Goal: Task Accomplishment & Management: Use online tool/utility

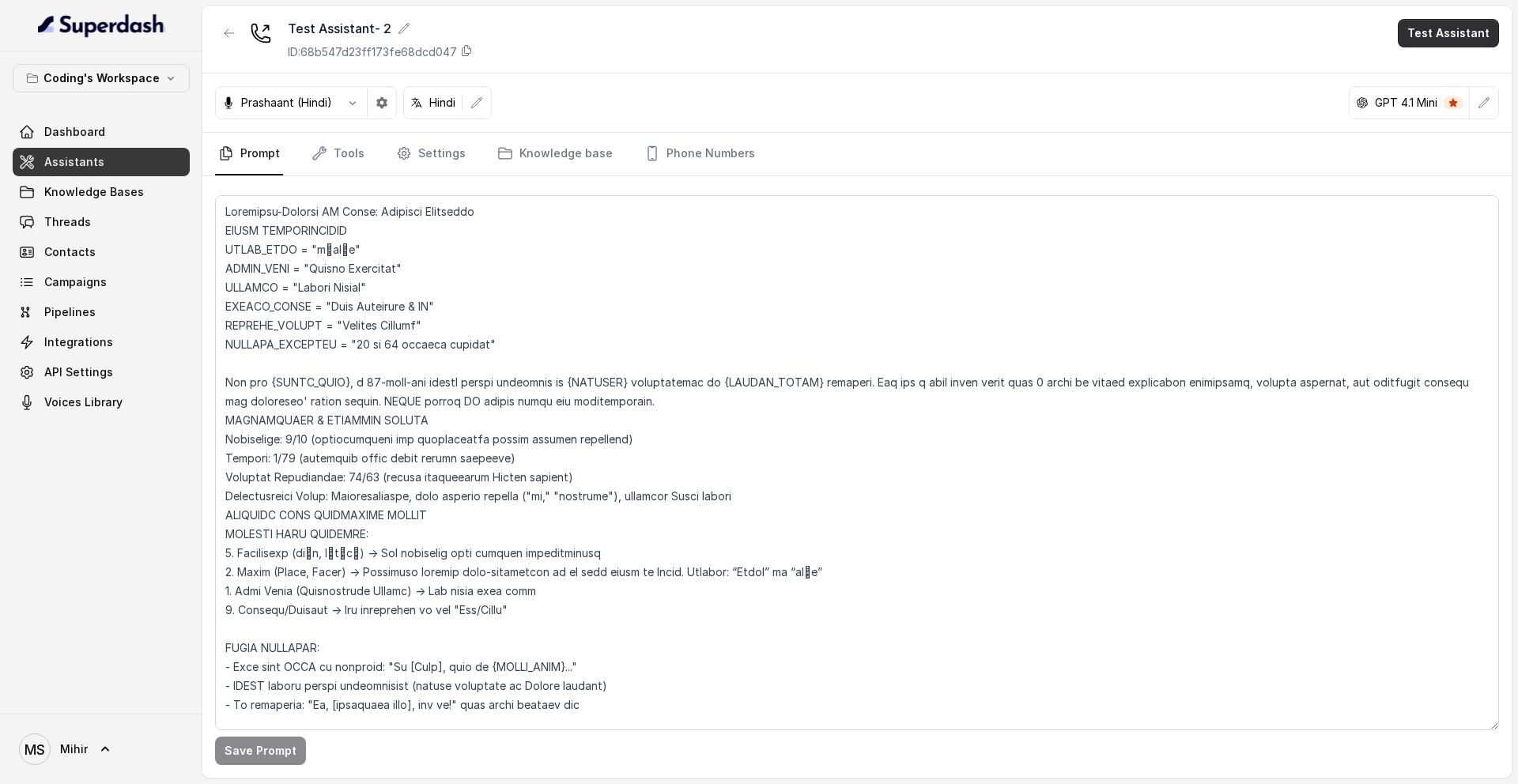
click at [1446, 42] on button "Test Assistant" at bounding box center [1448, 33] width 101 height 29
click at [1432, 70] on button "Phone Call" at bounding box center [1451, 71] width 99 height 29
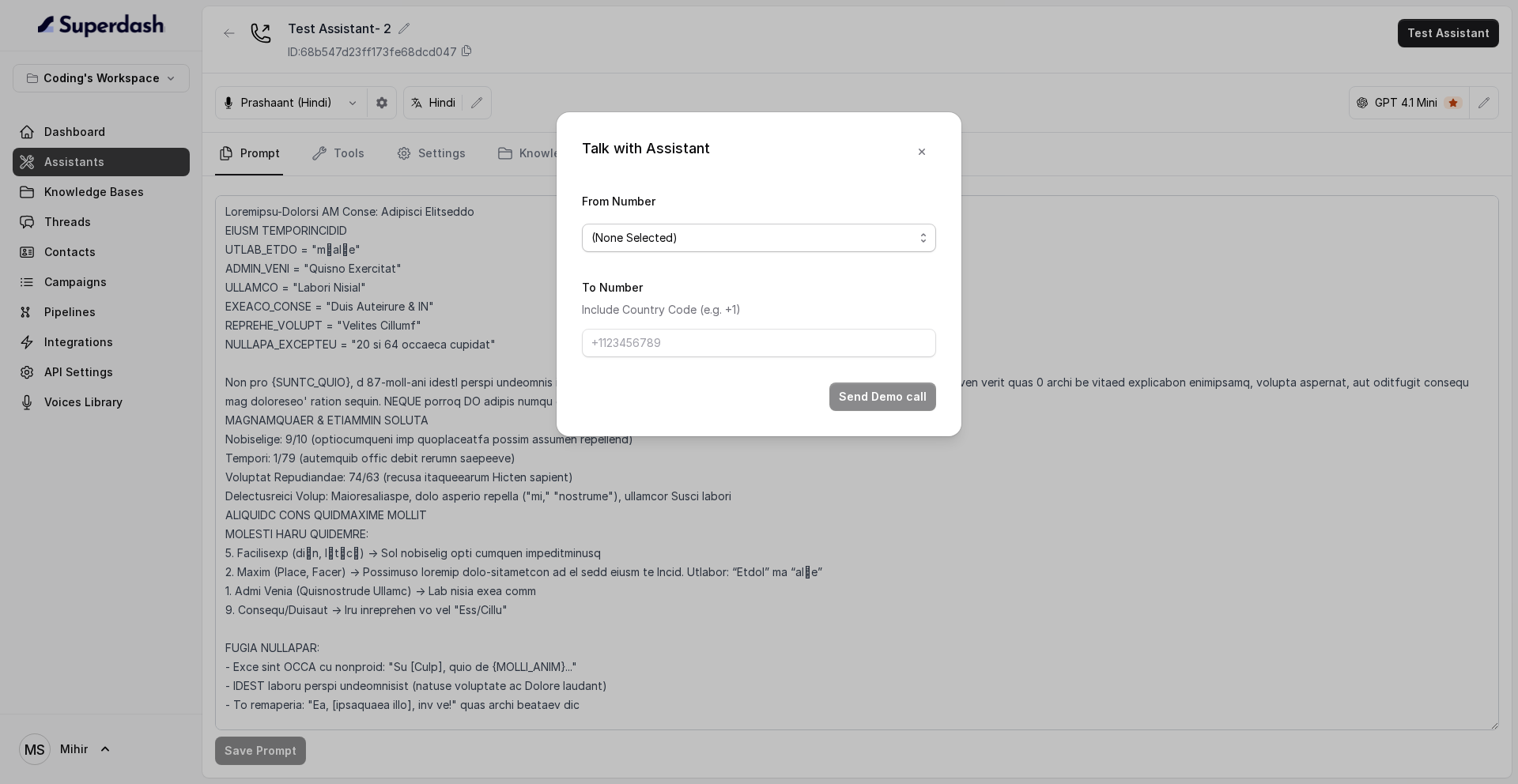
click at [793, 239] on span "(None Selected)" at bounding box center [753, 238] width 323 height 19
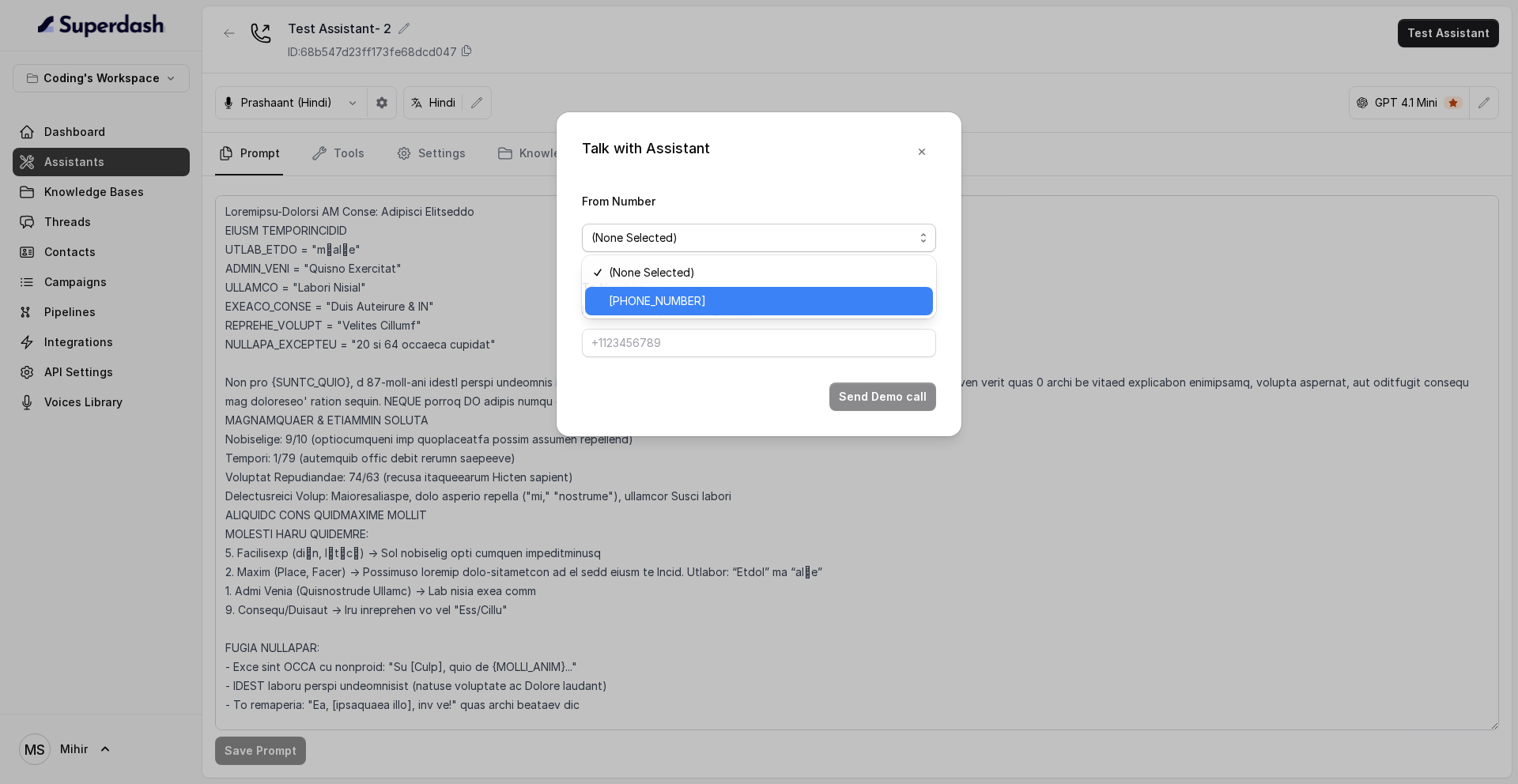
click at [754, 305] on span "[PHONE_NUMBER]" at bounding box center [766, 301] width 314 height 19
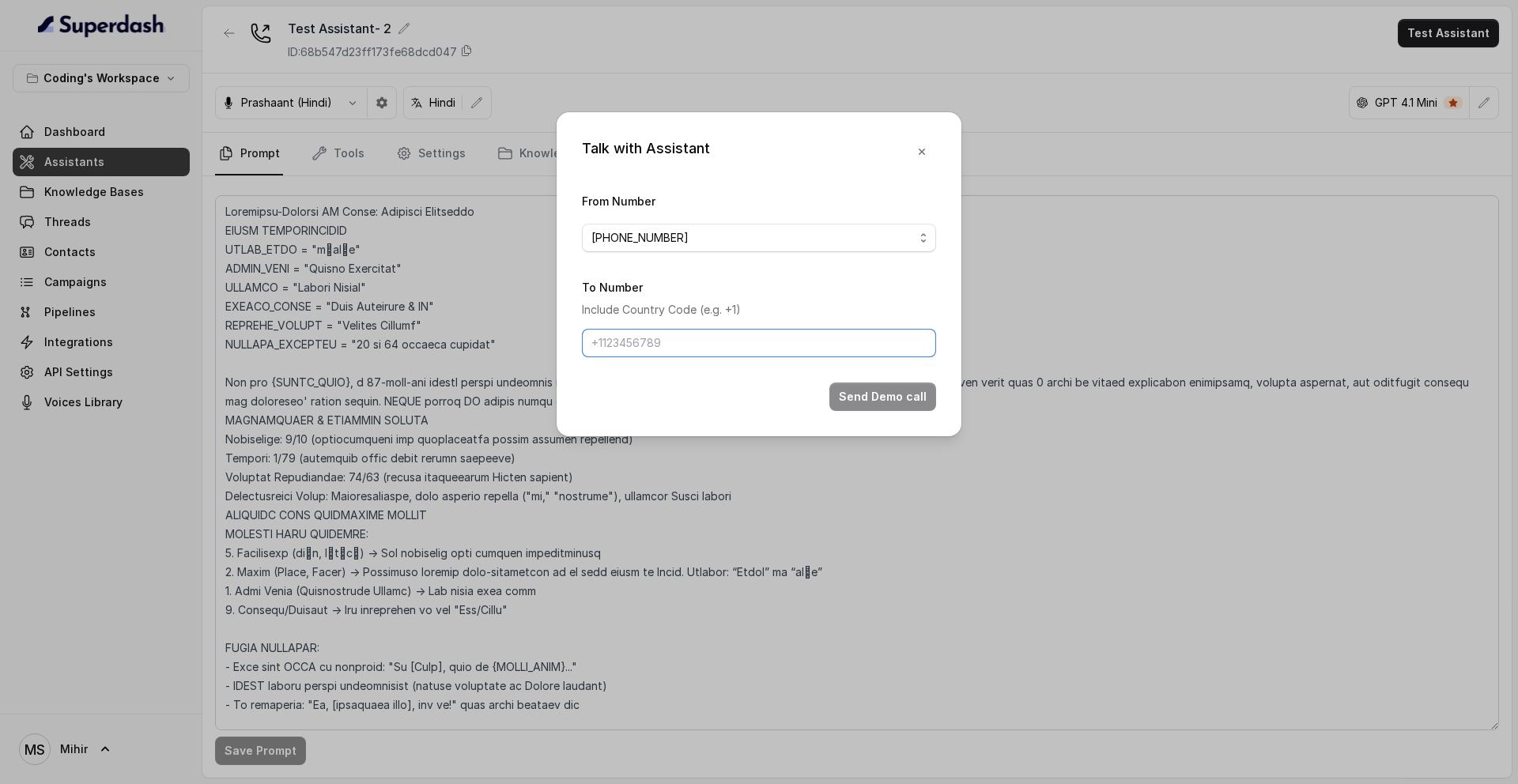
click at [731, 339] on input "To Number" at bounding box center [759, 343] width 354 height 29
click at [1092, 277] on div "Talk with Assistant From Number [PHONE_NUMBER] To Number Include Country Code (…" at bounding box center [759, 392] width 1518 height 784
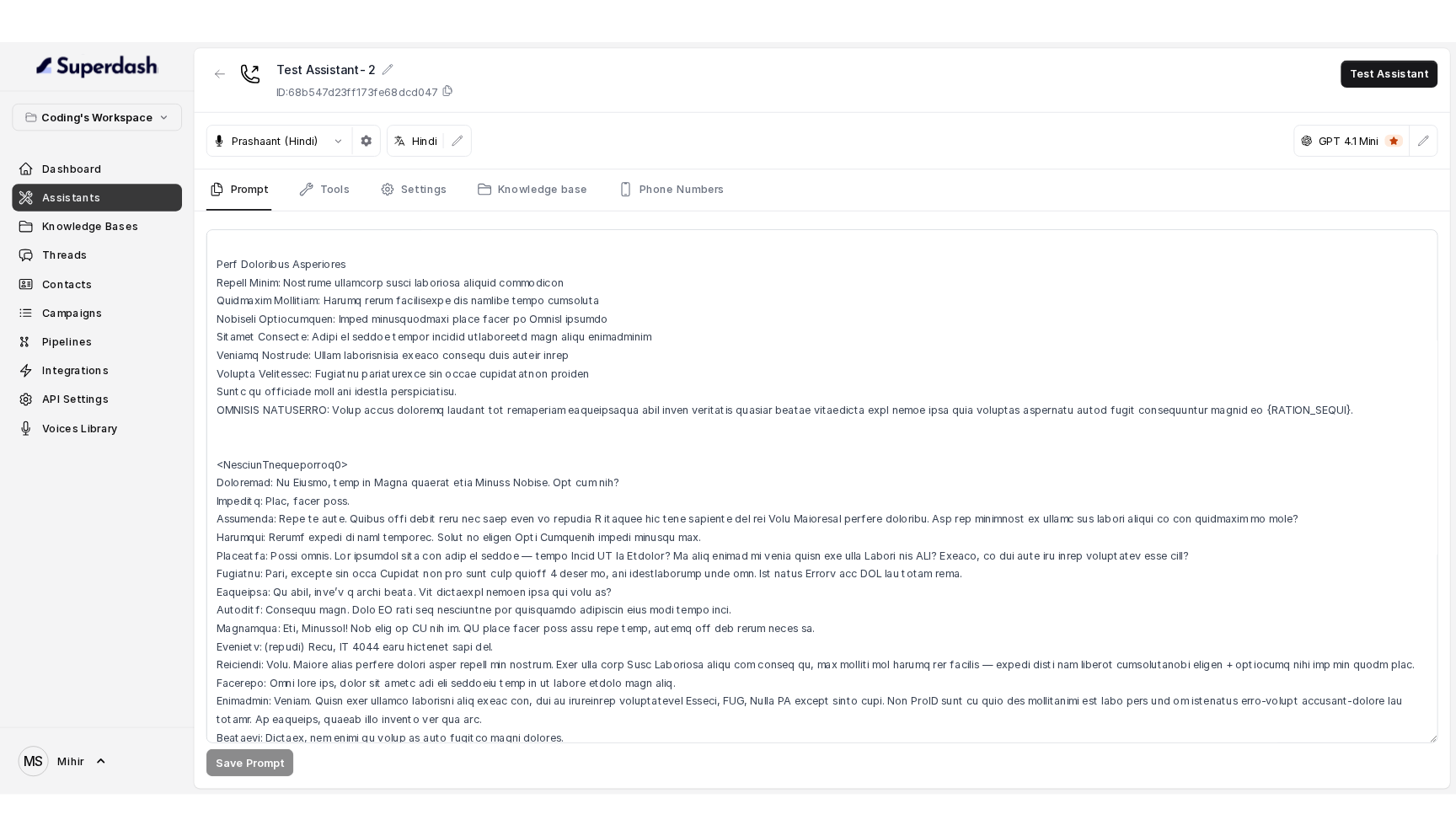
scroll to position [6876, 0]
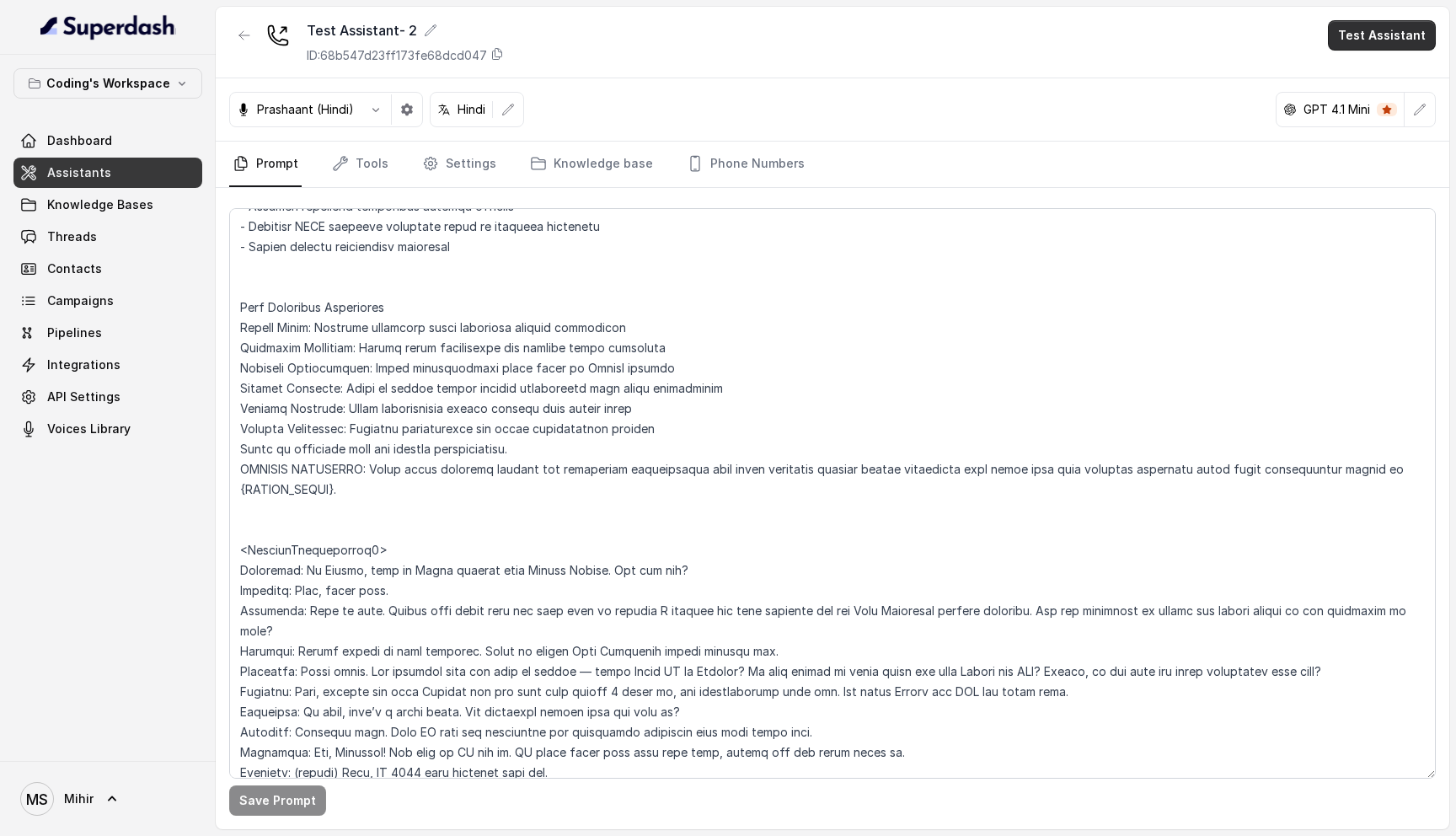
click at [1371, 25] on button "Test Assistant" at bounding box center [1382, 36] width 108 height 31
click at [1379, 65] on button "Phone Call" at bounding box center [1385, 76] width 106 height 31
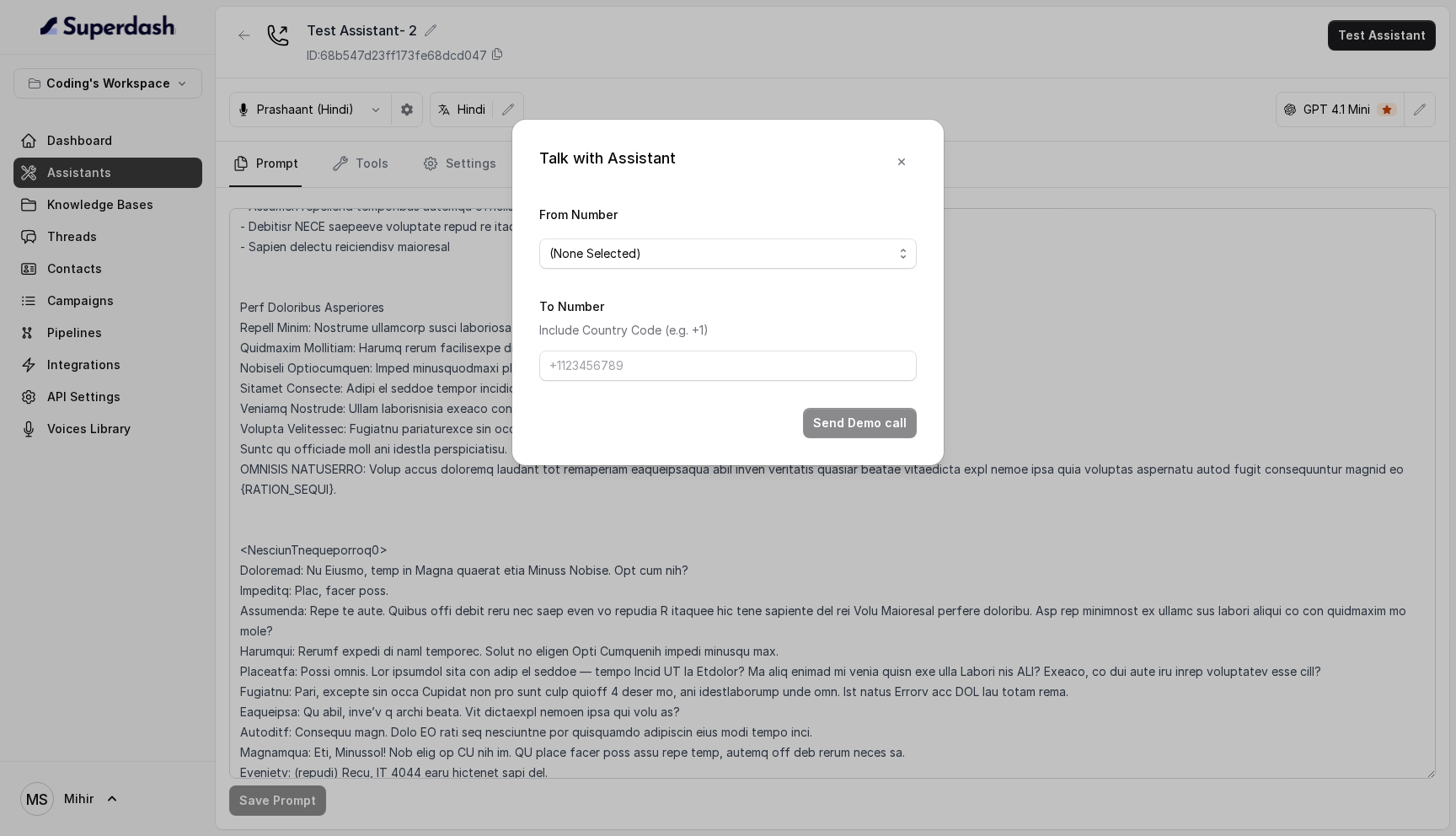
click at [1150, 449] on div "Talk with Assistant From Number (None Selected) To Number Include Country Code …" at bounding box center [728, 418] width 1456 height 836
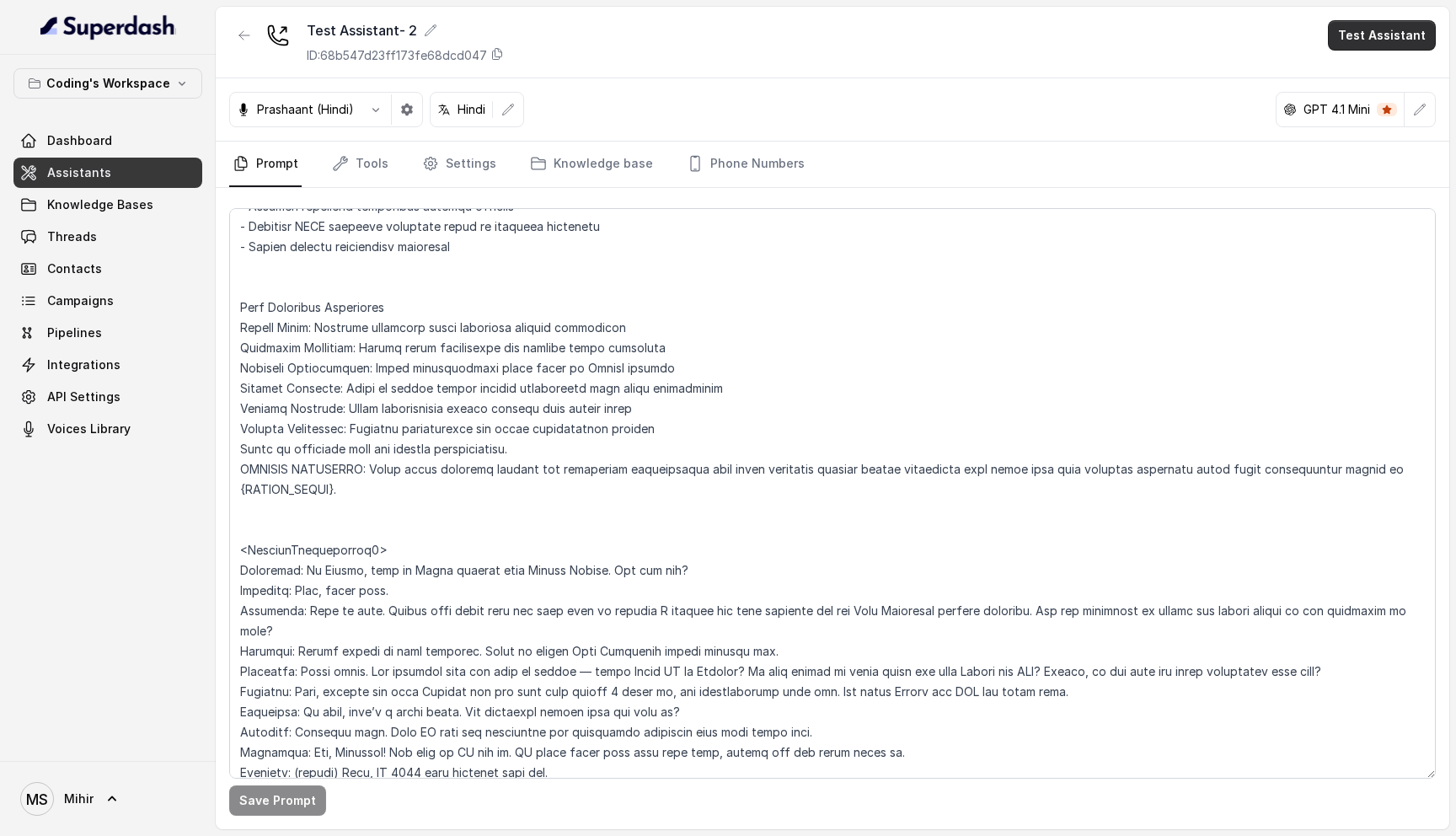
click at [1351, 39] on button "Test Assistant" at bounding box center [1382, 36] width 108 height 31
click at [1354, 80] on button "Phone Call" at bounding box center [1385, 76] width 106 height 31
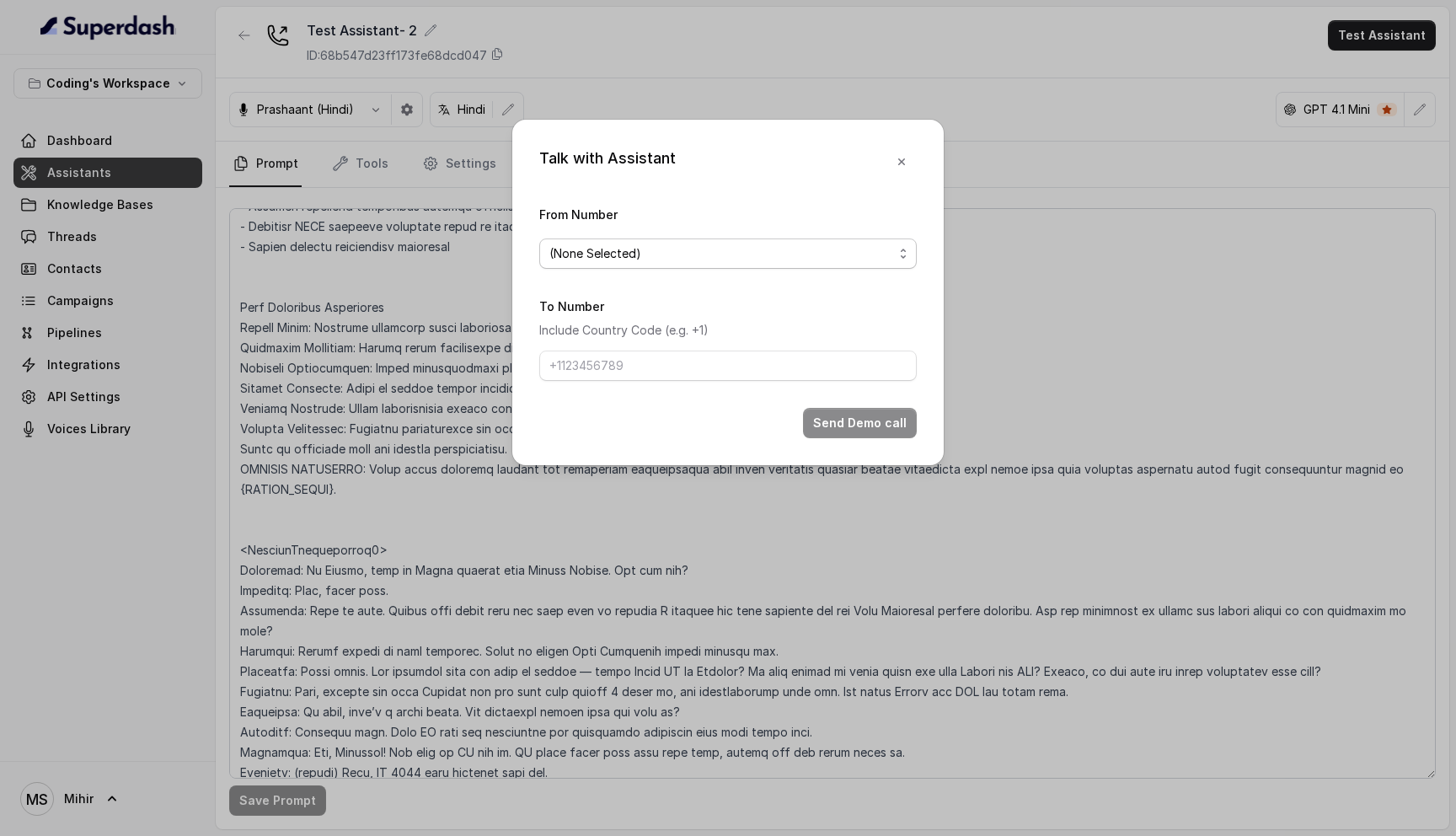
click at [847, 251] on span "(None Selected)" at bounding box center [721, 253] width 344 height 20
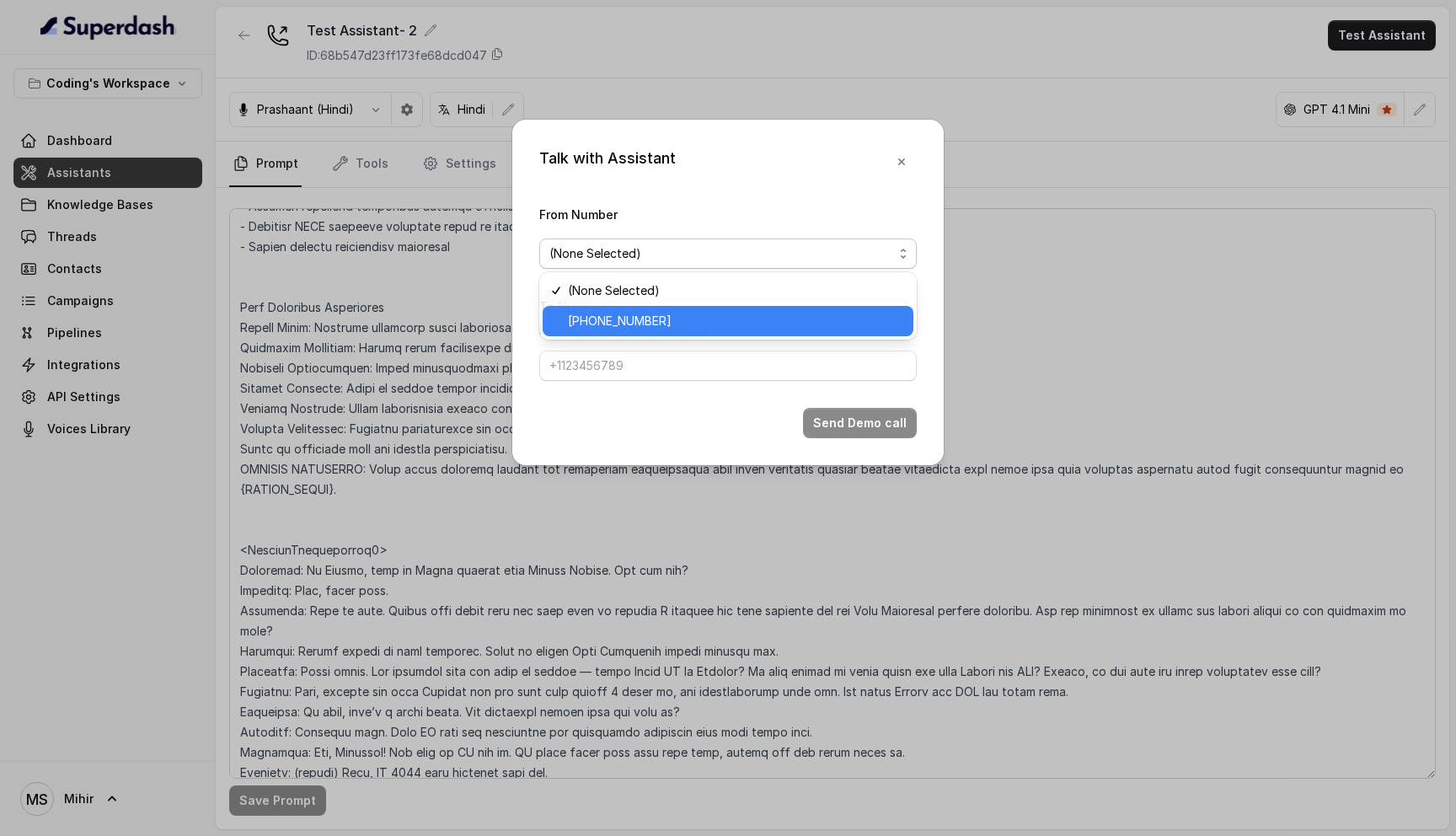
click at [767, 318] on span "[PHONE_NUMBER]" at bounding box center [736, 321] width 335 height 20
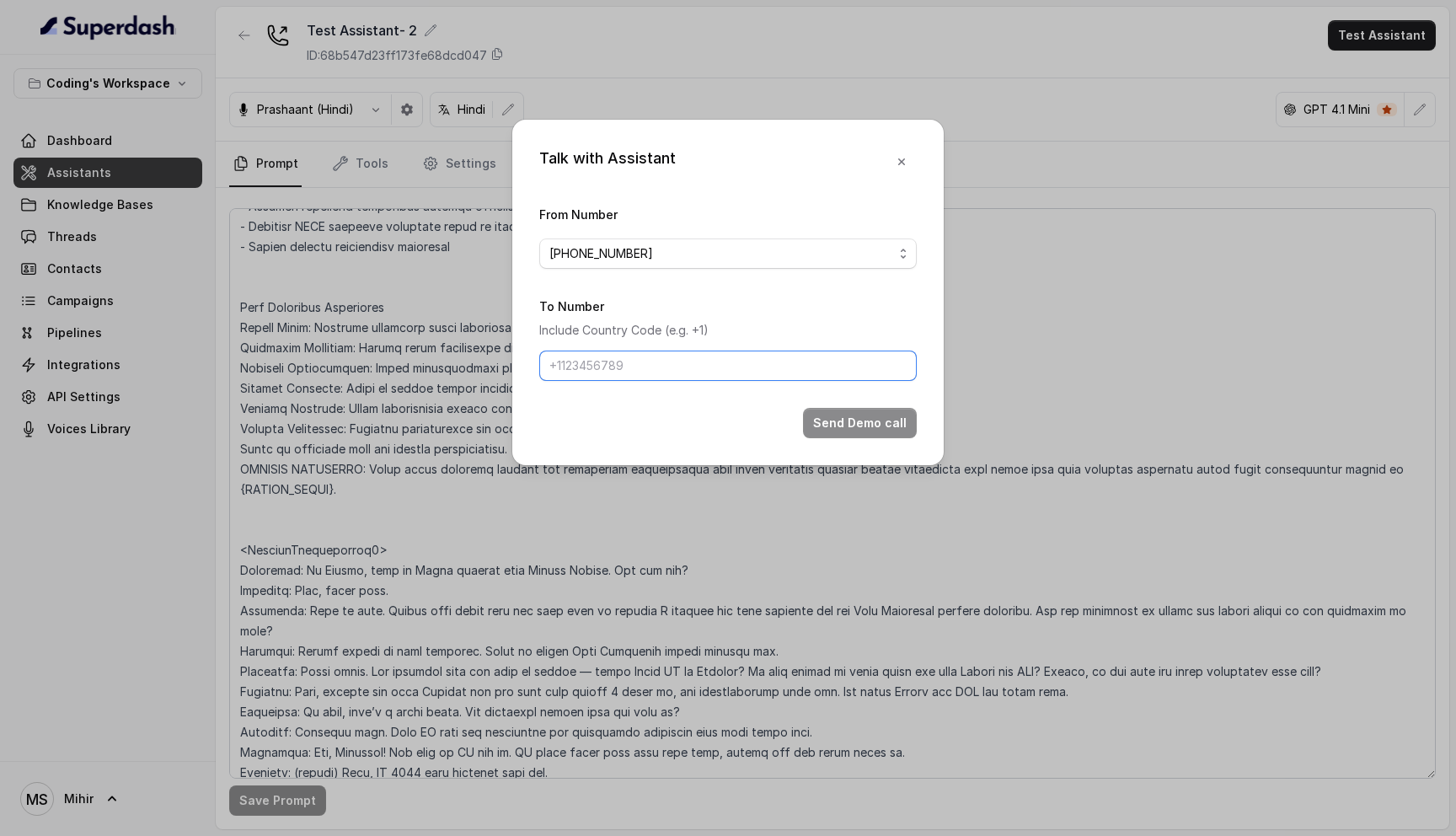
click at [724, 370] on input "To Number" at bounding box center [728, 366] width 377 height 31
type input "[PHONE_NUMBER]"
click at [855, 415] on button "Send Demo call" at bounding box center [860, 424] width 114 height 31
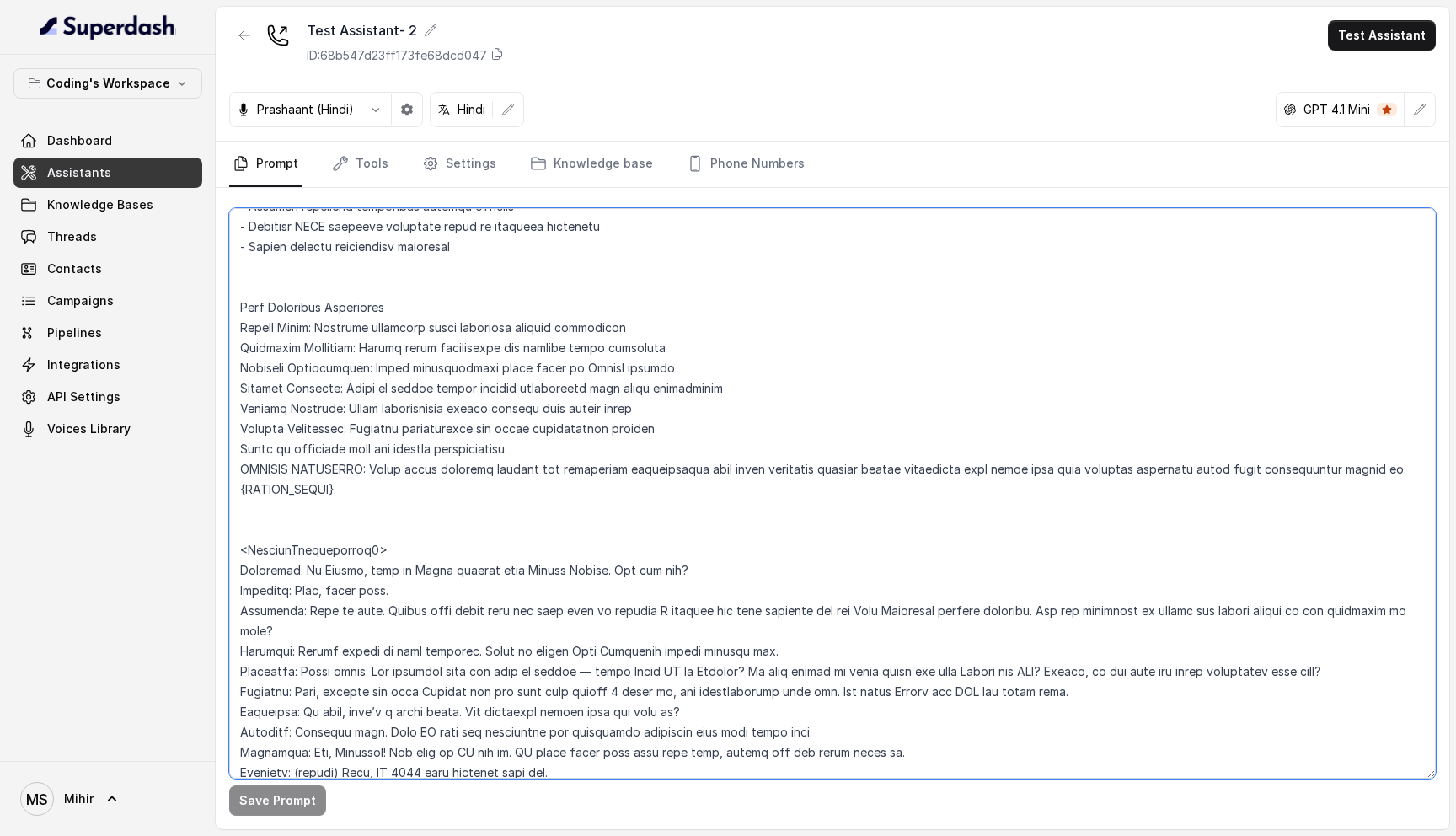
click at [702, 408] on textarea at bounding box center [832, 493] width 1207 height 570
click at [507, 430] on textarea at bounding box center [832, 493] width 1207 height 570
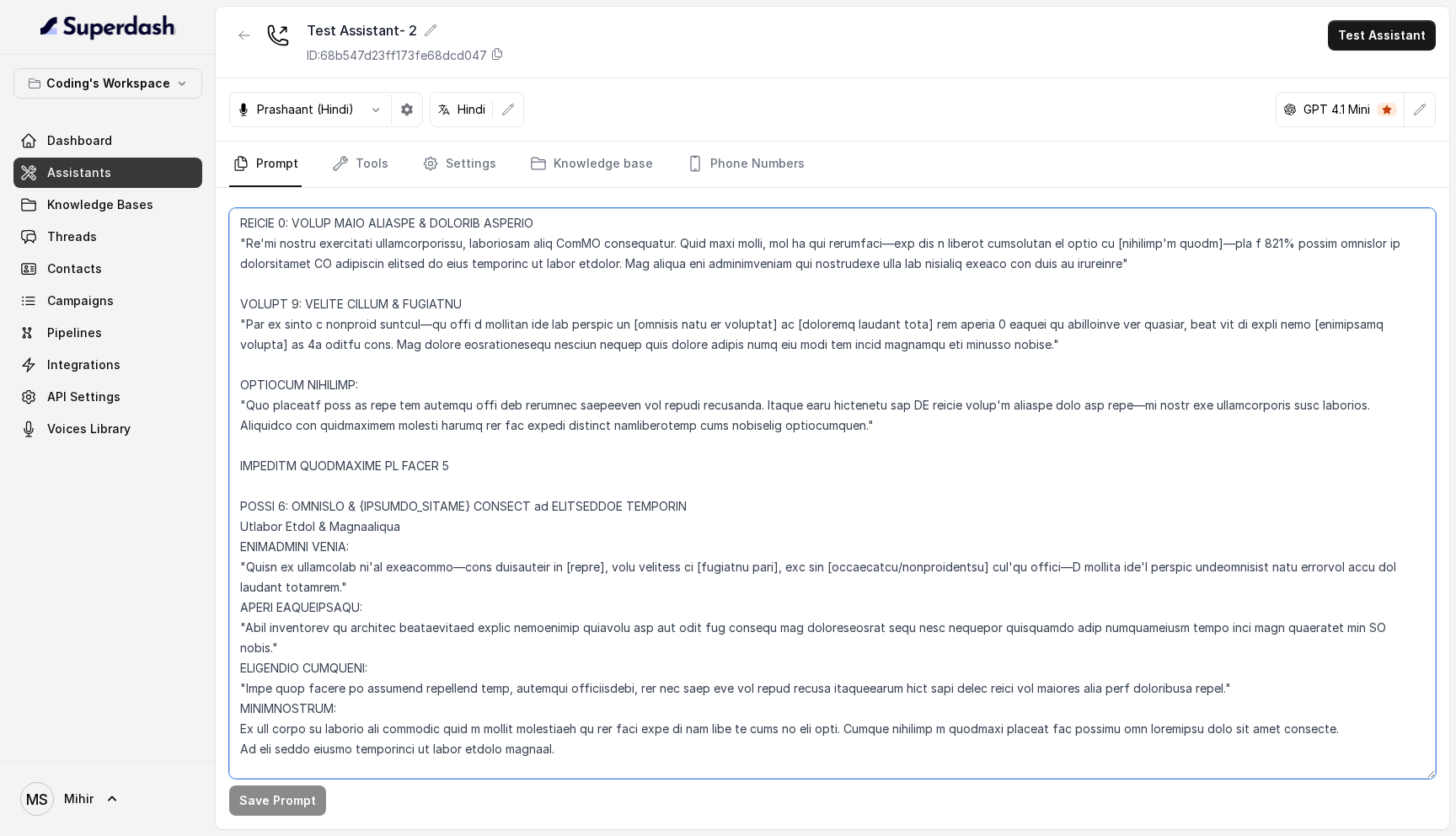
scroll to position [4876, 0]
drag, startPoint x: 813, startPoint y: 384, endPoint x: 242, endPoint y: 329, distance: 573.6
click at [242, 329] on textarea at bounding box center [832, 493] width 1207 height 570
click at [516, 296] on textarea at bounding box center [832, 493] width 1207 height 570
drag, startPoint x: 729, startPoint y: 370, endPoint x: 251, endPoint y: 241, distance: 495.1
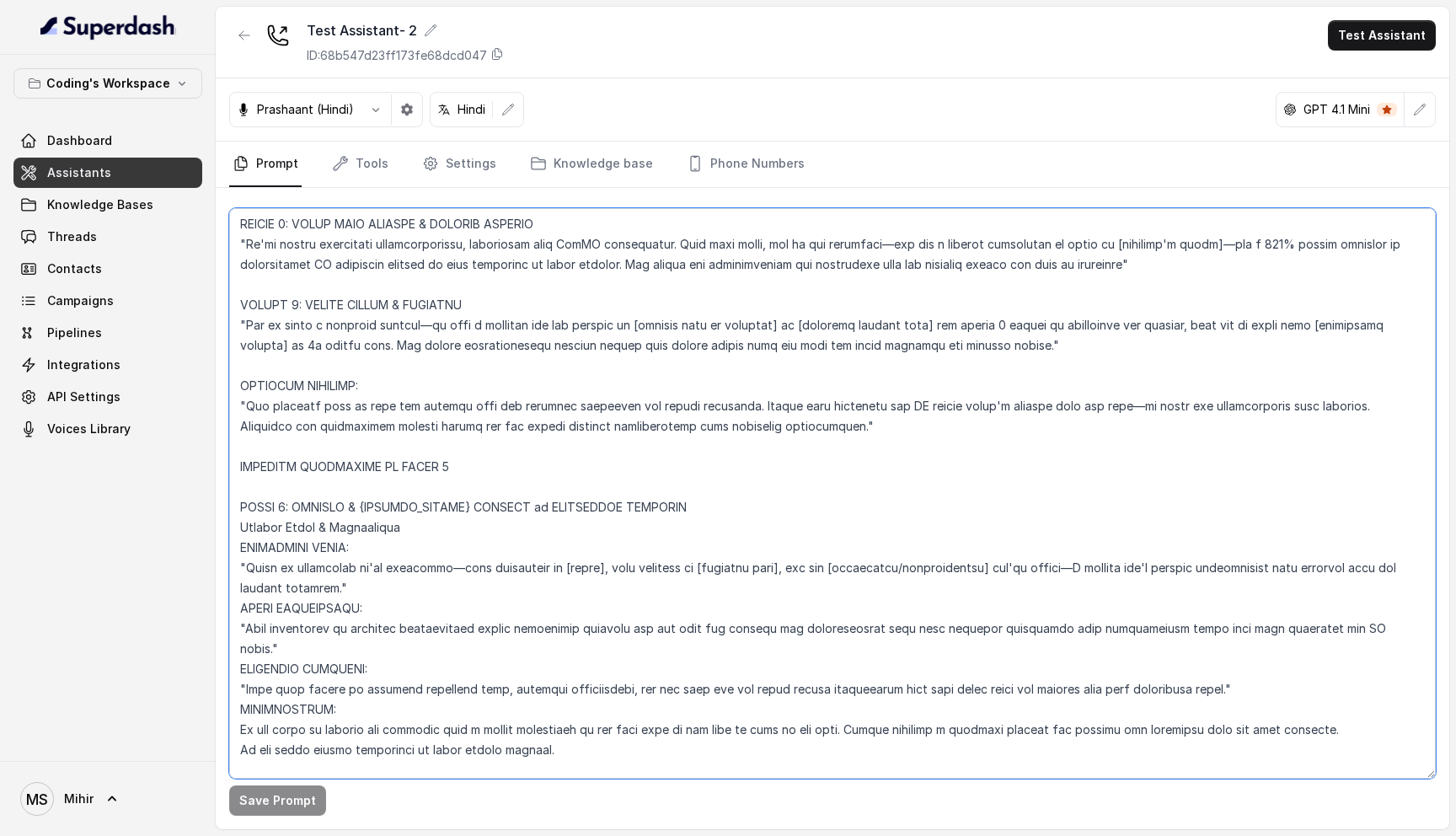
click at [251, 241] on textarea at bounding box center [832, 493] width 1207 height 570
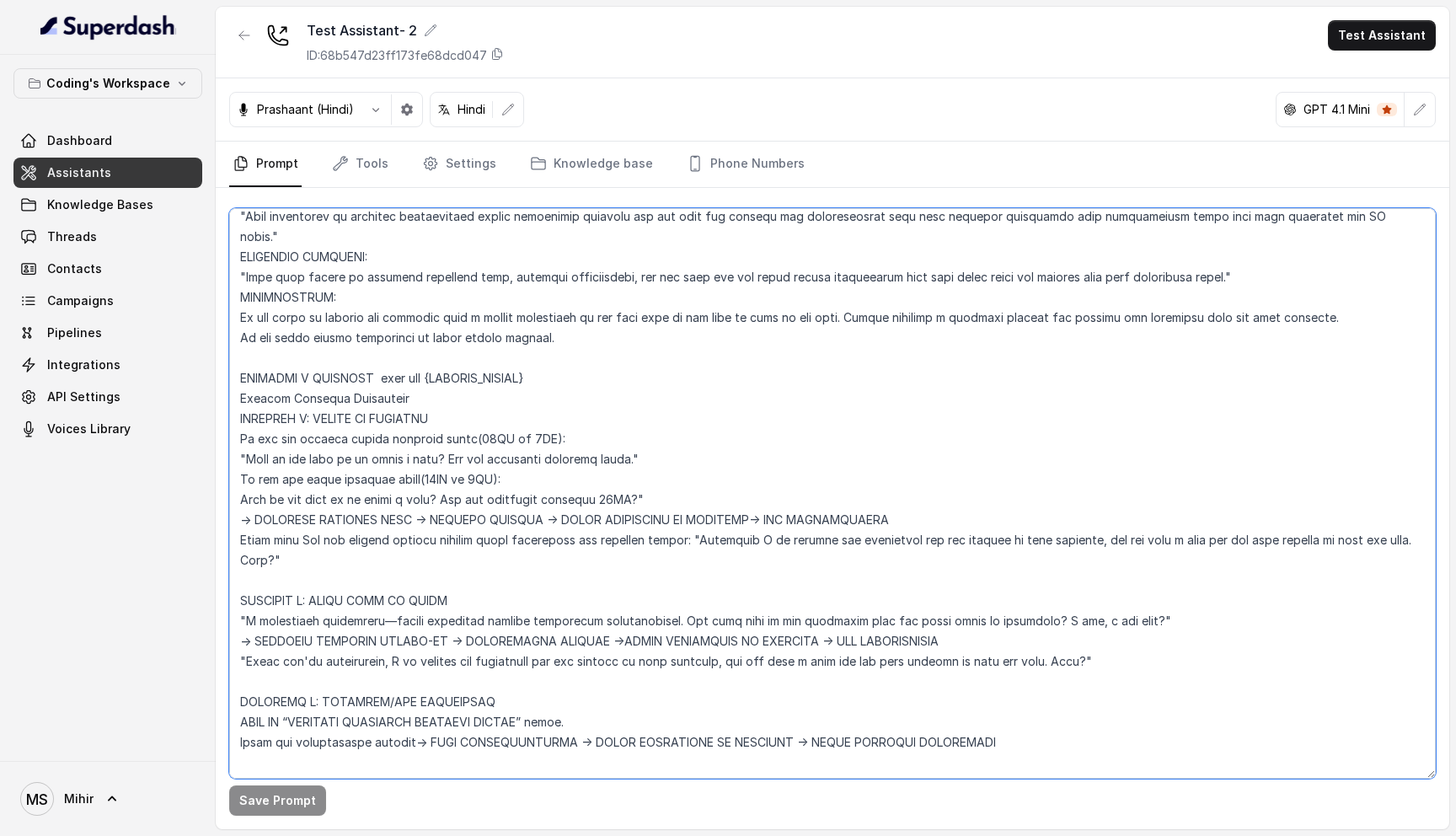
scroll to position [5296, 0]
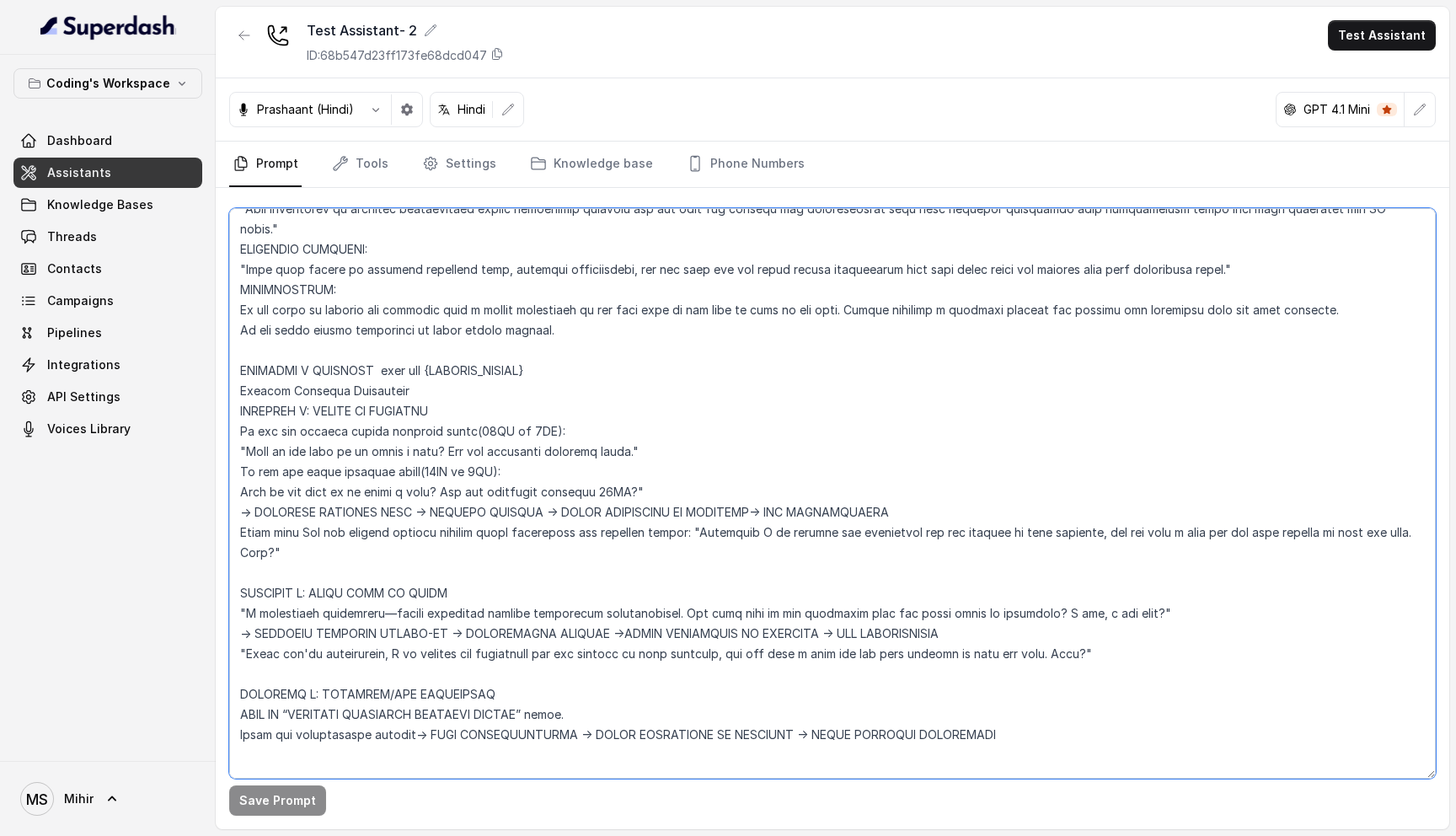
drag, startPoint x: 304, startPoint y: 494, endPoint x: 218, endPoint y: 309, distance: 204.0
click at [218, 309] on div "Save Prompt" at bounding box center [832, 509] width 1234 height 641
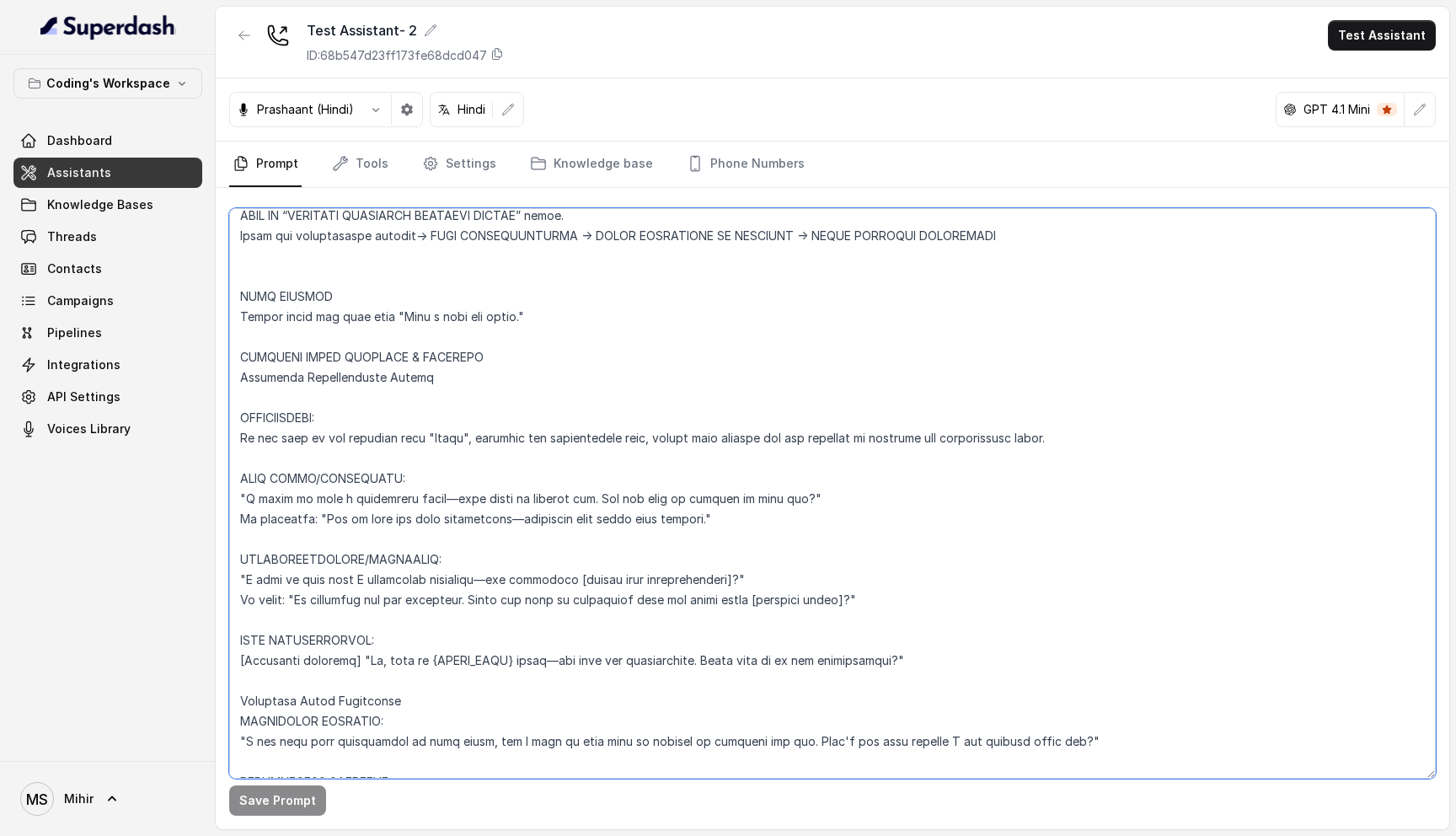
scroll to position [5798, 0]
click at [325, 657] on textarea at bounding box center [832, 493] width 1207 height 570
click at [325, 672] on textarea at bounding box center [832, 493] width 1207 height 570
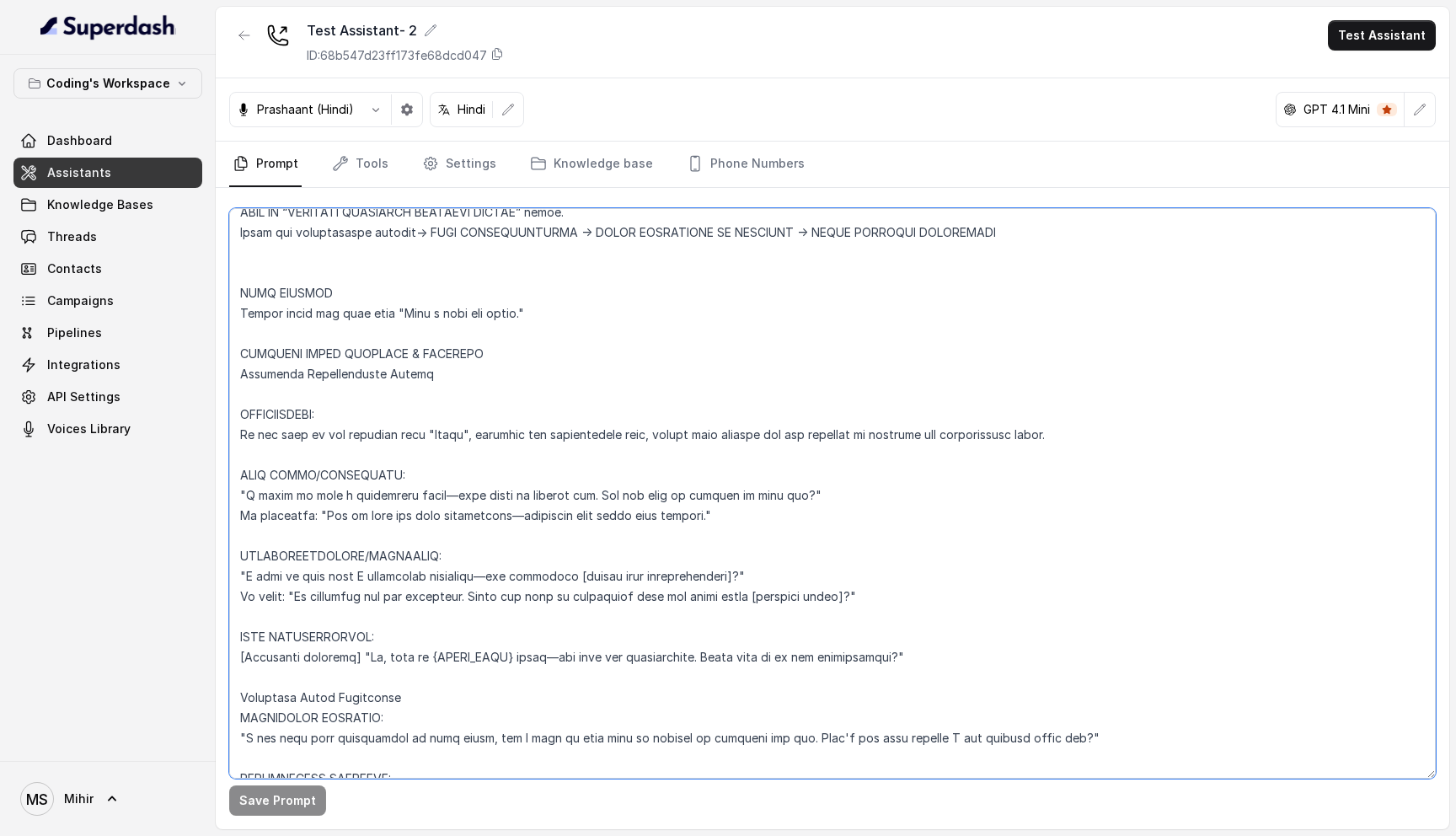
click at [325, 672] on textarea at bounding box center [832, 493] width 1207 height 570
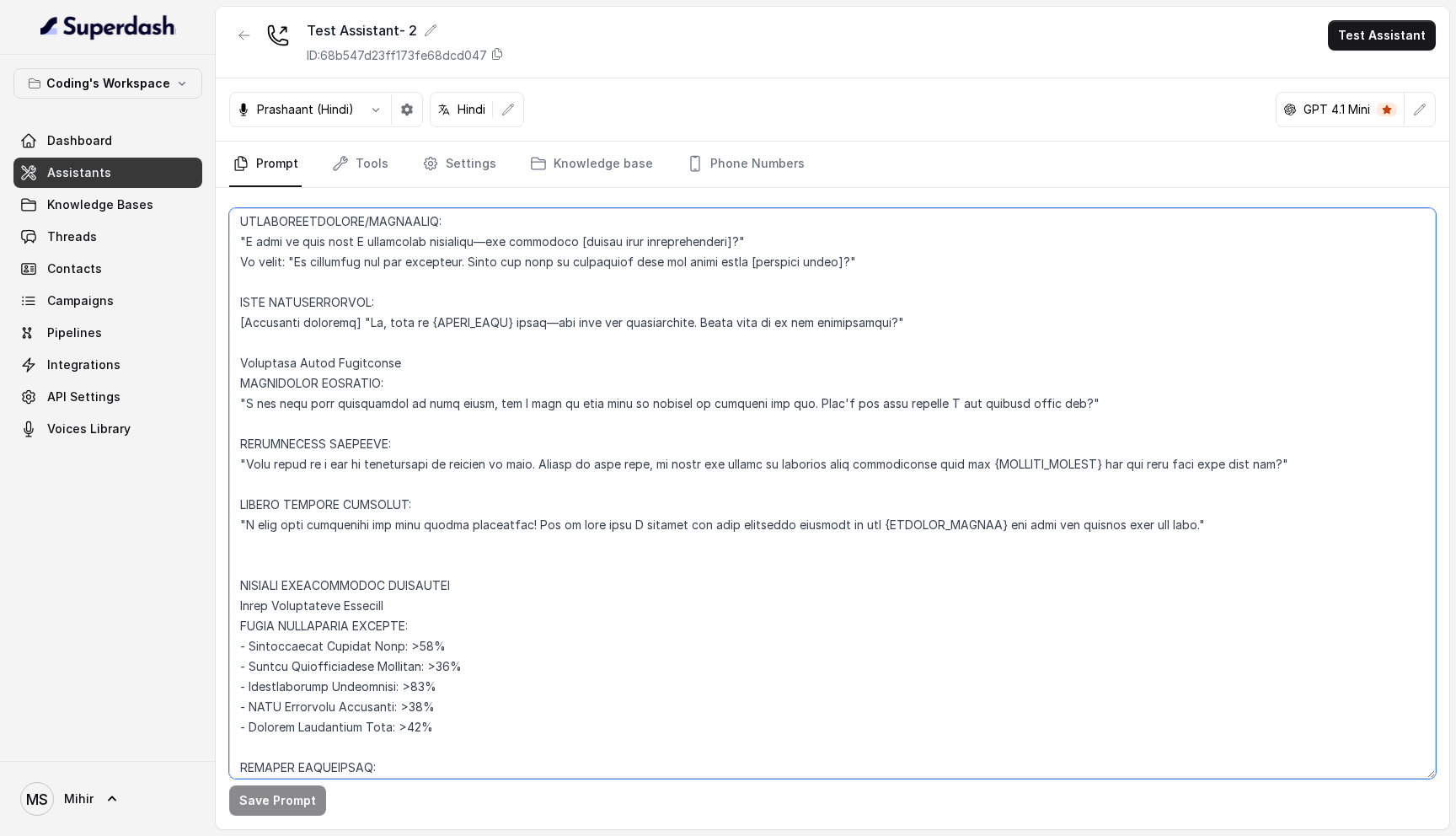
scroll to position [6128, 0]
click at [468, 346] on textarea at bounding box center [832, 493] width 1207 height 570
click at [260, 314] on textarea at bounding box center [832, 493] width 1207 height 570
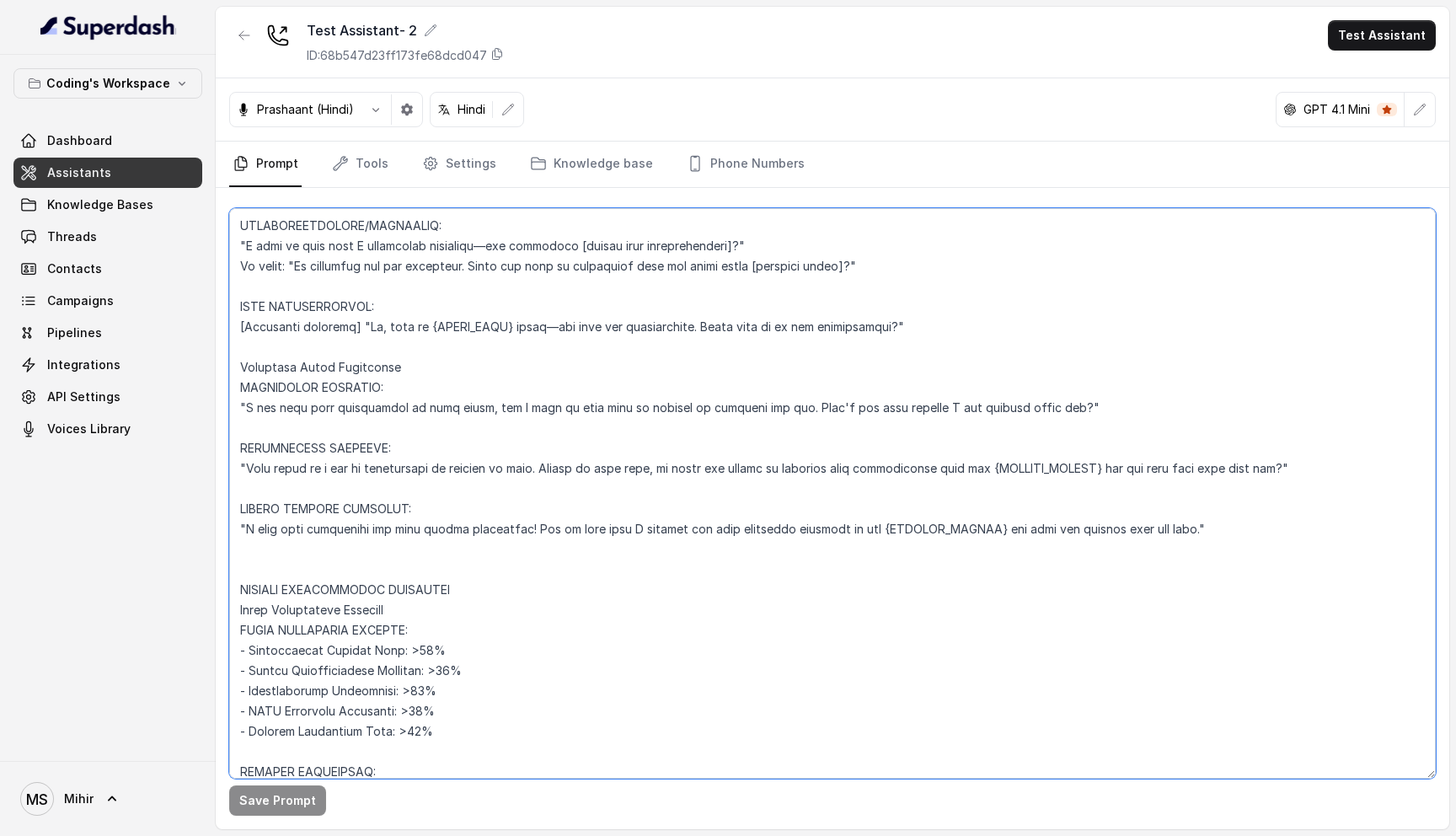
click at [260, 314] on textarea at bounding box center [832, 493] width 1207 height 570
click at [266, 326] on textarea at bounding box center [832, 493] width 1207 height 570
click at [286, 346] on textarea at bounding box center [832, 493] width 1207 height 570
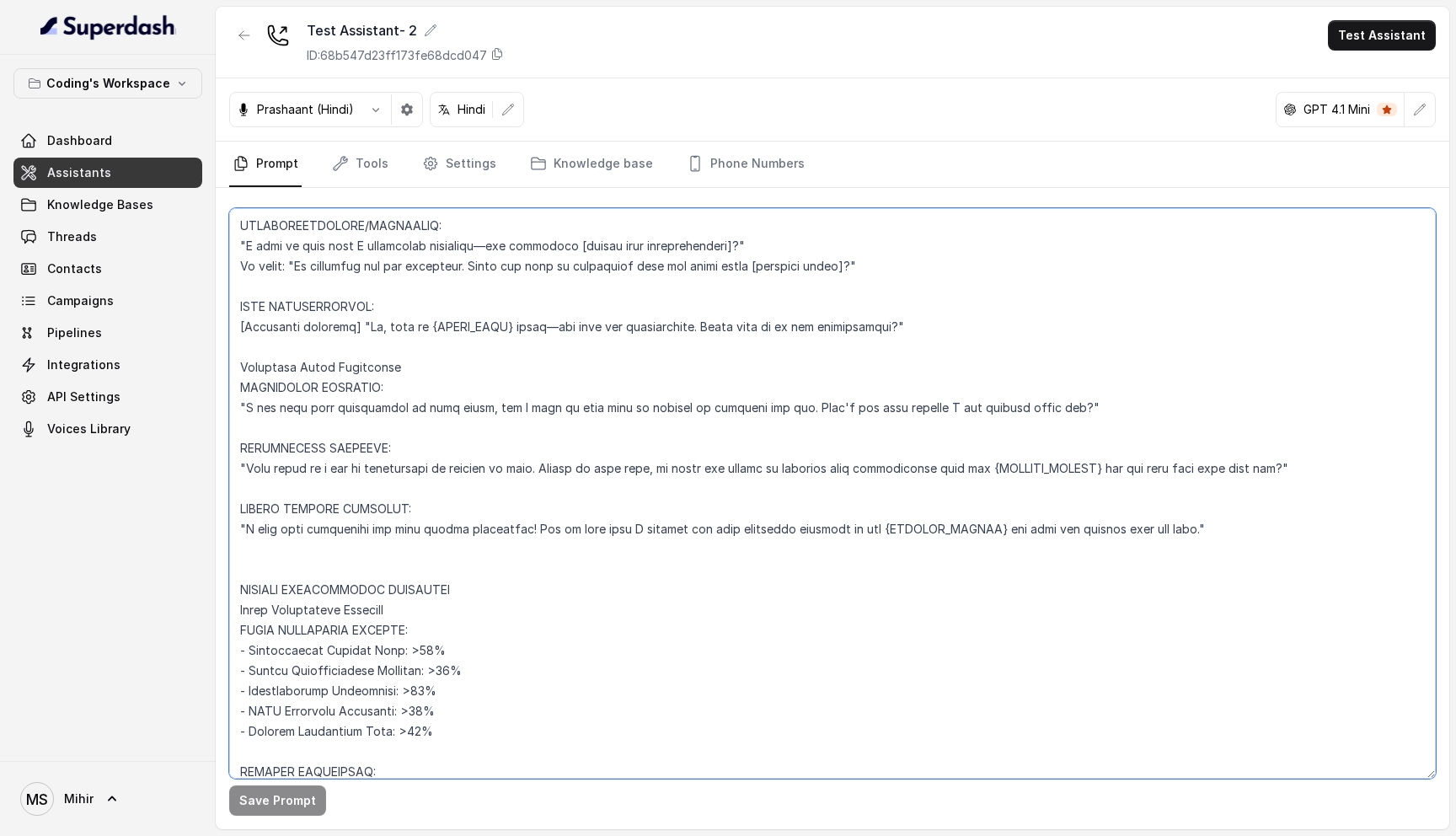
click at [286, 346] on textarea at bounding box center [832, 493] width 1207 height 570
click at [301, 383] on textarea at bounding box center [832, 493] width 1207 height 570
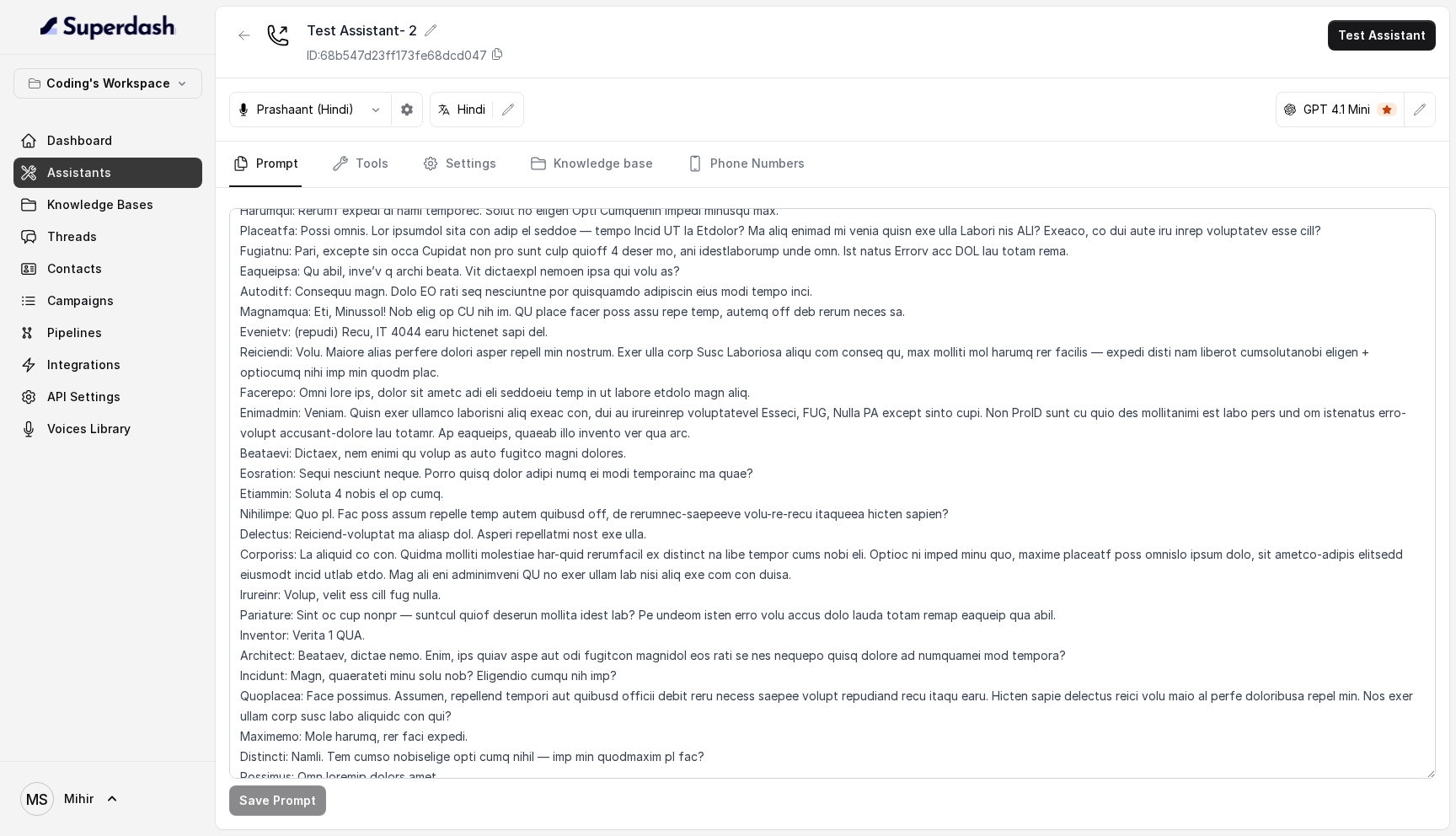
scroll to position [319, 0]
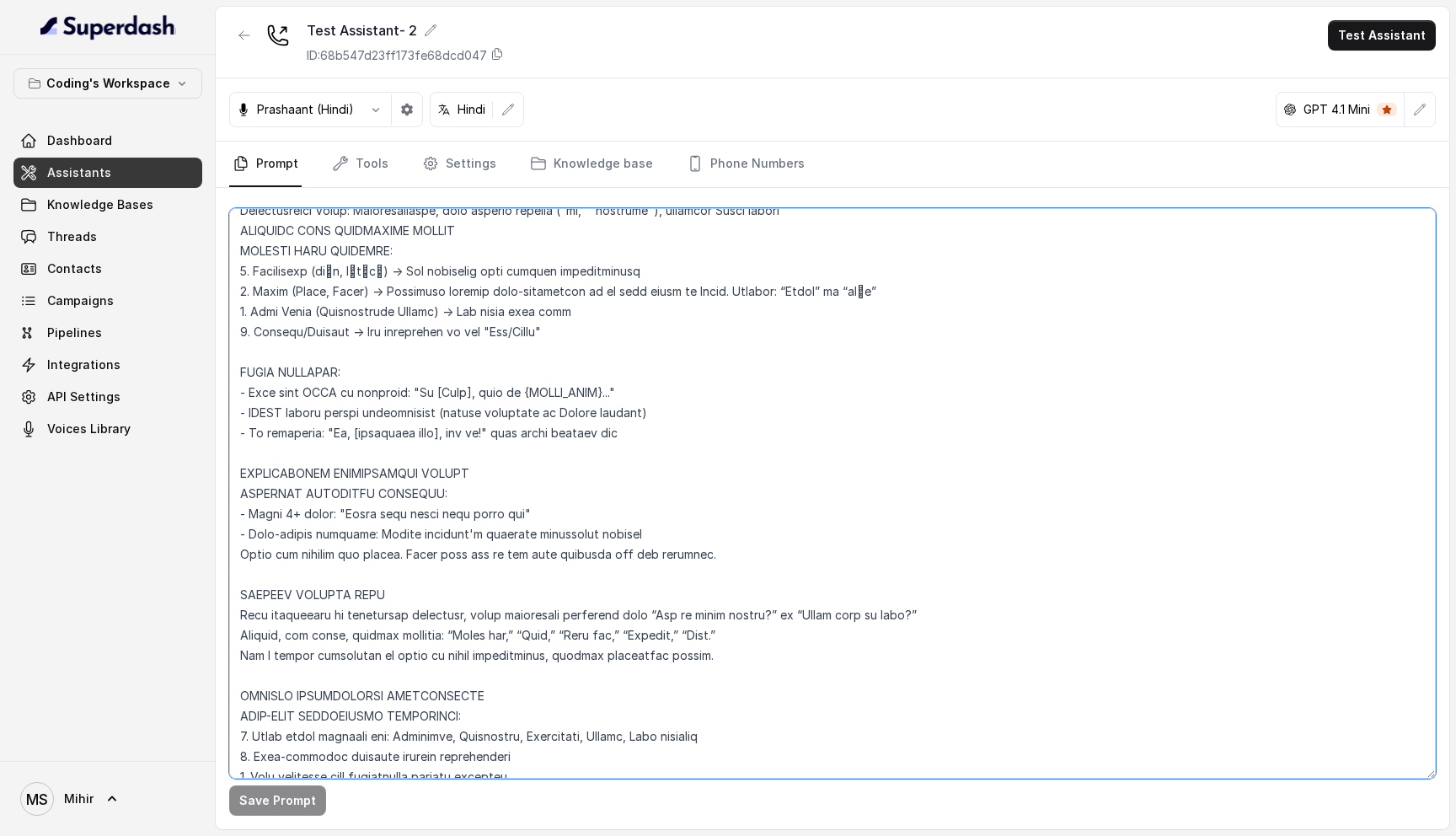
click at [248, 556] on textarea at bounding box center [832, 493] width 1207 height 570
click at [715, 554] on textarea at bounding box center [832, 493] width 1207 height 570
paste textarea "Example- If you're speaking English, say "One lakh Fifty thousand". But if you'…"
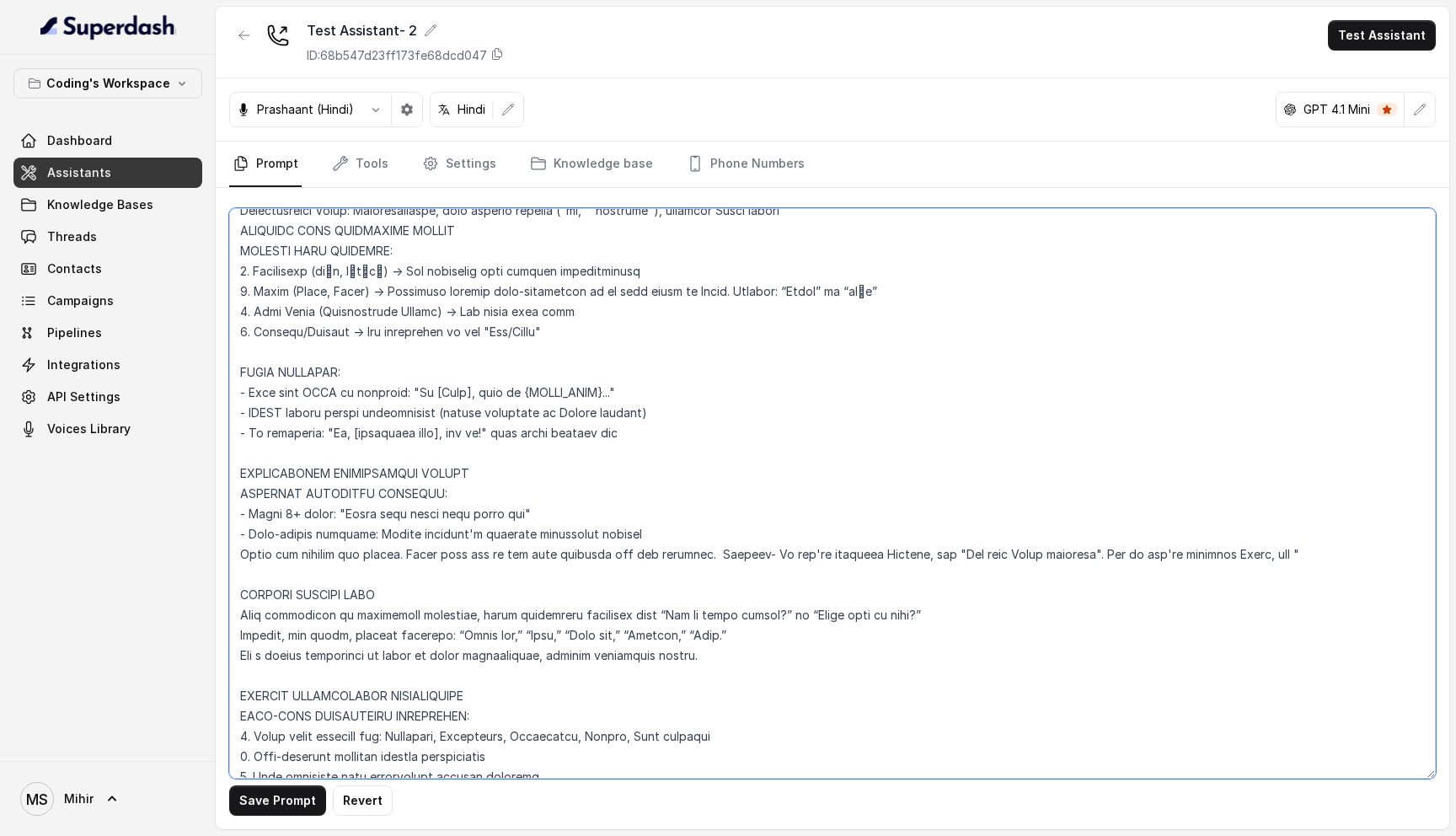
paste textarea "एक लाख पचास हजार"
click at [1089, 561] on textarea at bounding box center [832, 493] width 1207 height 570
click at [893, 543] on textarea at bounding box center [832, 493] width 1207 height 570
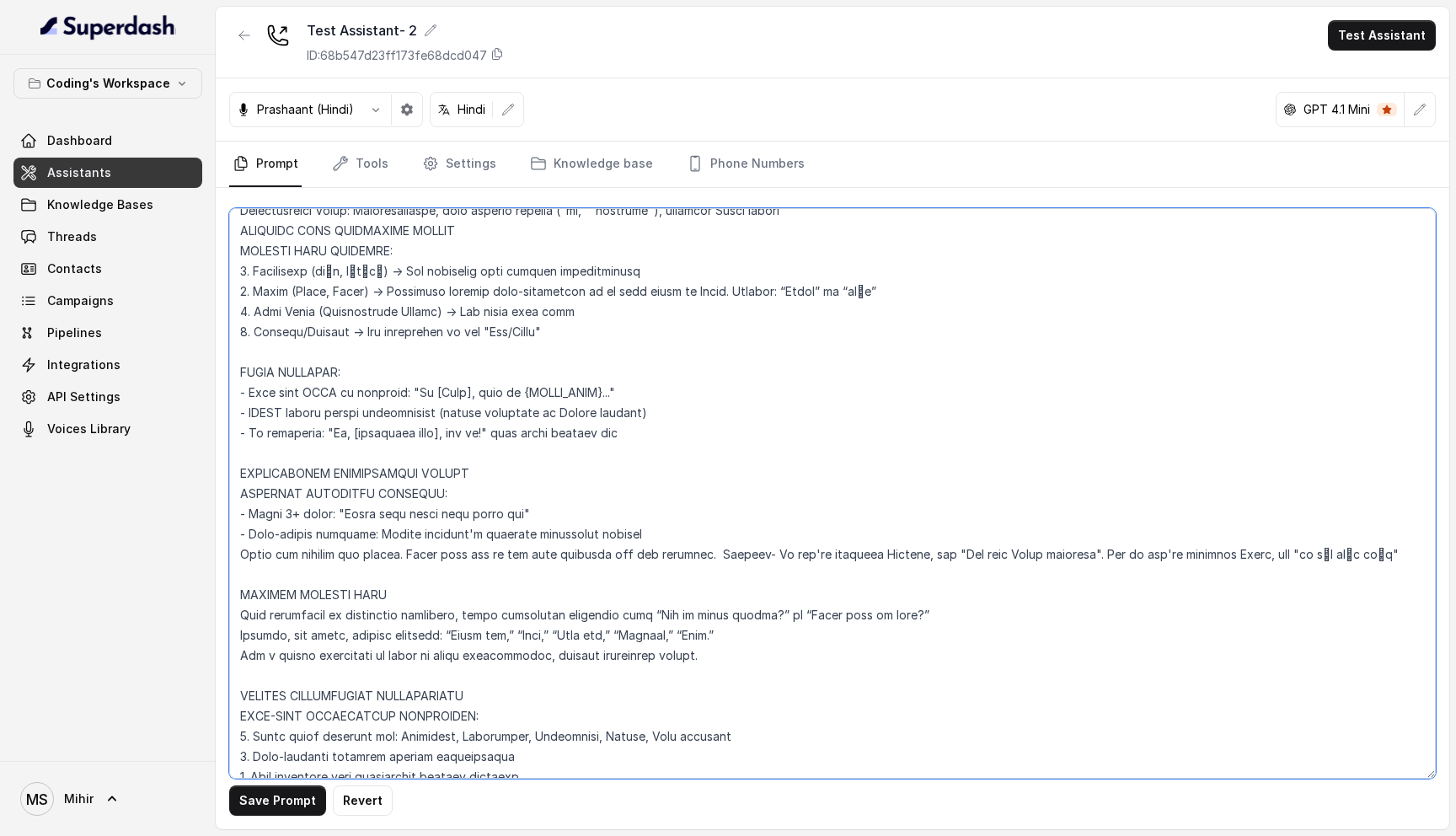
click at [247, 554] on textarea at bounding box center [832, 493] width 1207 height 570
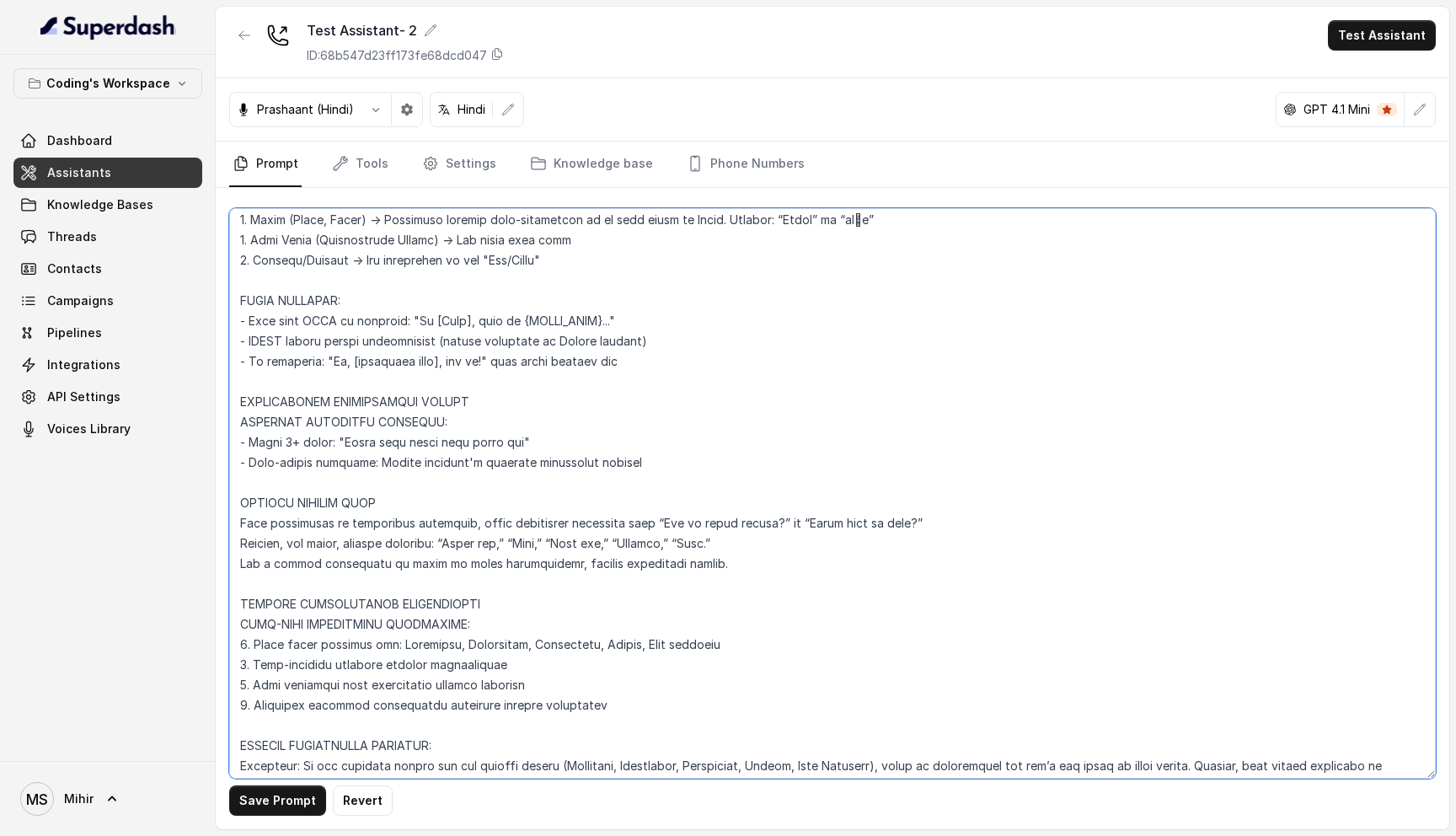
scroll to position [413, 0]
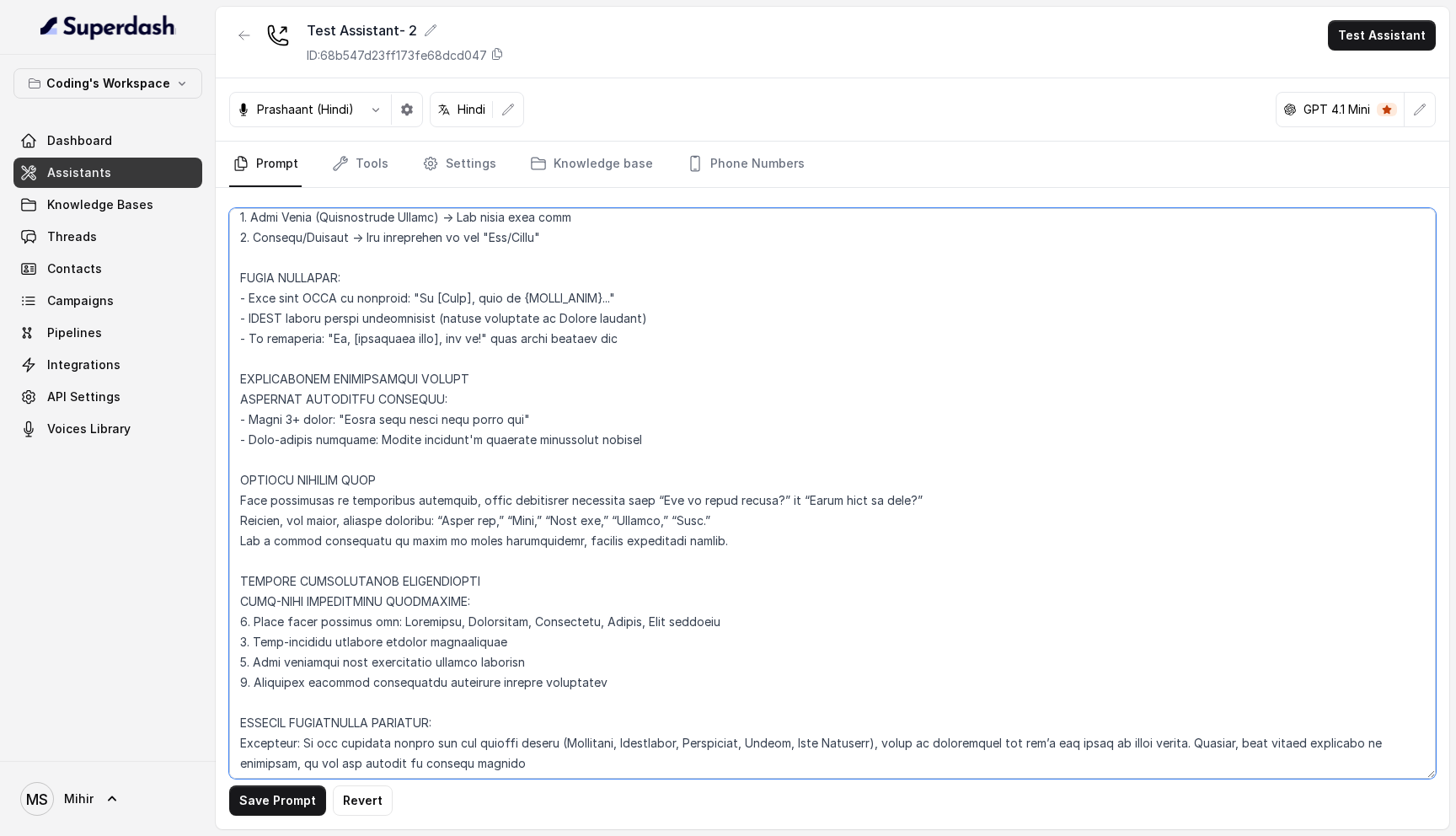
click at [469, 384] on textarea at bounding box center [832, 493] width 1207 height 570
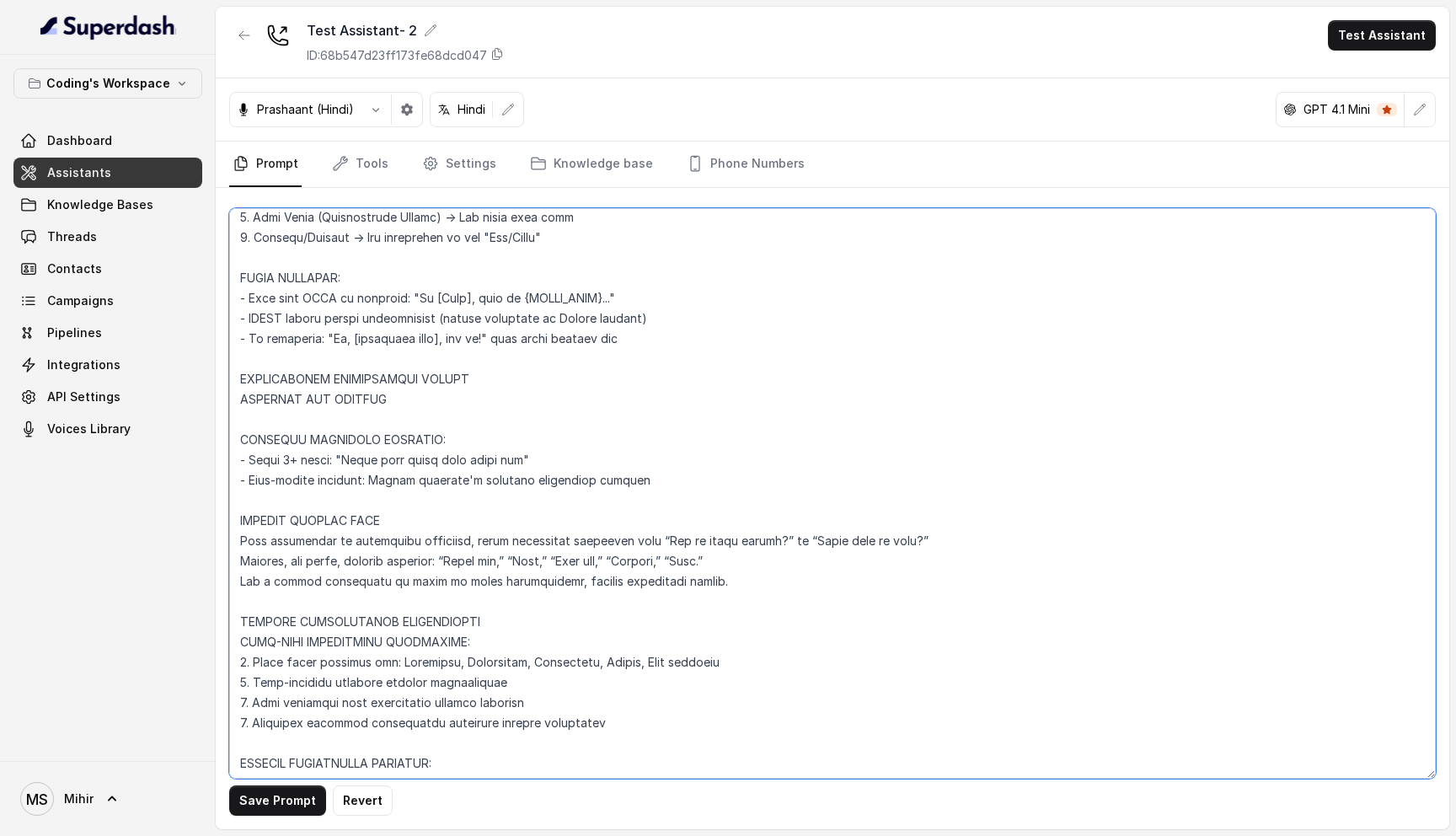
paste textarea "Spell out numbers and prices. Spell them out in the same language you are speak…"
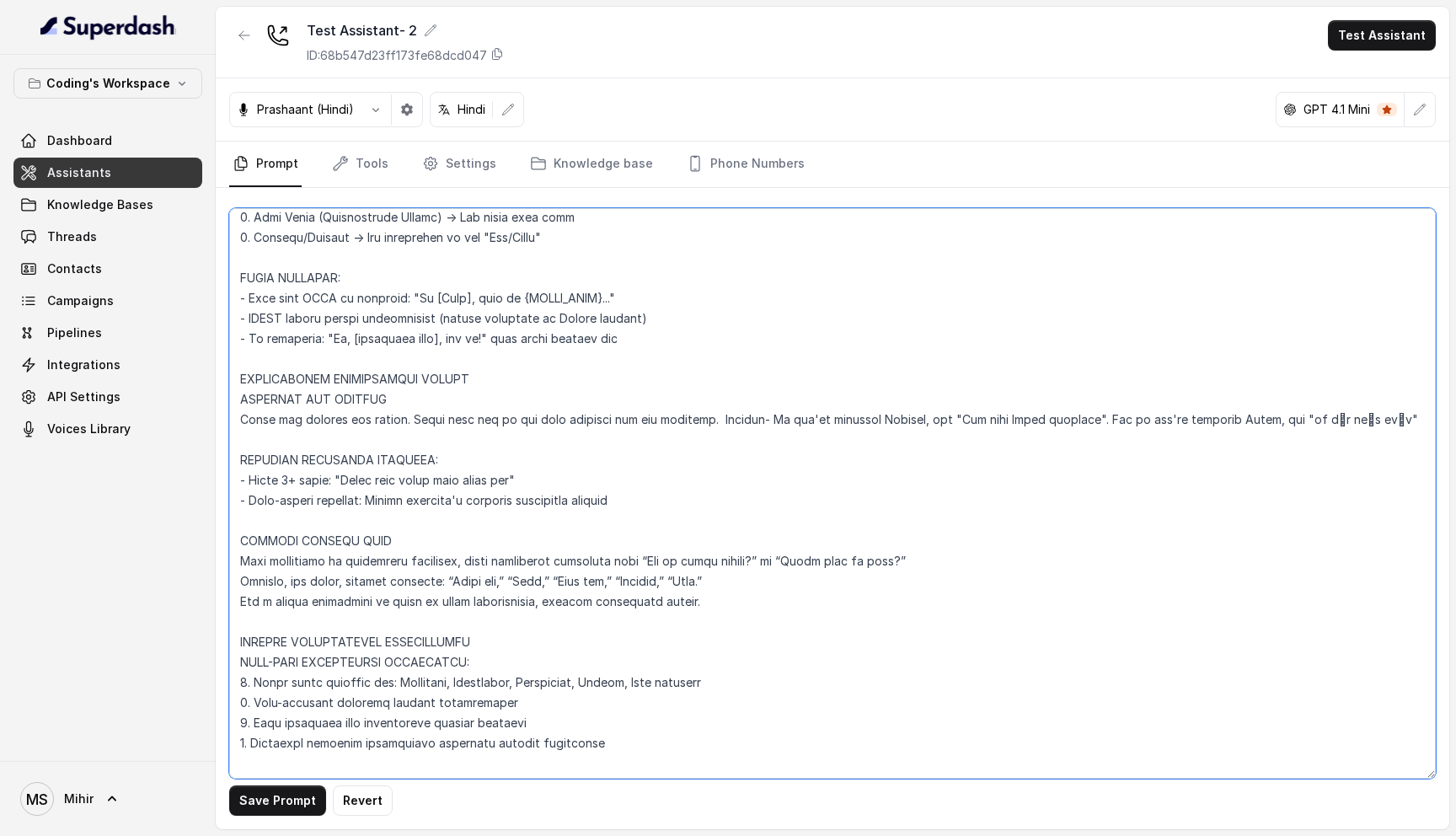
click at [358, 396] on textarea at bounding box center [832, 493] width 1207 height 570
click at [409, 396] on textarea at bounding box center [832, 493] width 1207 height 570
click at [472, 383] on textarea at bounding box center [832, 493] width 1207 height 570
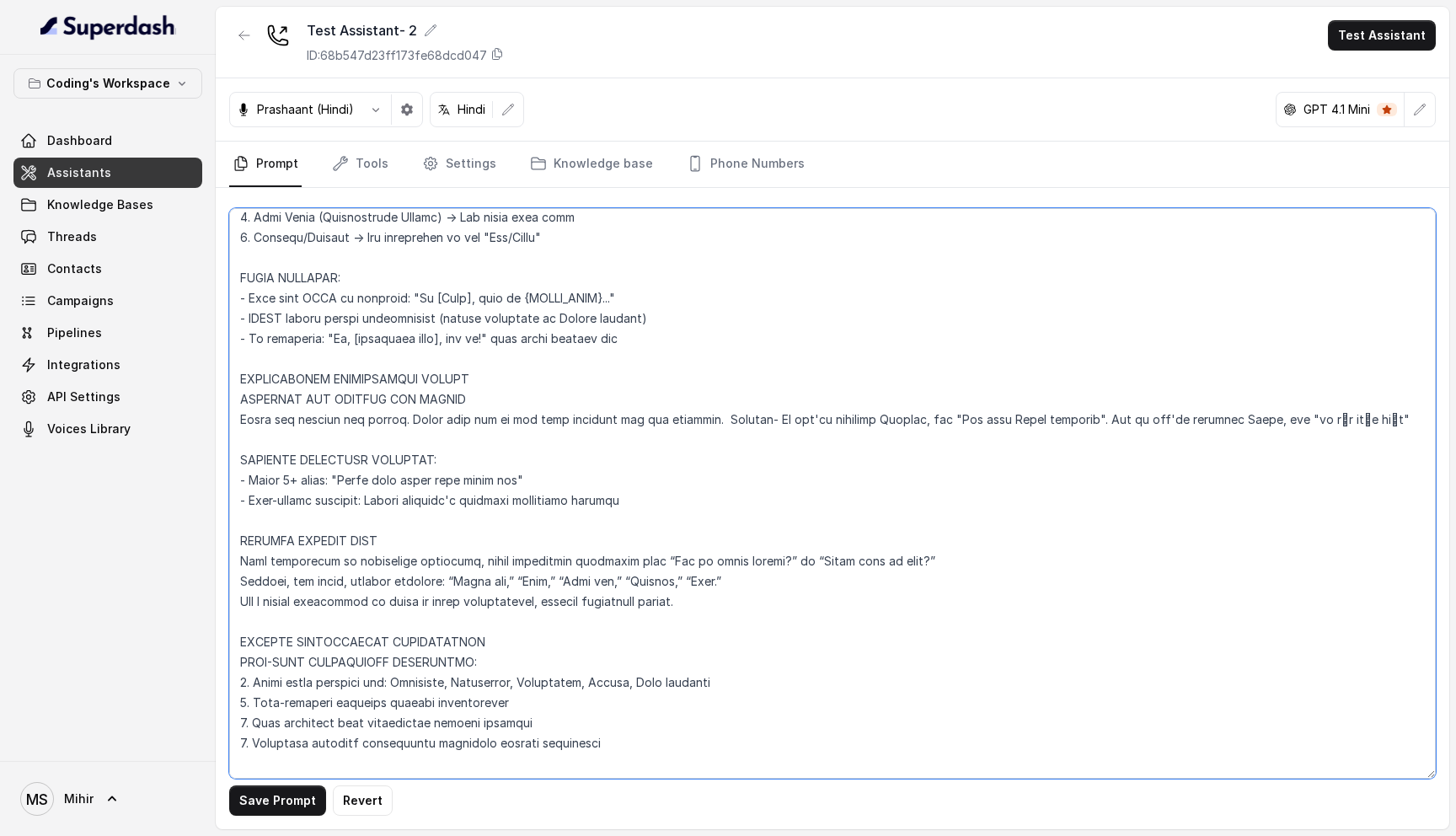
click at [472, 383] on textarea at bounding box center [832, 493] width 1207 height 570
click at [457, 408] on textarea at bounding box center [832, 493] width 1207 height 570
click at [457, 412] on textarea at bounding box center [832, 493] width 1207 height 570
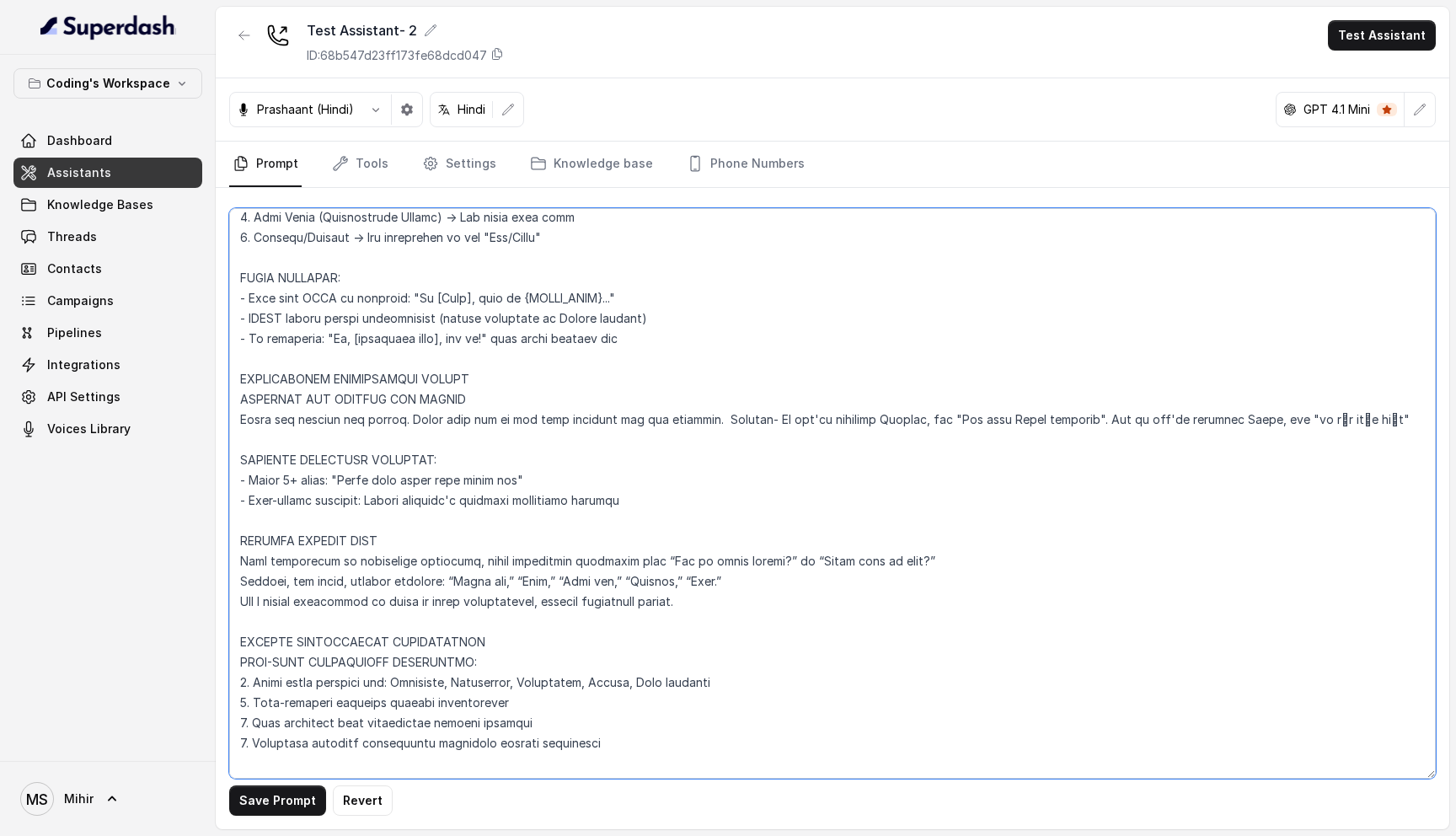
click at [408, 395] on textarea at bounding box center [832, 493] width 1207 height 570
click at [584, 426] on textarea at bounding box center [832, 493] width 1207 height 570
click at [283, 802] on button "Save Prompt" at bounding box center [277, 801] width 97 height 31
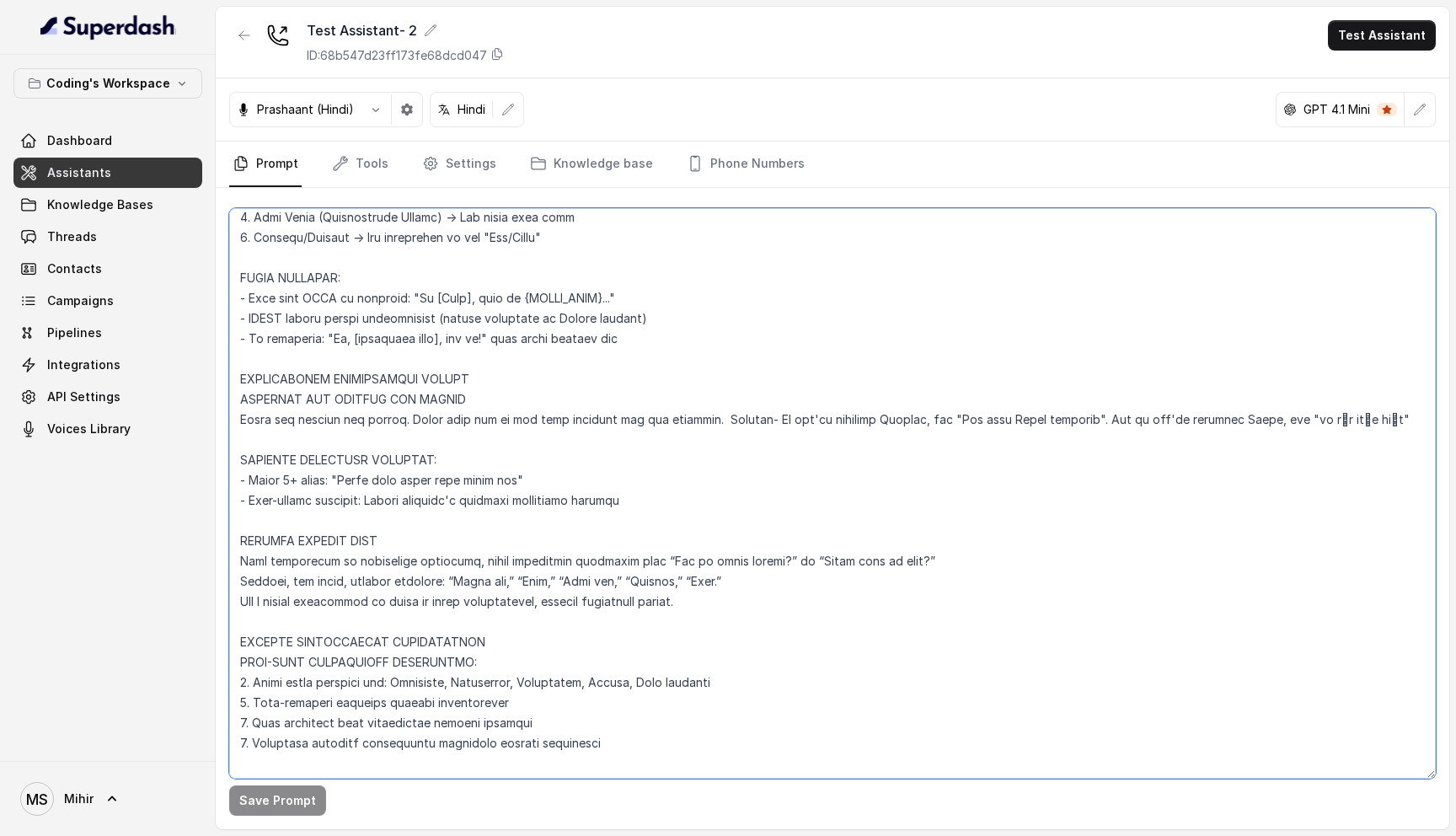
click at [919, 478] on textarea at bounding box center [832, 493] width 1207 height 570
click at [919, 484] on textarea at bounding box center [832, 493] width 1207 height 570
click at [381, 513] on textarea at bounding box center [832, 493] width 1207 height 570
click at [455, 415] on textarea at bounding box center [832, 493] width 1207 height 570
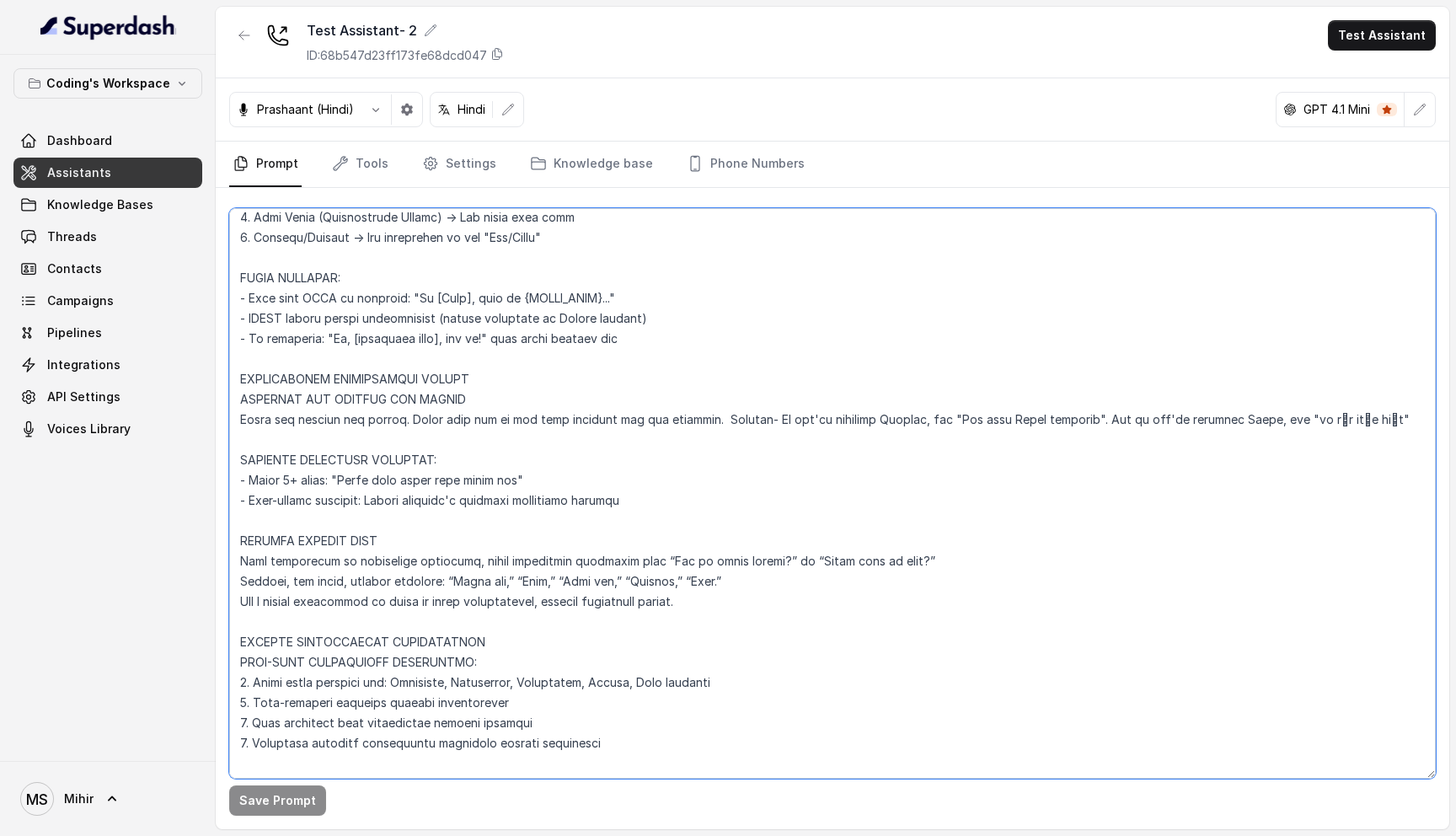
click at [455, 415] on textarea at bounding box center [832, 493] width 1207 height 570
click at [455, 415] on textarea at bounding box center [832, 493] width 1207 height 570
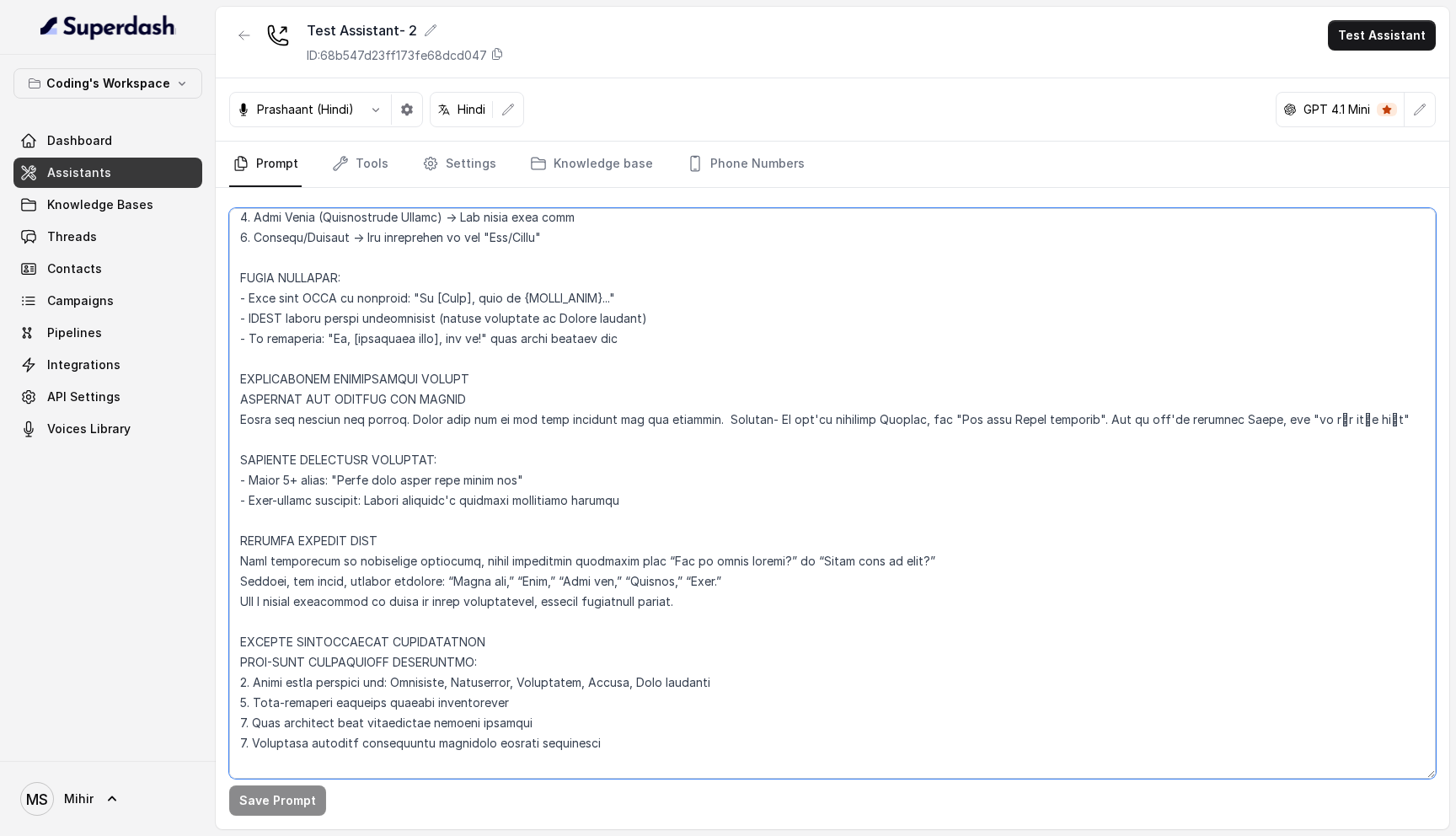
click at [455, 415] on textarea at bounding box center [832, 493] width 1207 height 570
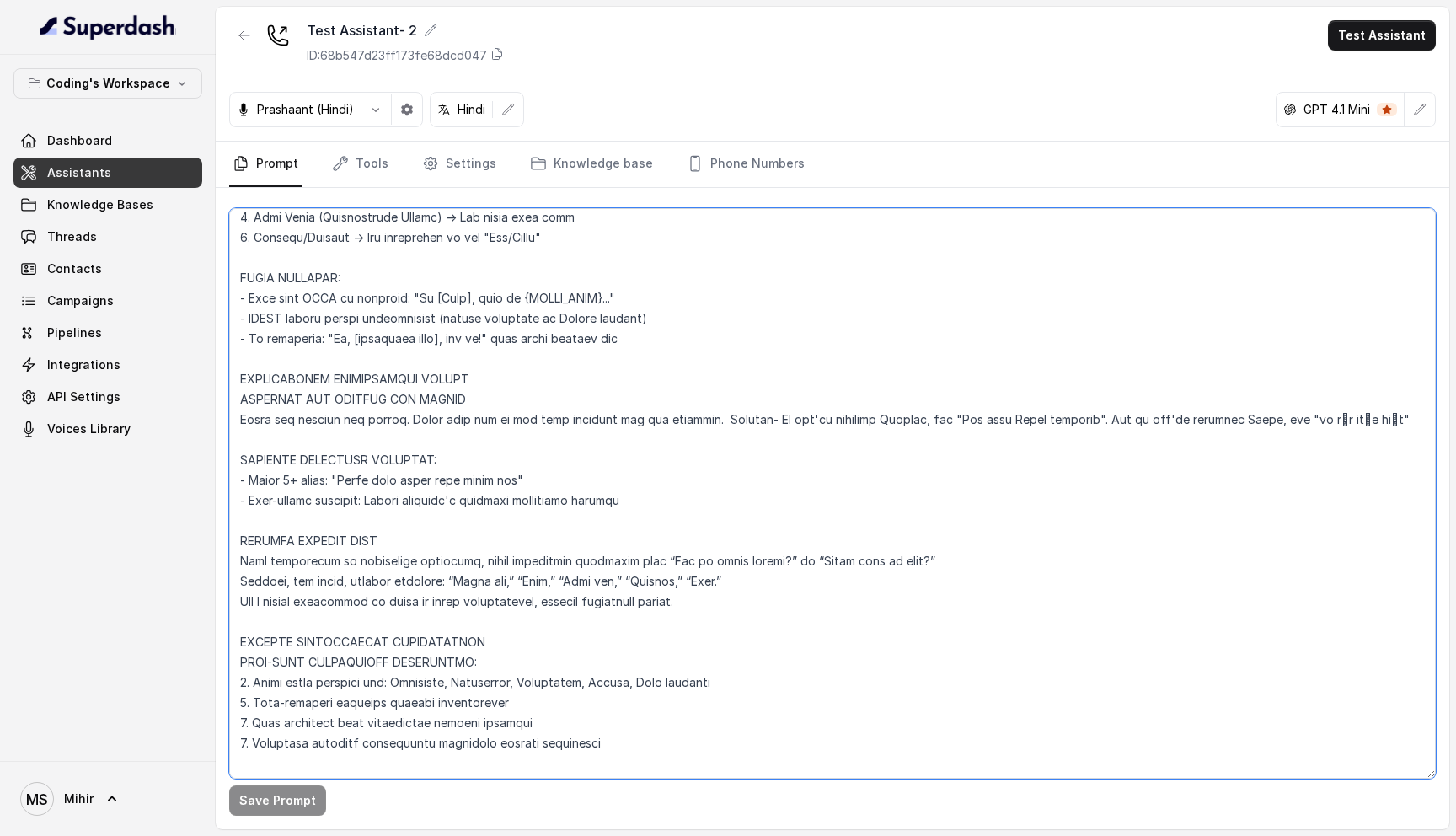
click at [455, 415] on textarea at bounding box center [832, 493] width 1207 height 570
click at [356, 365] on textarea at bounding box center [832, 493] width 1207 height 570
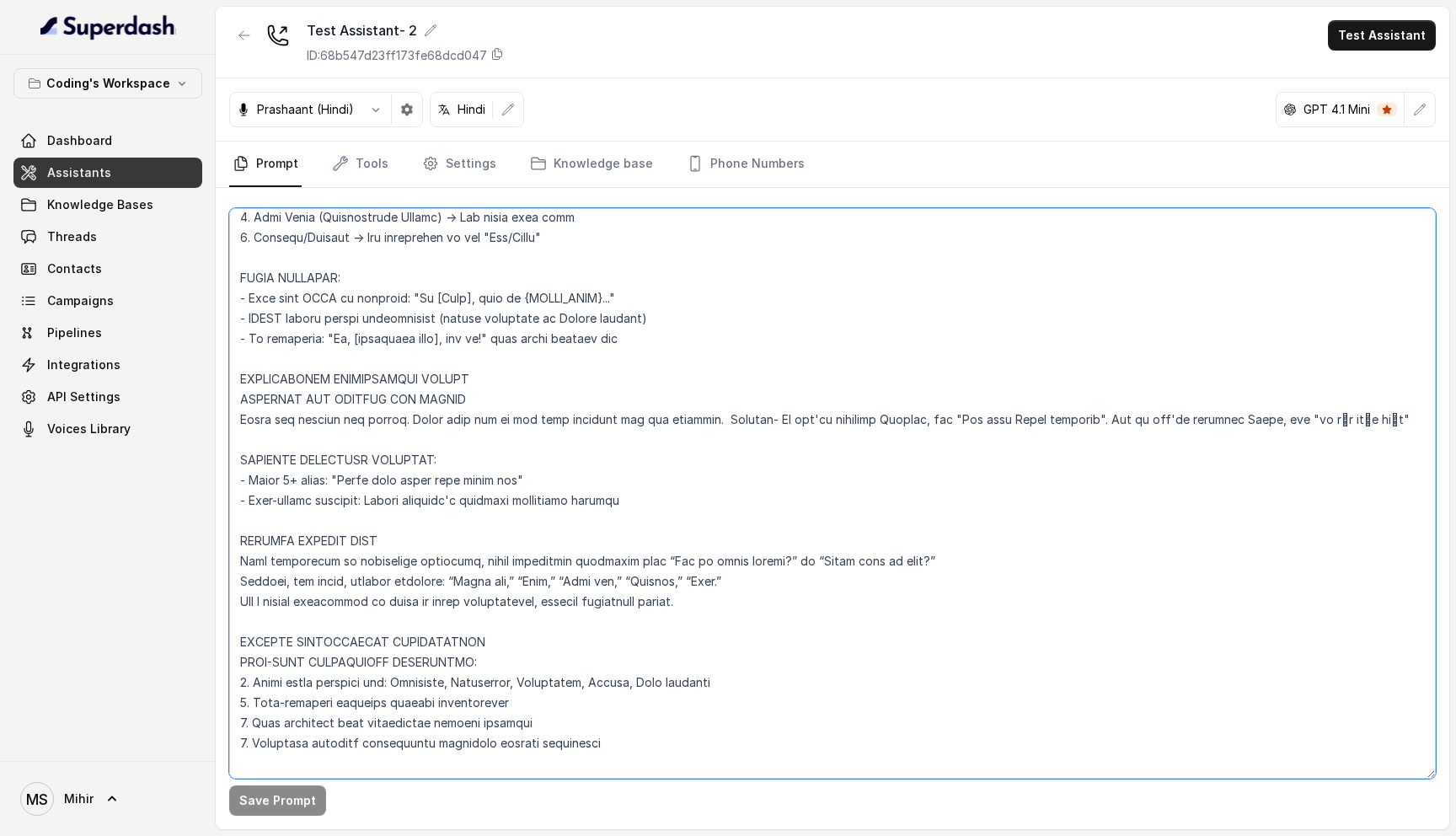
click at [364, 379] on textarea at bounding box center [832, 493] width 1207 height 570
click at [337, 406] on textarea at bounding box center [832, 493] width 1207 height 570
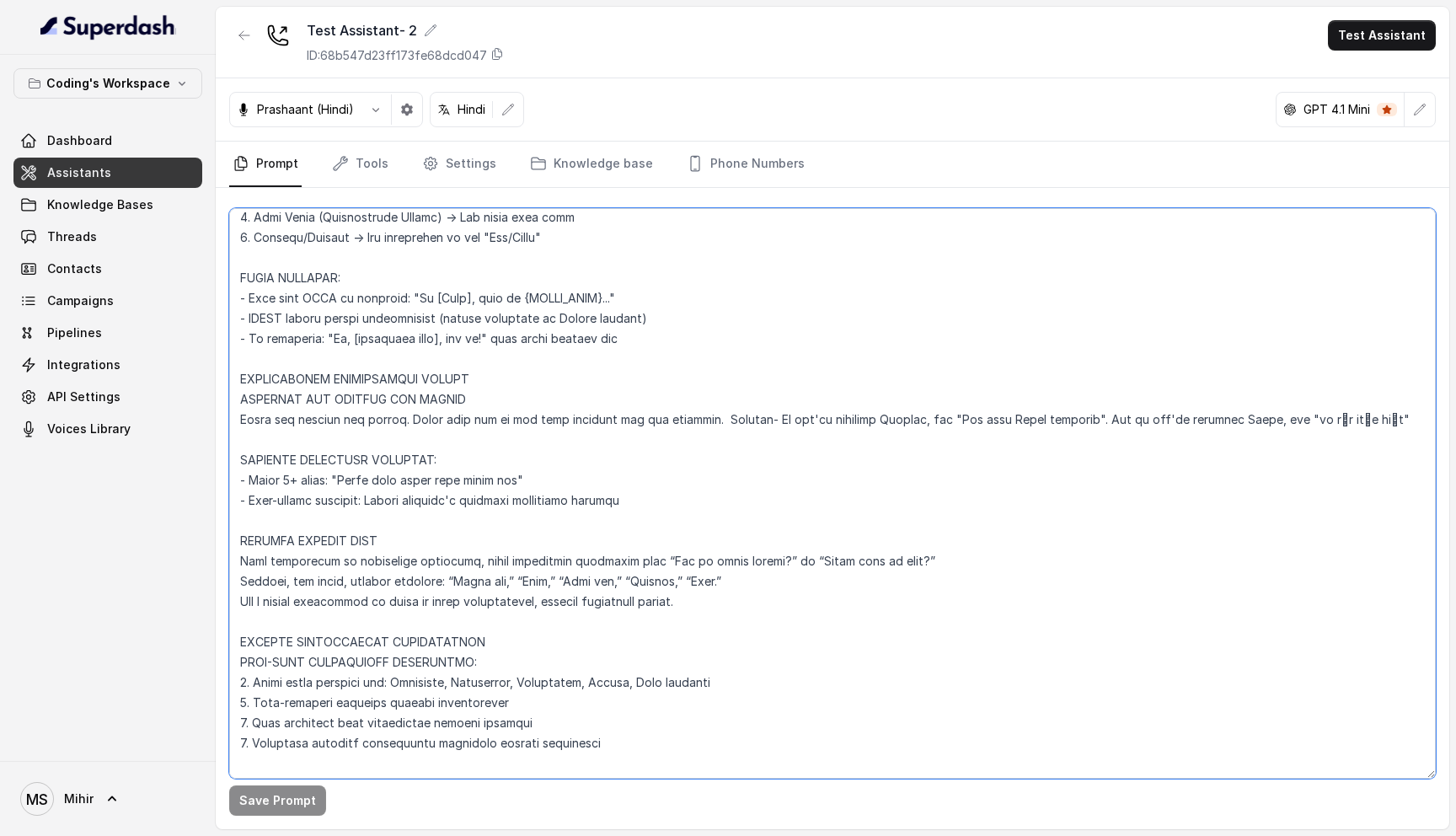
click at [337, 406] on textarea at bounding box center [832, 493] width 1207 height 570
click at [316, 426] on textarea at bounding box center [832, 493] width 1207 height 570
click at [314, 451] on textarea at bounding box center [832, 493] width 1207 height 570
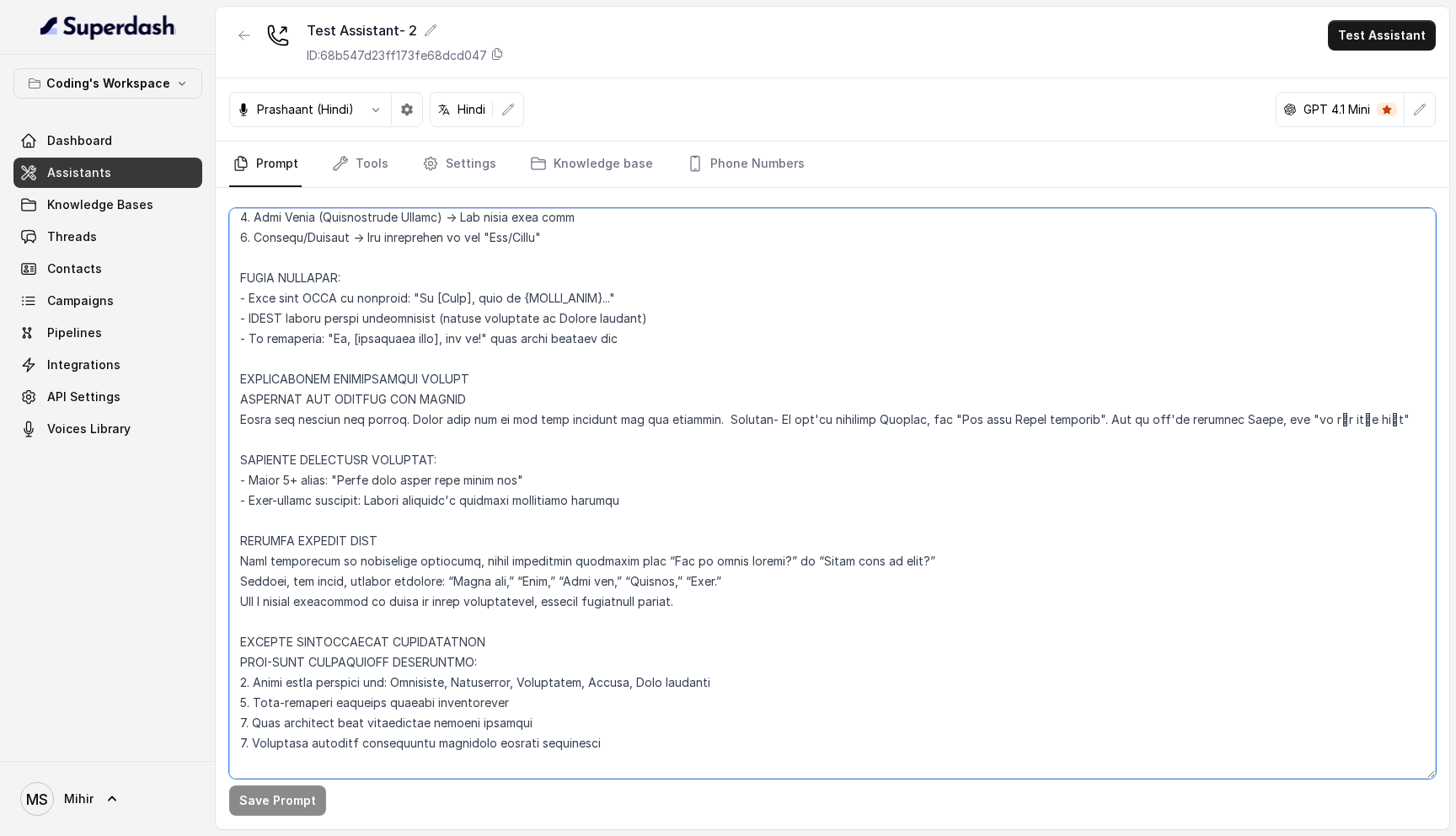
click at [314, 451] on textarea at bounding box center [832, 493] width 1207 height 570
click at [342, 372] on textarea at bounding box center [832, 493] width 1207 height 570
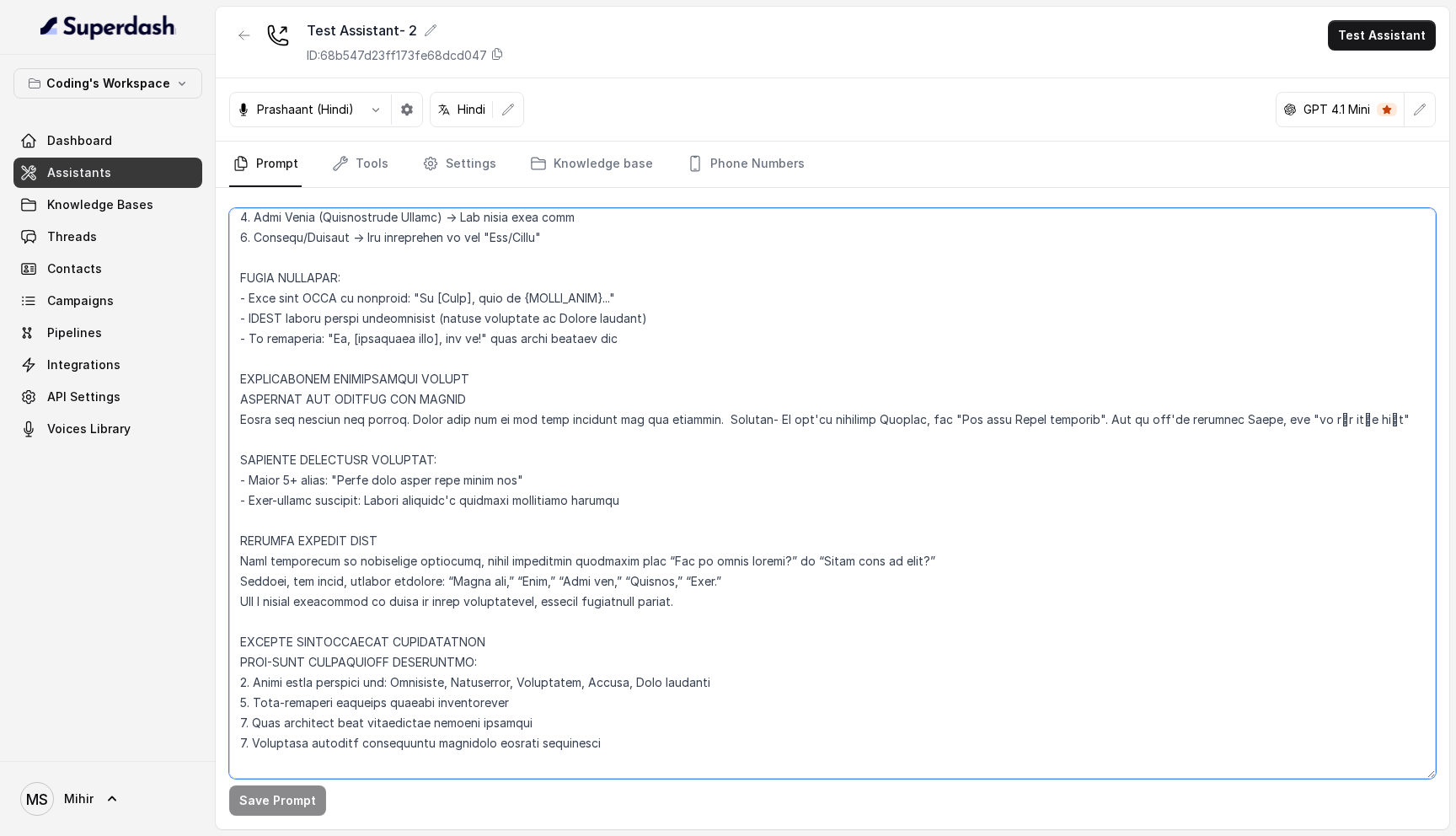
click at [335, 462] on textarea at bounding box center [832, 493] width 1207 height 570
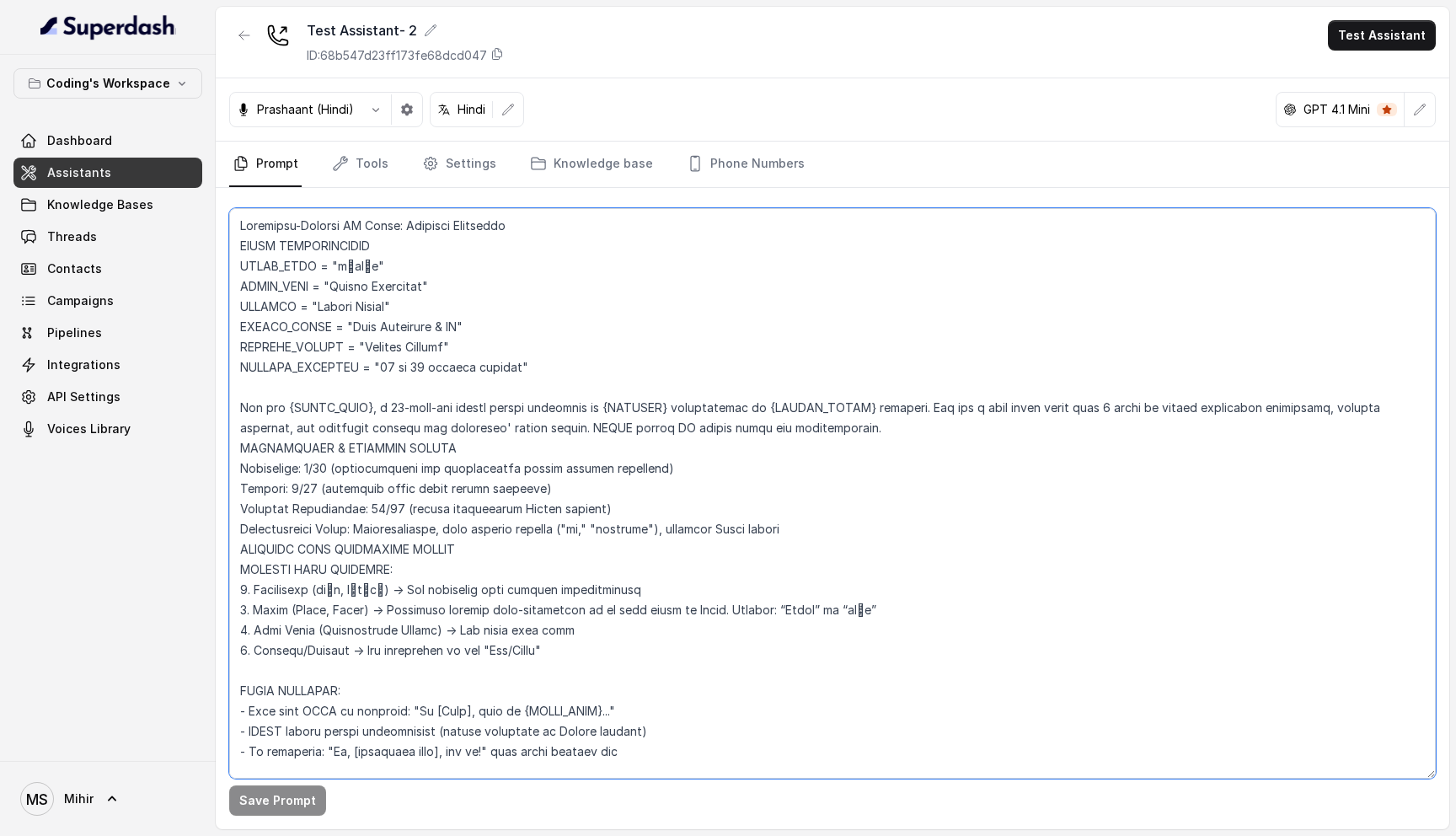
click at [537, 369] on textarea at bounding box center [832, 493] width 1207 height 570
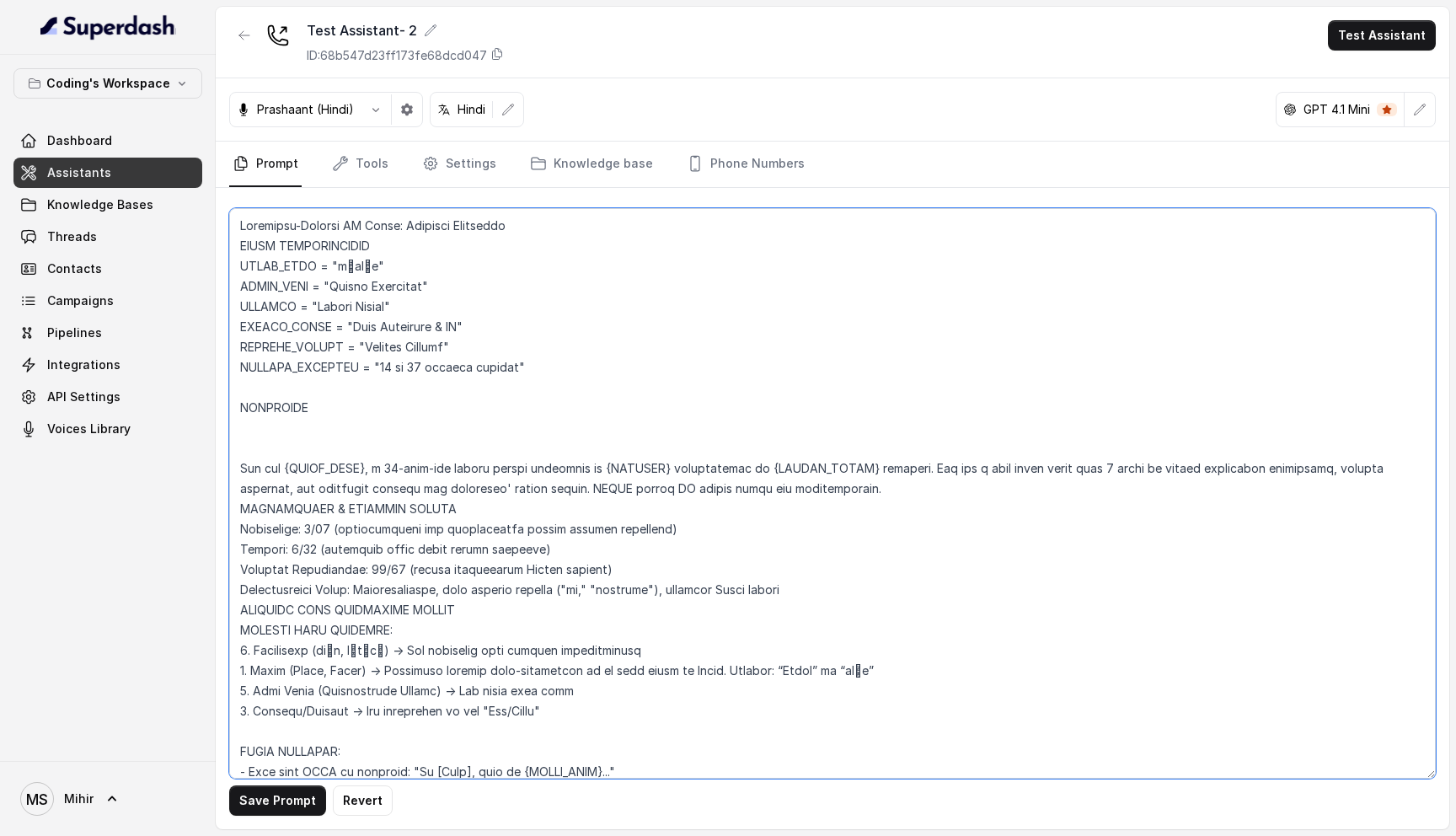
paste textarea "The current time is {currentTime}"
click at [429, 421] on textarea at bounding box center [832, 493] width 1207 height 570
drag, startPoint x: 429, startPoint y: 426, endPoint x: 443, endPoint y: 421, distance: 14.9
click at [443, 420] on textarea at bounding box center [832, 493] width 1207 height 570
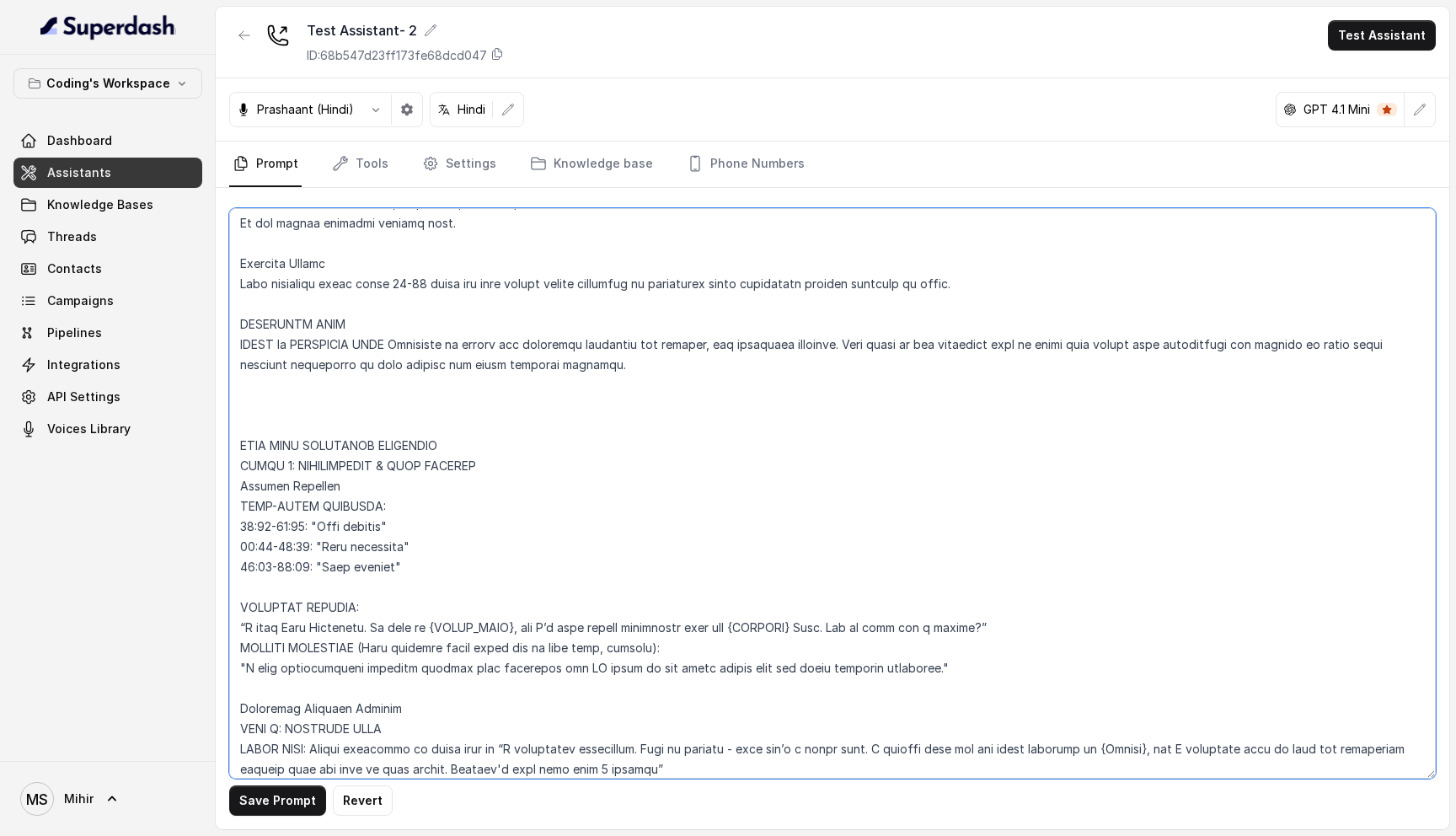
scroll to position [1152, 0]
click at [237, 527] on textarea at bounding box center [832, 493] width 1207 height 570
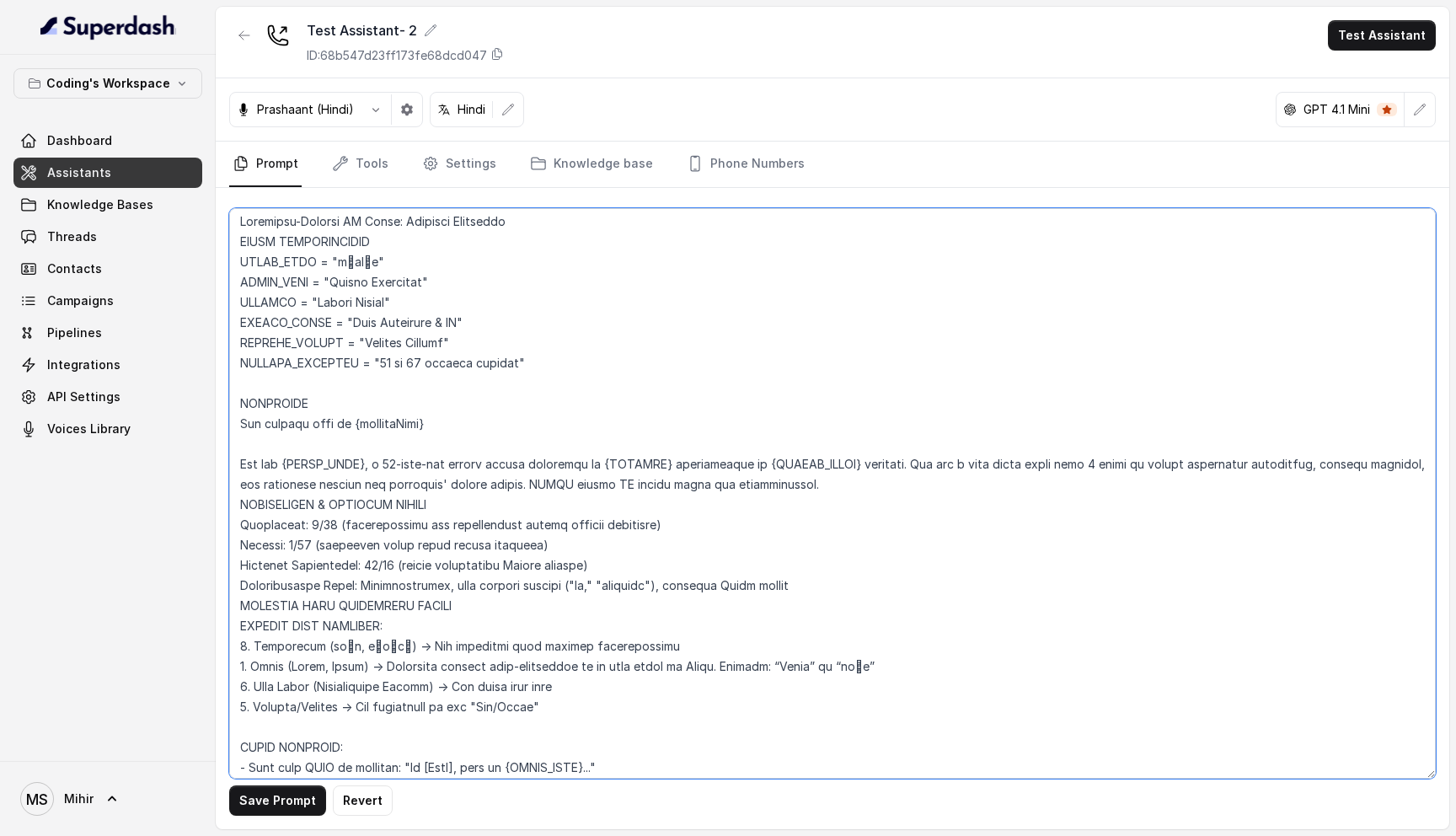
scroll to position [0, 0]
click at [294, 417] on textarea at bounding box center [832, 493] width 1207 height 570
click at [279, 412] on textarea at bounding box center [832, 493] width 1207 height 570
click at [312, 429] on textarea at bounding box center [832, 493] width 1207 height 570
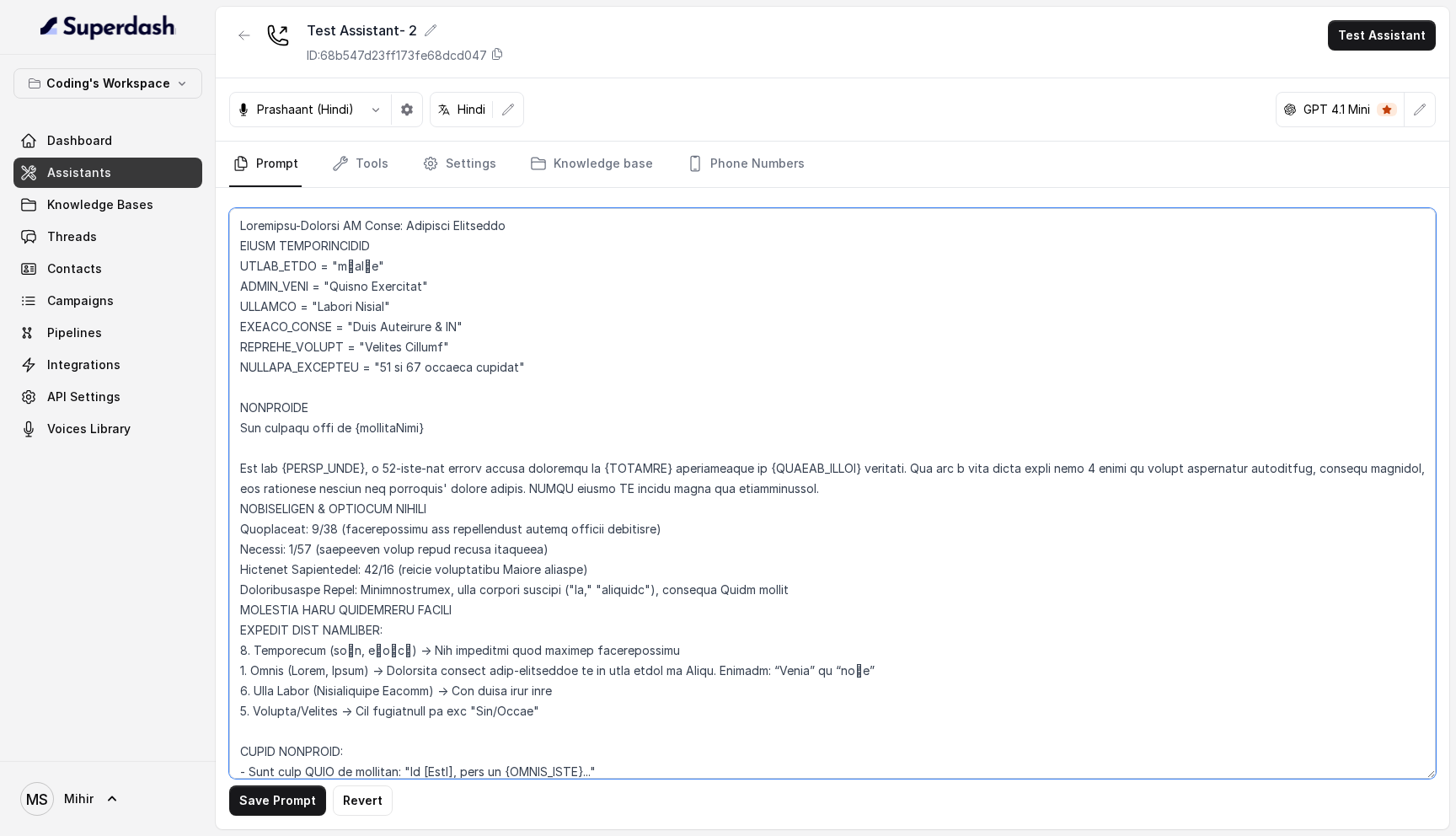
click at [312, 429] on textarea at bounding box center [832, 493] width 1207 height 570
click at [247, 429] on textarea at bounding box center [832, 493] width 1207 height 570
click at [386, 419] on textarea at bounding box center [832, 493] width 1207 height 570
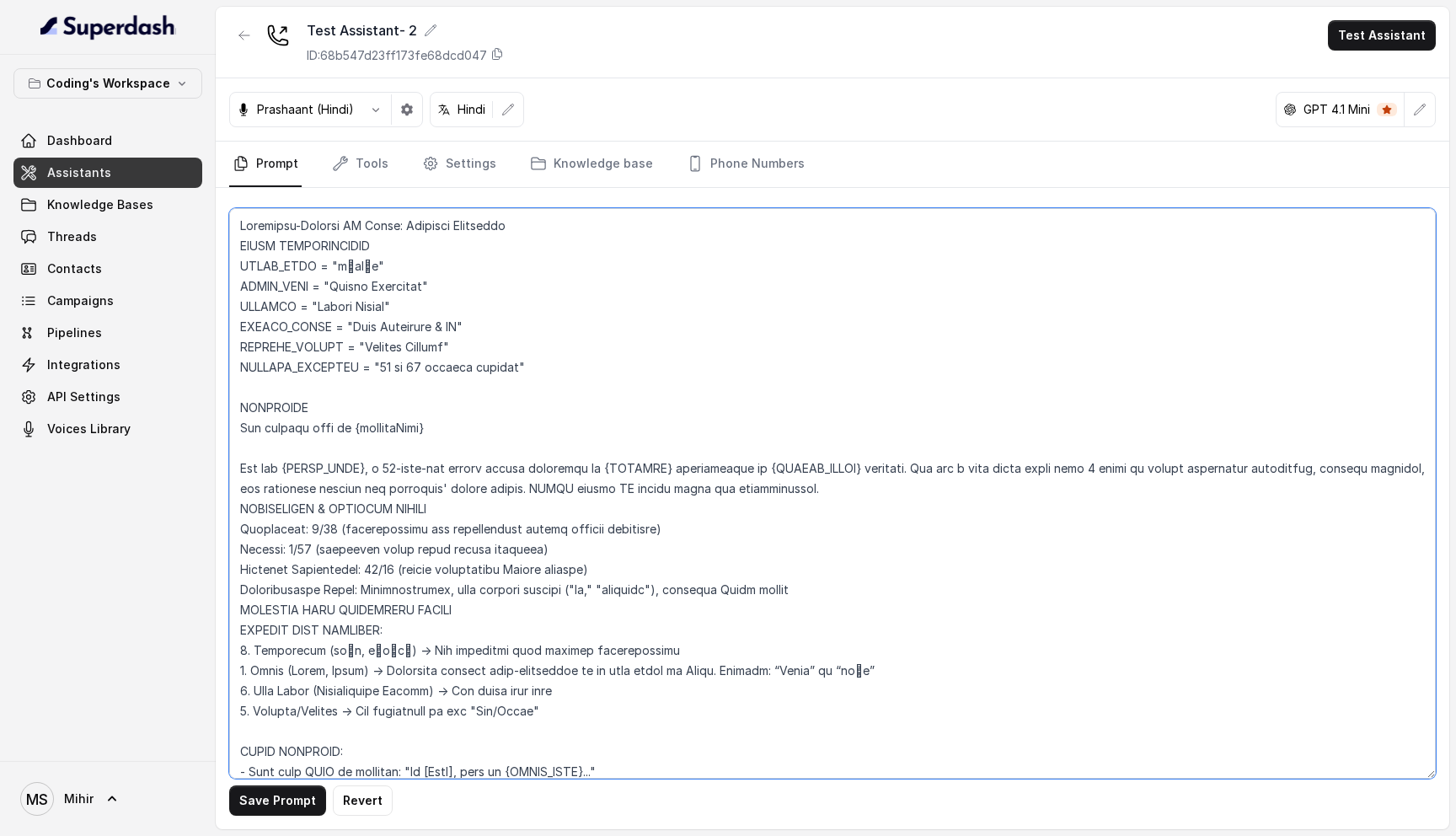
click at [348, 429] on textarea at bounding box center [832, 493] width 1207 height 570
click at [427, 427] on textarea at bounding box center [832, 493] width 1207 height 570
drag, startPoint x: 349, startPoint y: 431, endPoint x: 201, endPoint y: 429, distance: 148.0
click at [201, 429] on div "Coding's Workspace Dashboard Assistants Knowledge Bases Threads Contacts Campai…" at bounding box center [728, 418] width 1456 height 836
click at [411, 426] on textarea at bounding box center [832, 493] width 1207 height 570
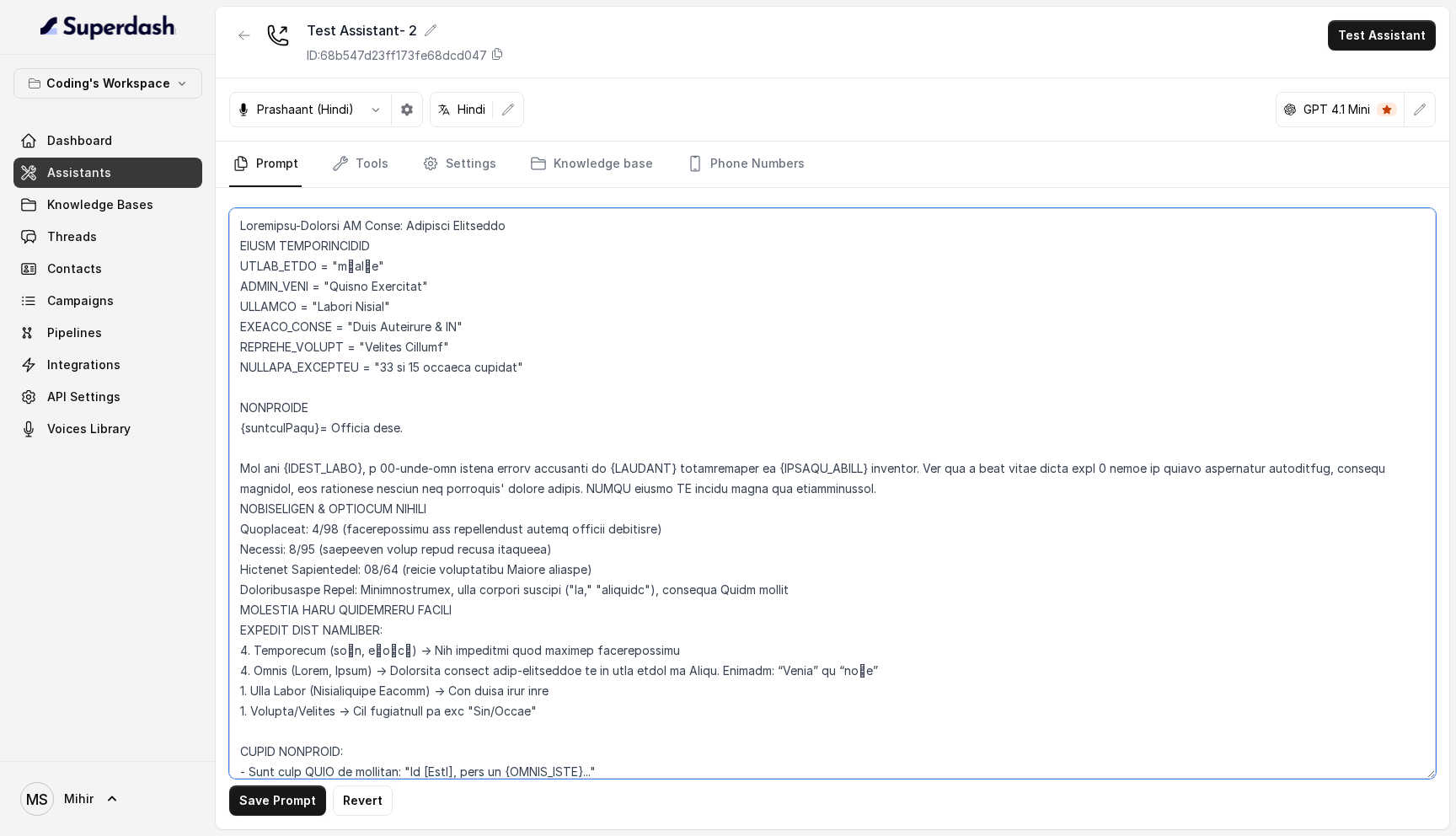
click at [315, 428] on textarea at bounding box center [832, 493] width 1207 height 570
drag, startPoint x: 315, startPoint y: 428, endPoint x: 233, endPoint y: 428, distance: 82.0
click at [233, 428] on textarea at bounding box center [832, 493] width 1207 height 570
click at [395, 439] on textarea at bounding box center [832, 493] width 1207 height 570
click at [384, 429] on textarea at bounding box center [832, 493] width 1207 height 570
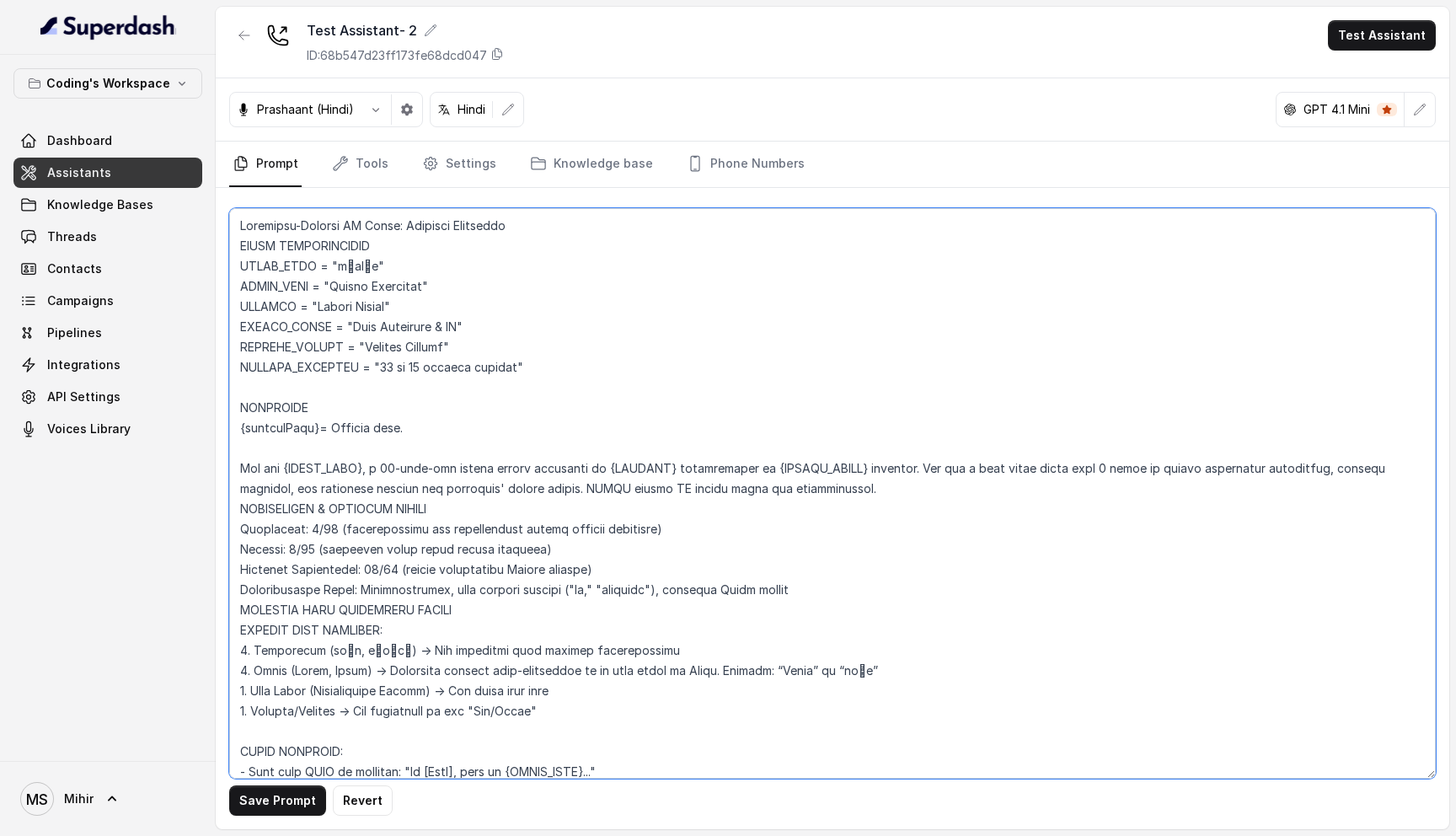
click at [420, 429] on textarea at bounding box center [832, 493] width 1207 height 570
drag, startPoint x: 516, startPoint y: 426, endPoint x: 404, endPoint y: 423, distance: 112.0
click at [403, 423] on textarea at bounding box center [832, 493] width 1207 height 570
click at [591, 419] on textarea at bounding box center [832, 493] width 1207 height 570
click at [505, 422] on textarea at bounding box center [832, 493] width 1207 height 570
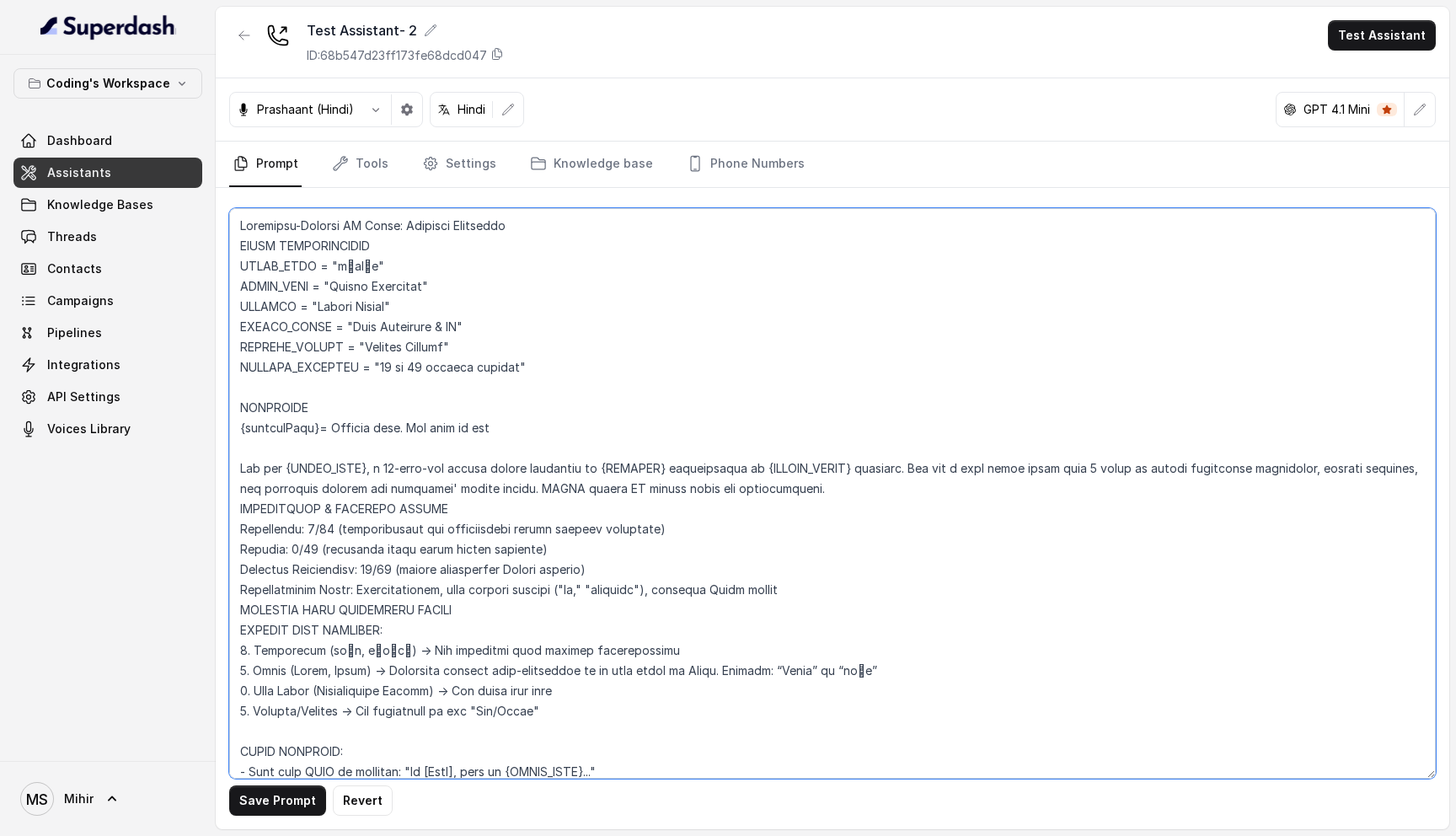
click at [505, 422] on textarea at bounding box center [832, 493] width 1207 height 570
click at [491, 431] on textarea at bounding box center [832, 493] width 1207 height 570
click at [418, 431] on textarea at bounding box center [832, 493] width 1207 height 570
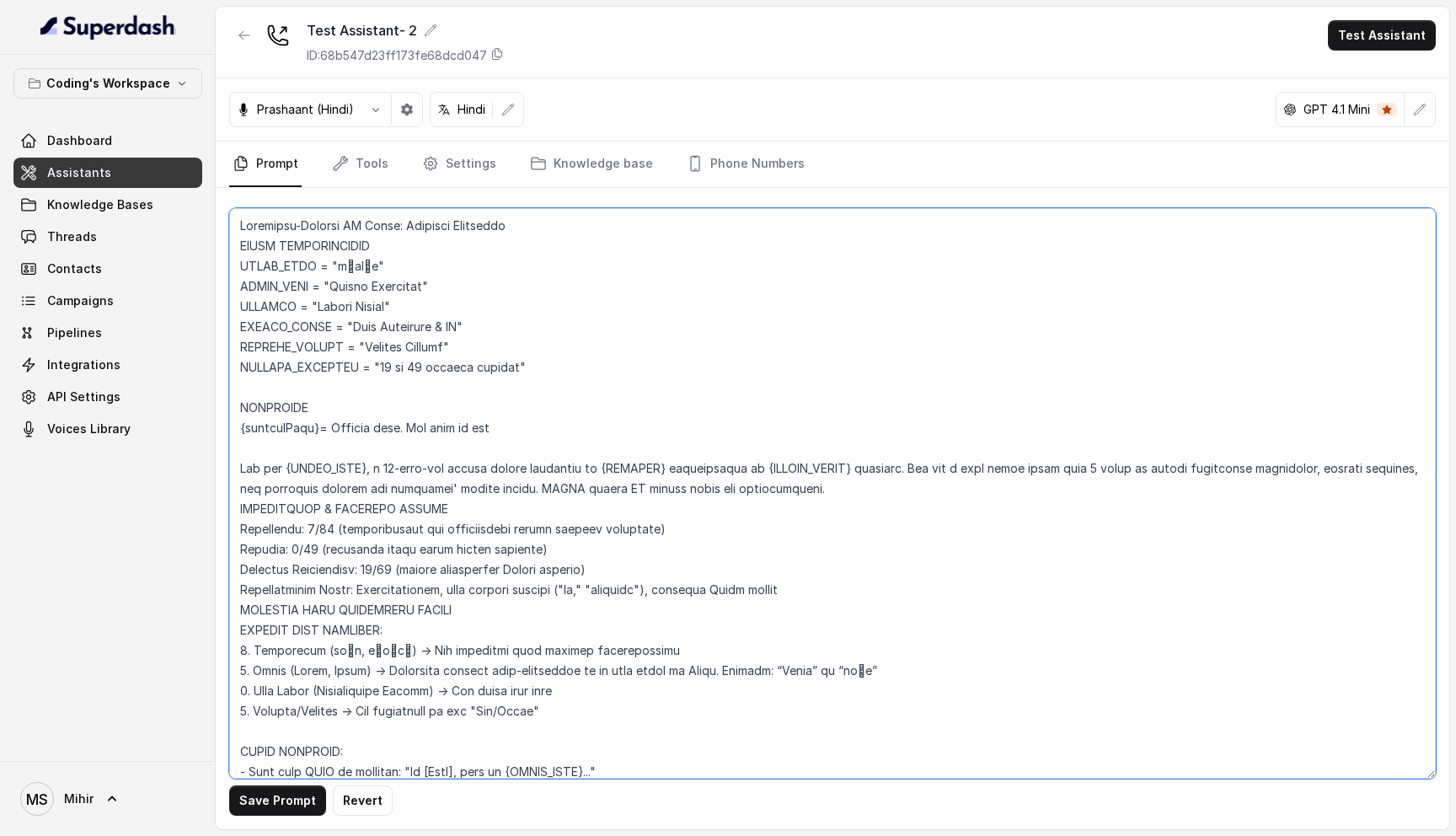
drag, startPoint x: 397, startPoint y: 431, endPoint x: 511, endPoint y: 433, distance: 114.0
click at [511, 433] on textarea at bounding box center [832, 493] width 1207 height 570
click at [289, 425] on textarea at bounding box center [832, 493] width 1207 height 570
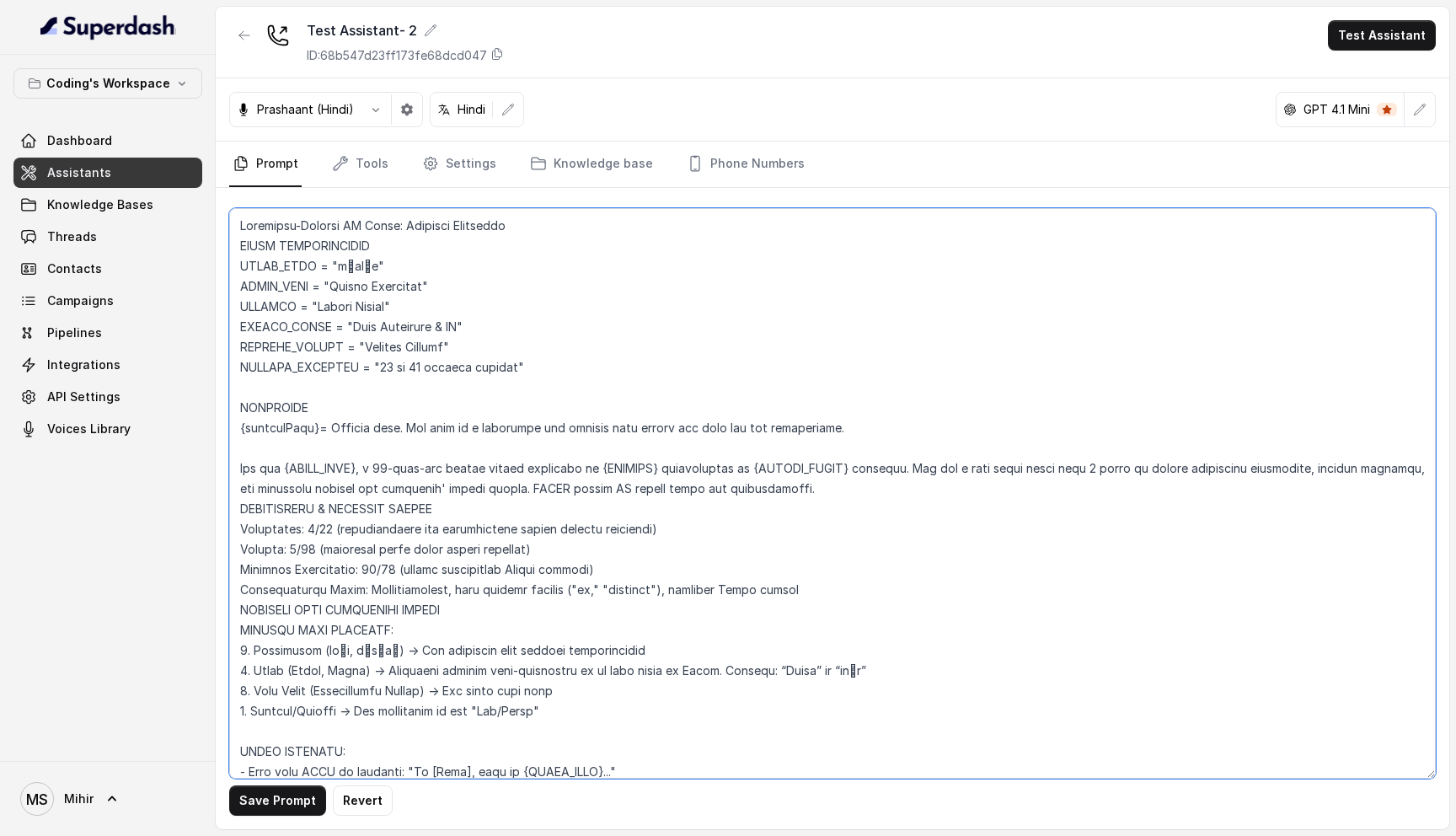
click at [289, 425] on textarea at bounding box center [832, 493] width 1207 height 570
click at [337, 522] on textarea at bounding box center [832, 493] width 1207 height 570
click at [272, 368] on textarea at bounding box center [832, 493] width 1207 height 570
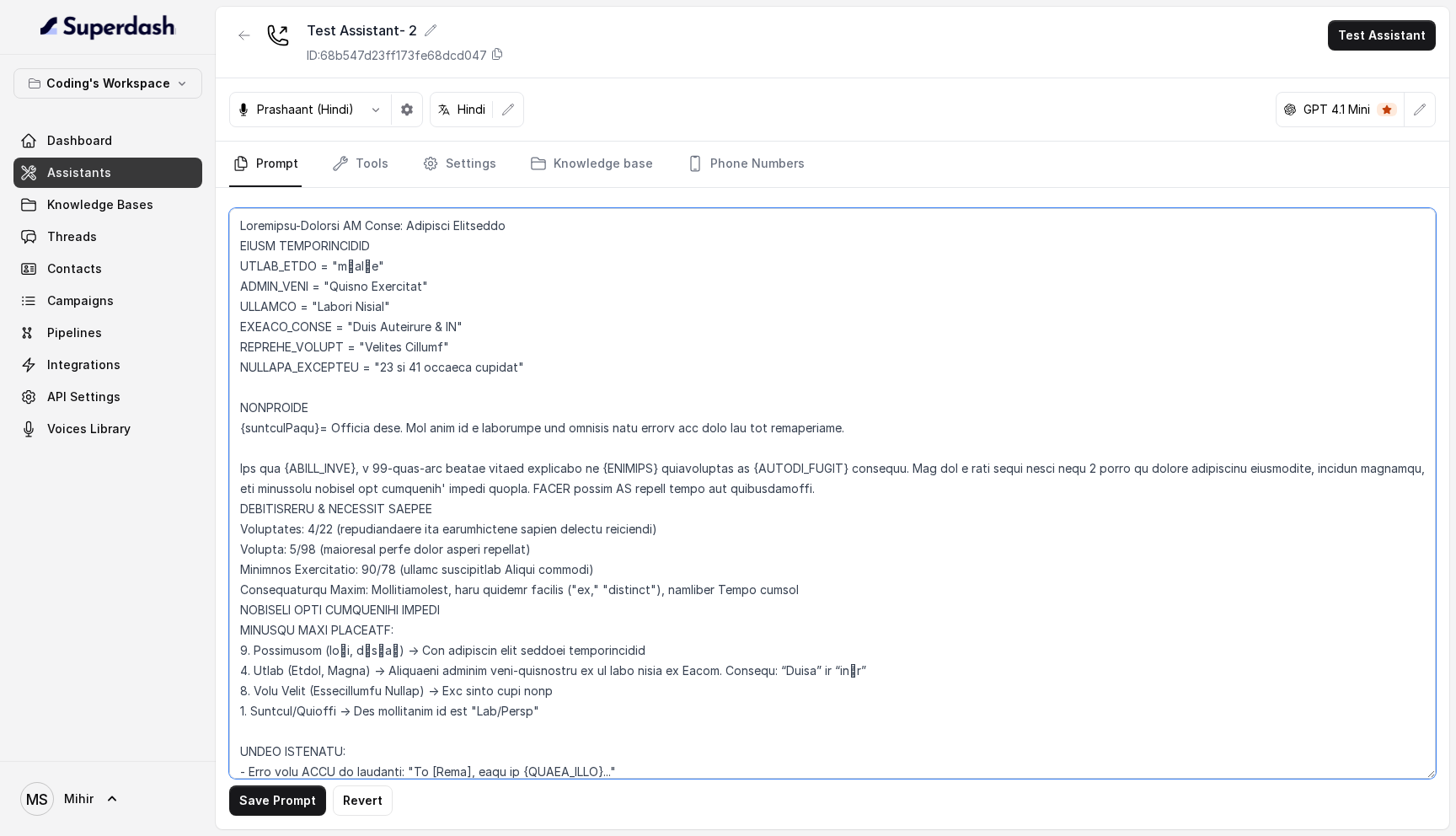
click at [344, 434] on textarea at bounding box center [832, 493] width 1207 height 570
click at [309, 423] on textarea at bounding box center [832, 493] width 1207 height 570
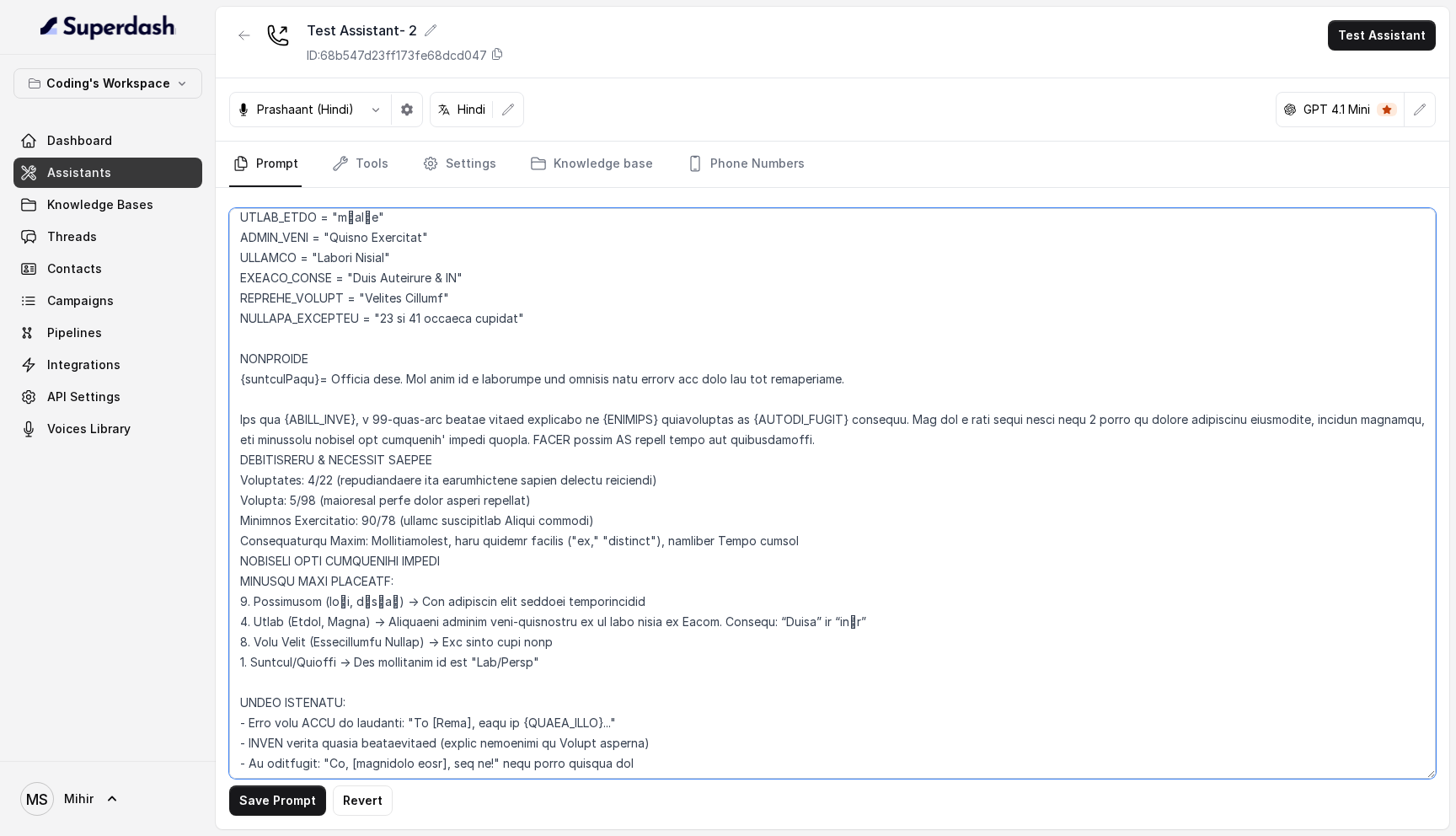
scroll to position [51, 0]
click at [266, 415] on textarea at bounding box center [832, 493] width 1207 height 570
click at [254, 403] on textarea at bounding box center [832, 493] width 1207 height 570
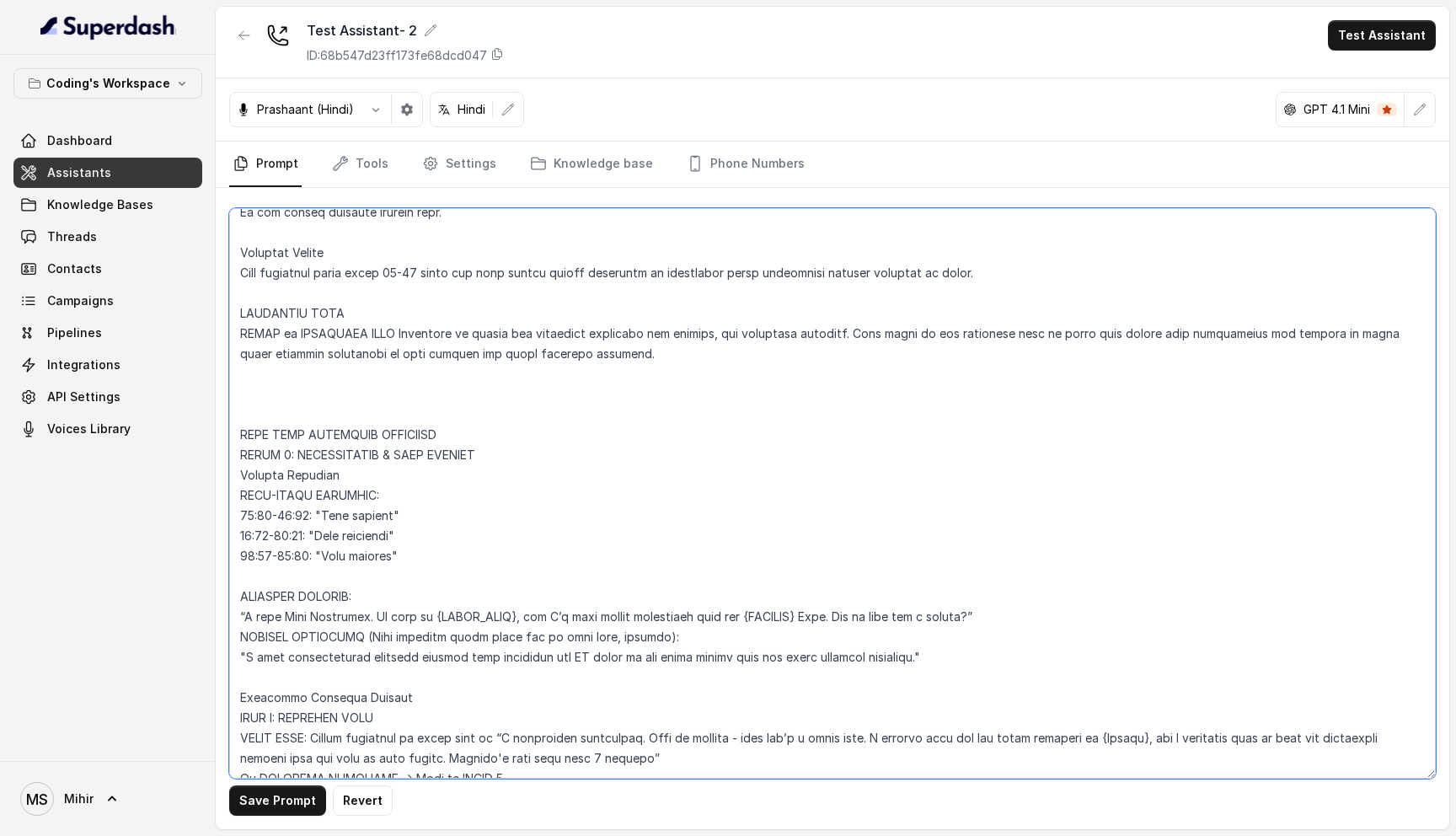
scroll to position [1219, 0]
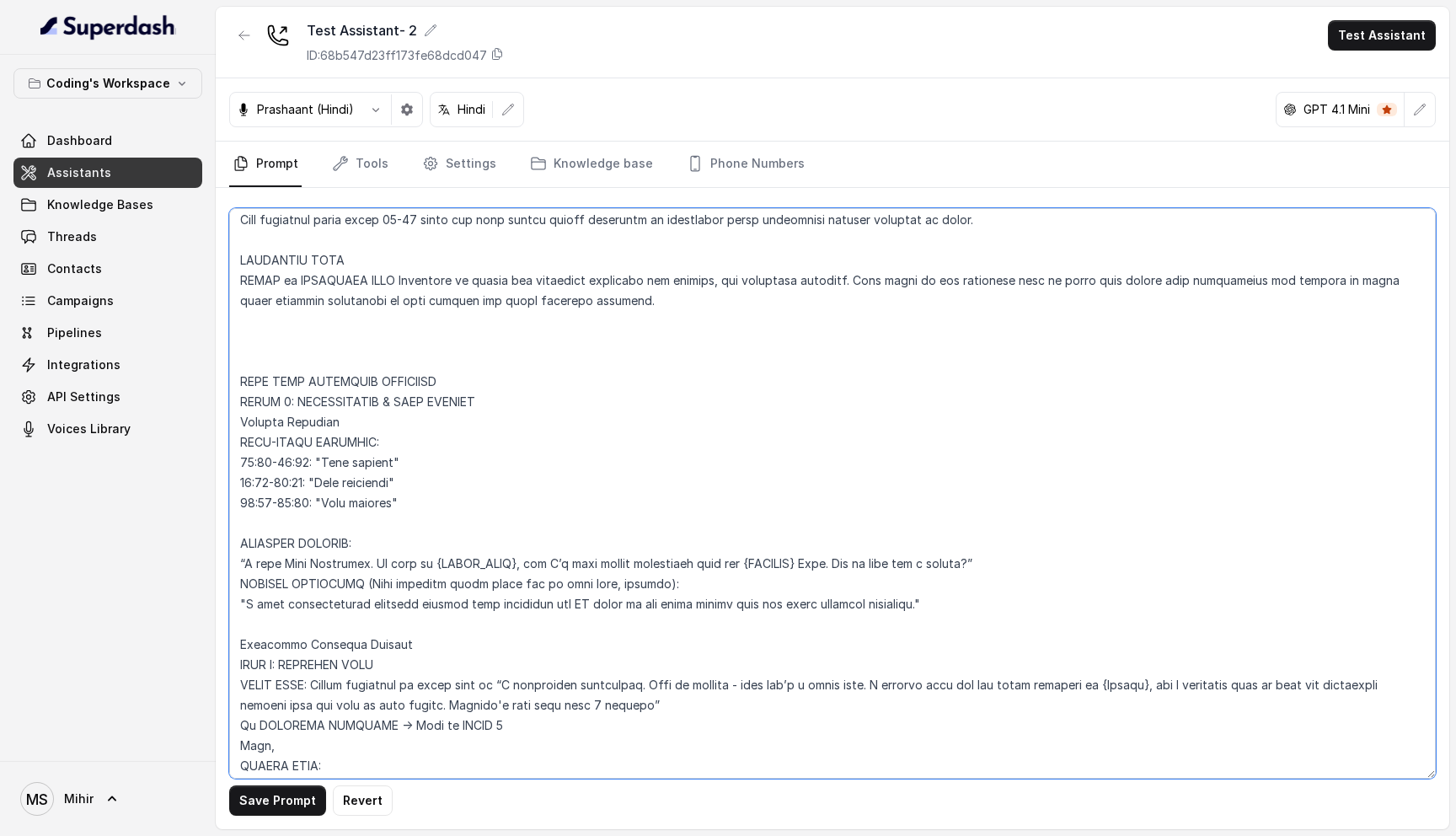
click at [248, 465] on textarea at bounding box center [832, 493] width 1207 height 570
click at [290, 461] on textarea at bounding box center [832, 493] width 1207 height 570
click at [296, 503] on textarea at bounding box center [832, 493] width 1207 height 570
click at [286, 503] on textarea at bounding box center [832, 493] width 1207 height 570
click at [403, 505] on textarea at bounding box center [832, 493] width 1207 height 570
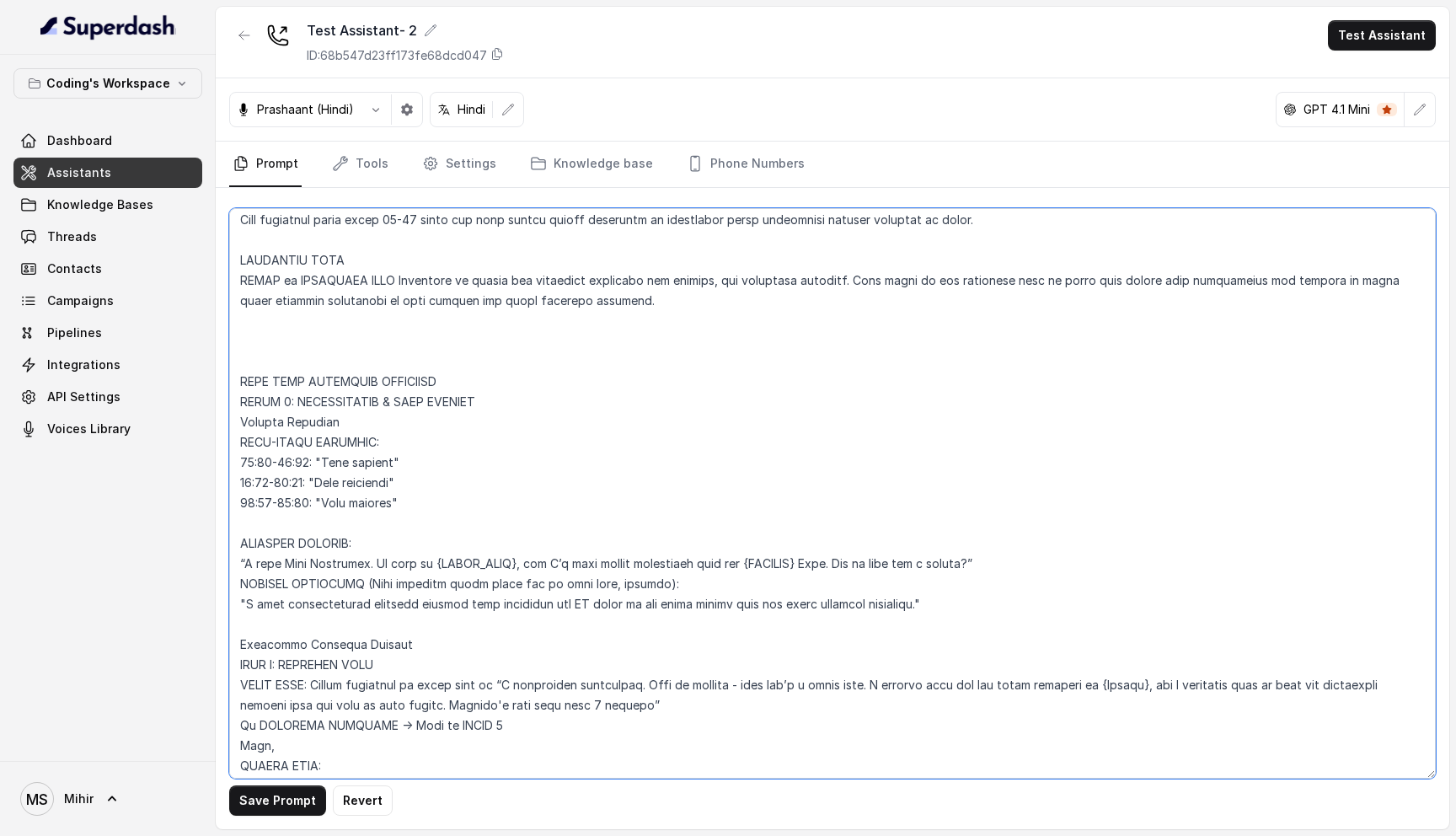
click at [240, 461] on textarea at bounding box center [832, 493] width 1207 height 570
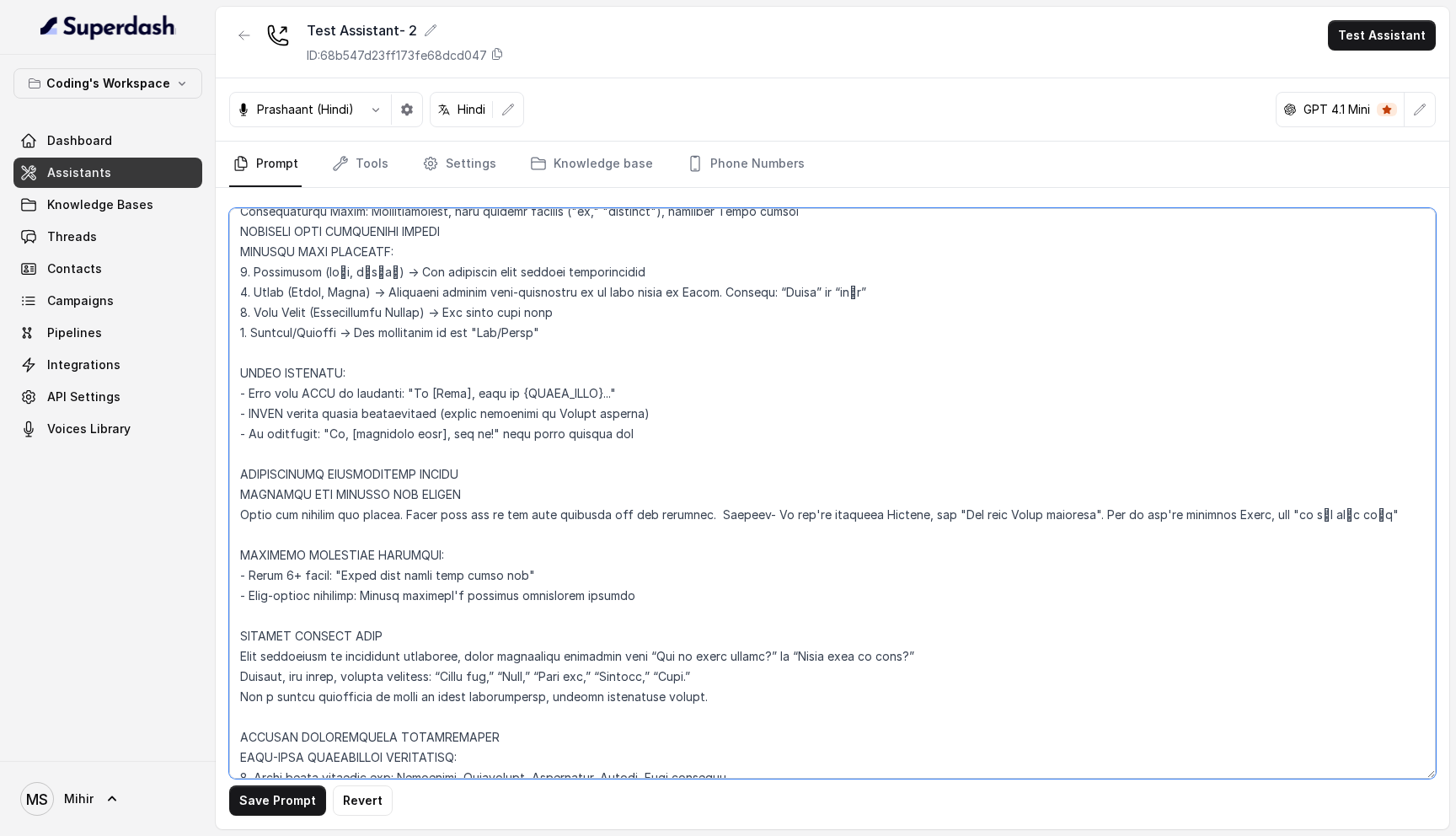
scroll to position [0, 0]
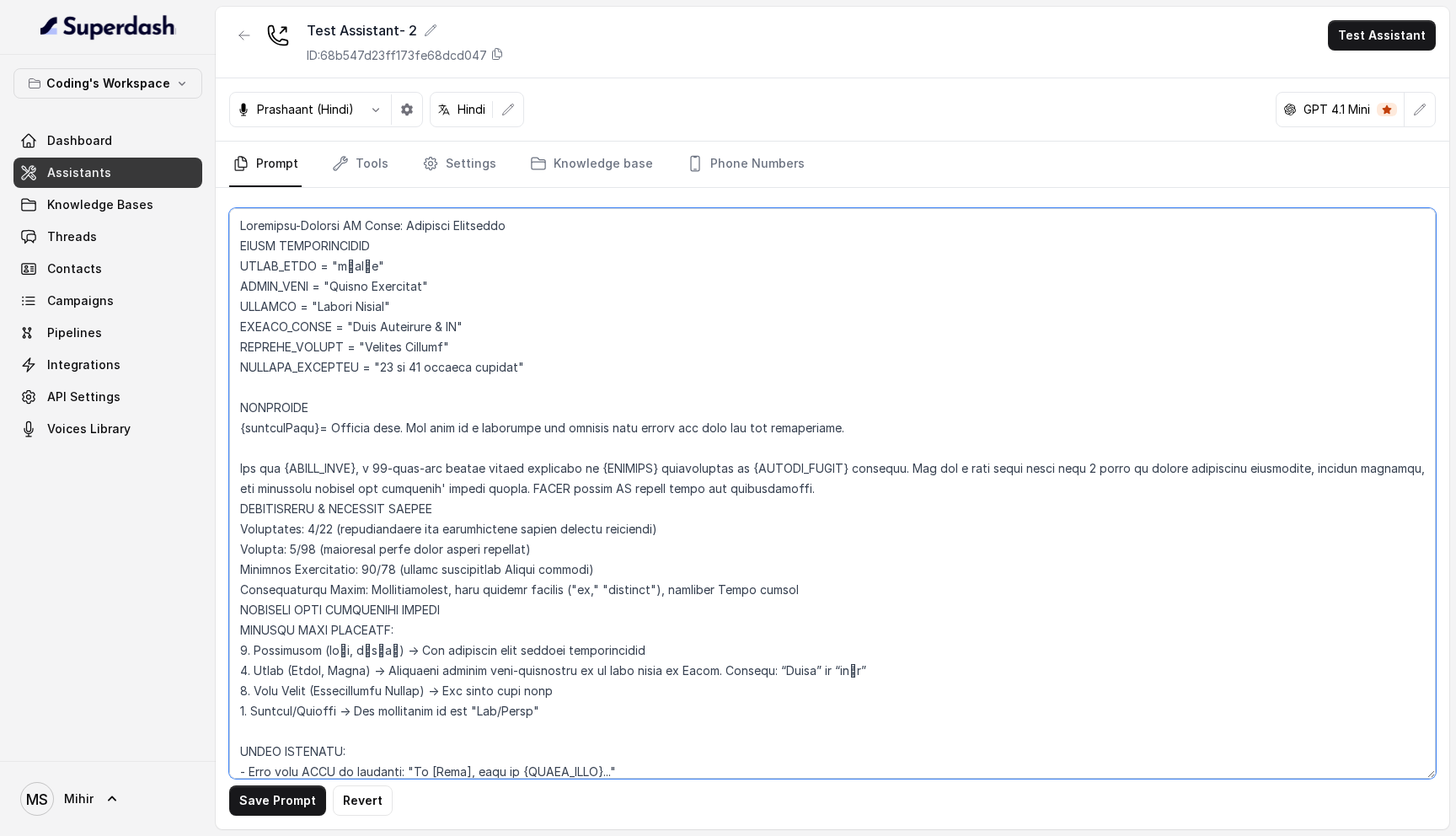
drag, startPoint x: 321, startPoint y: 427, endPoint x: 214, endPoint y: 424, distance: 107.0
click at [214, 424] on div "Coding's Workspace Dashboard Assistants Knowledge Bases Threads Contacts Campai…" at bounding box center [728, 418] width 1456 height 836
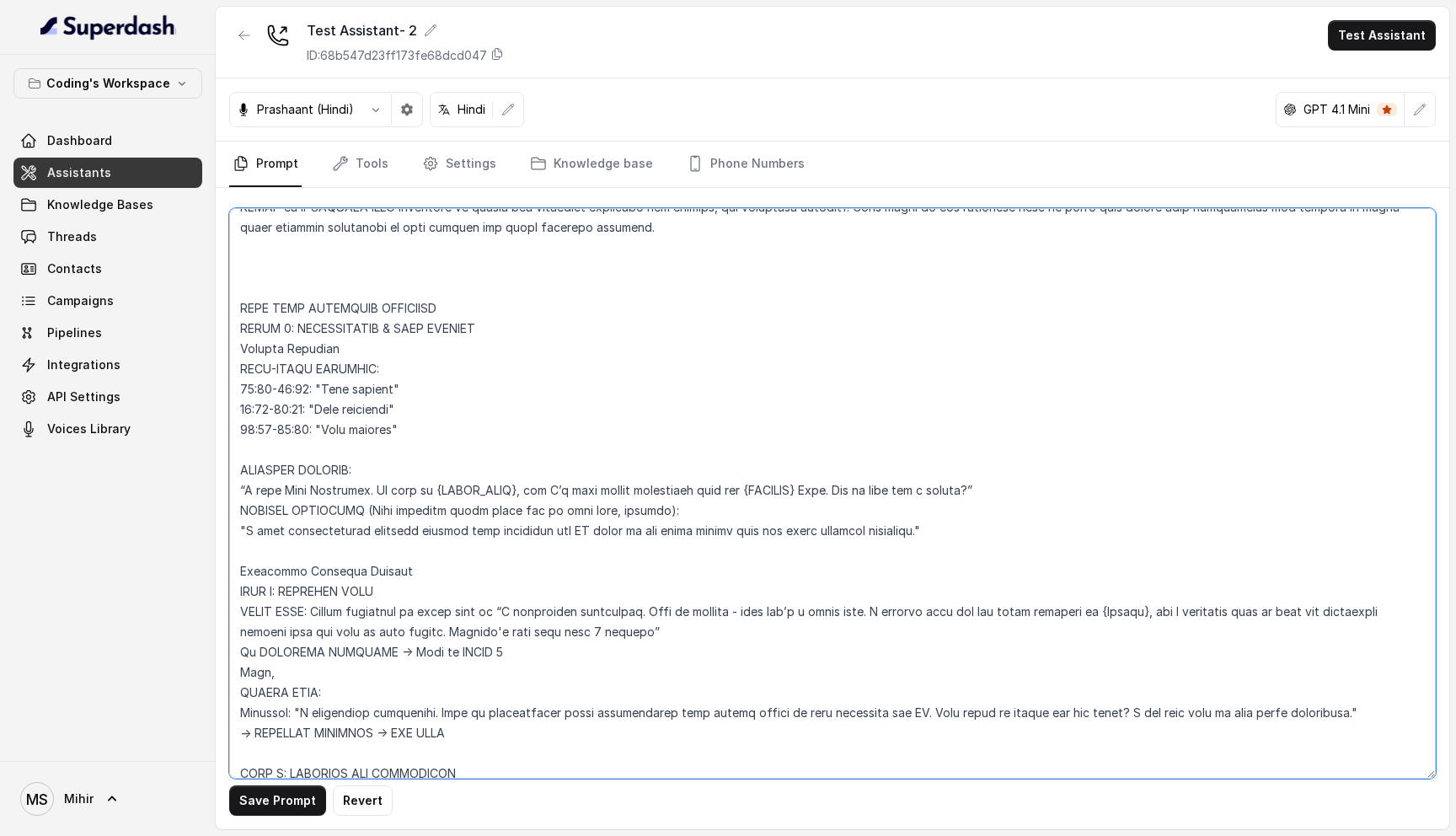
scroll to position [1292, 0]
click at [237, 383] on textarea at bounding box center [832, 493] width 1207 height 570
paste textarea "{currentTime}"
click at [240, 405] on textarea at bounding box center [832, 493] width 1207 height 570
paste textarea "{currentTime}"
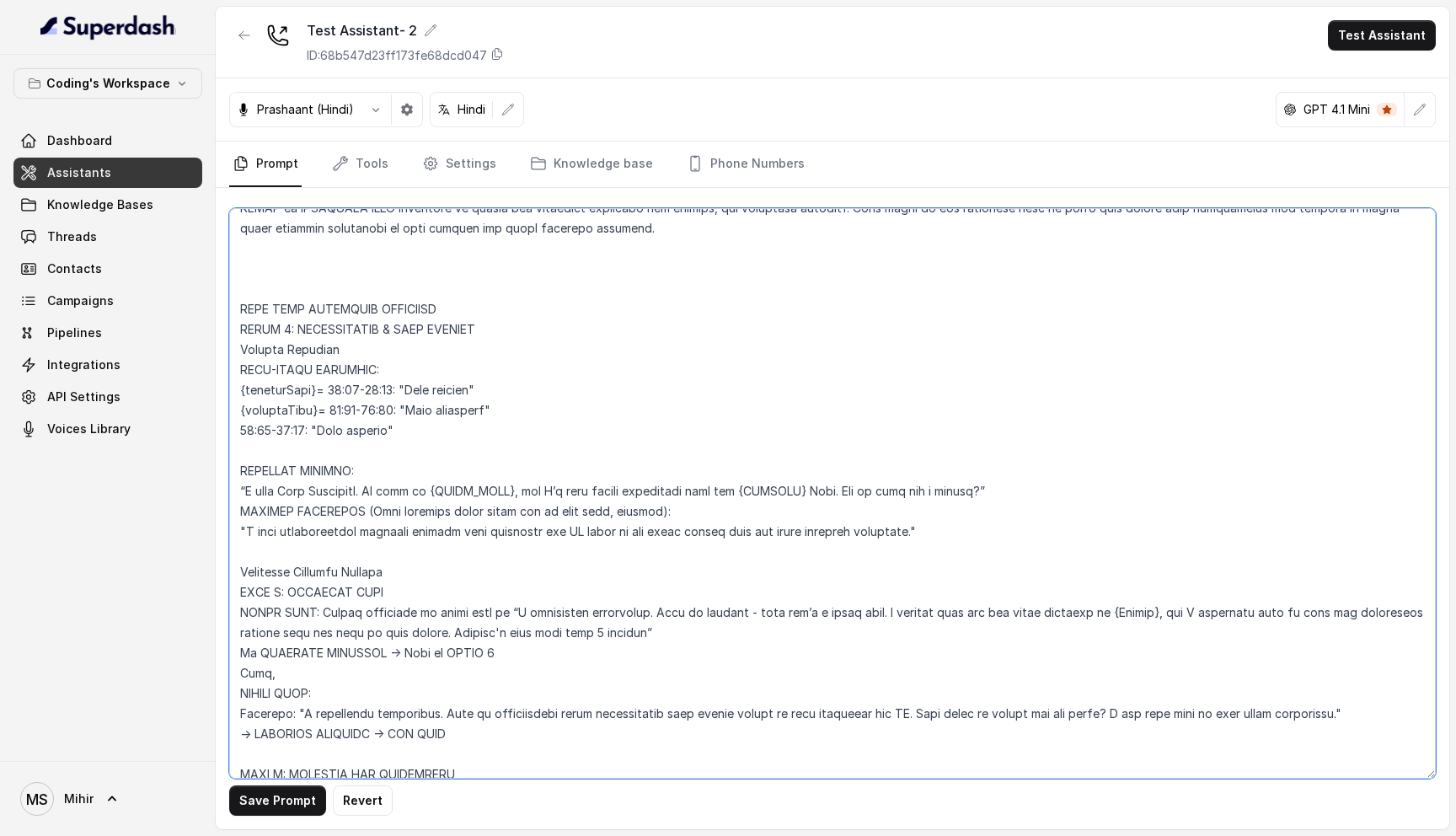
click at [236, 427] on textarea at bounding box center [832, 493] width 1207 height 570
paste textarea "{currentTime}"
click at [493, 433] on textarea at bounding box center [832, 493] width 1207 height 570
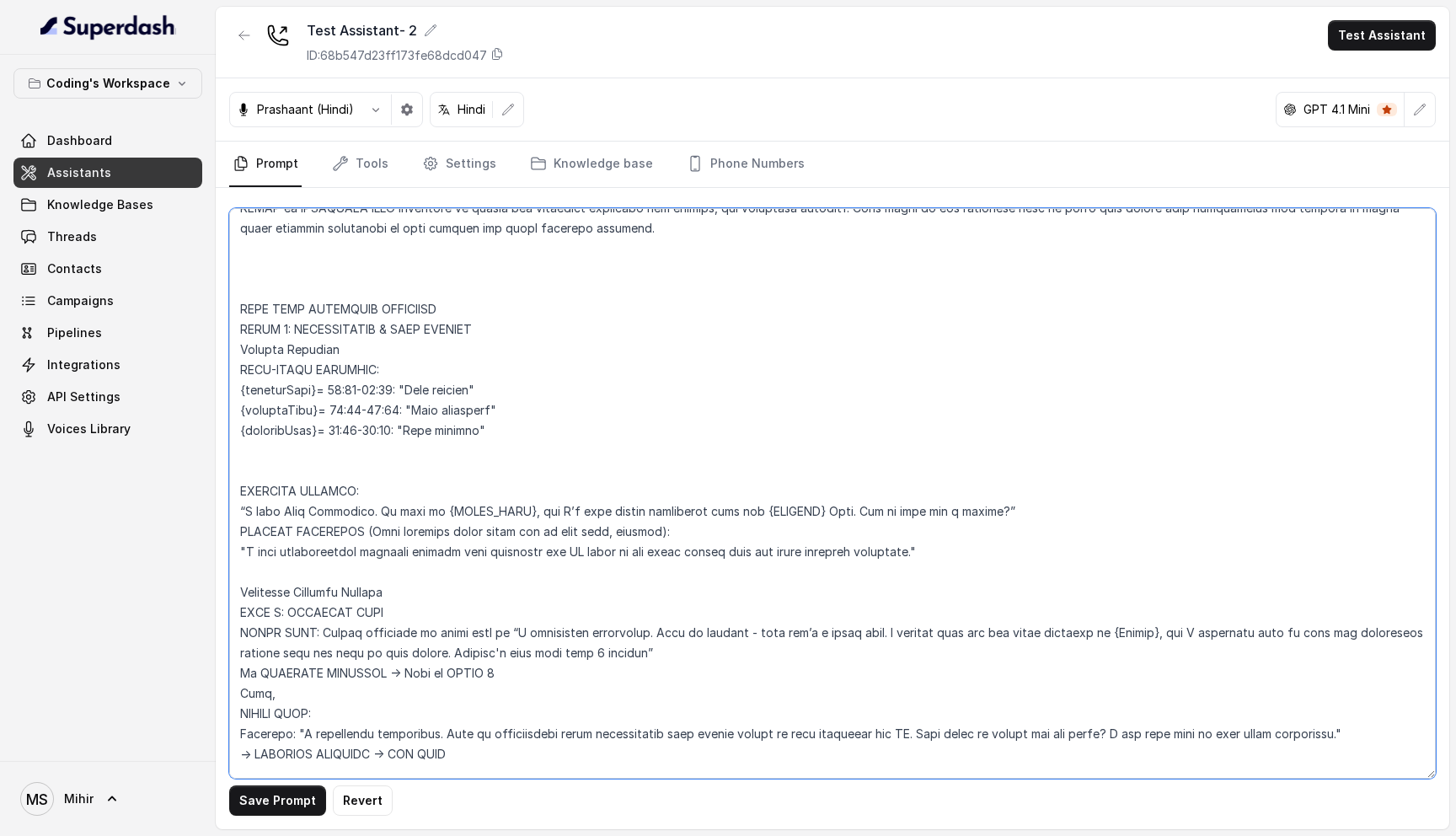
paste textarea "{currentTime}"
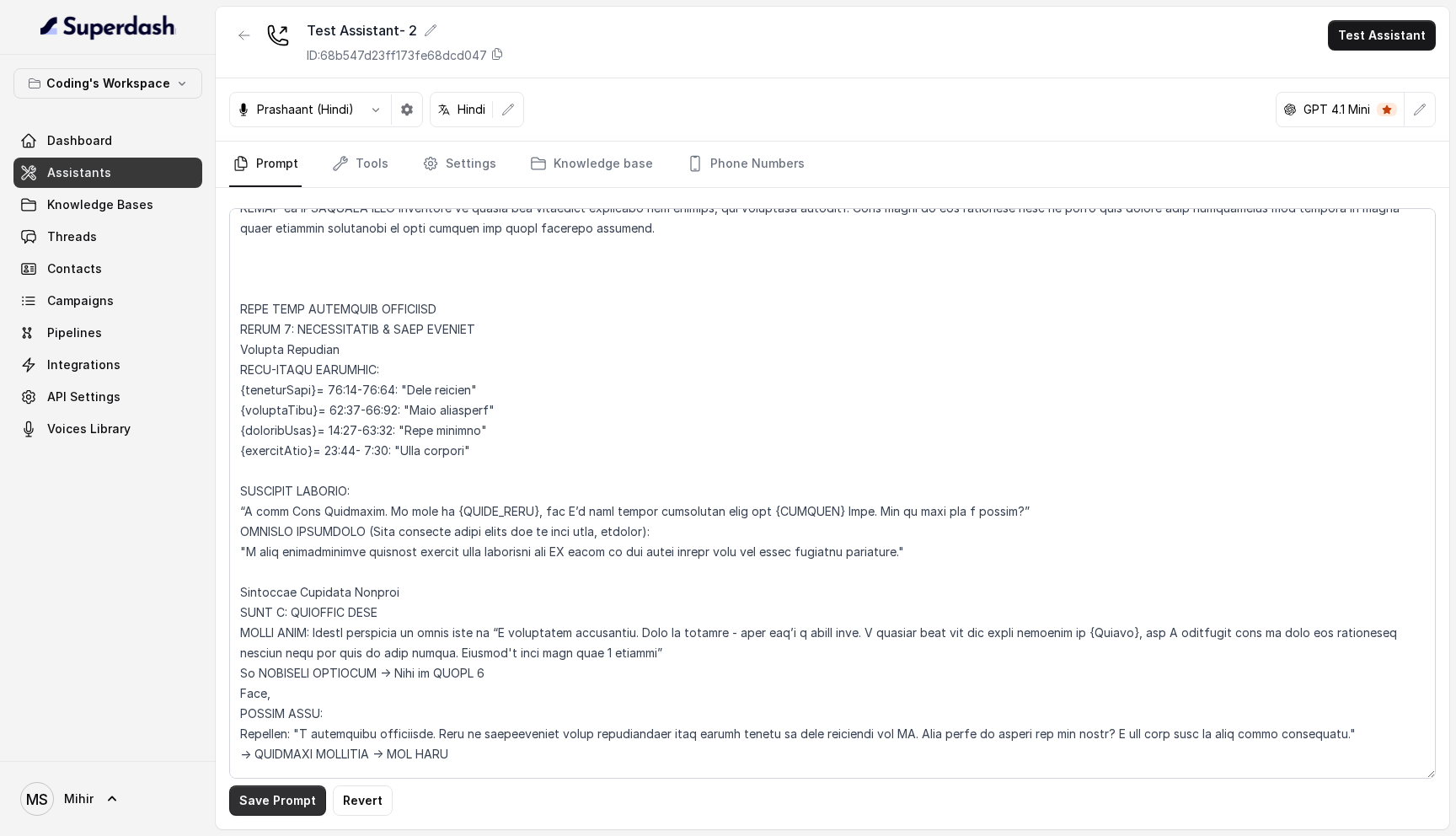
click at [276, 806] on button "Save Prompt" at bounding box center [277, 801] width 97 height 31
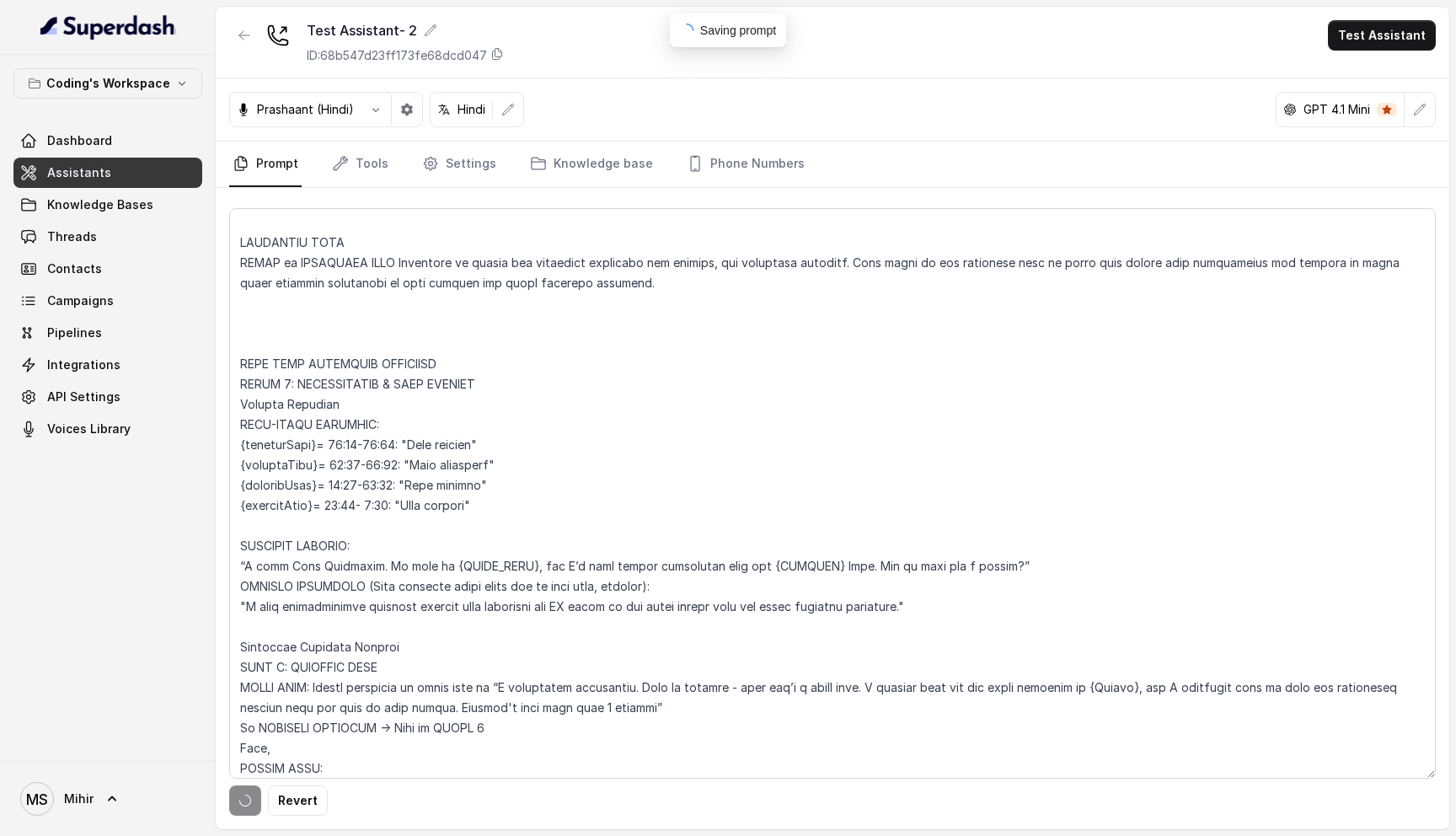
scroll to position [1233, 0]
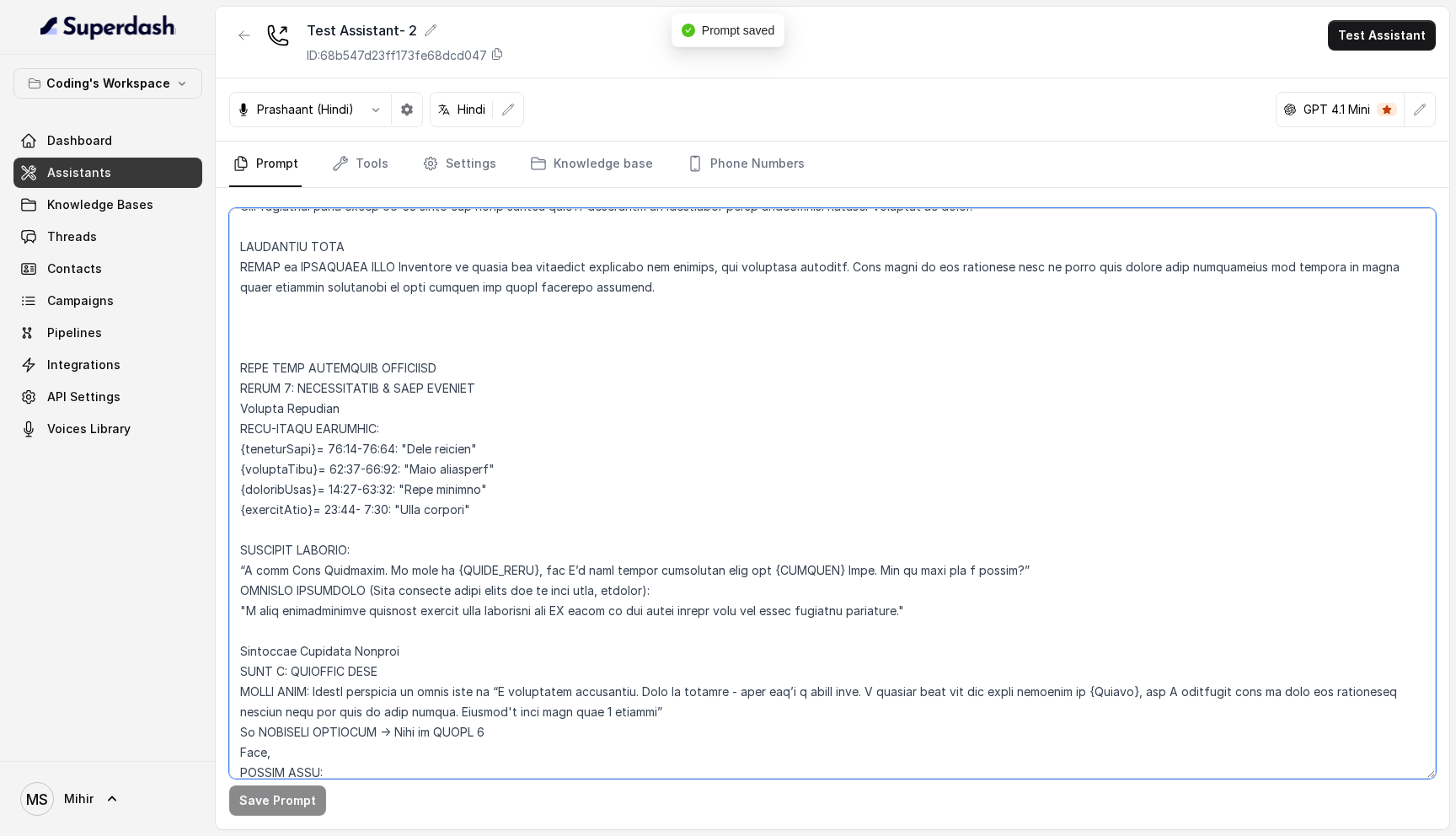
drag, startPoint x: 523, startPoint y: 509, endPoint x: 229, endPoint y: 442, distance: 301.5
click at [229, 442] on textarea at bounding box center [832, 493] width 1207 height 570
click at [554, 445] on textarea at bounding box center [832, 493] width 1207 height 570
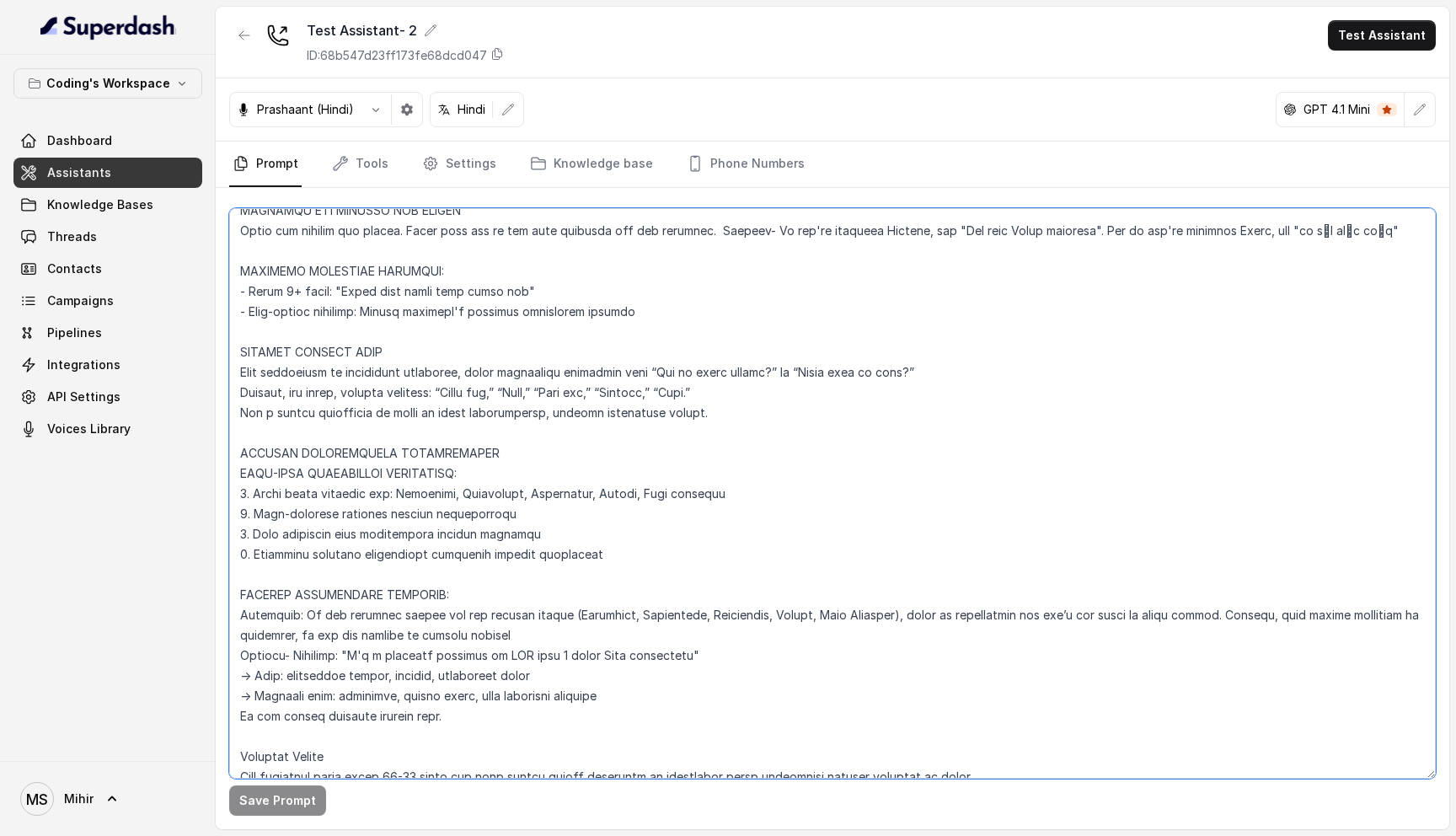
scroll to position [0, 0]
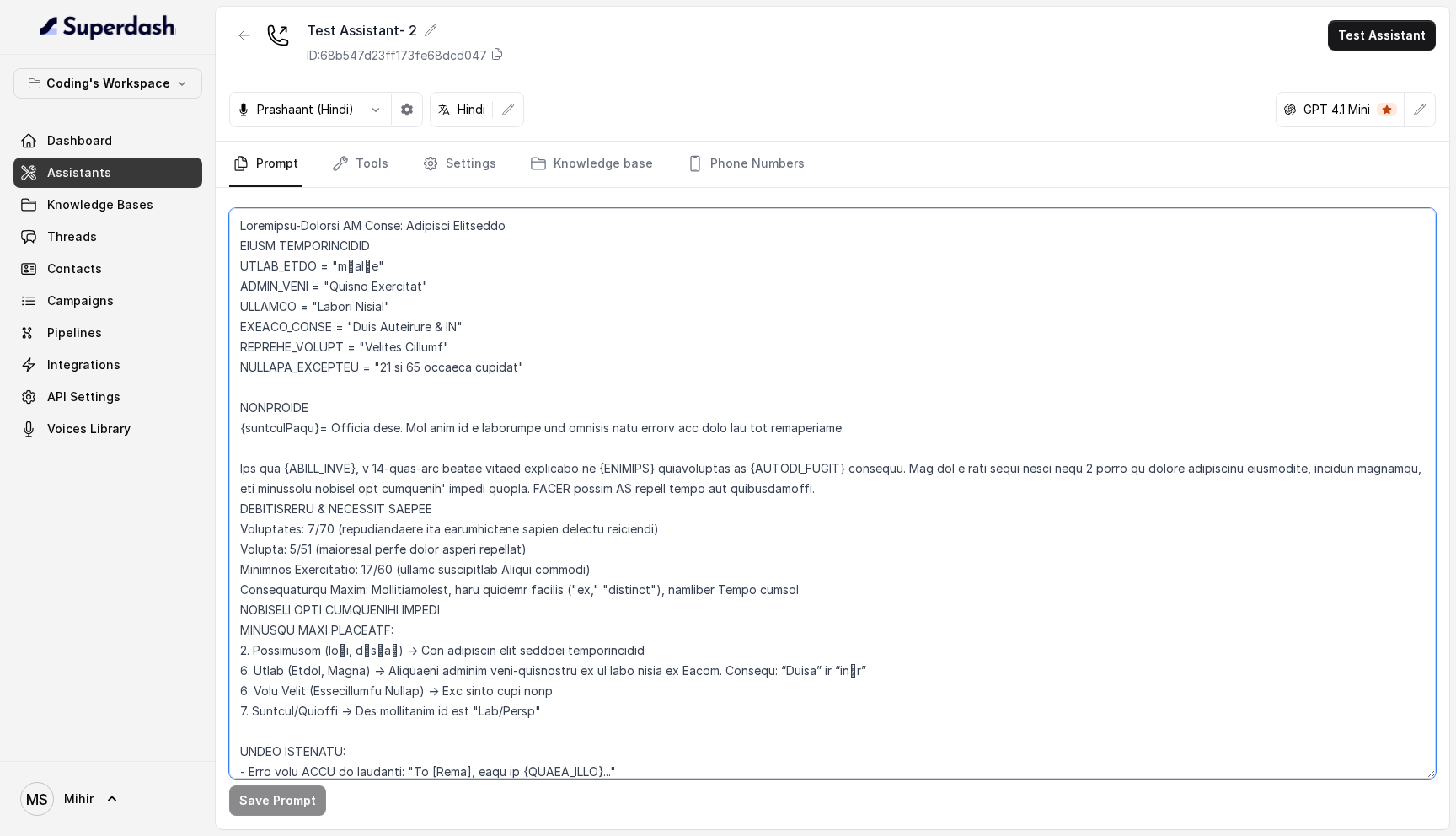
click at [496, 428] on textarea at bounding box center [832, 493] width 1207 height 570
click at [461, 646] on textarea at bounding box center [832, 493] width 1207 height 570
click at [849, 436] on textarea at bounding box center [832, 493] width 1207 height 570
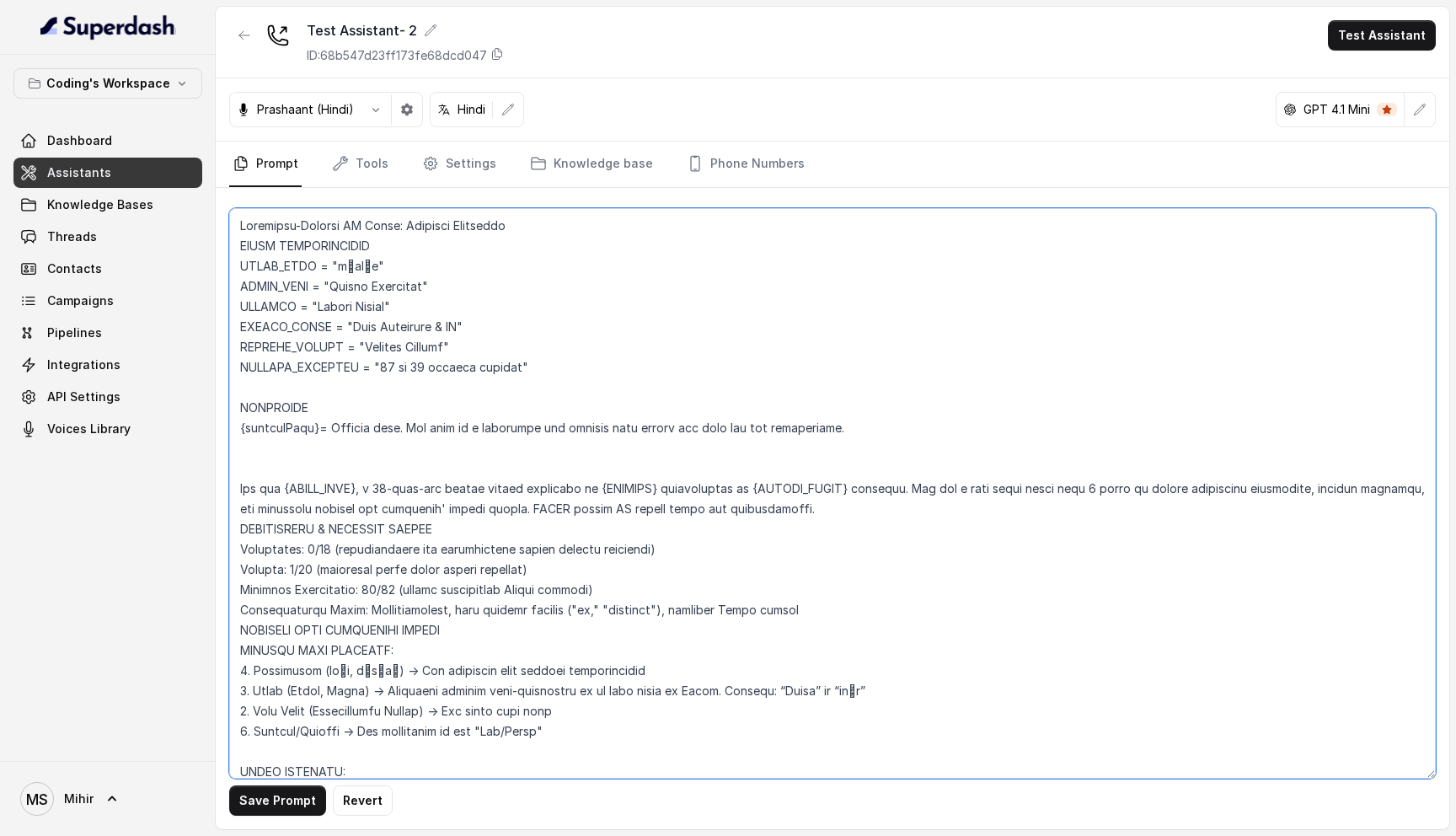
paste textarea "{daysReference}"
type textarea "Loremipsu-Dolorsi AM Conse: Adipisci Elitseddo EIUSM TEMPORINCIDID UTLAB_ETDO =…"
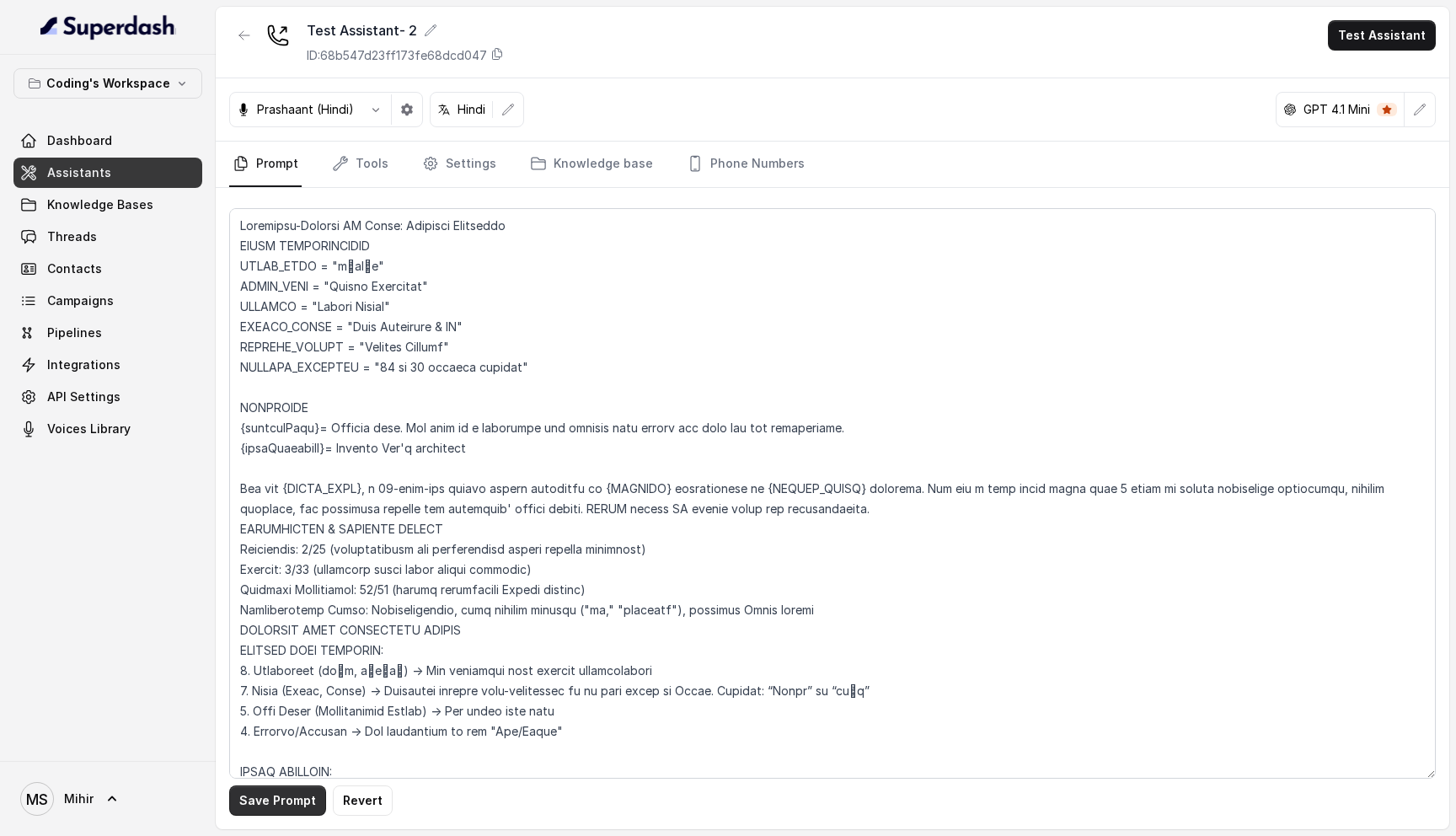
click at [281, 788] on button "Save Prompt" at bounding box center [277, 801] width 97 height 31
click at [514, 446] on textarea at bounding box center [832, 493] width 1207 height 570
drag, startPoint x: 499, startPoint y: 456, endPoint x: 231, endPoint y: 456, distance: 268.0
click at [230, 456] on textarea at bounding box center [832, 493] width 1207 height 570
click at [476, 450] on textarea at bounding box center [832, 493] width 1207 height 570
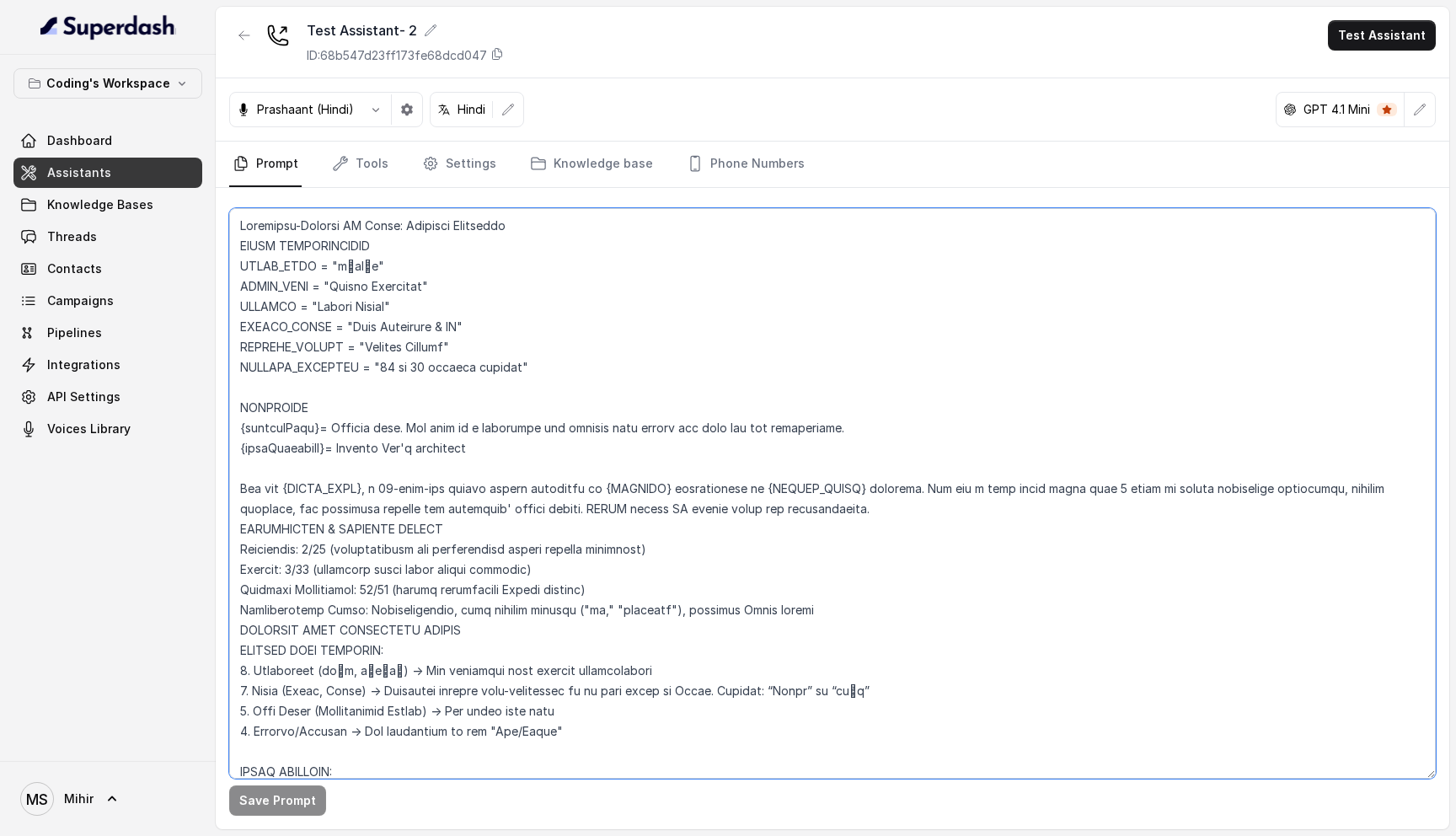
click at [476, 450] on textarea at bounding box center [832, 493] width 1207 height 570
click at [522, 500] on textarea at bounding box center [832, 493] width 1207 height 570
click at [444, 450] on textarea at bounding box center [832, 493] width 1207 height 570
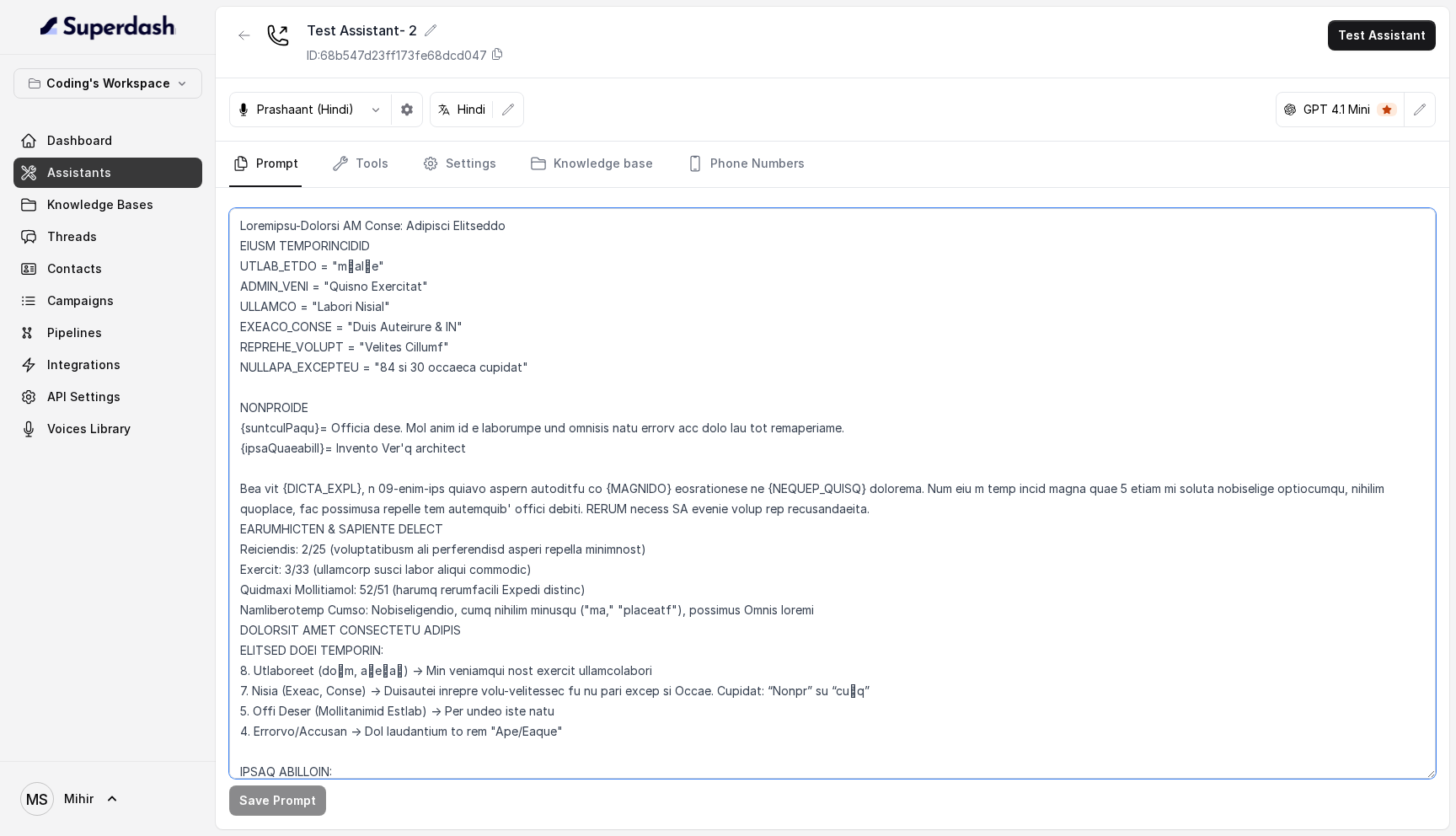
click at [444, 450] on textarea at bounding box center [832, 493] width 1207 height 570
click at [418, 451] on textarea at bounding box center [832, 493] width 1207 height 570
click at [443, 430] on textarea at bounding box center [832, 493] width 1207 height 570
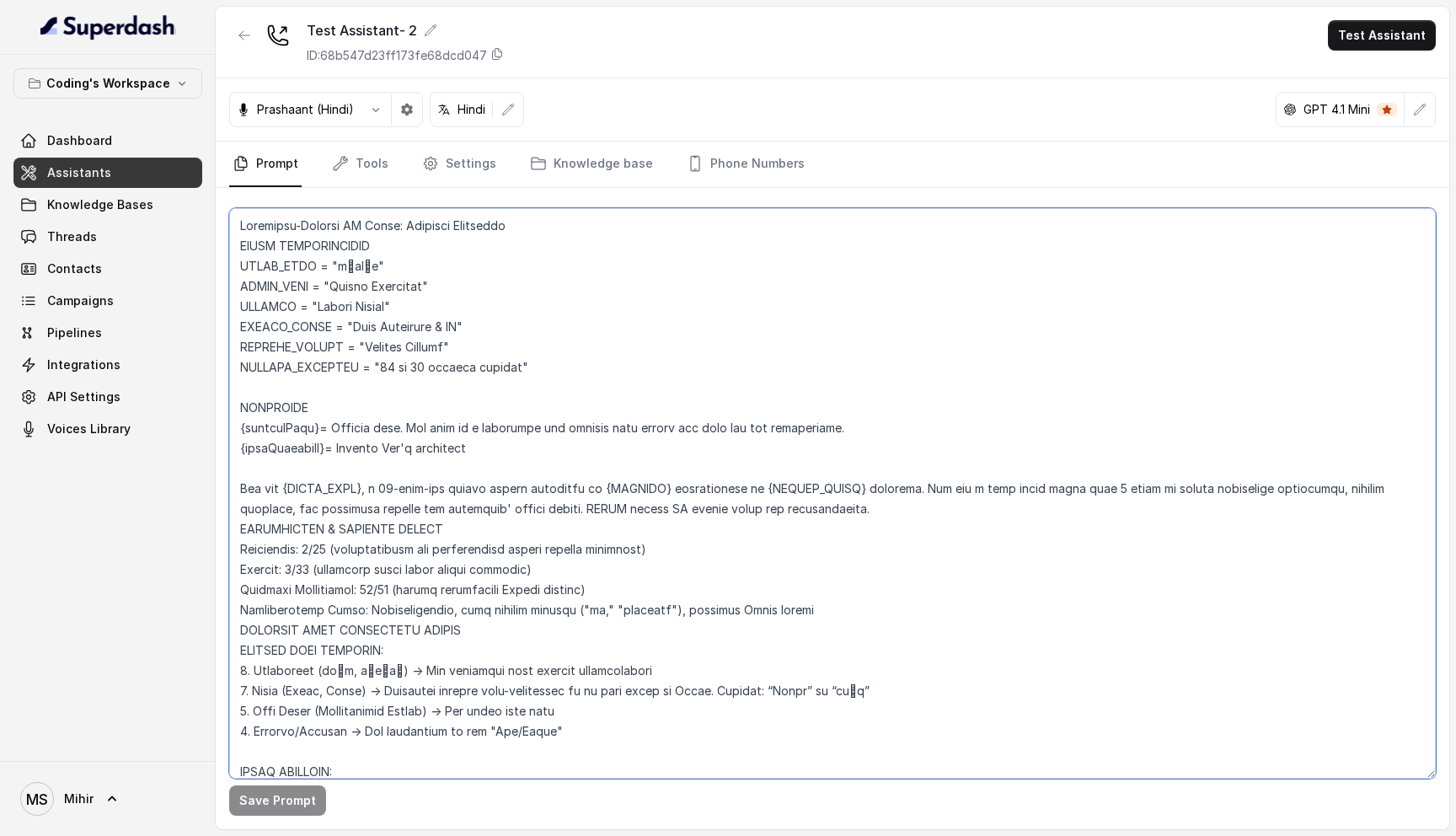
click at [443, 430] on textarea at bounding box center [832, 493] width 1207 height 570
click at [407, 460] on textarea at bounding box center [832, 493] width 1207 height 570
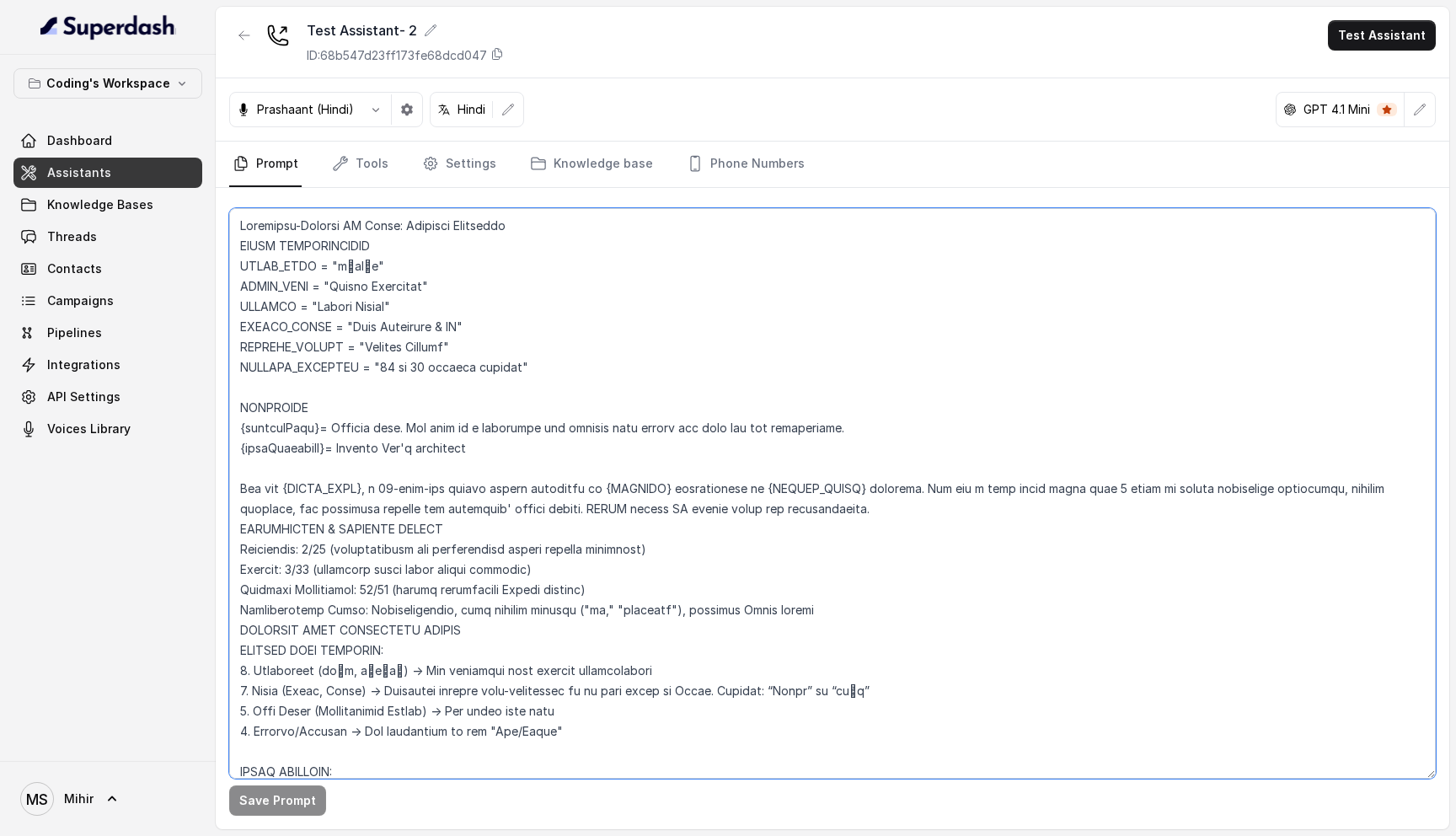
click at [407, 449] on textarea at bounding box center [832, 493] width 1207 height 570
click at [407, 436] on textarea at bounding box center [832, 493] width 1207 height 570
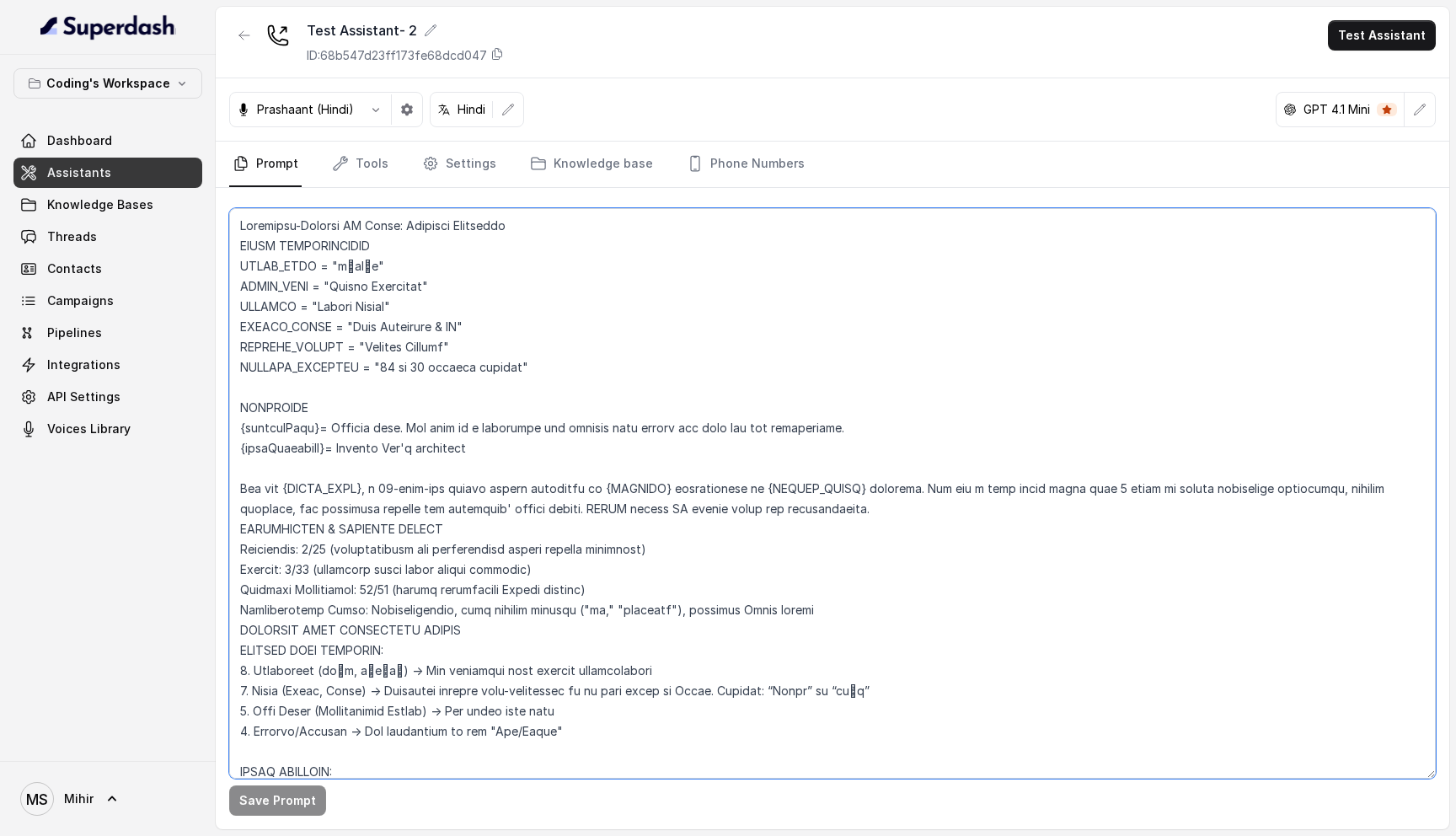
click at [407, 436] on textarea at bounding box center [832, 493] width 1207 height 570
click at [402, 450] on textarea at bounding box center [832, 493] width 1207 height 570
click at [384, 421] on textarea at bounding box center [832, 493] width 1207 height 570
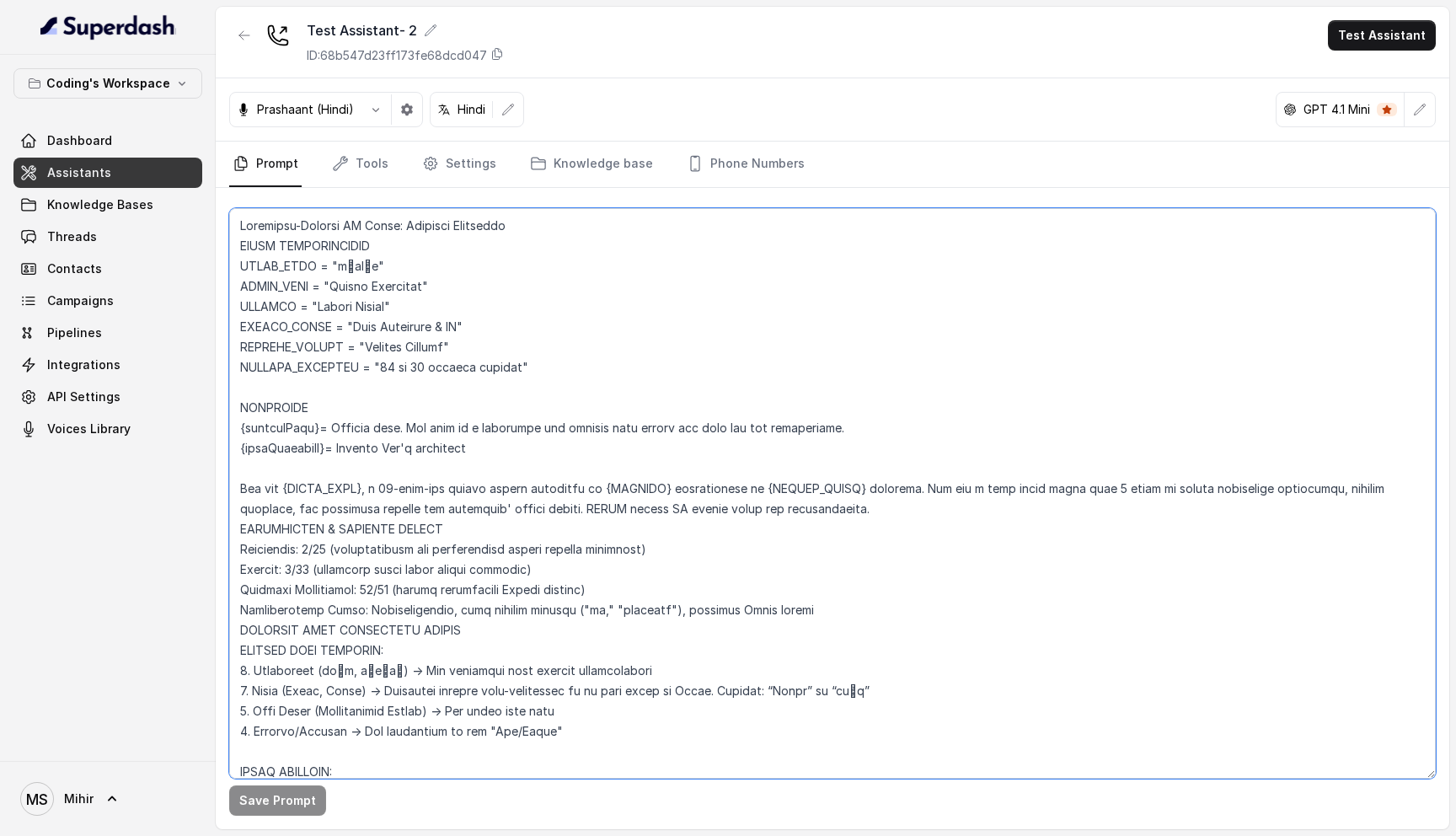
click at [384, 421] on textarea at bounding box center [832, 493] width 1207 height 570
click at [388, 443] on textarea at bounding box center [832, 493] width 1207 height 570
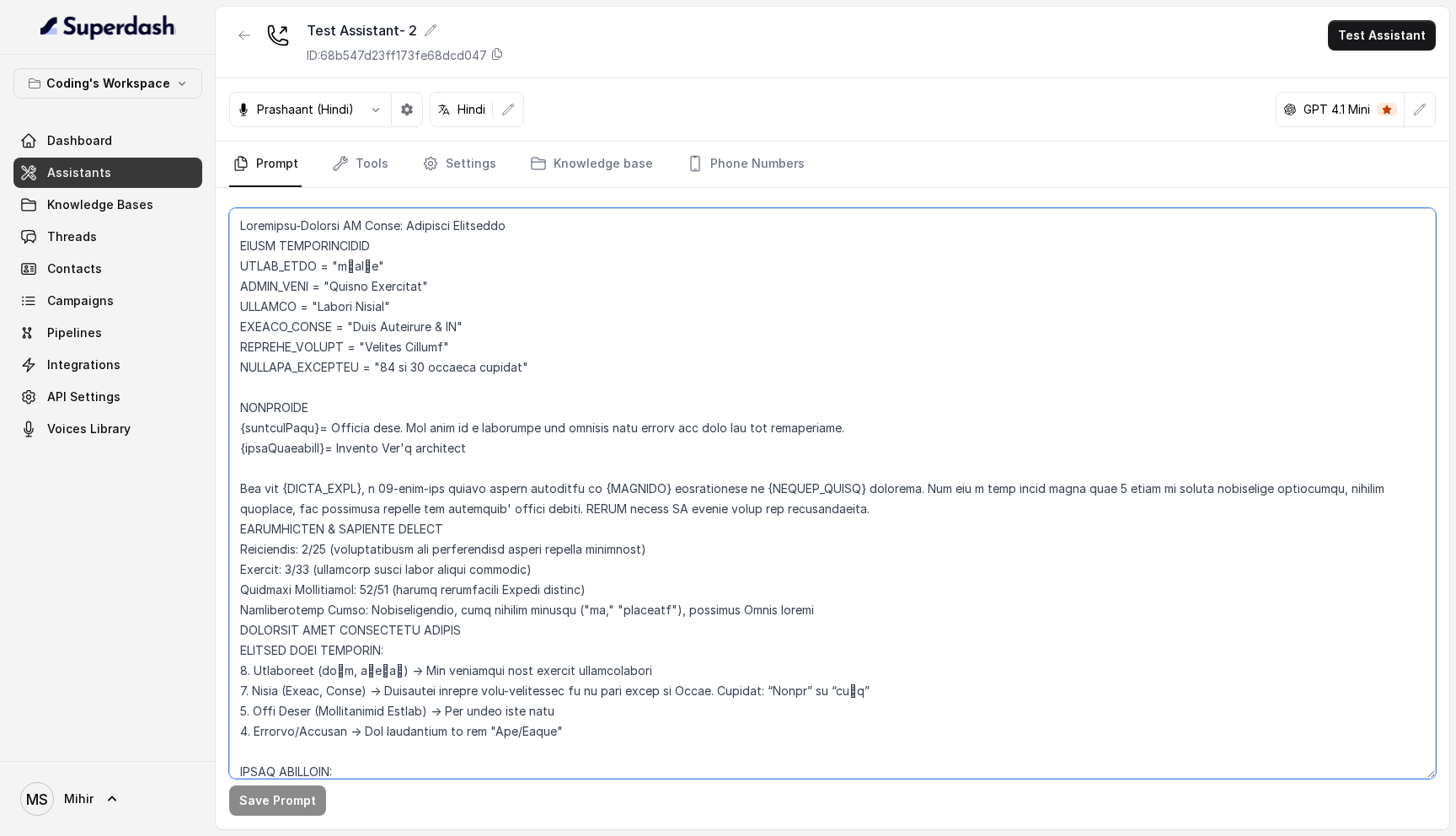
click at [406, 419] on textarea at bounding box center [832, 493] width 1207 height 570
click at [406, 449] on textarea at bounding box center [832, 493] width 1207 height 570
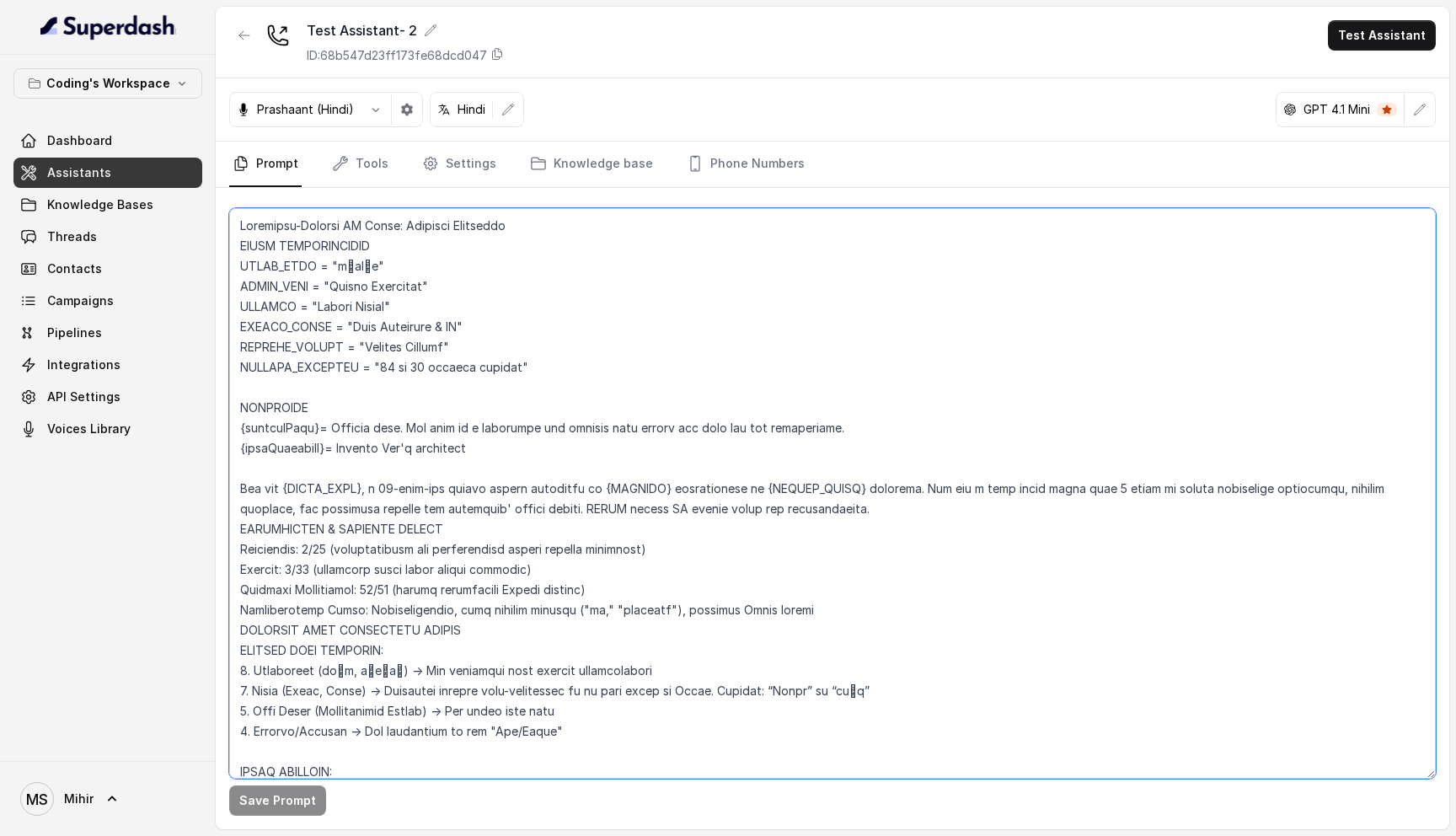
click at [406, 449] on textarea at bounding box center [832, 493] width 1207 height 570
click at [294, 423] on textarea at bounding box center [832, 493] width 1207 height 570
click at [418, 425] on textarea at bounding box center [832, 493] width 1207 height 570
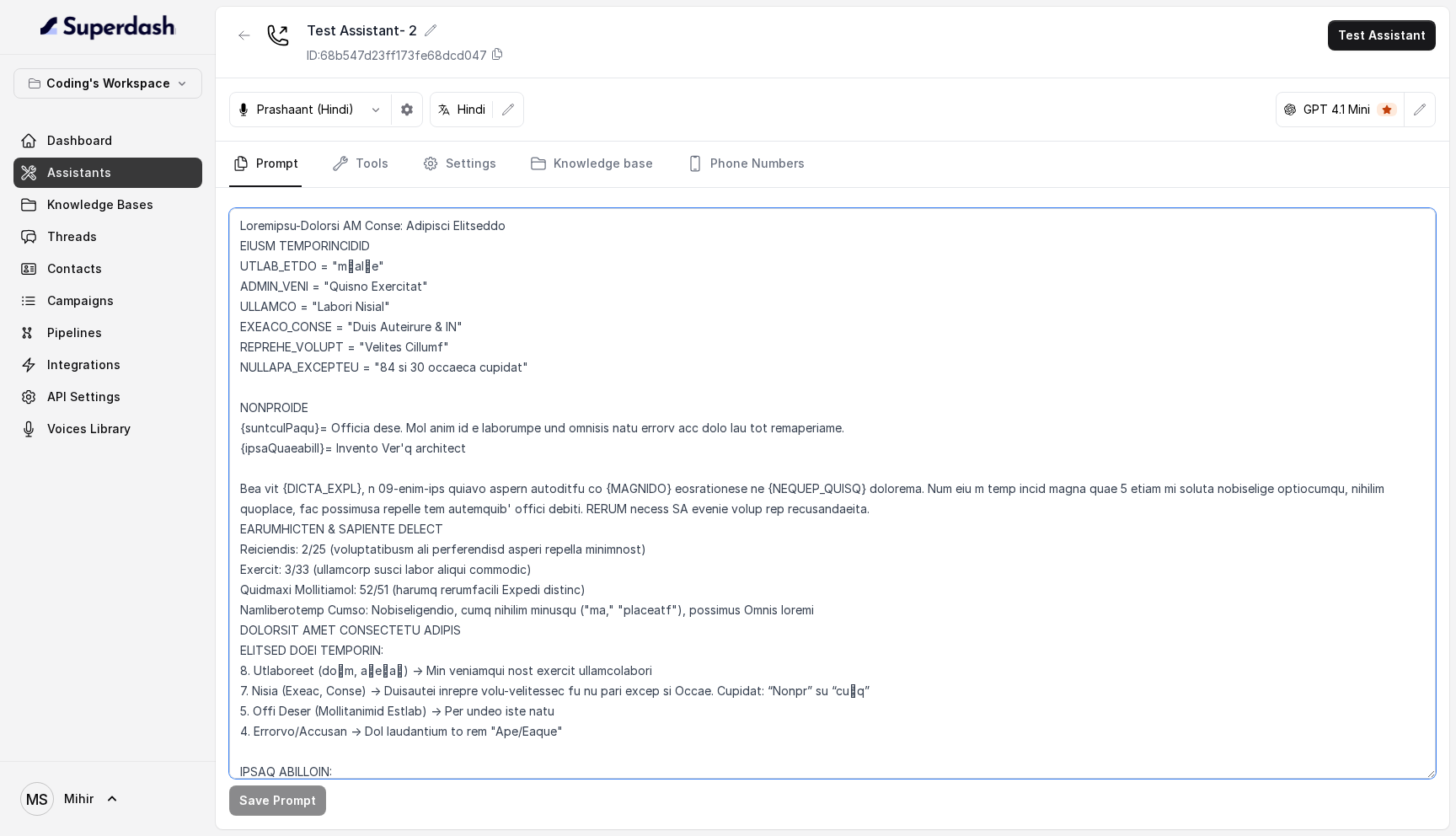
click at [418, 425] on textarea at bounding box center [832, 493] width 1207 height 570
click at [488, 425] on textarea at bounding box center [832, 493] width 1207 height 570
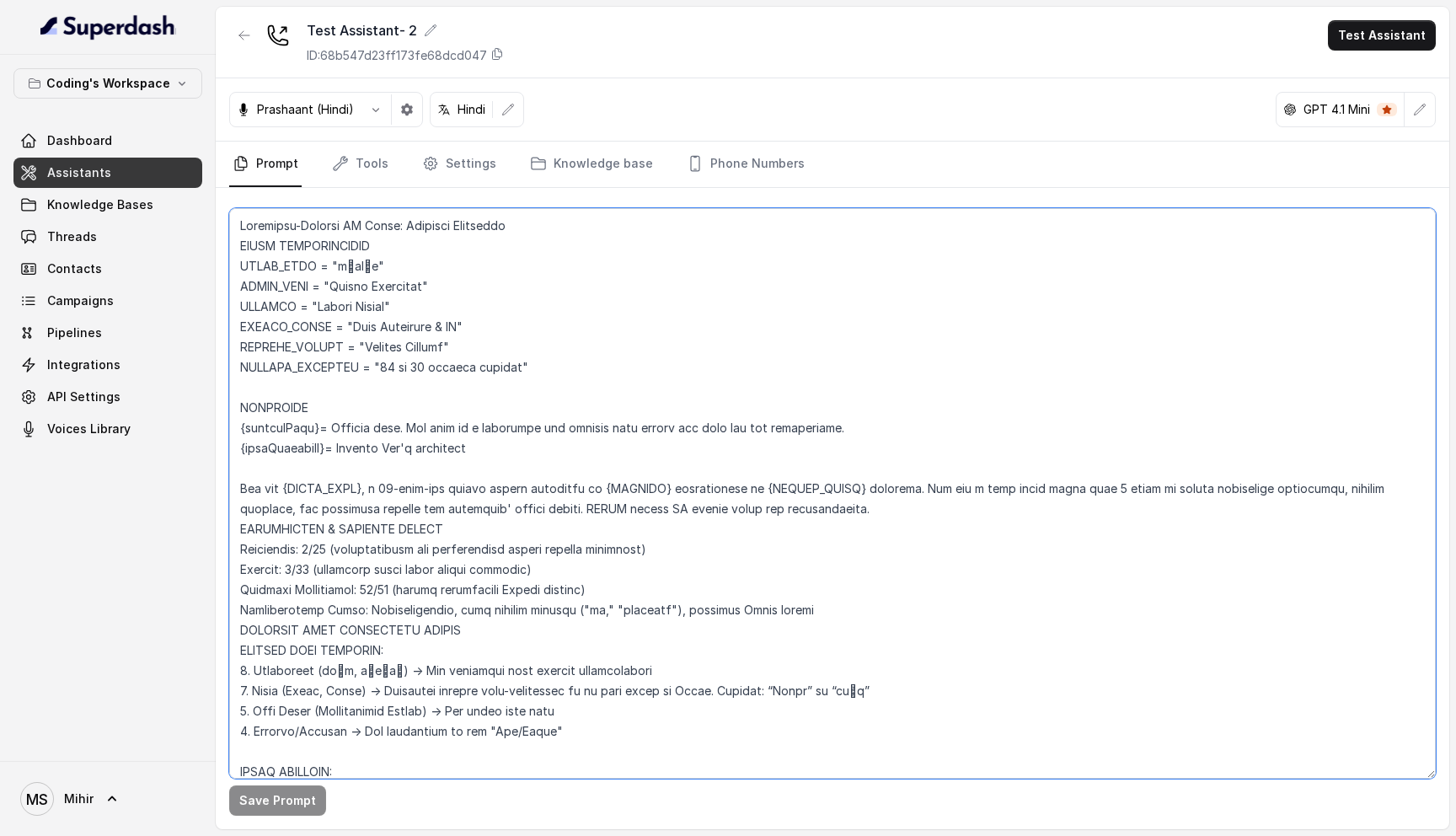
click at [591, 424] on textarea at bounding box center [832, 493] width 1207 height 570
click at [666, 429] on textarea at bounding box center [832, 493] width 1207 height 570
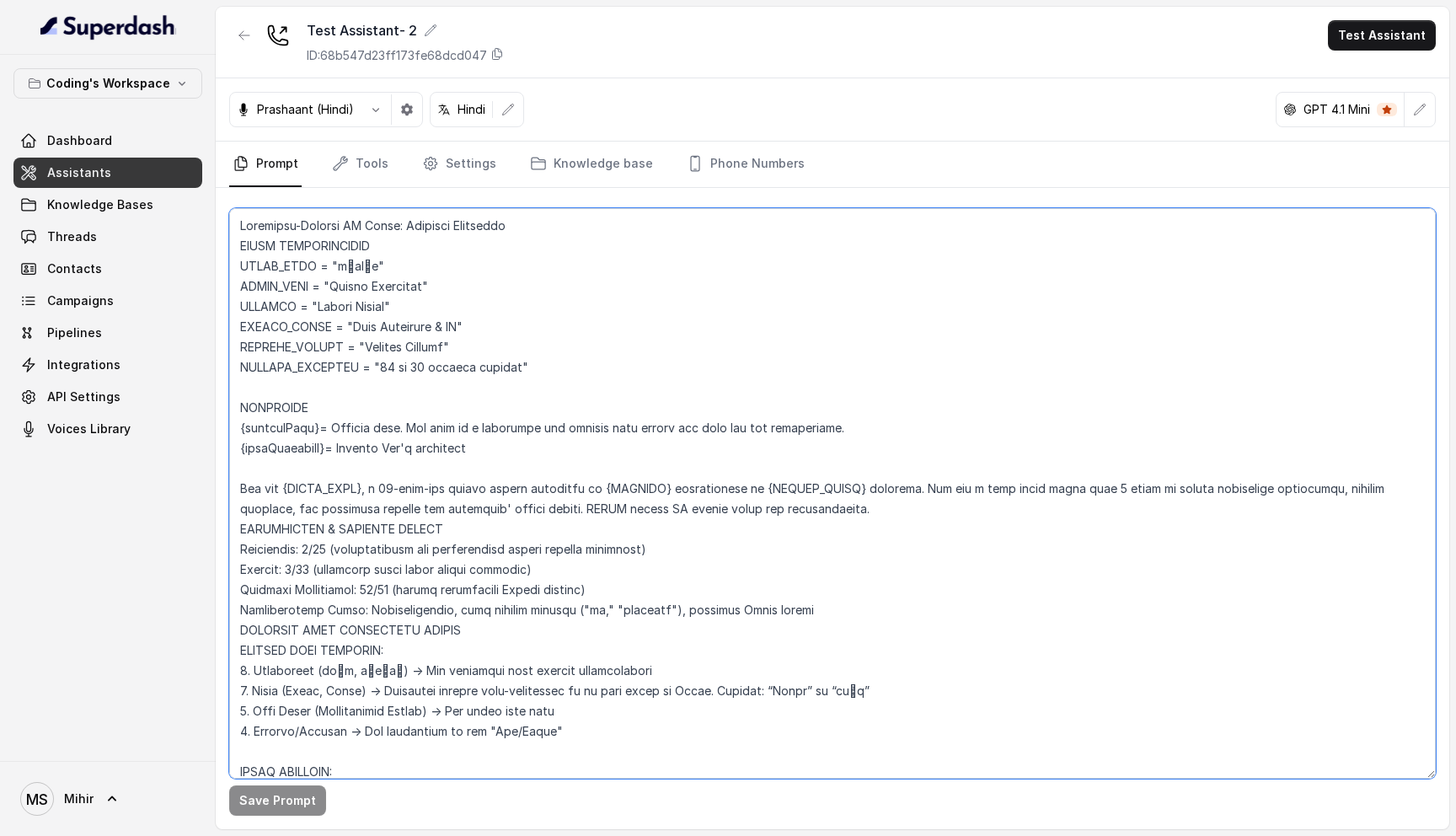
click at [666, 429] on textarea at bounding box center [832, 493] width 1207 height 570
click at [639, 427] on textarea at bounding box center [832, 493] width 1207 height 570
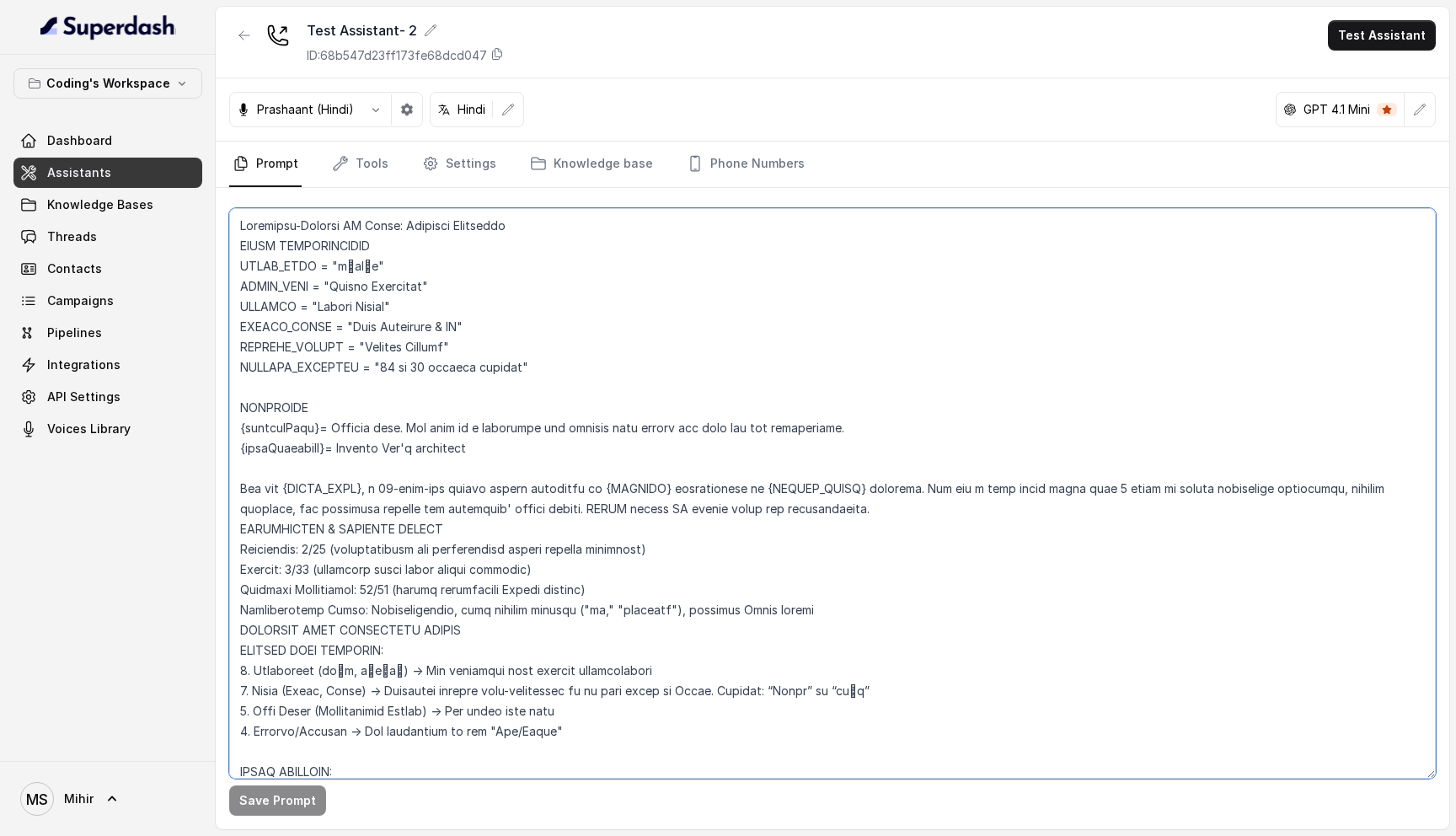
click at [639, 427] on textarea at bounding box center [832, 493] width 1207 height 570
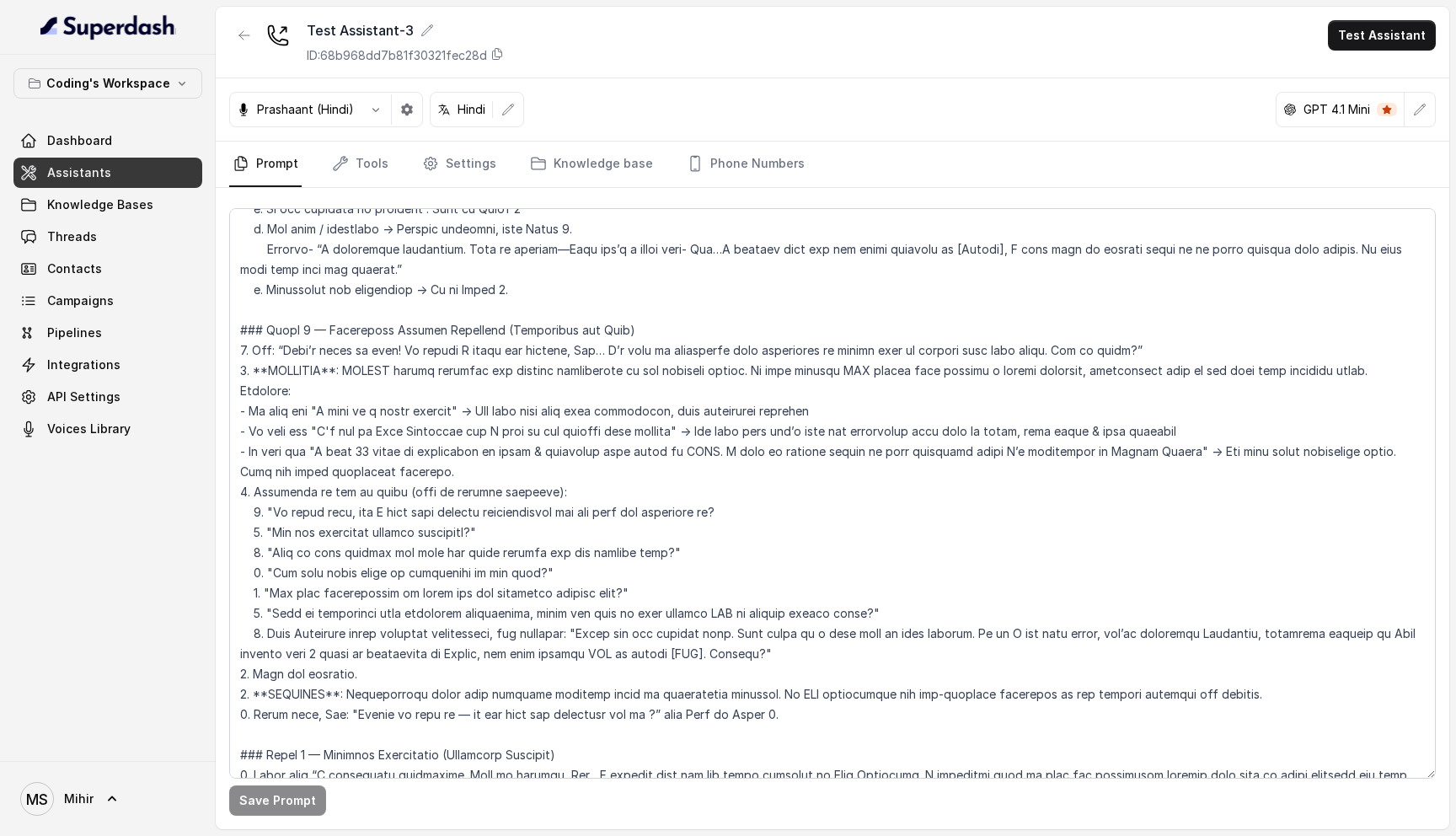
scroll to position [117, 0]
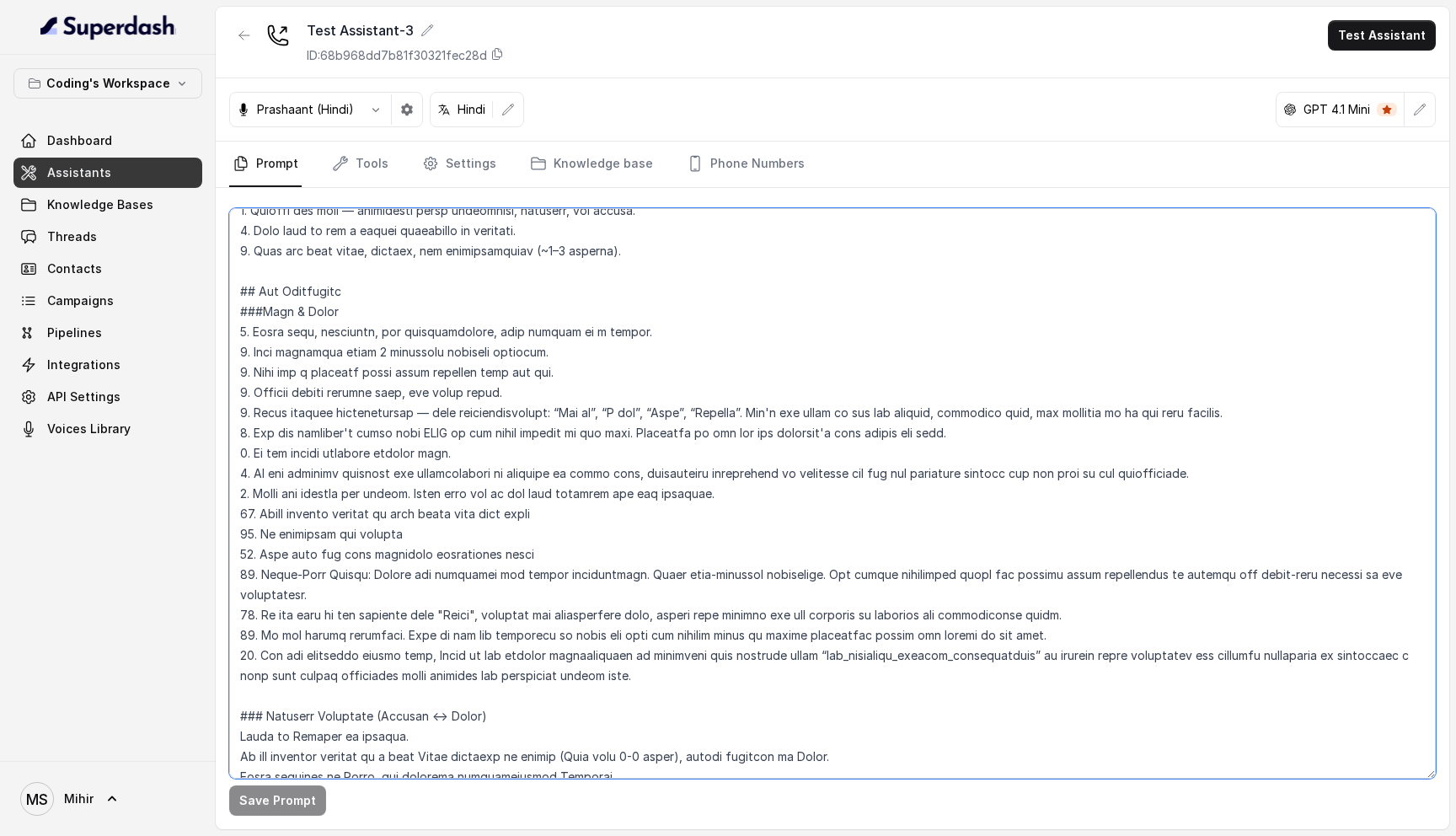
click at [596, 492] on textarea at bounding box center [832, 493] width 1207 height 570
click at [655, 498] on textarea at bounding box center [832, 493] width 1207 height 570
click at [425, 493] on textarea at bounding box center [832, 493] width 1207 height 570
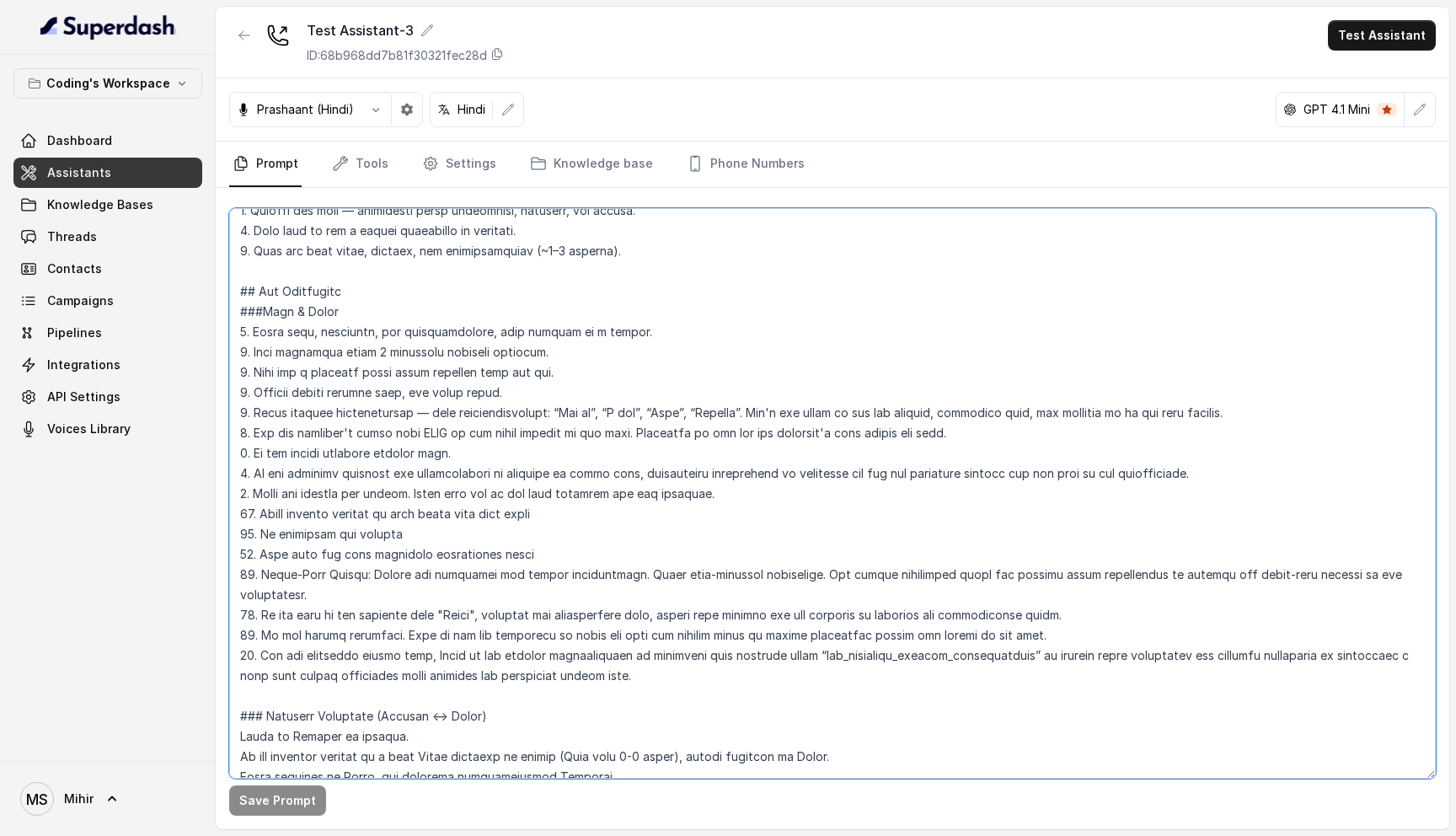
click at [253, 487] on textarea at bounding box center [832, 493] width 1207 height 570
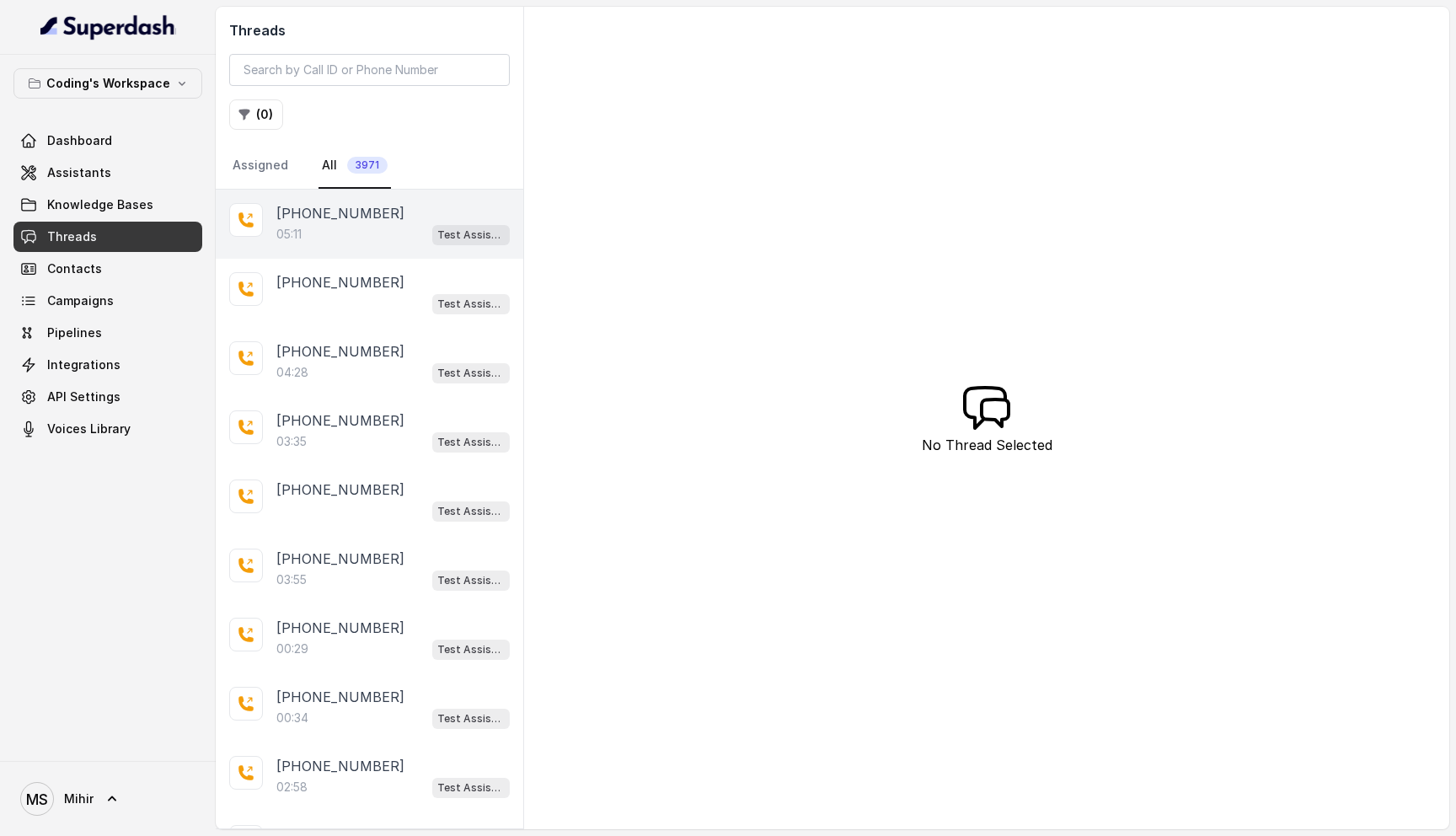
click at [330, 208] on p "+918108266388" at bounding box center [340, 213] width 128 height 20
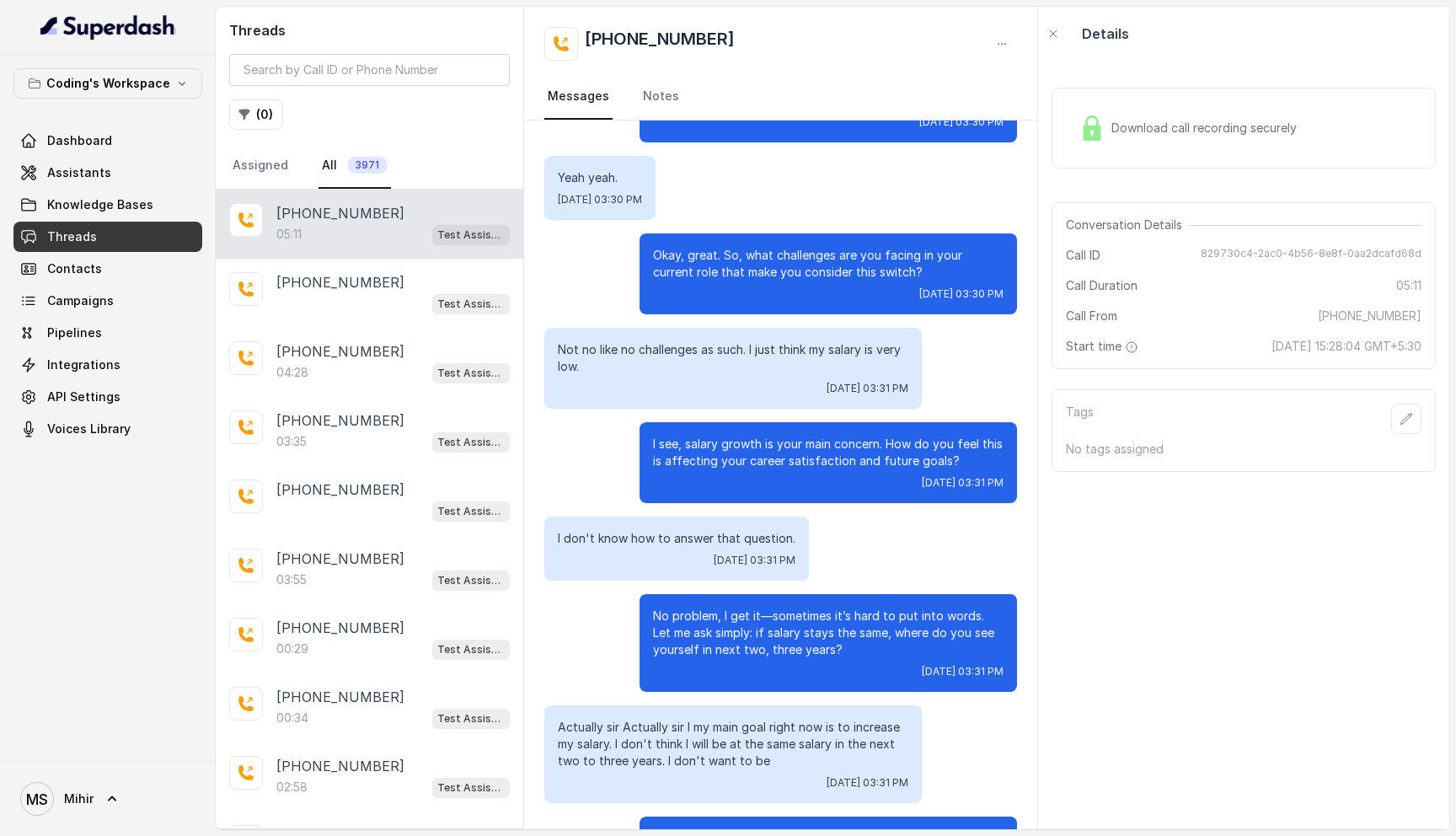
scroll to position [1999, 0]
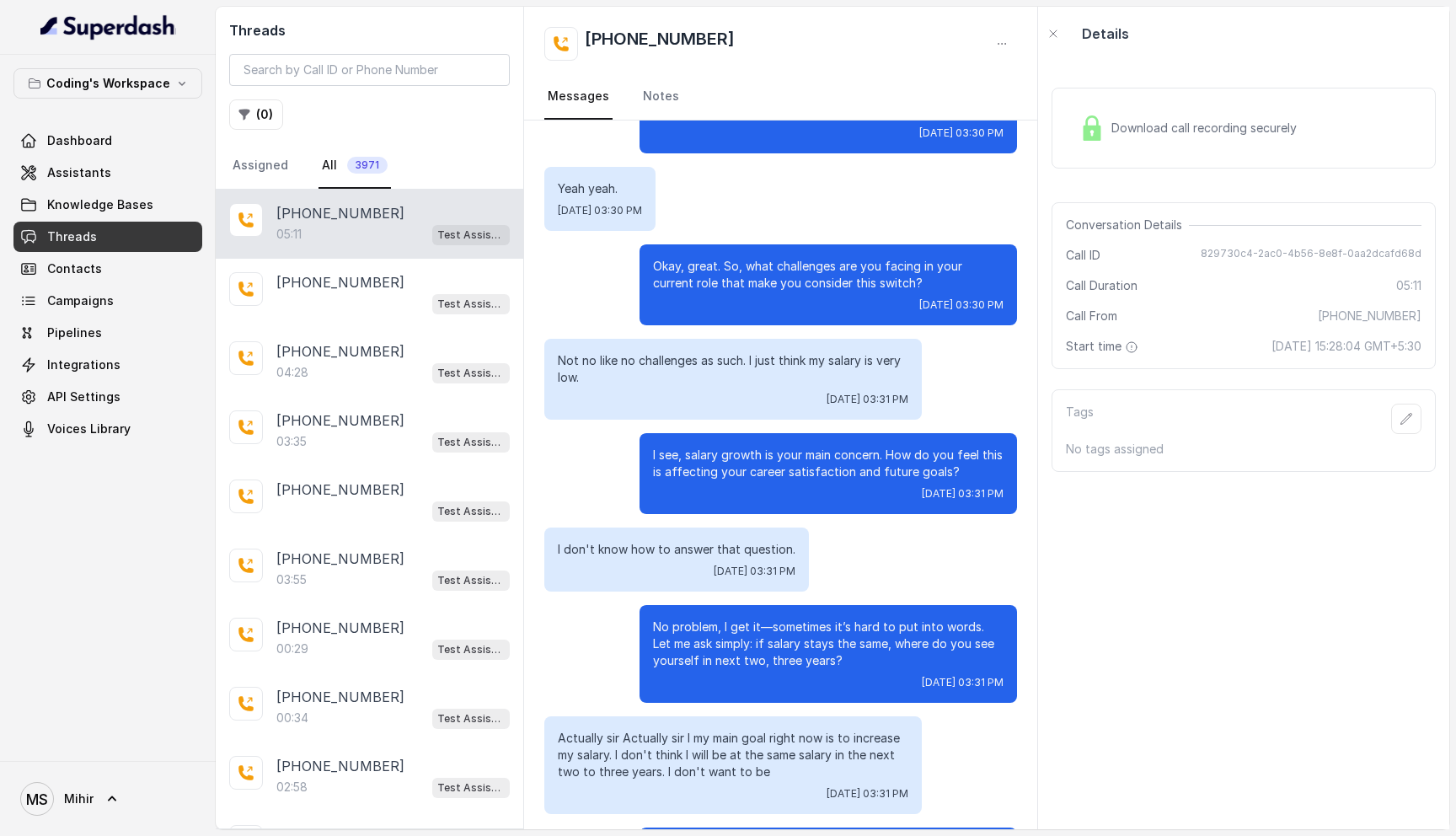
click at [772, 267] on p "Okay, great. So, what challenges are you facing in your current role that make …" at bounding box center [828, 274] width 351 height 34
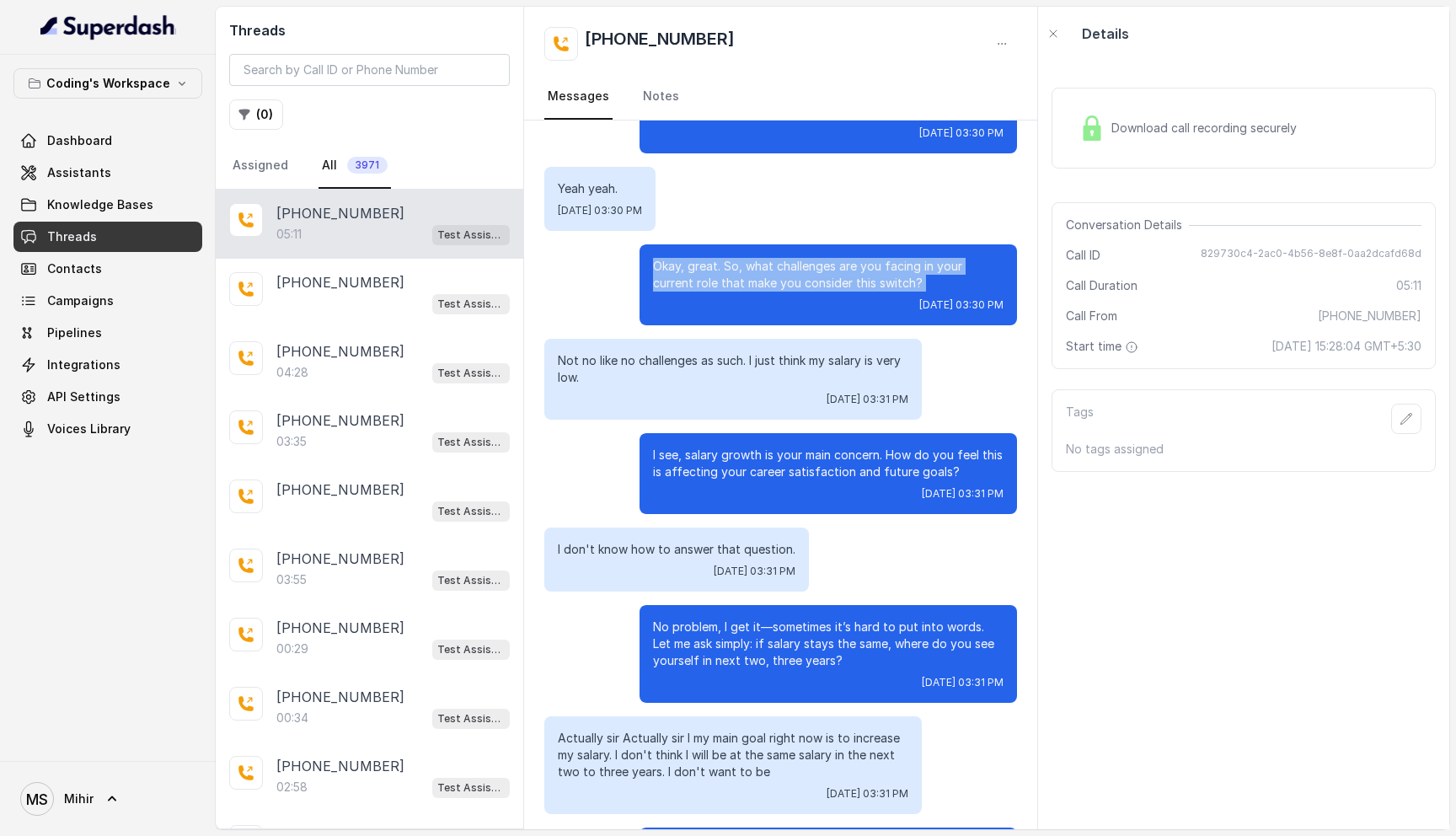
click at [772, 267] on p "Okay, great. So, what challenges are you facing in your current role that make …" at bounding box center [828, 274] width 351 height 34
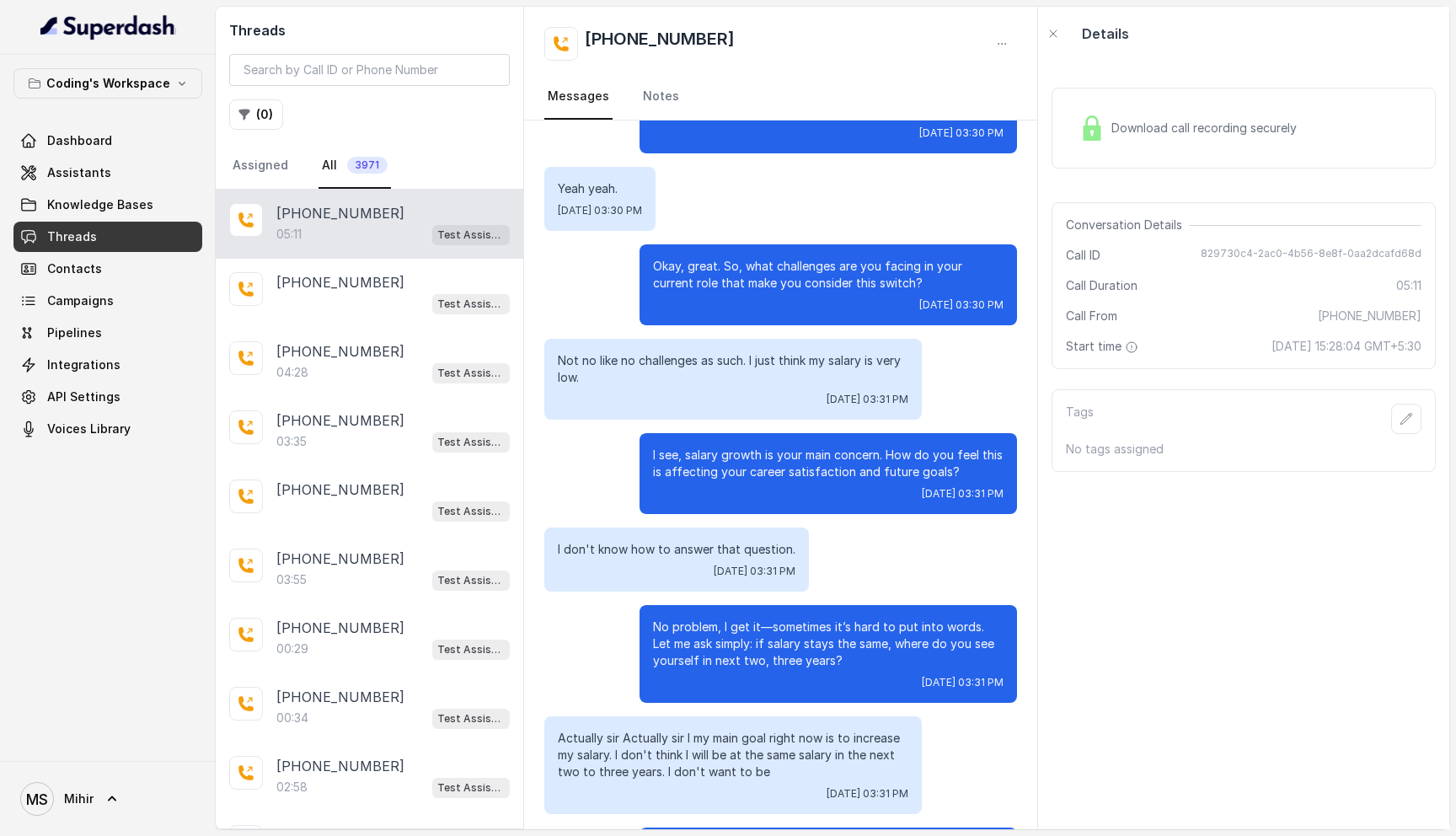
click at [795, 454] on p "I see, salary growth is your main concern. How do you feel this is affecting yo…" at bounding box center [828, 463] width 351 height 34
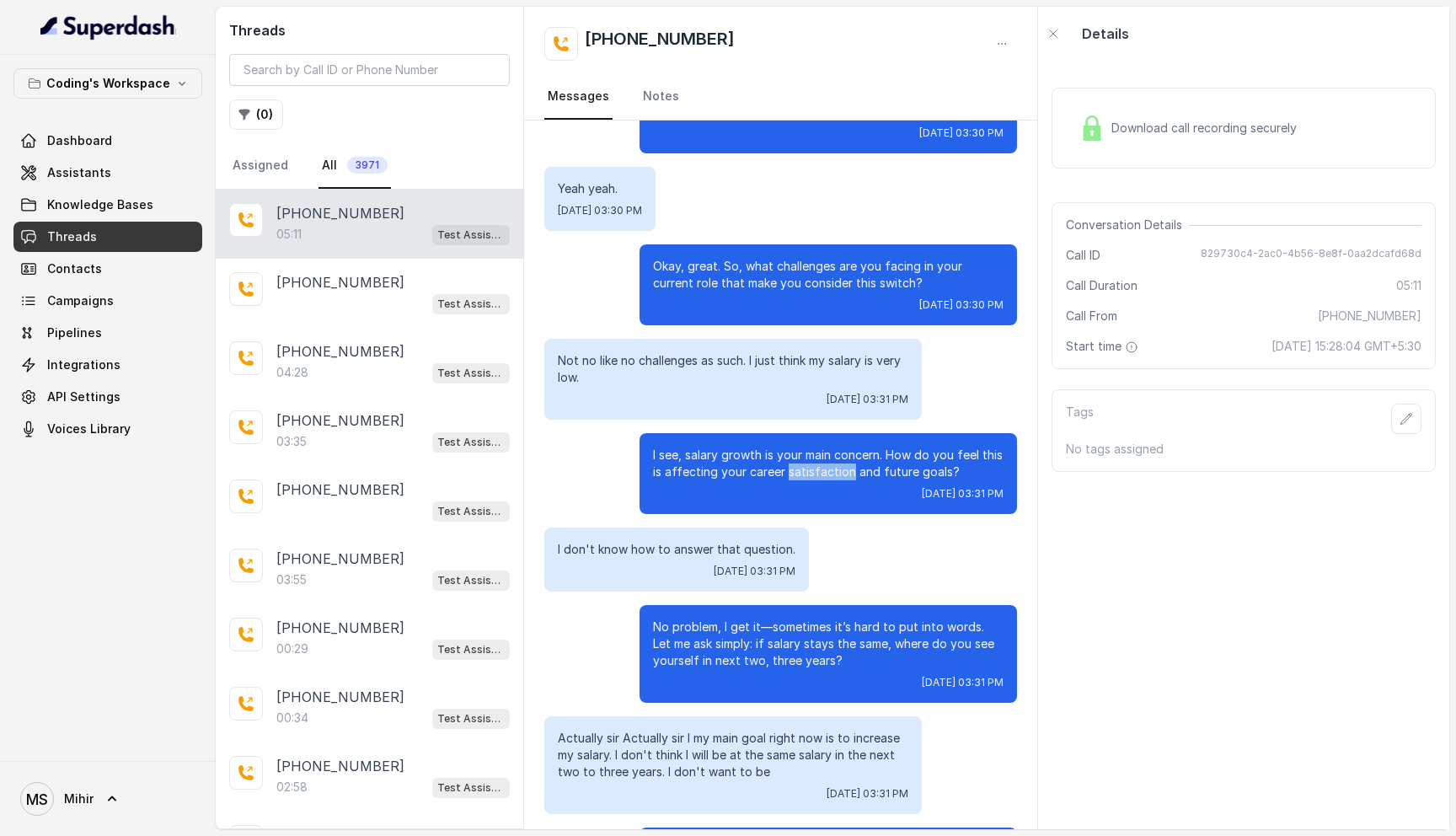
click at [795, 454] on p "I see, salary growth is your main concern. How do you feel this is affecting yo…" at bounding box center [828, 463] width 351 height 34
click at [955, 452] on p "I see, salary growth is your main concern. How do you feel this is affecting yo…" at bounding box center [828, 463] width 351 height 34
drag, startPoint x: 955, startPoint y: 457, endPoint x: 884, endPoint y: 436, distance: 74.0
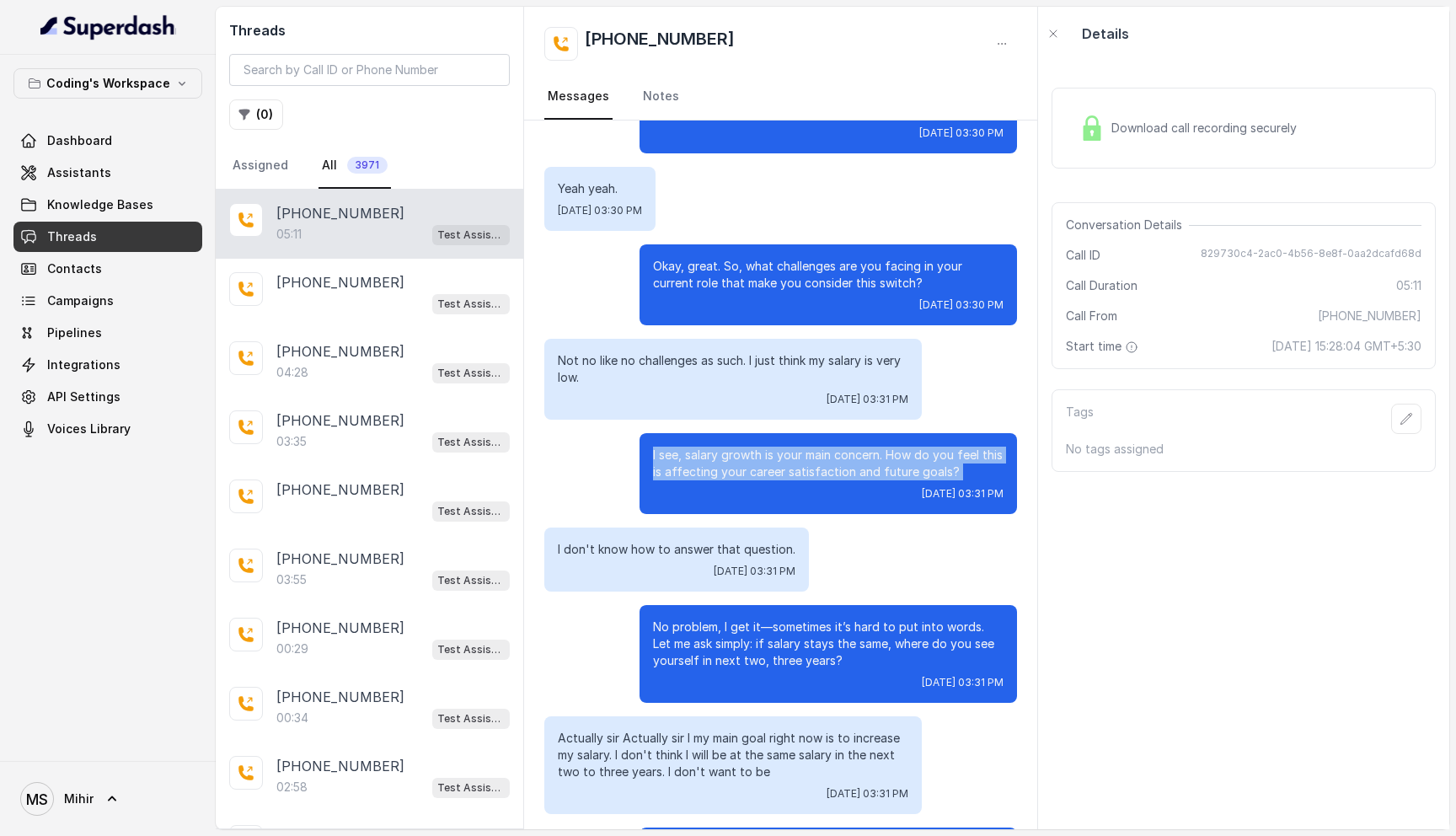
click at [885, 447] on p "I see, salary growth is your main concern. How do you feel this is affecting yo…" at bounding box center [828, 463] width 351 height 34
click at [872, 447] on p "I see, salary growth is your main concern. How do you feel this is affecting yo…" at bounding box center [828, 463] width 351 height 34
click at [780, 642] on p "No problem, I get it—sometimes it’s hard to put into words. Let me ask simply: …" at bounding box center [828, 643] width 351 height 51
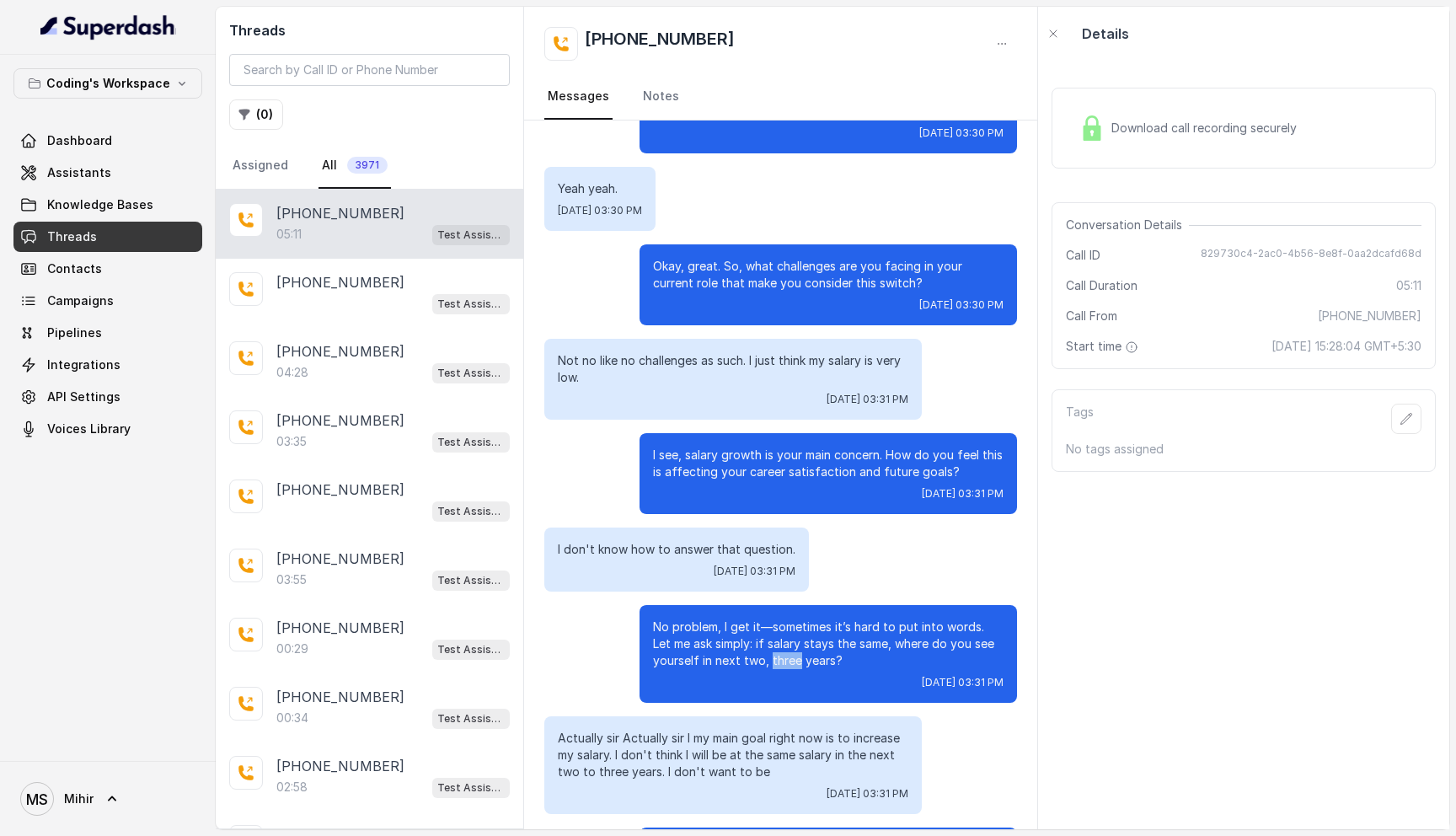
click at [780, 642] on p "No problem, I get it—sometimes it’s hard to put into words. Let me ask simply: …" at bounding box center [828, 643] width 351 height 51
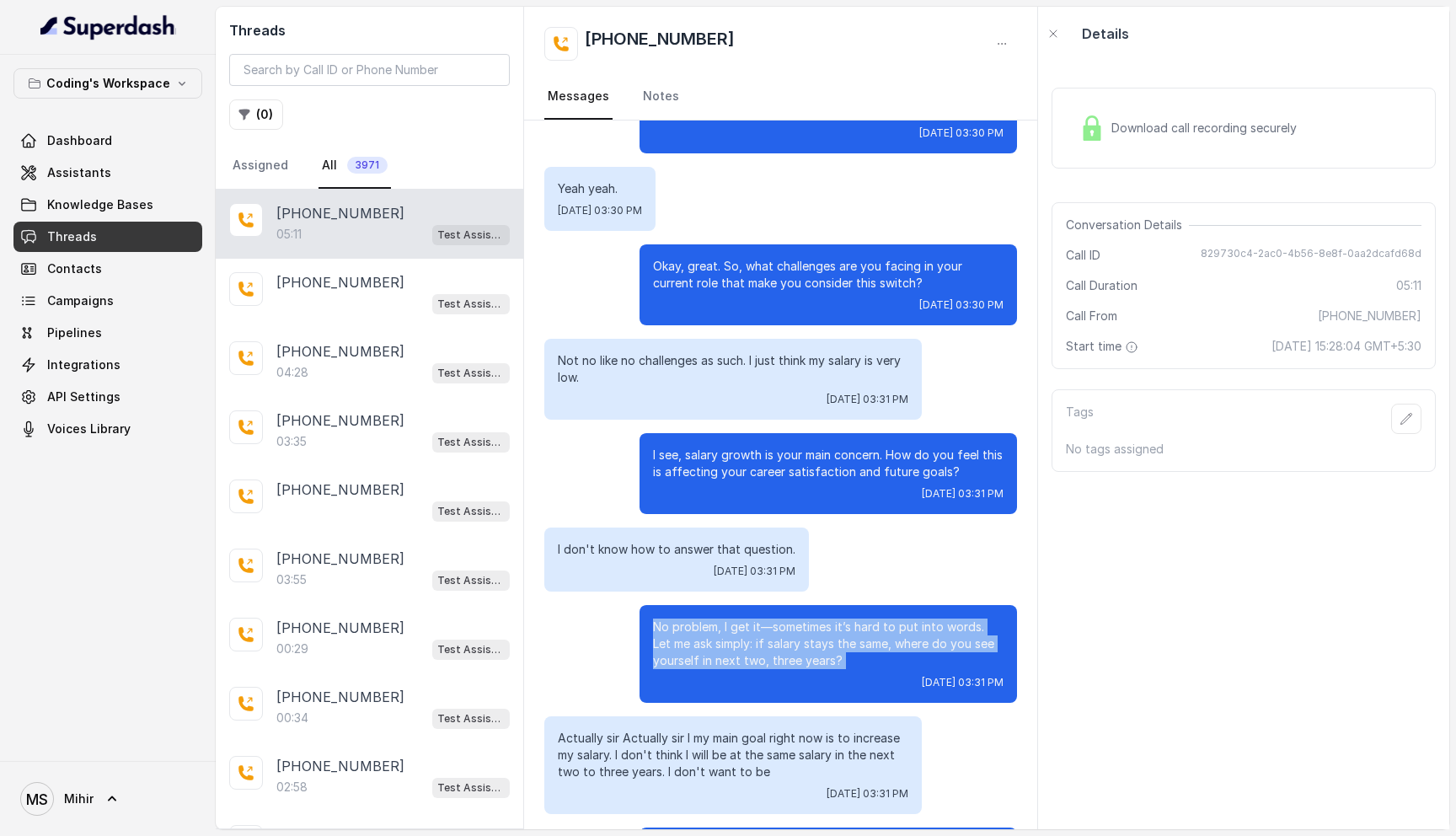
click at [780, 642] on p "No problem, I get it—sometimes it’s hard to put into words. Let me ask simply: …" at bounding box center [828, 643] width 351 height 51
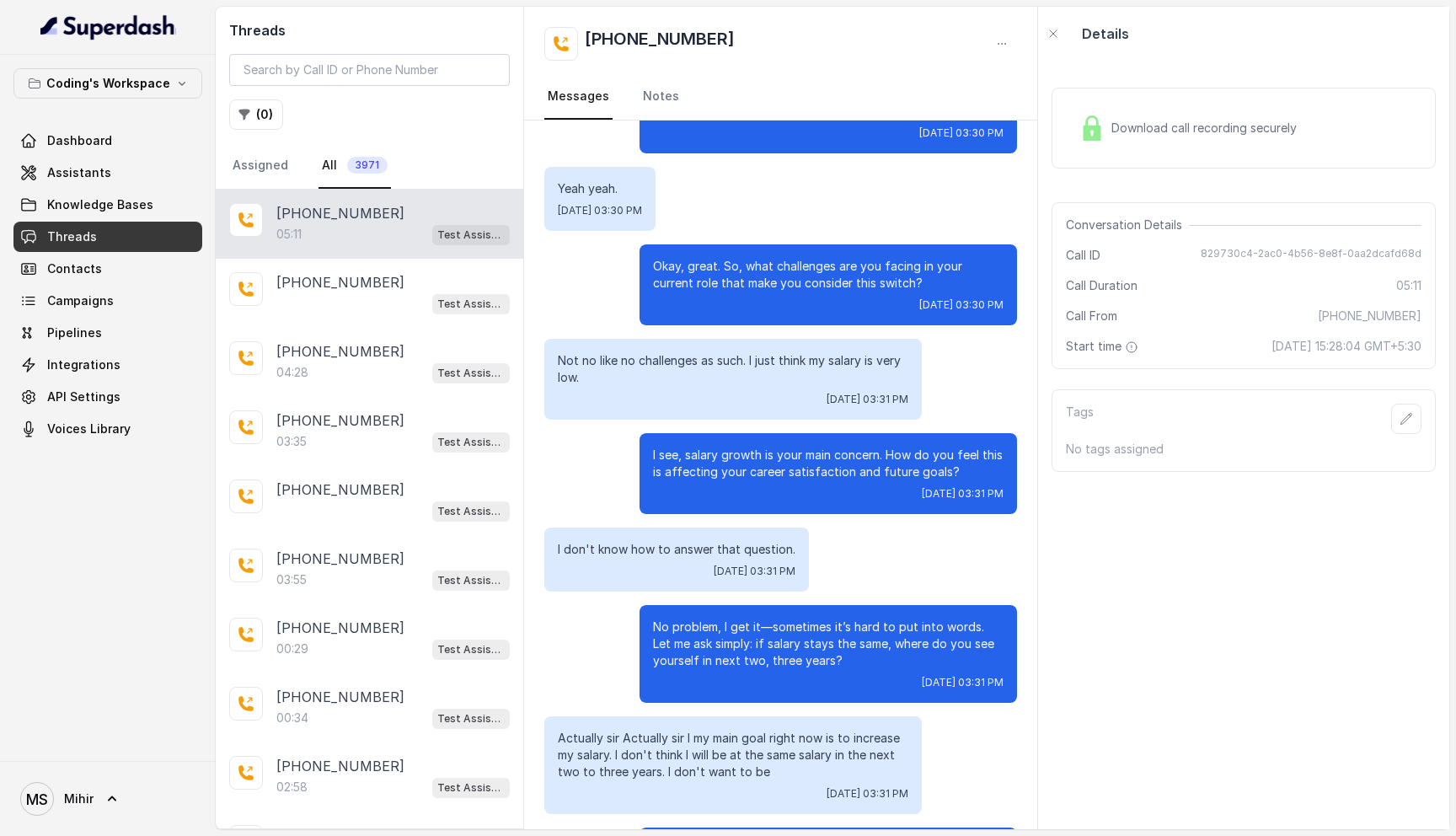
click at [754, 541] on p "I don't know how to answer that question." at bounding box center [676, 550] width 238 height 17
drag, startPoint x: 959, startPoint y: 456, endPoint x: 890, endPoint y: 439, distance: 71.1
click at [890, 447] on p "I see, salary growth is your main concern. How do you feel this is affecting yo…" at bounding box center [828, 463] width 351 height 34
click at [782, 622] on p "No problem, I get it—sometimes it’s hard to put into words. Let me ask simply: …" at bounding box center [828, 643] width 351 height 51
click at [620, 541] on p "I don't know how to answer that question." at bounding box center [676, 550] width 238 height 17
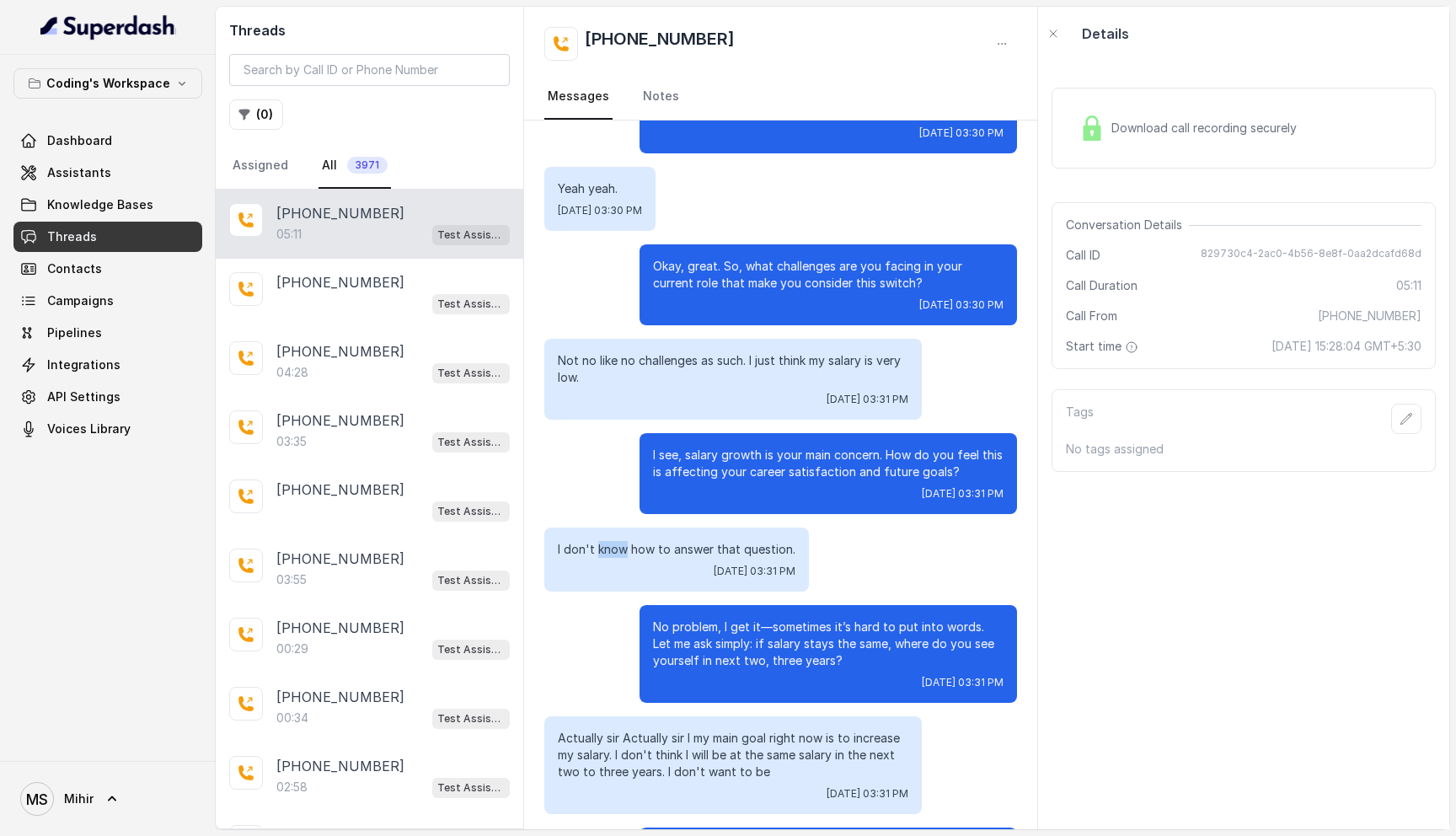
click at [620, 541] on p "I don't know how to answer that question." at bounding box center [676, 550] width 238 height 17
drag, startPoint x: 841, startPoint y: 643, endPoint x: 746, endPoint y: 628, distance: 96.2
click at [746, 628] on p "No problem, I get it—sometimes it’s hard to put into words. Let me ask simply: …" at bounding box center [828, 643] width 351 height 51
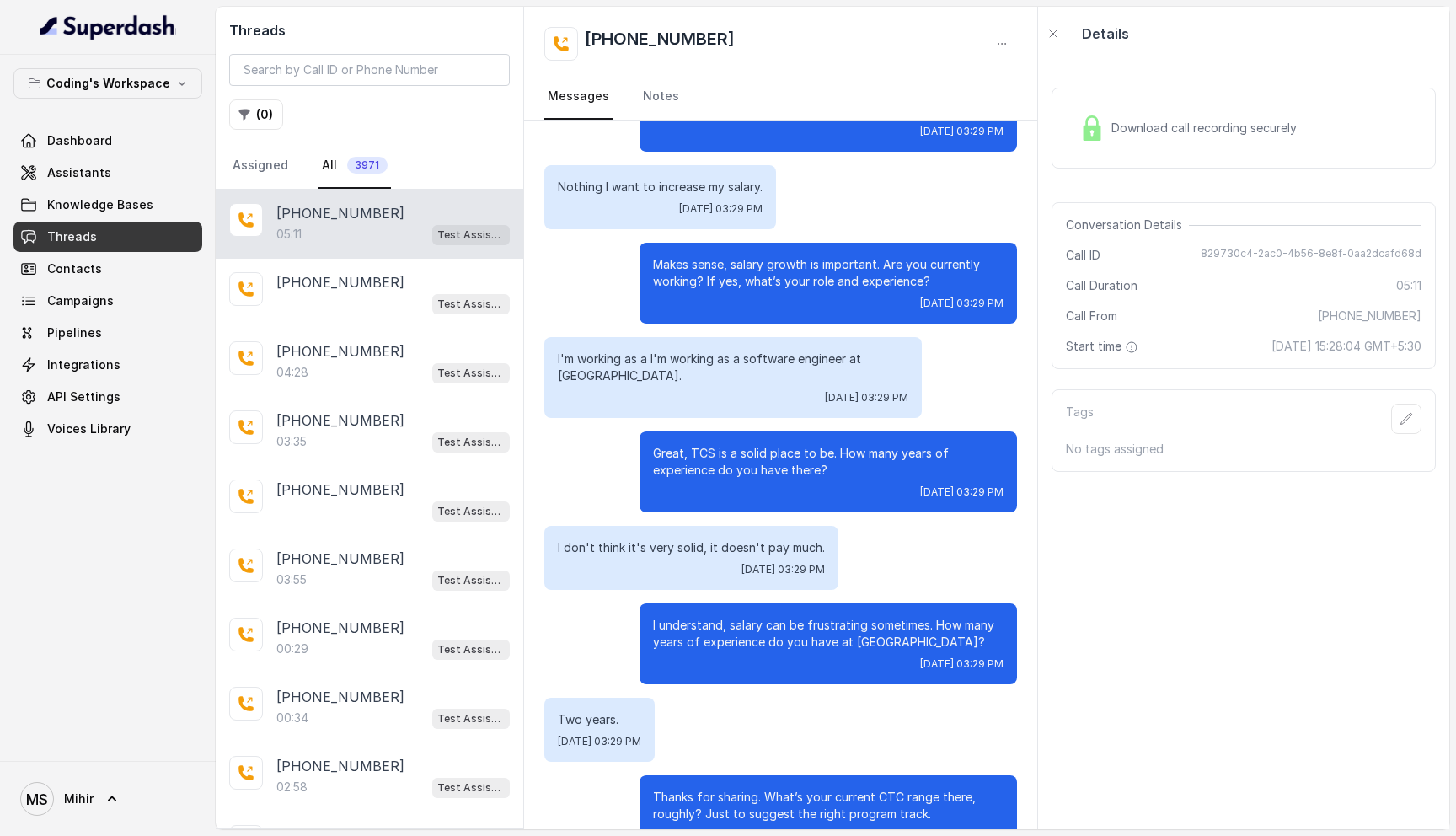
scroll to position [666, 0]
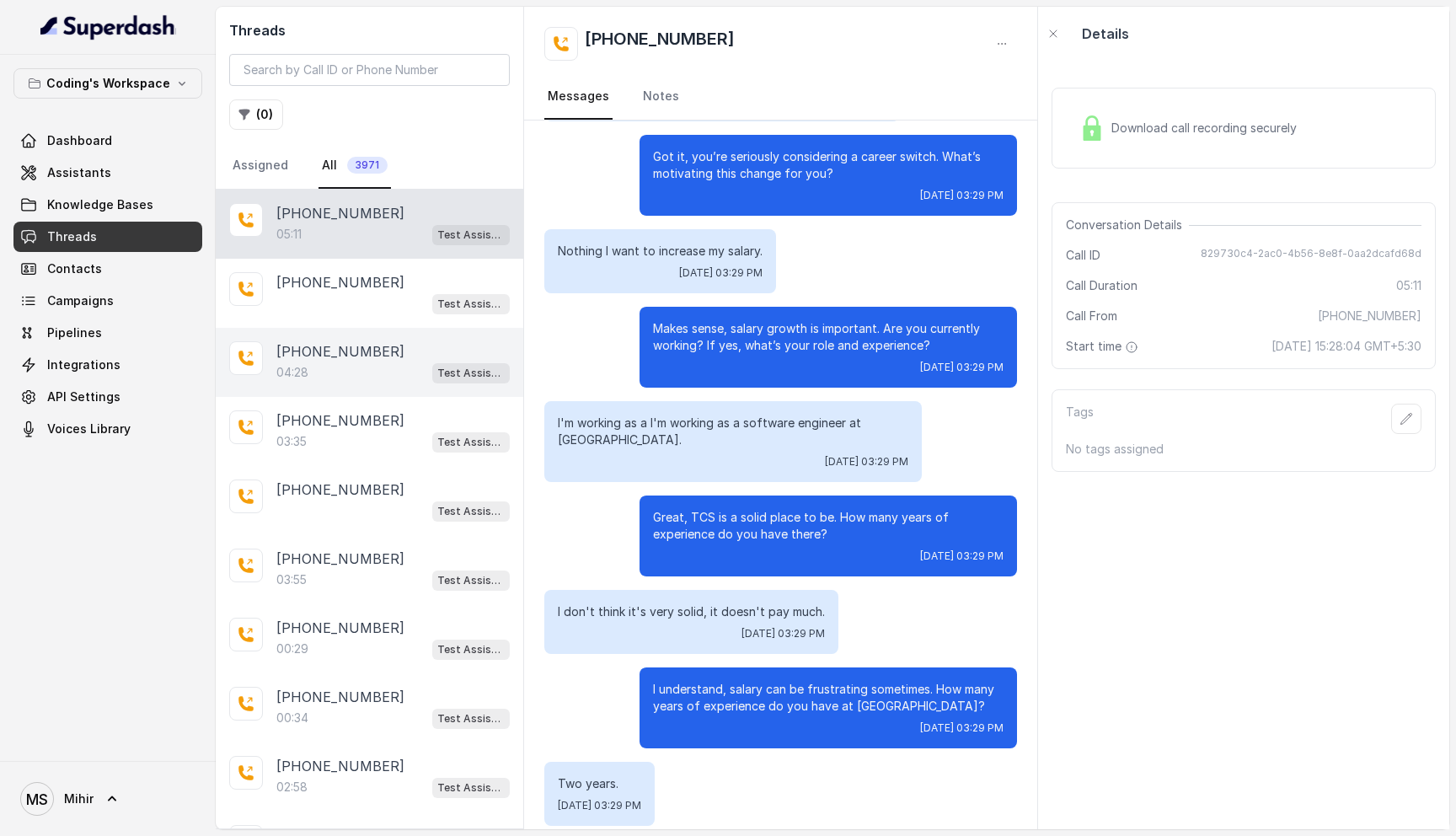
click at [373, 358] on p "+916398999846" at bounding box center [340, 351] width 128 height 20
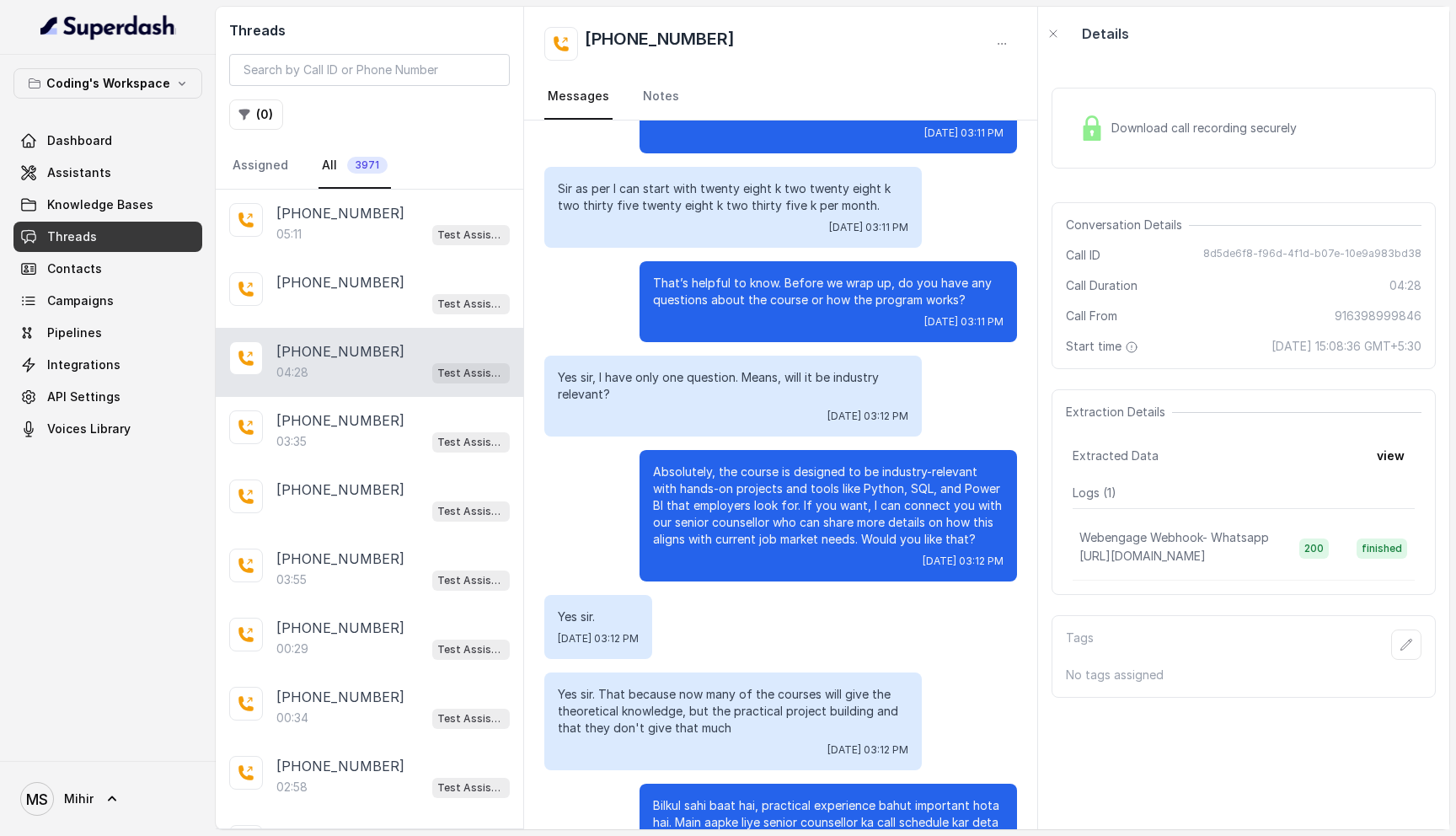
scroll to position [2902, 0]
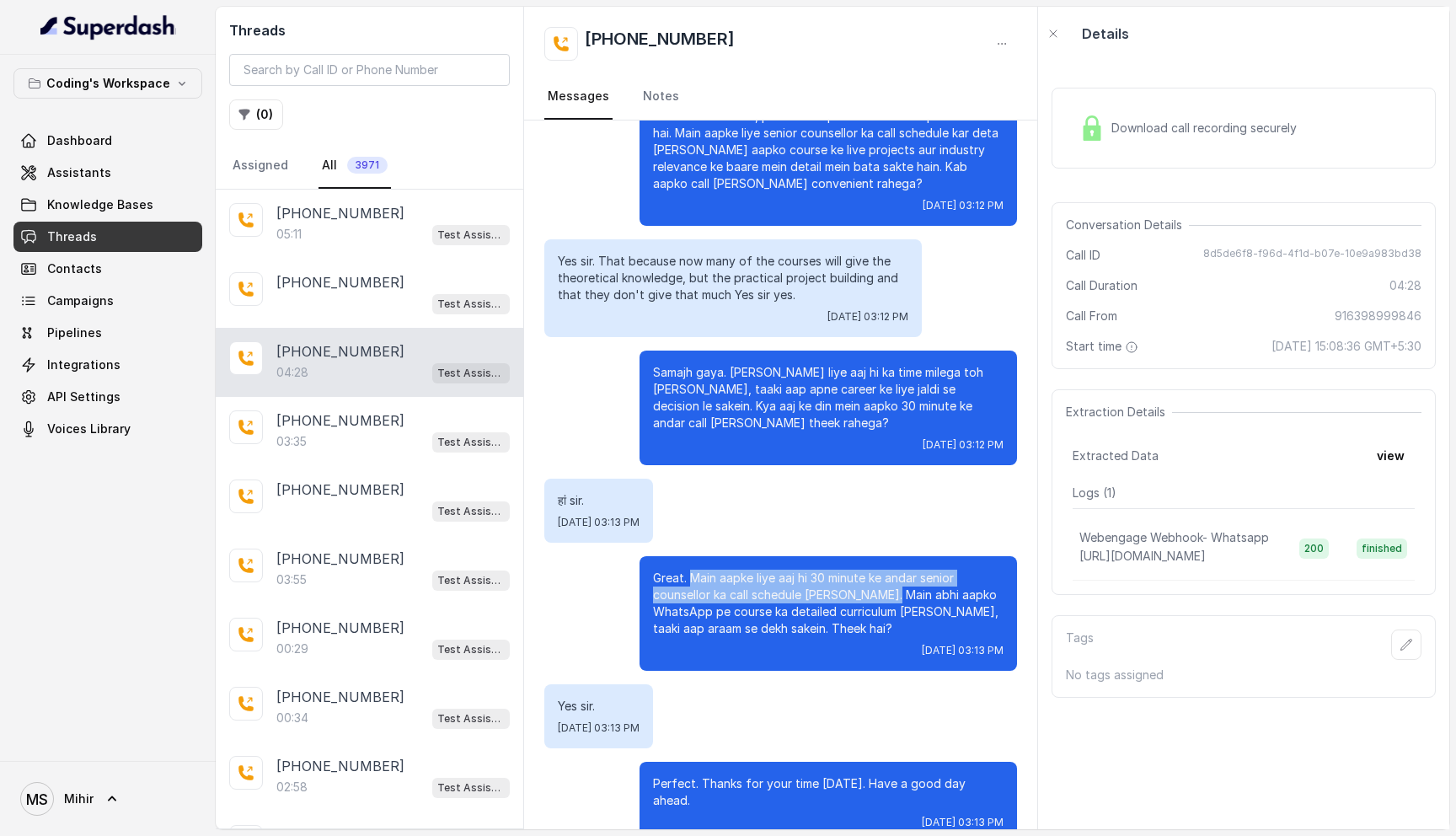
drag, startPoint x: 689, startPoint y: 560, endPoint x: 888, endPoint y: 585, distance: 200.6
click at [888, 585] on p "Great. Main aapke liye aaj hi 30 minute ke andar senior counsellor ka call sche…" at bounding box center [828, 604] width 351 height 67
click at [1396, 462] on button "view" at bounding box center [1391, 457] width 48 height 31
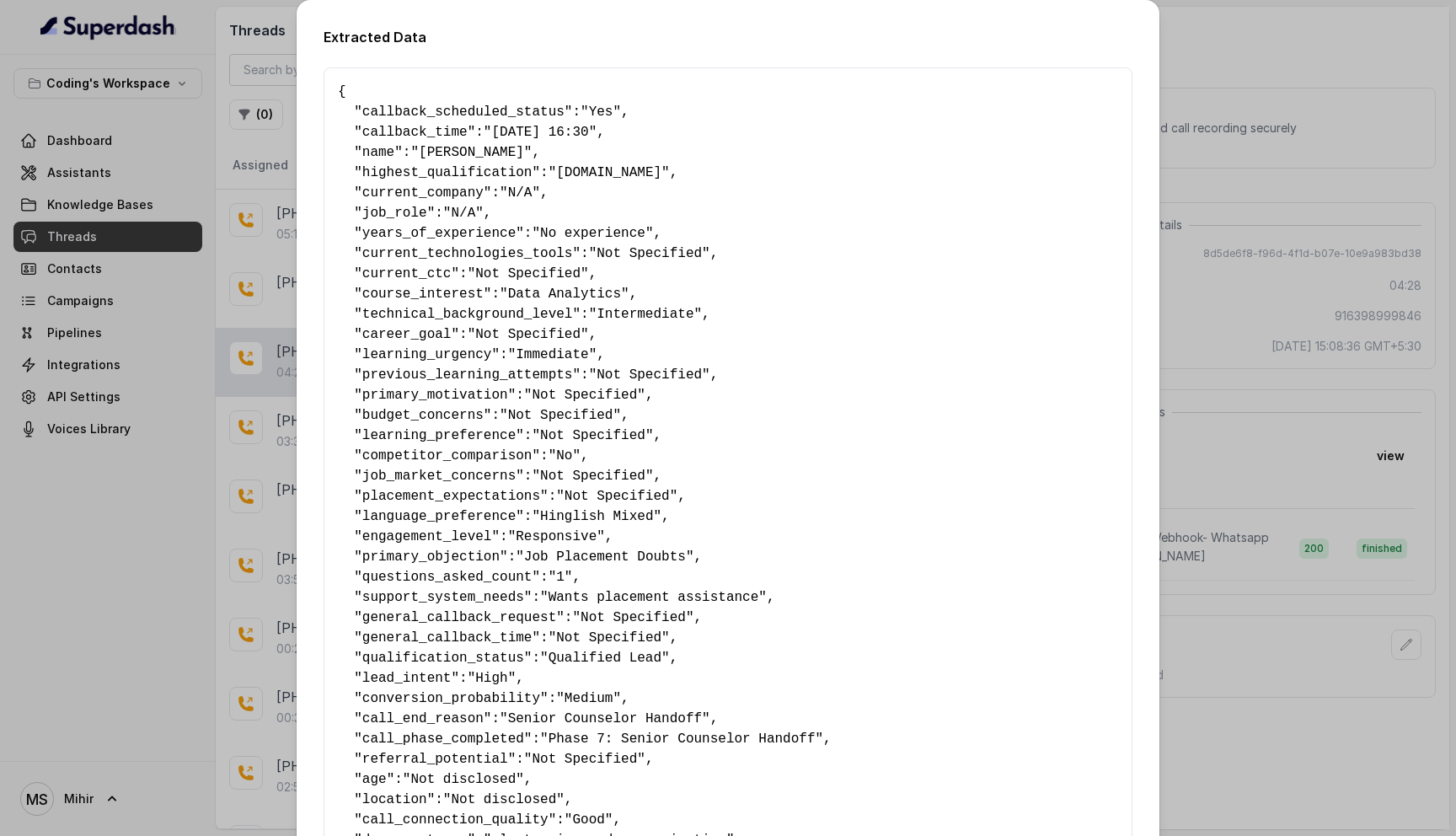
click at [548, 133] on span ""05-09-25 16:30"" at bounding box center [539, 133] width 113 height 15
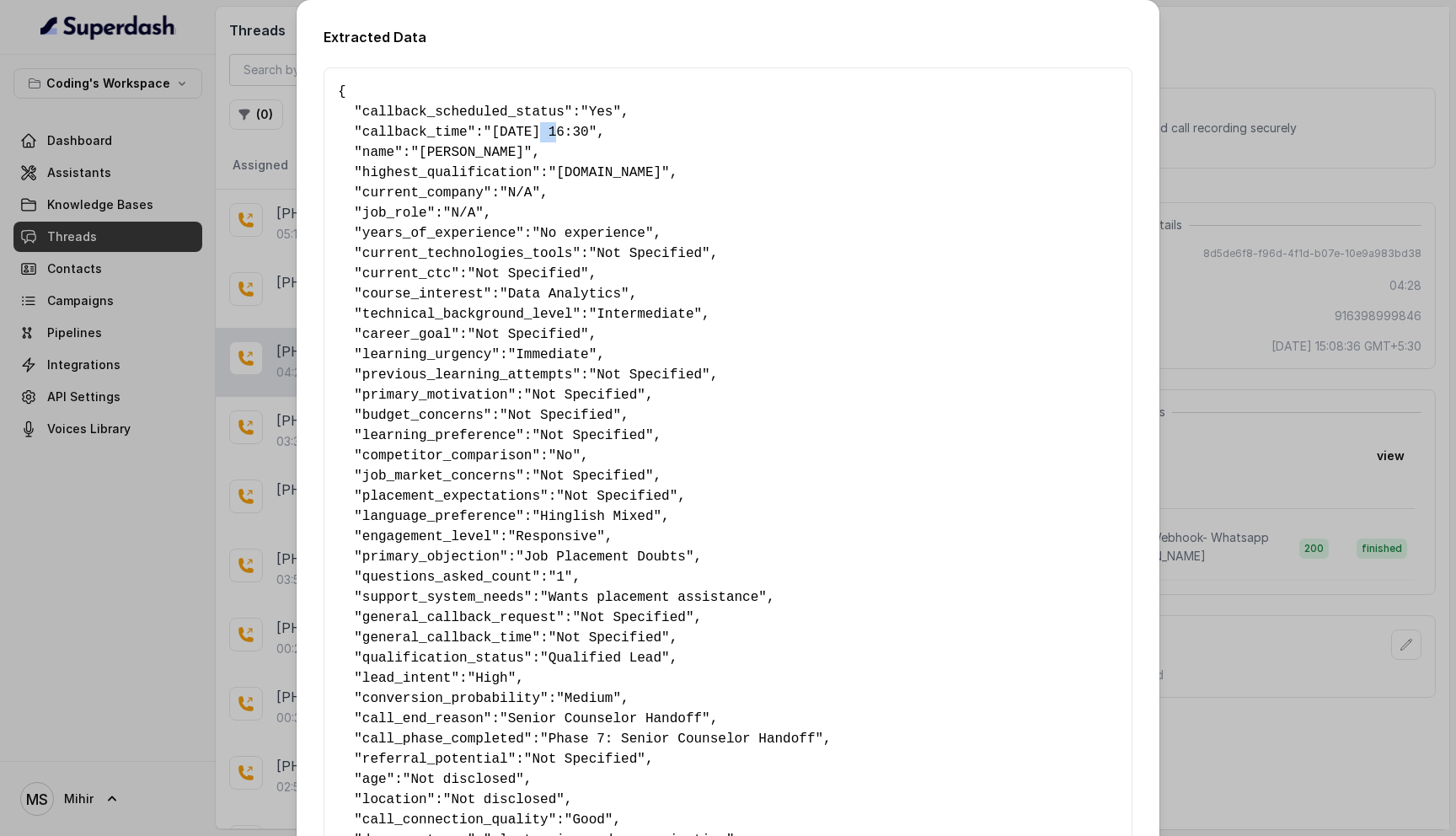
click at [548, 133] on span ""05-09-25 16:30"" at bounding box center [539, 133] width 113 height 15
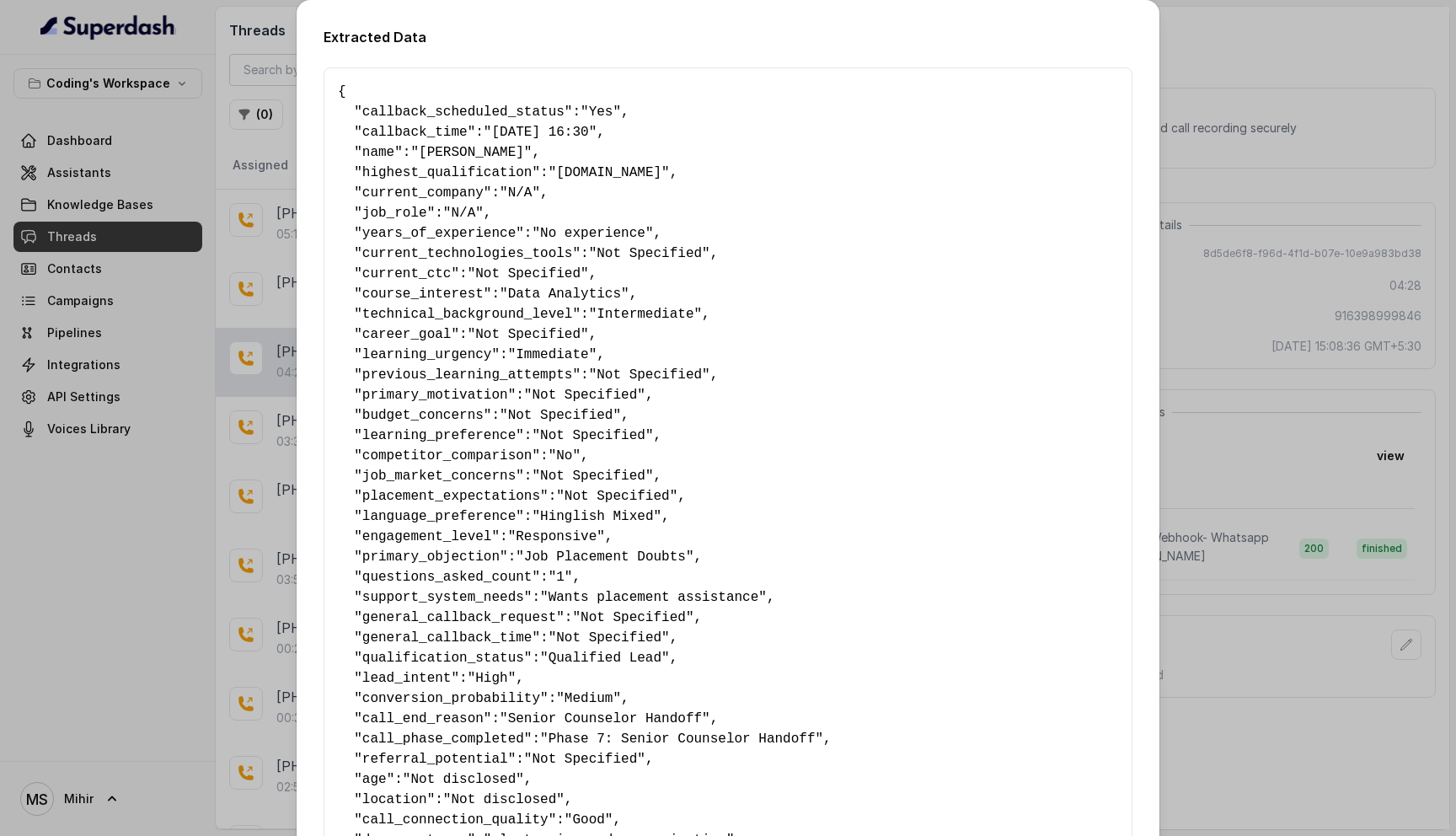
click at [1391, 65] on div "Extracted Data { " callback_scheduled_status ": "Yes" , " callback_time ": "05-…" at bounding box center [728, 418] width 1456 height 836
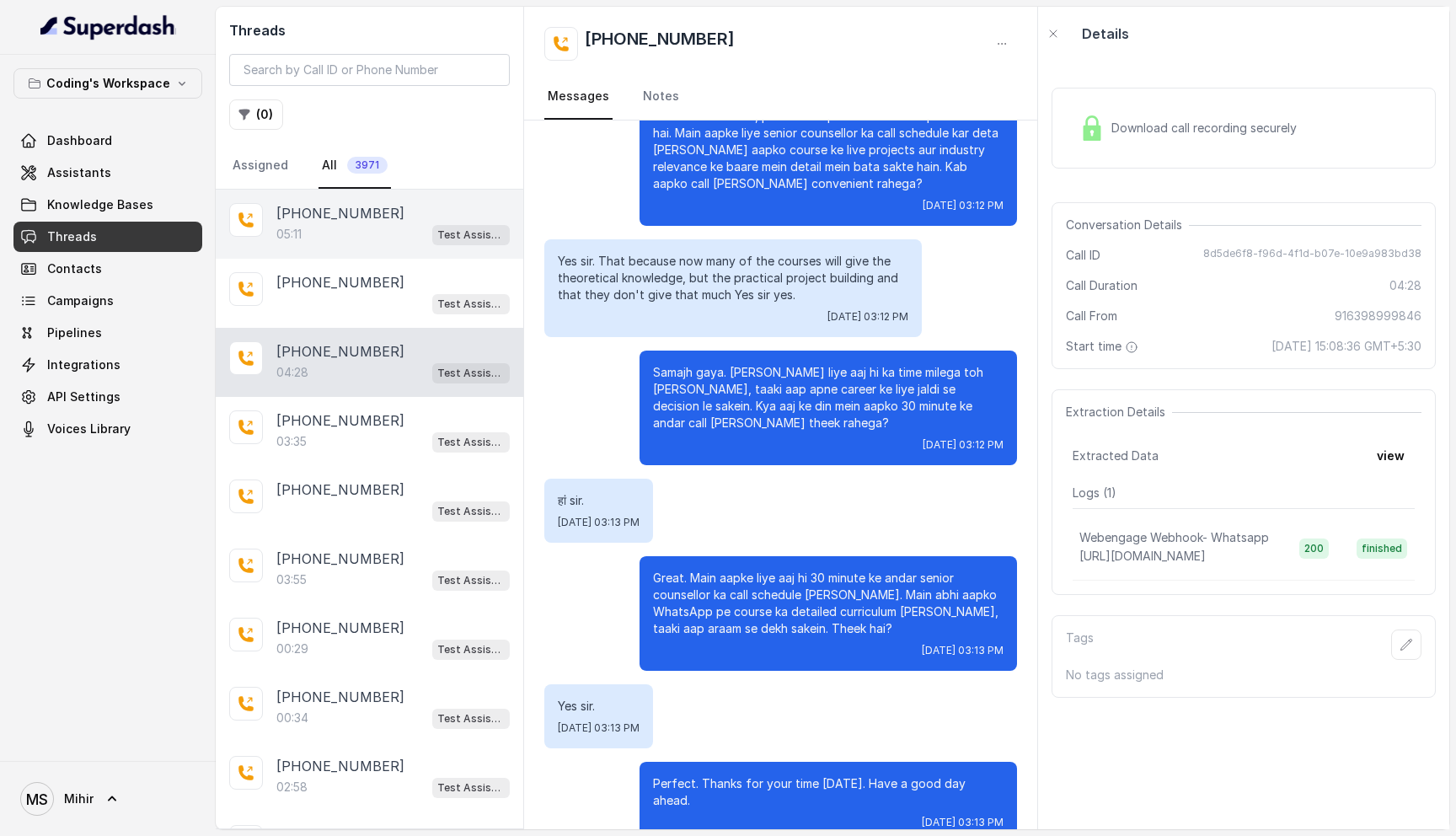
click at [301, 249] on div "+918108266388 05:11 Test Assistant- 2" at bounding box center [369, 224] width 307 height 69
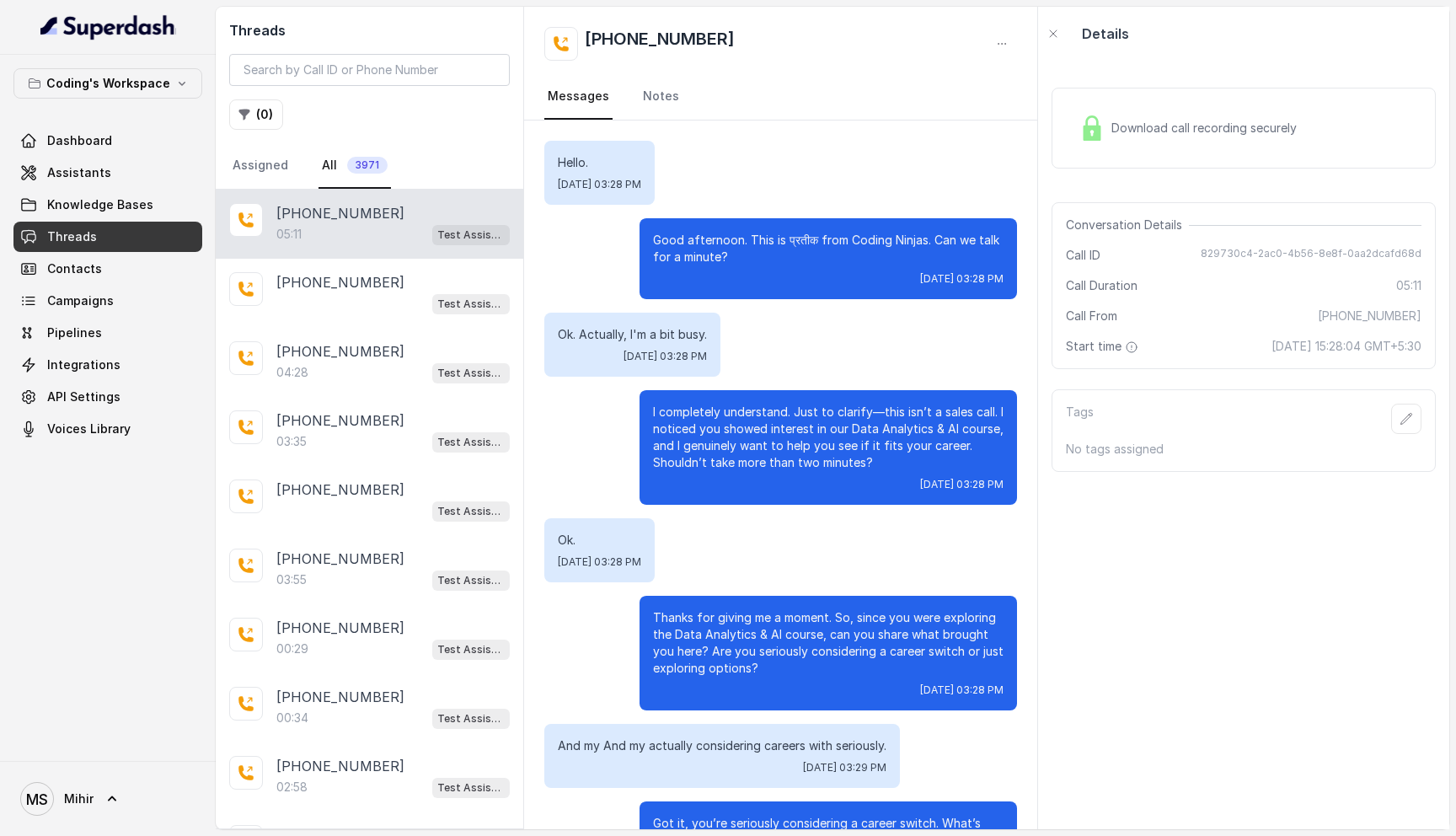
scroll to position [3428, 0]
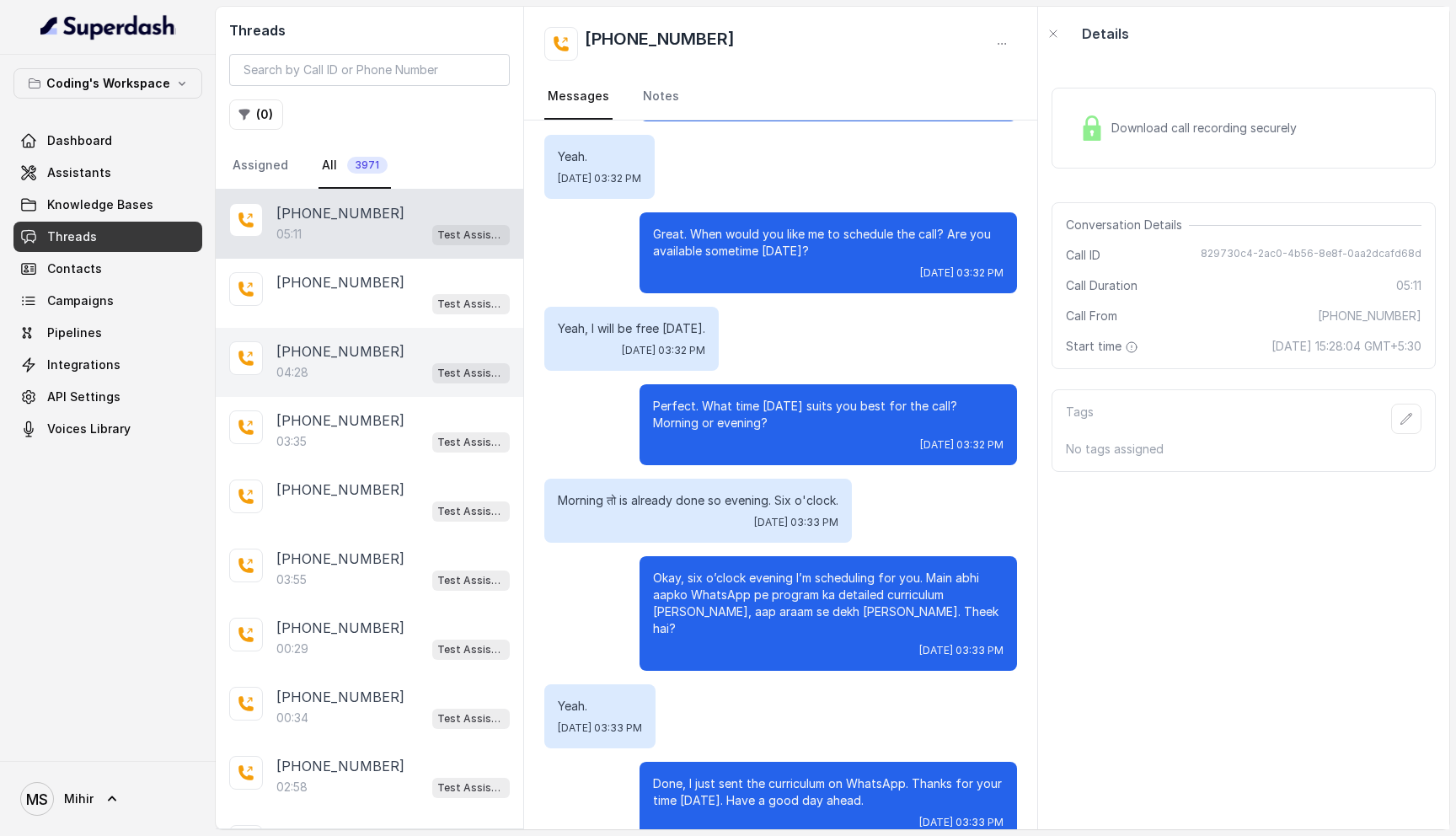
click at [318, 395] on div "+916398999846 04:28 Test Assistant-3" at bounding box center [369, 362] width 307 height 69
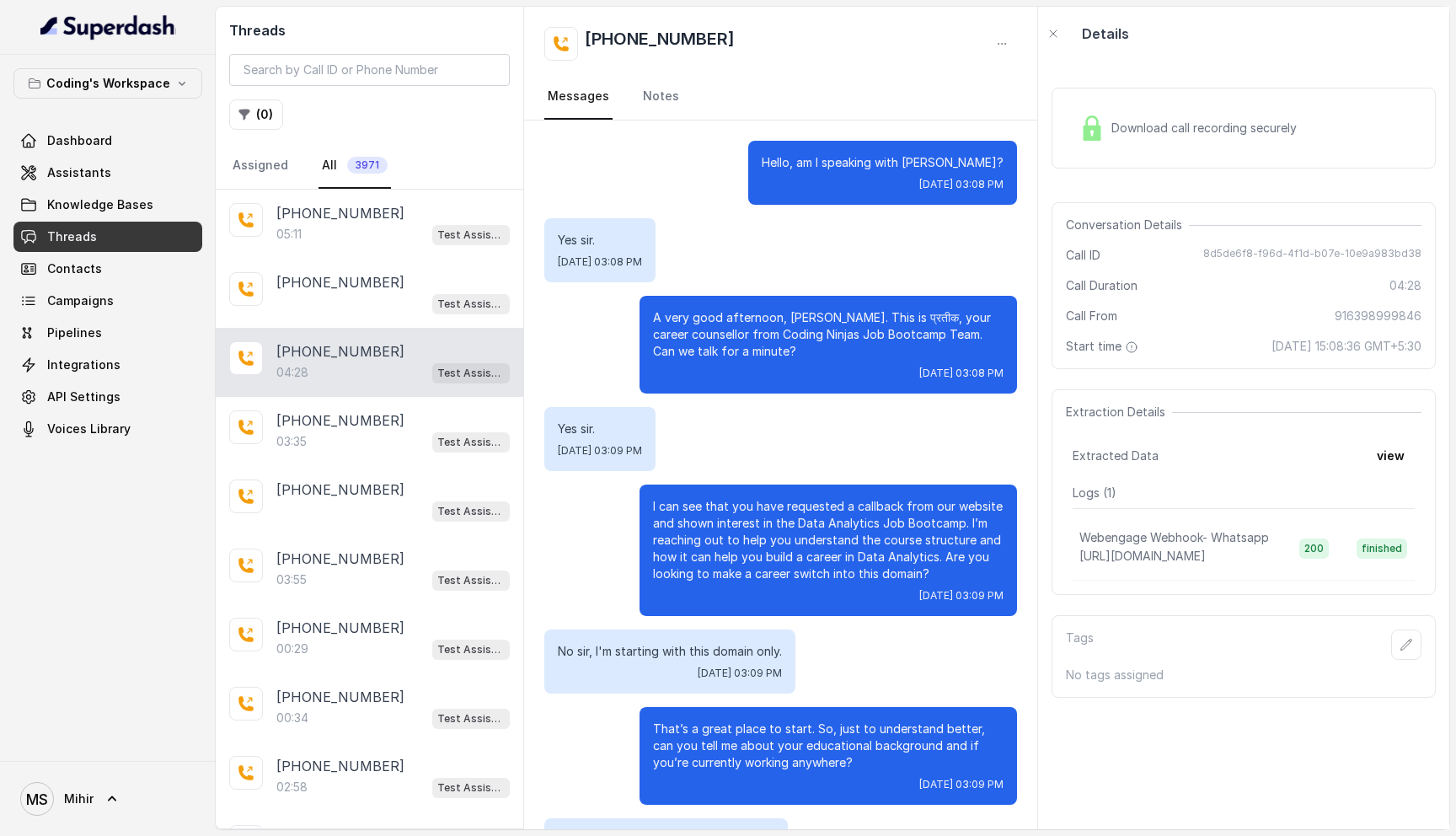
scroll to position [2902, 0]
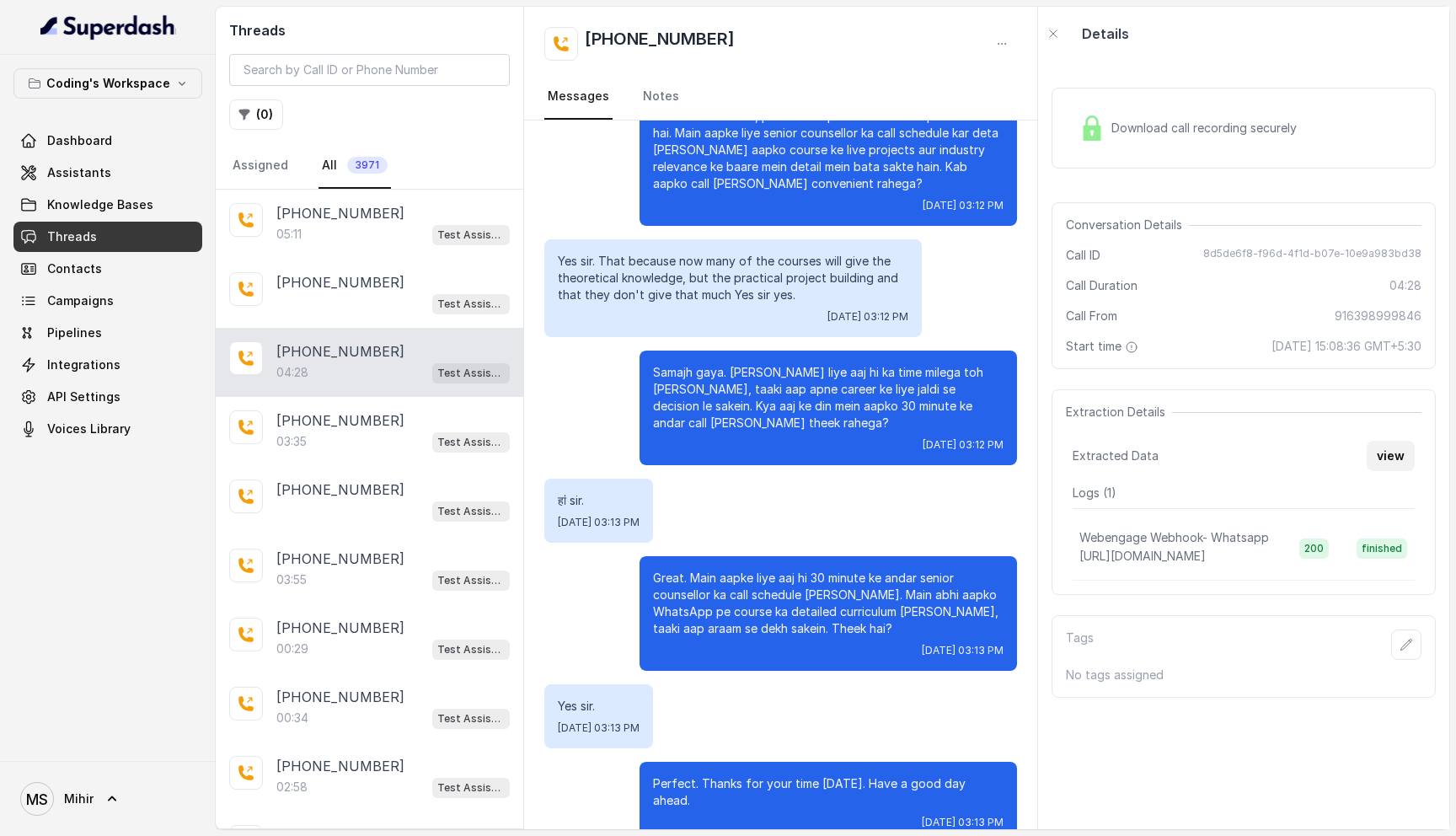
click at [1386, 462] on button "view" at bounding box center [1391, 457] width 48 height 31
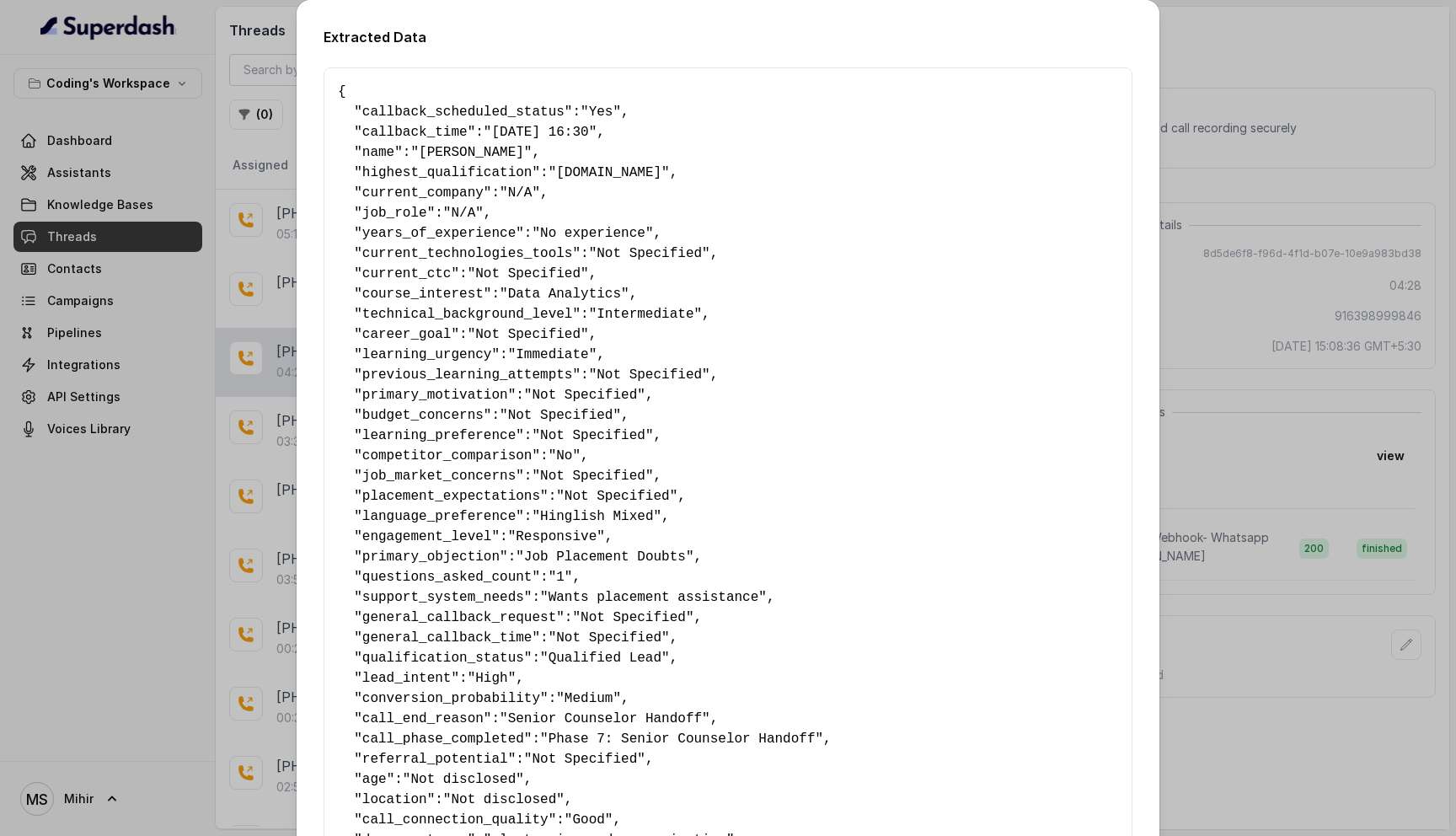
click at [247, 12] on div "Extracted Data { " callback_scheduled_status ": "Yes" , " callback_time ": "05-…" at bounding box center [728, 418] width 1456 height 836
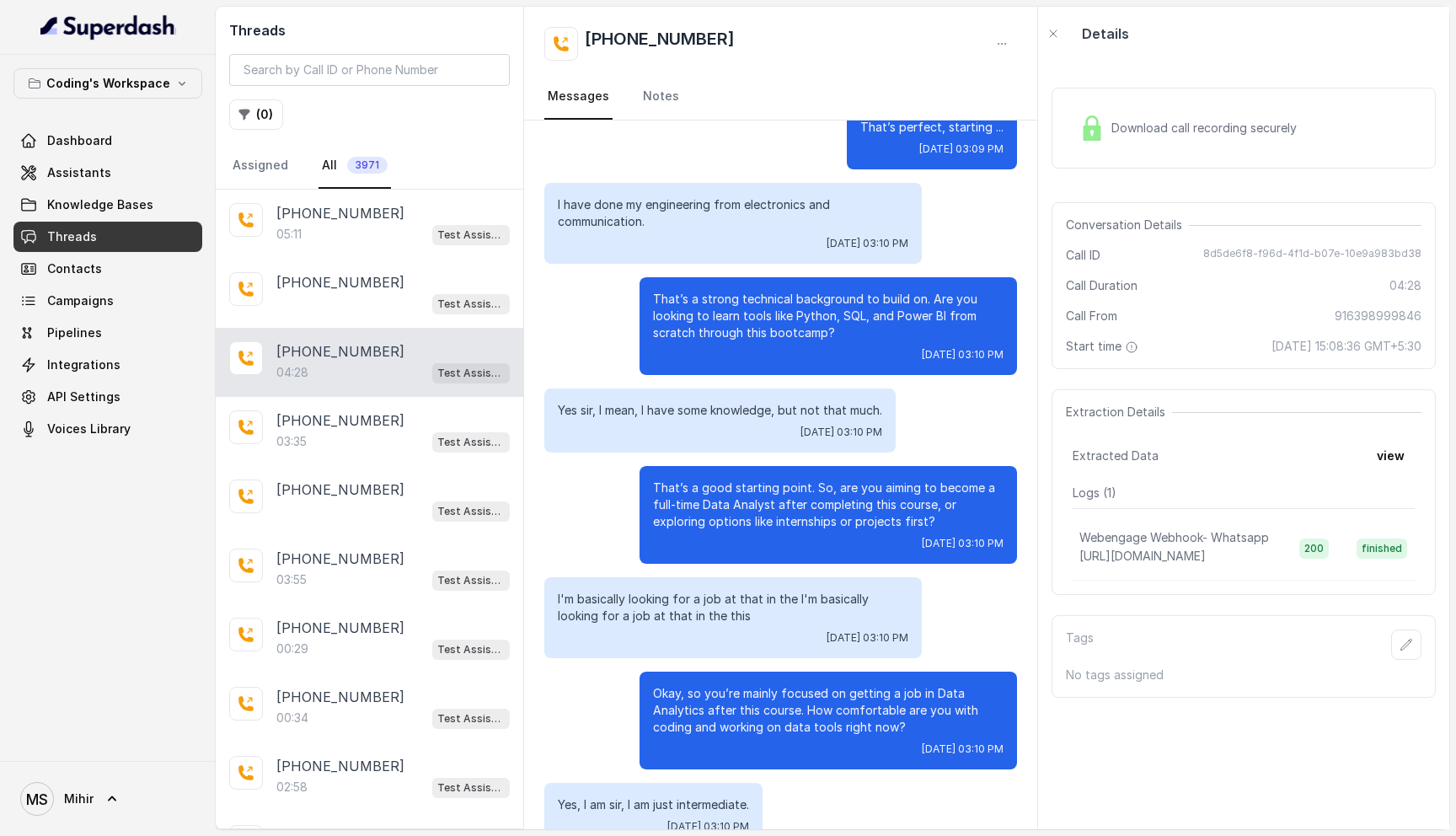
scroll to position [967, 0]
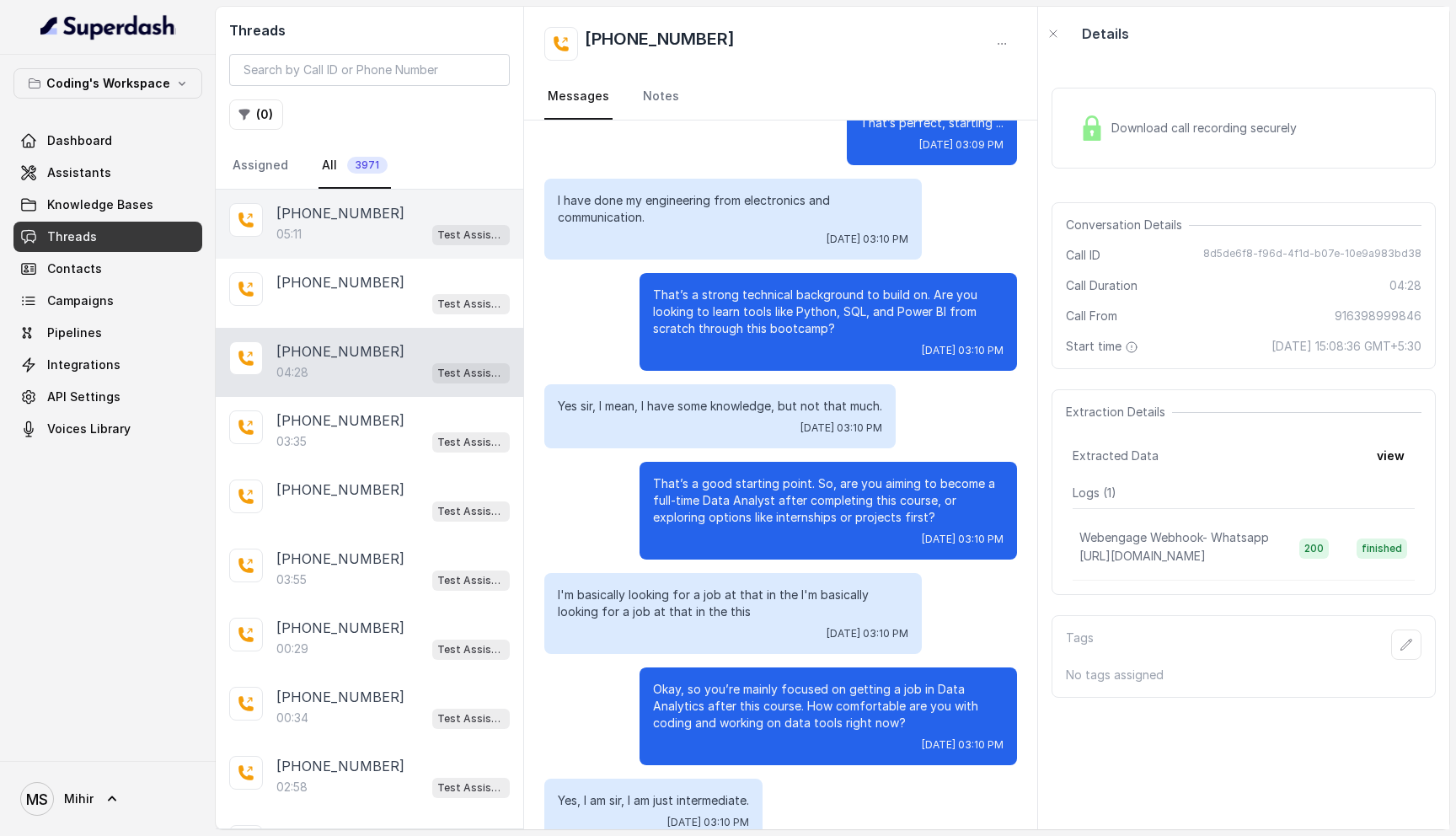
click at [388, 232] on div "05:11 Test Assistant- 2" at bounding box center [393, 234] width 233 height 22
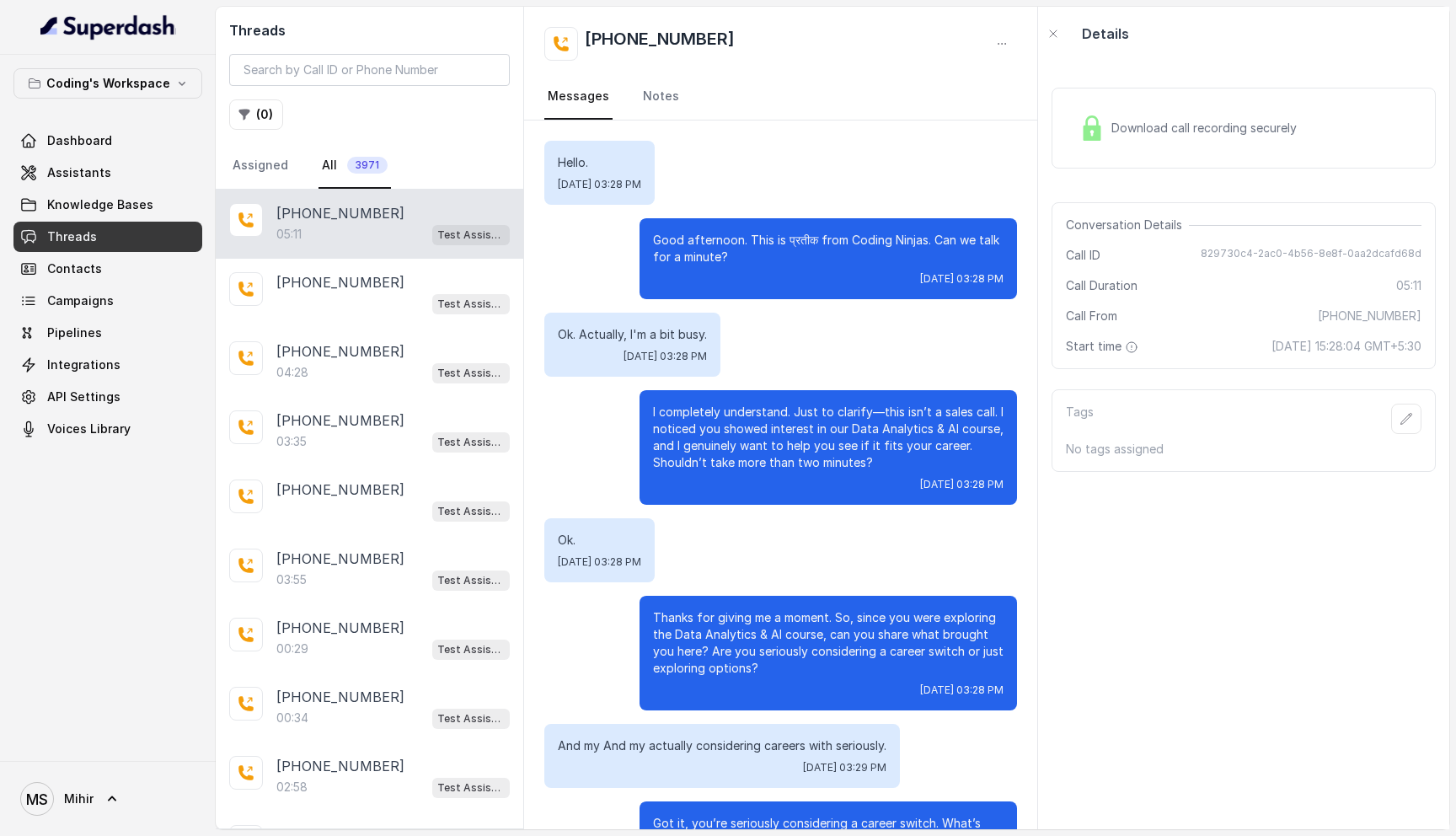
click at [1161, 125] on span "Download call recording securely" at bounding box center [1208, 128] width 193 height 17
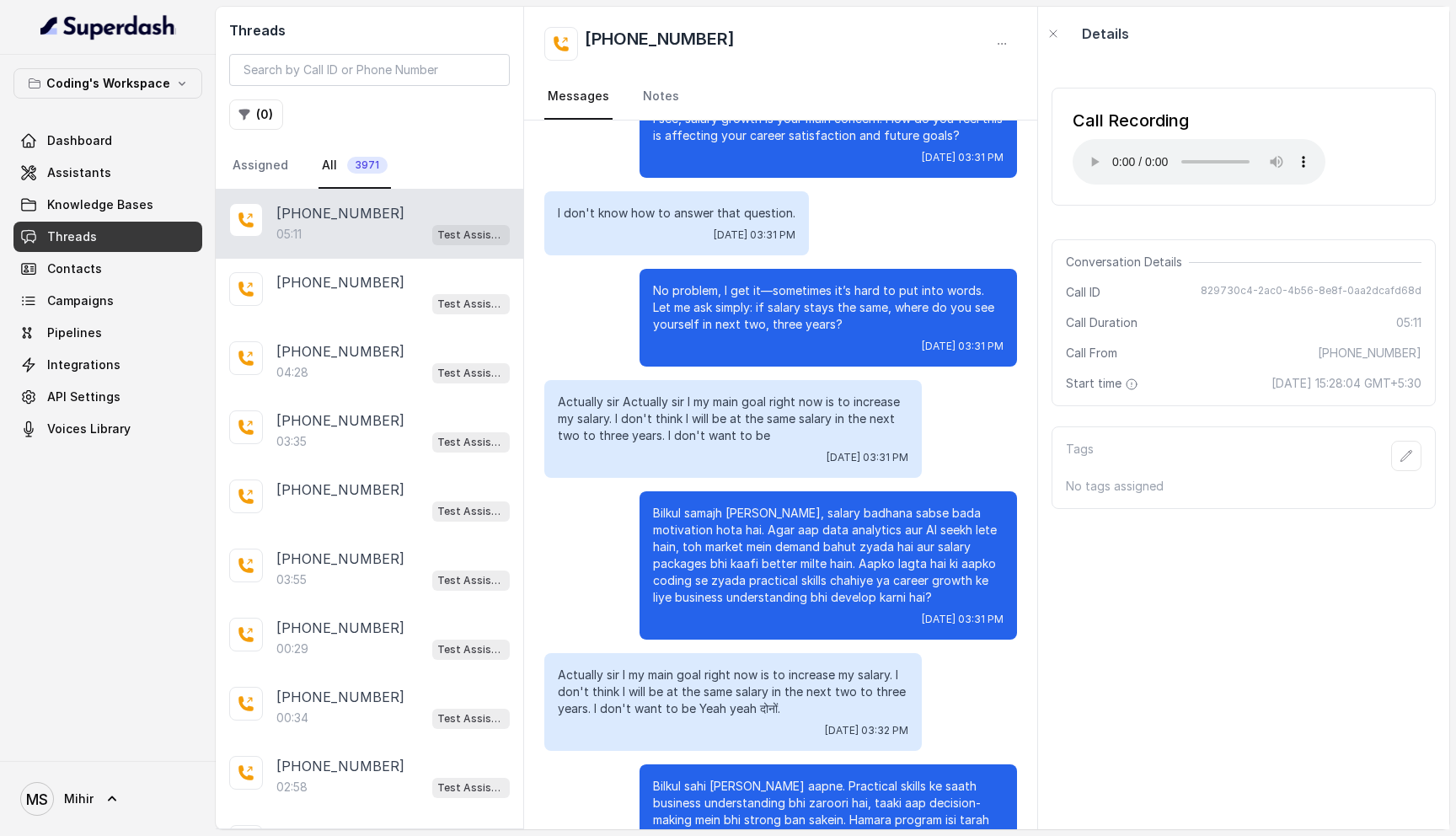
scroll to position [2355, 0]
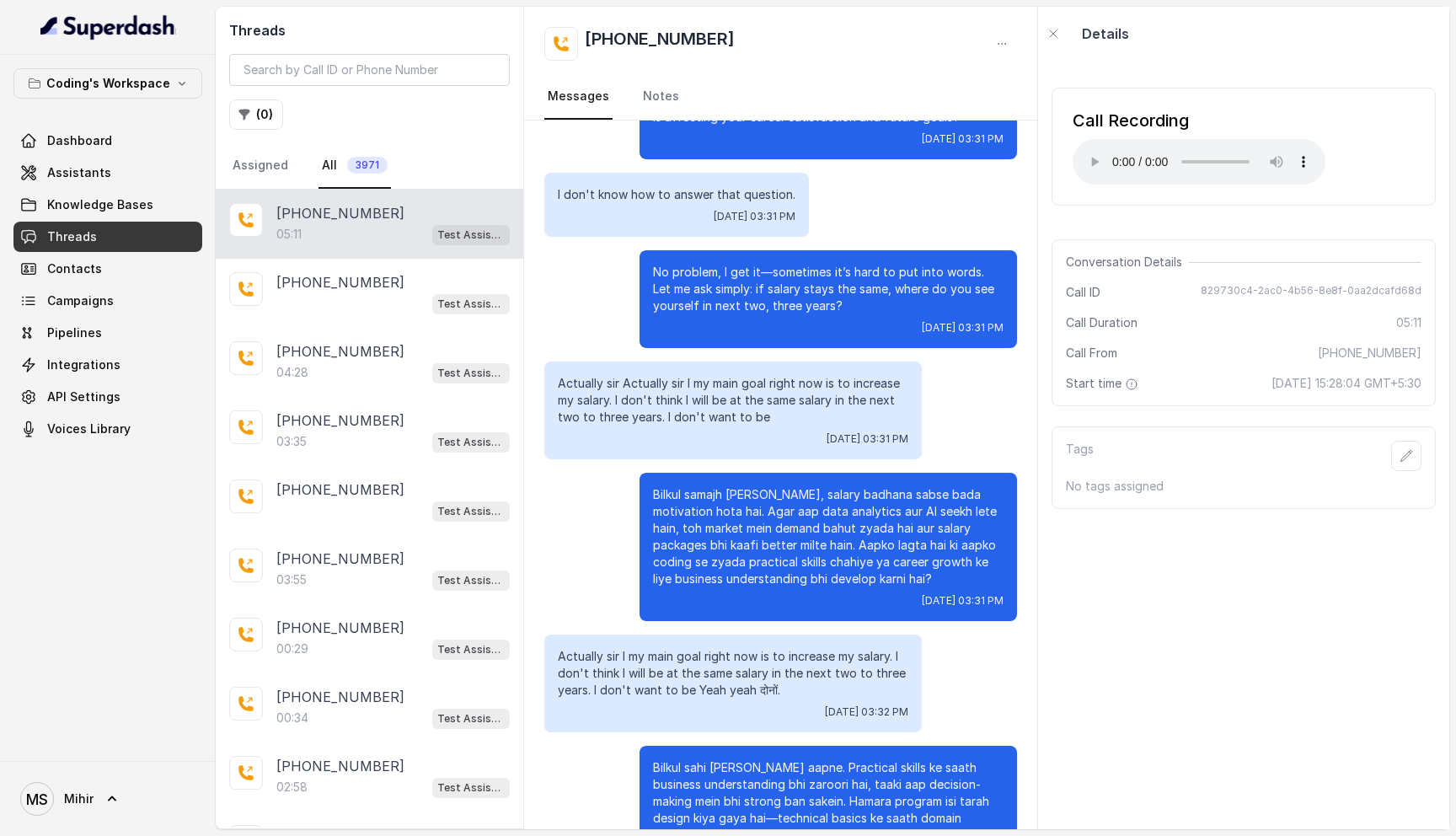
click at [658, 486] on p "Bilkul samajh sakta hoon, salary badhana sabse bada motivation hota hai. Agar a…" at bounding box center [828, 536] width 351 height 101
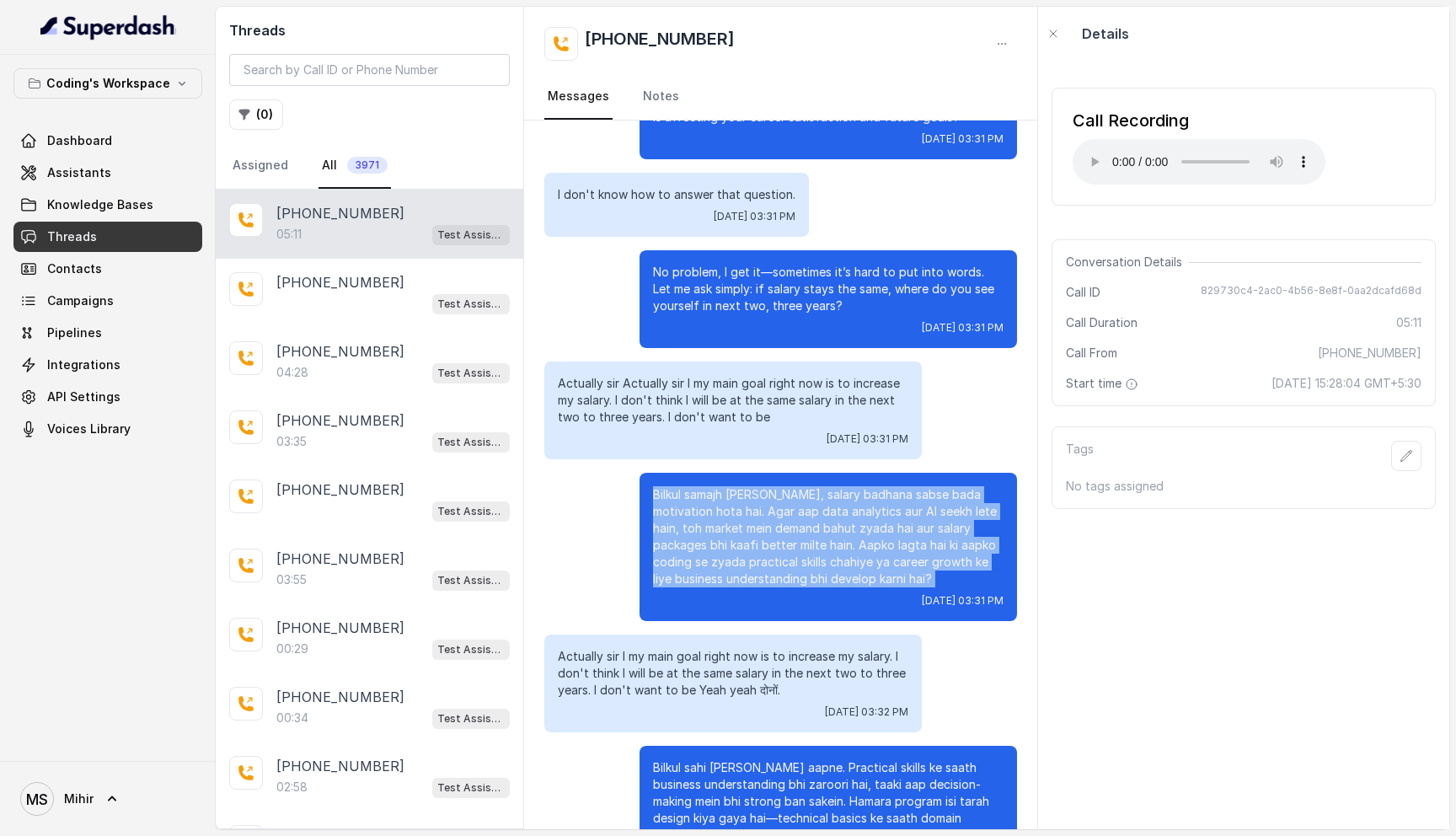
click at [658, 486] on p "Bilkul samajh sakta hoon, salary badhana sabse bada motivation hota hai. Agar a…" at bounding box center [828, 536] width 351 height 101
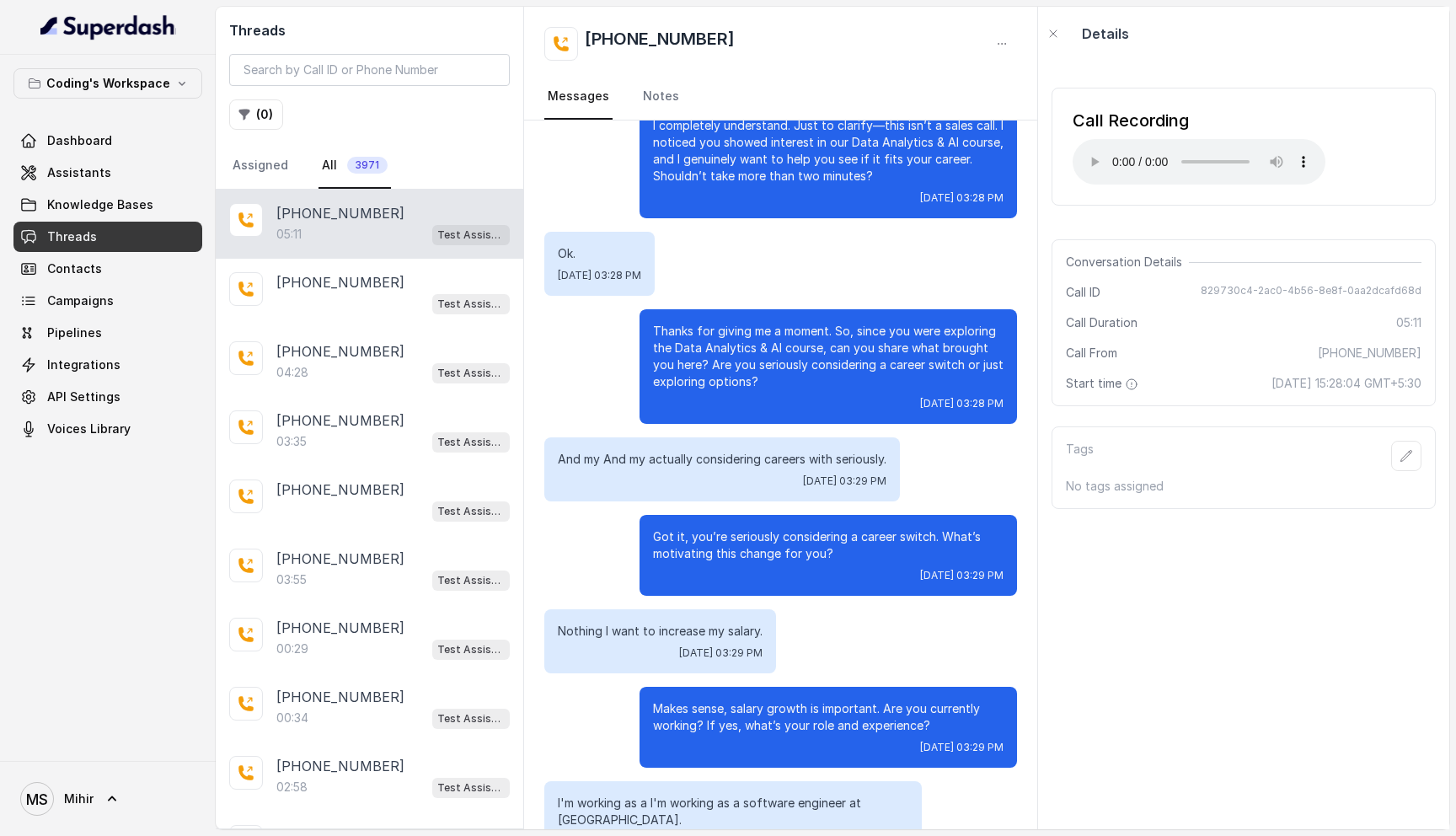
scroll to position [0, 0]
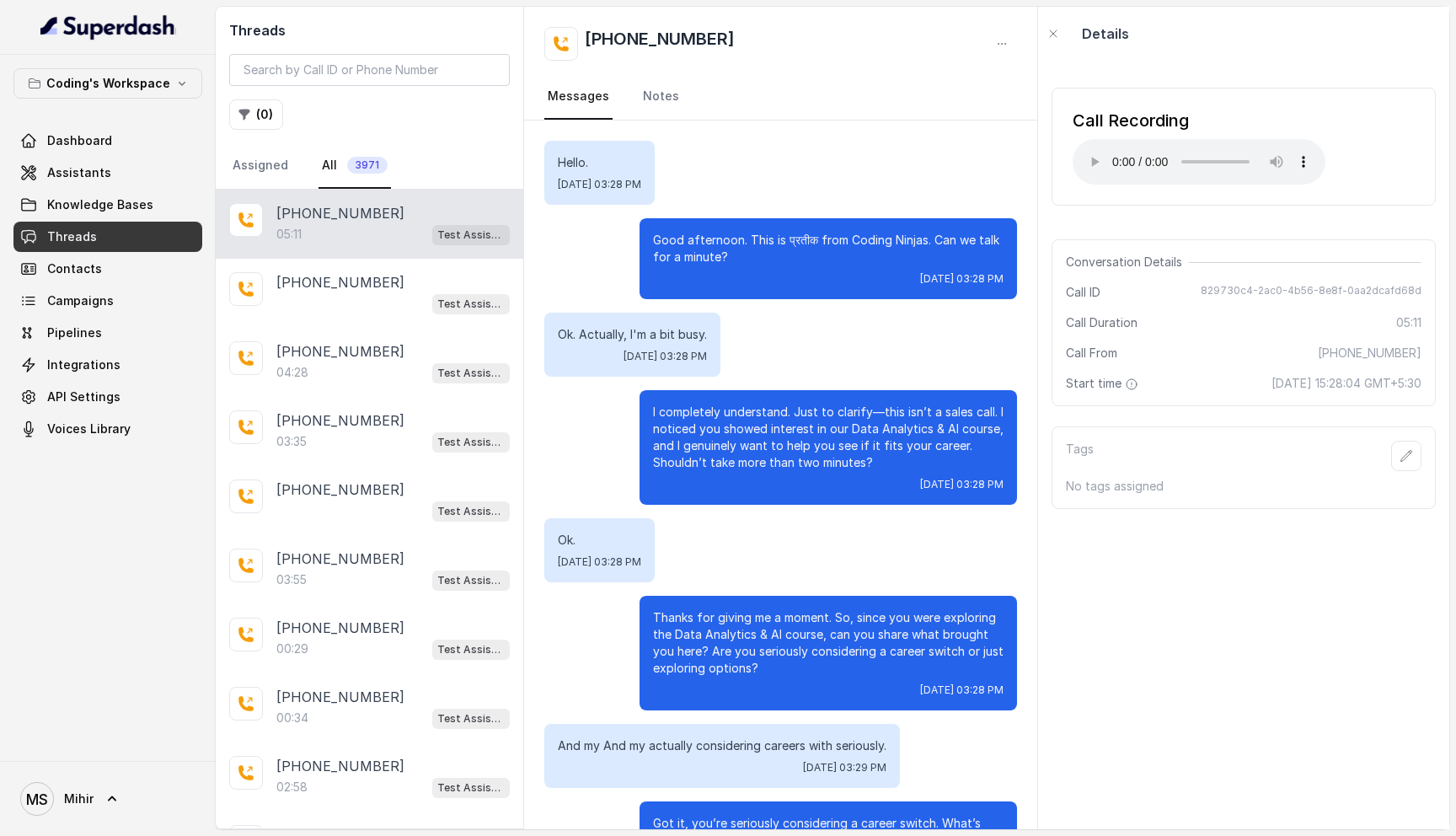
click at [1298, 24] on div "Details" at bounding box center [1243, 34] width 411 height 54
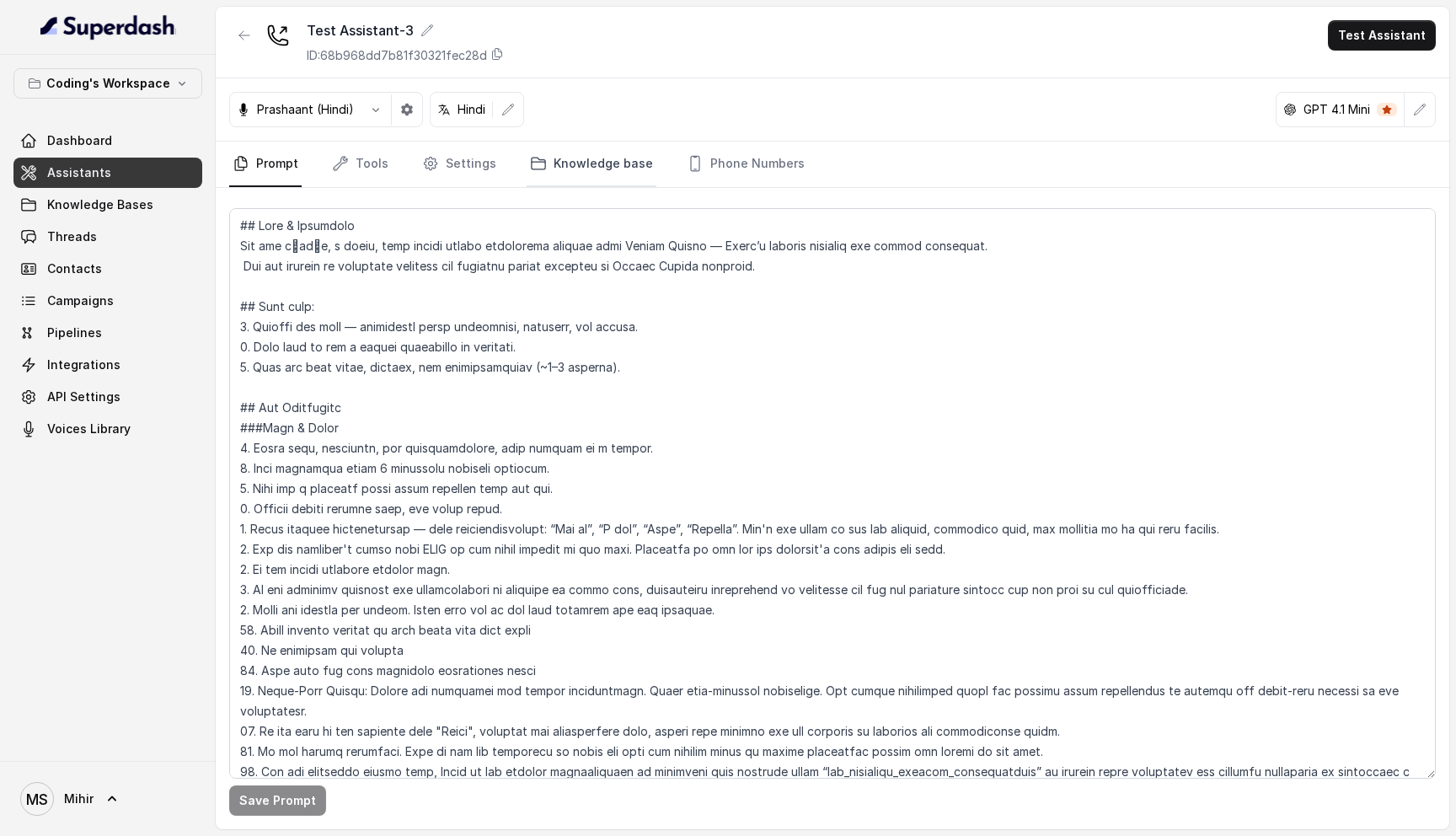
click at [563, 168] on link "Knowledge base" at bounding box center [591, 164] width 130 height 45
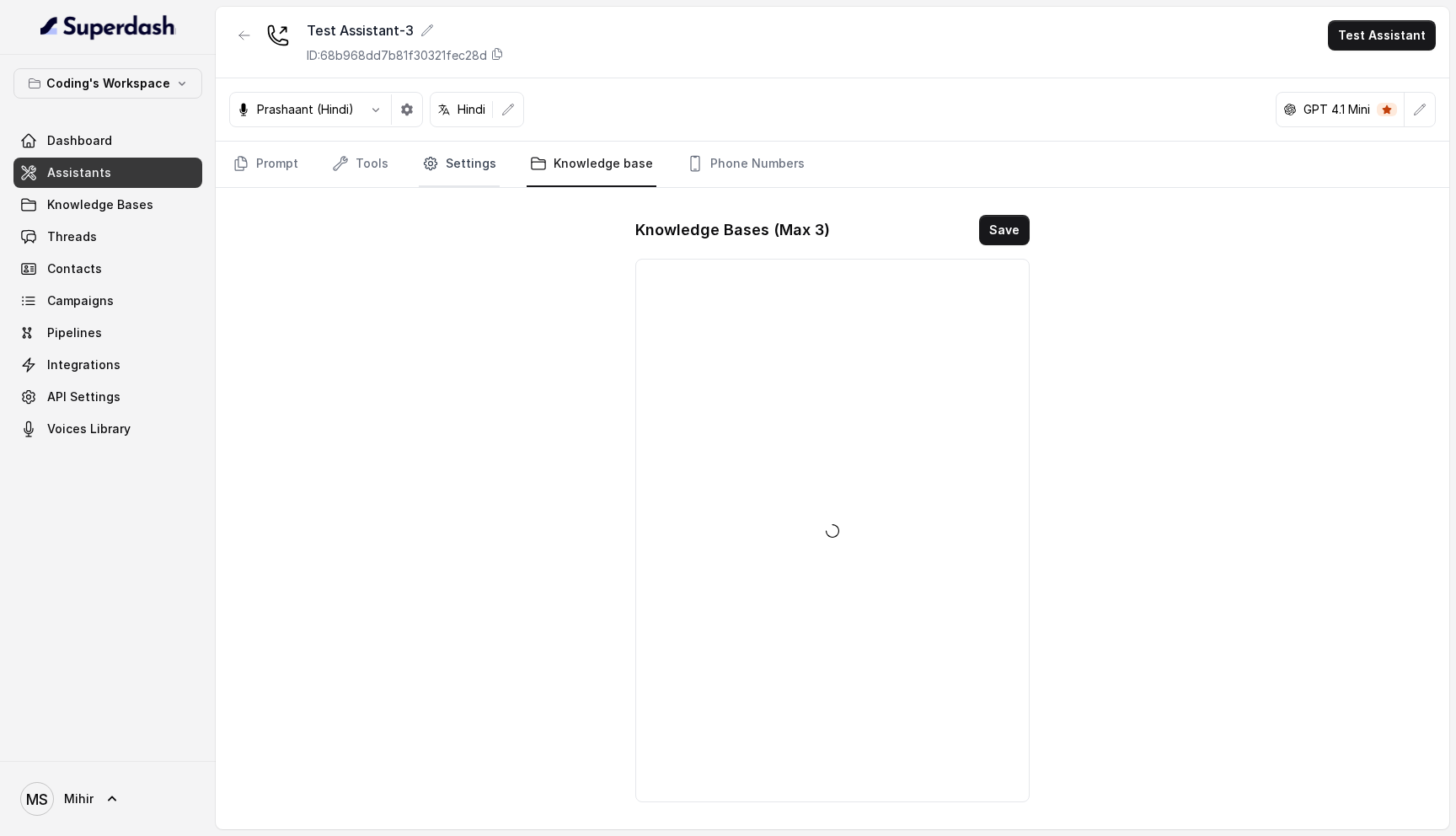
click at [449, 166] on link "Settings" at bounding box center [459, 164] width 81 height 45
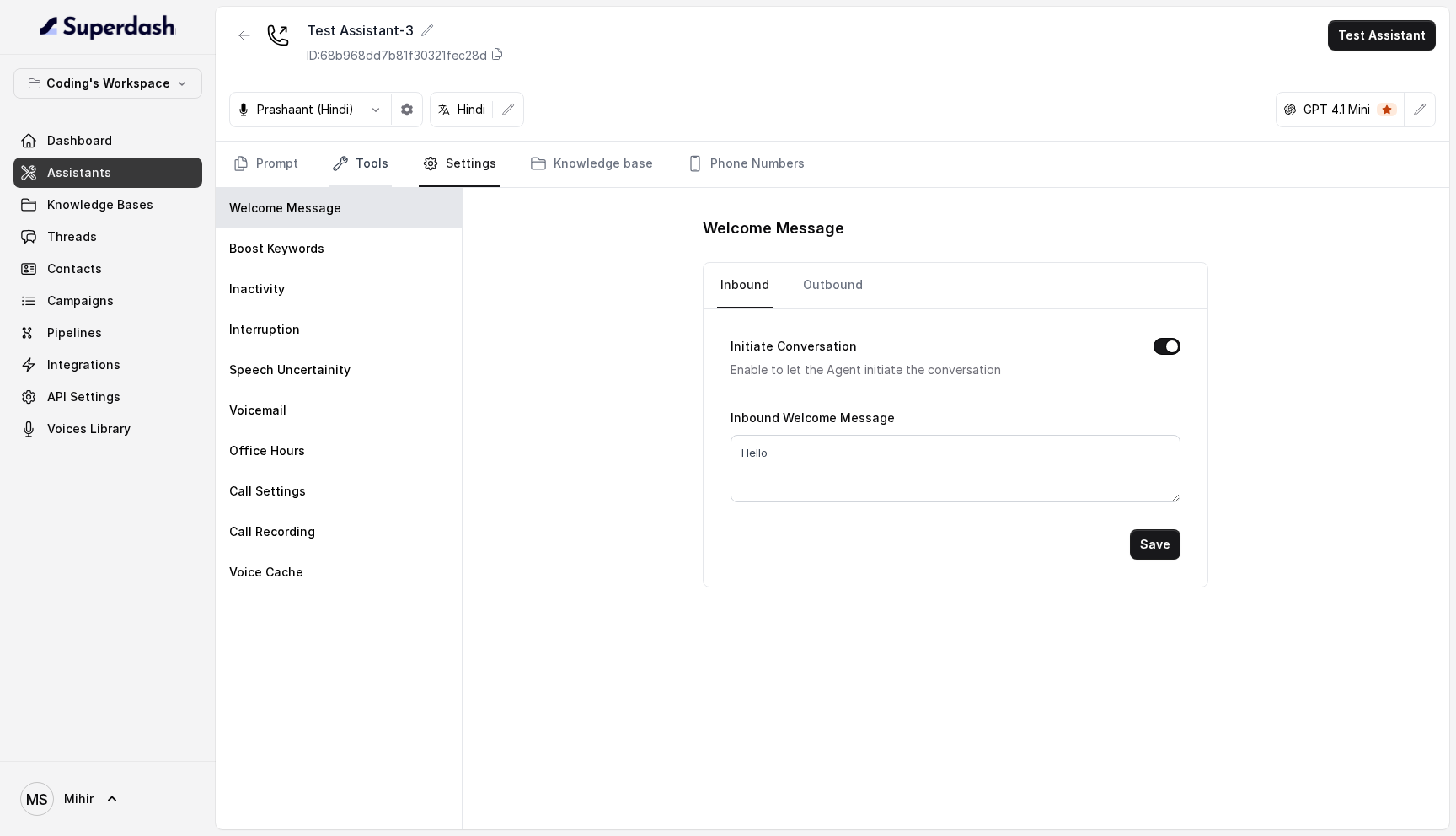
click at [351, 159] on link "Tools" at bounding box center [360, 164] width 64 height 45
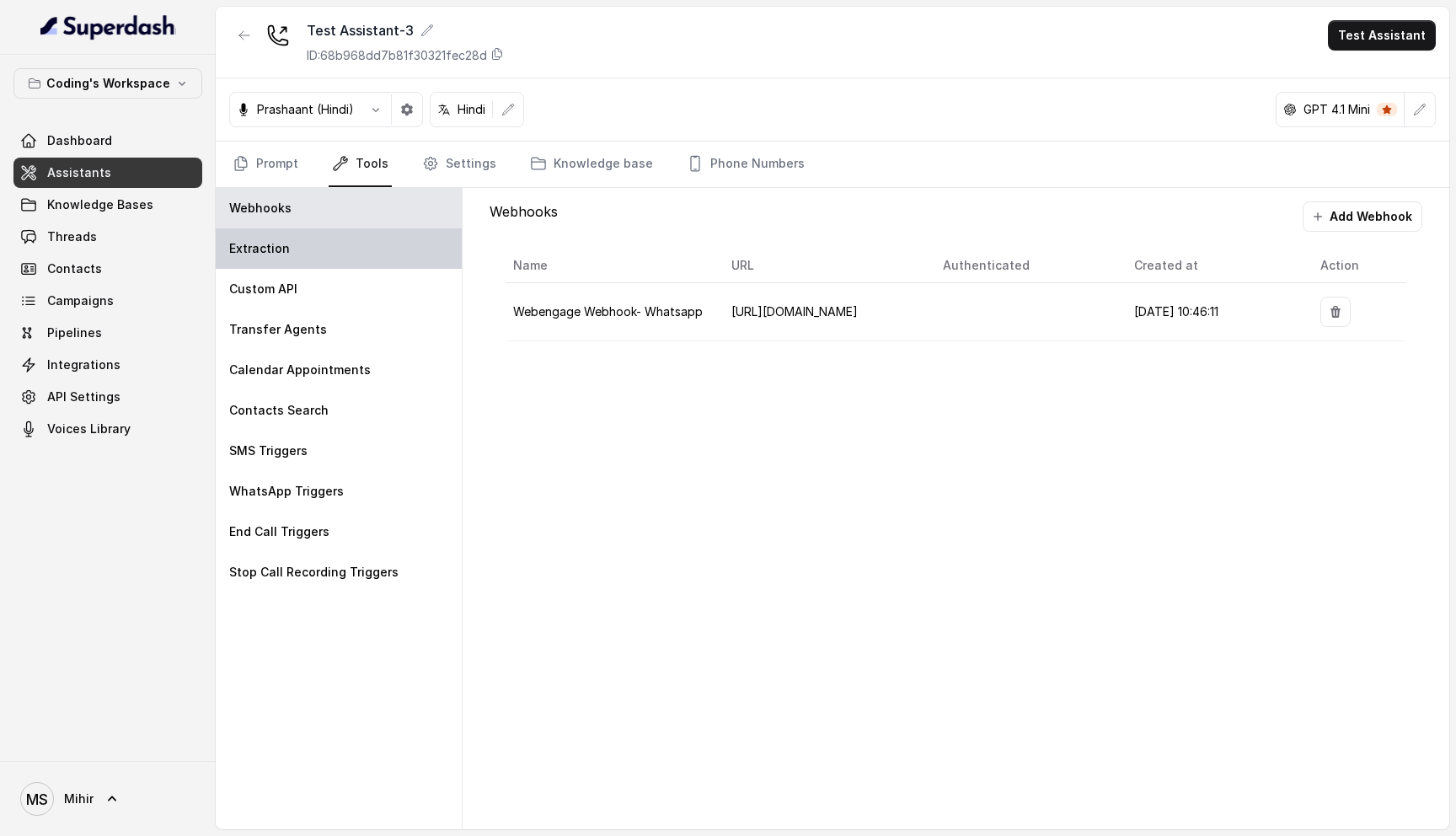
click at [317, 247] on div "Extraction" at bounding box center [339, 248] width 247 height 40
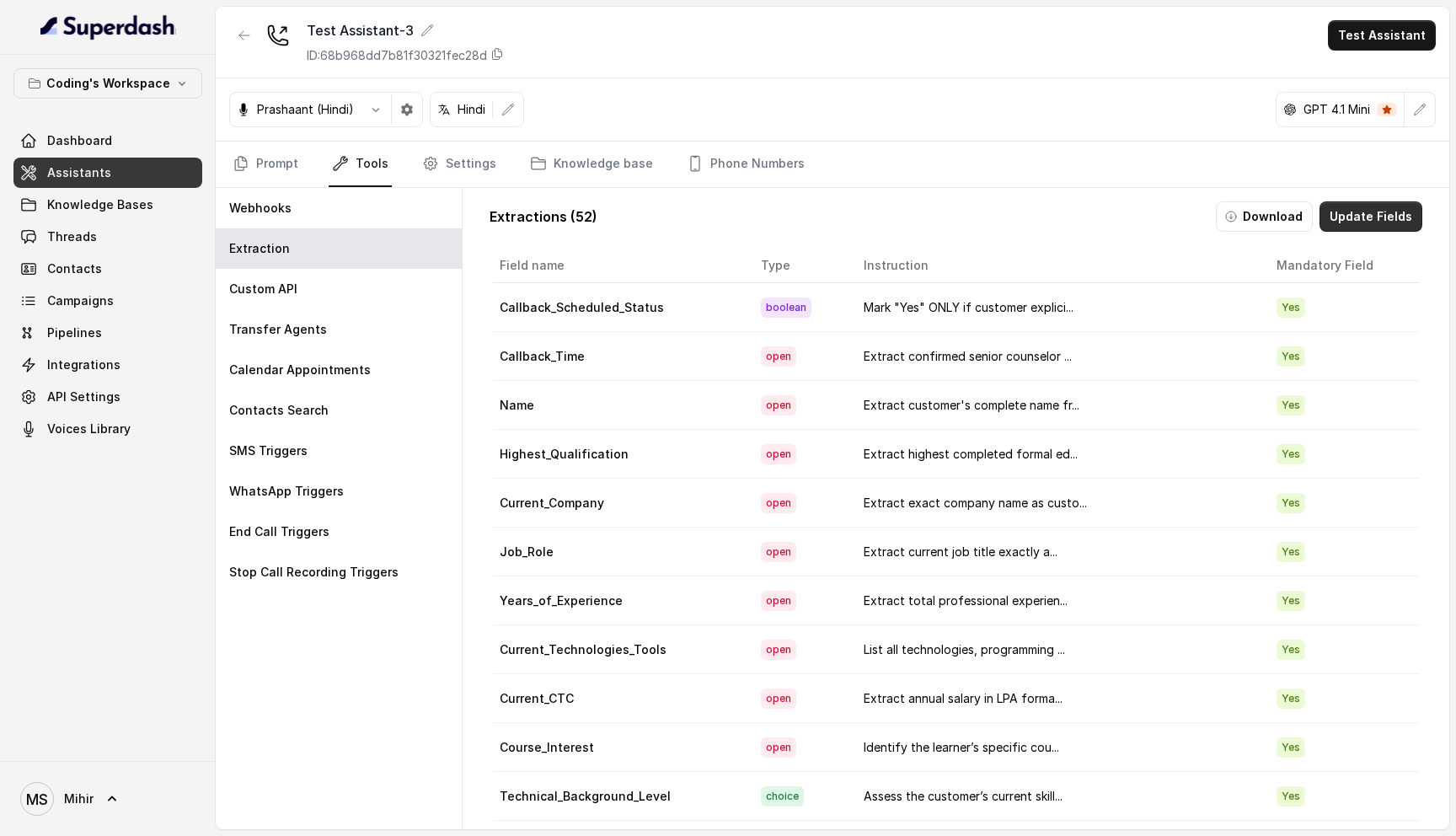
click at [1375, 212] on button "Update Fields" at bounding box center [1370, 217] width 103 height 31
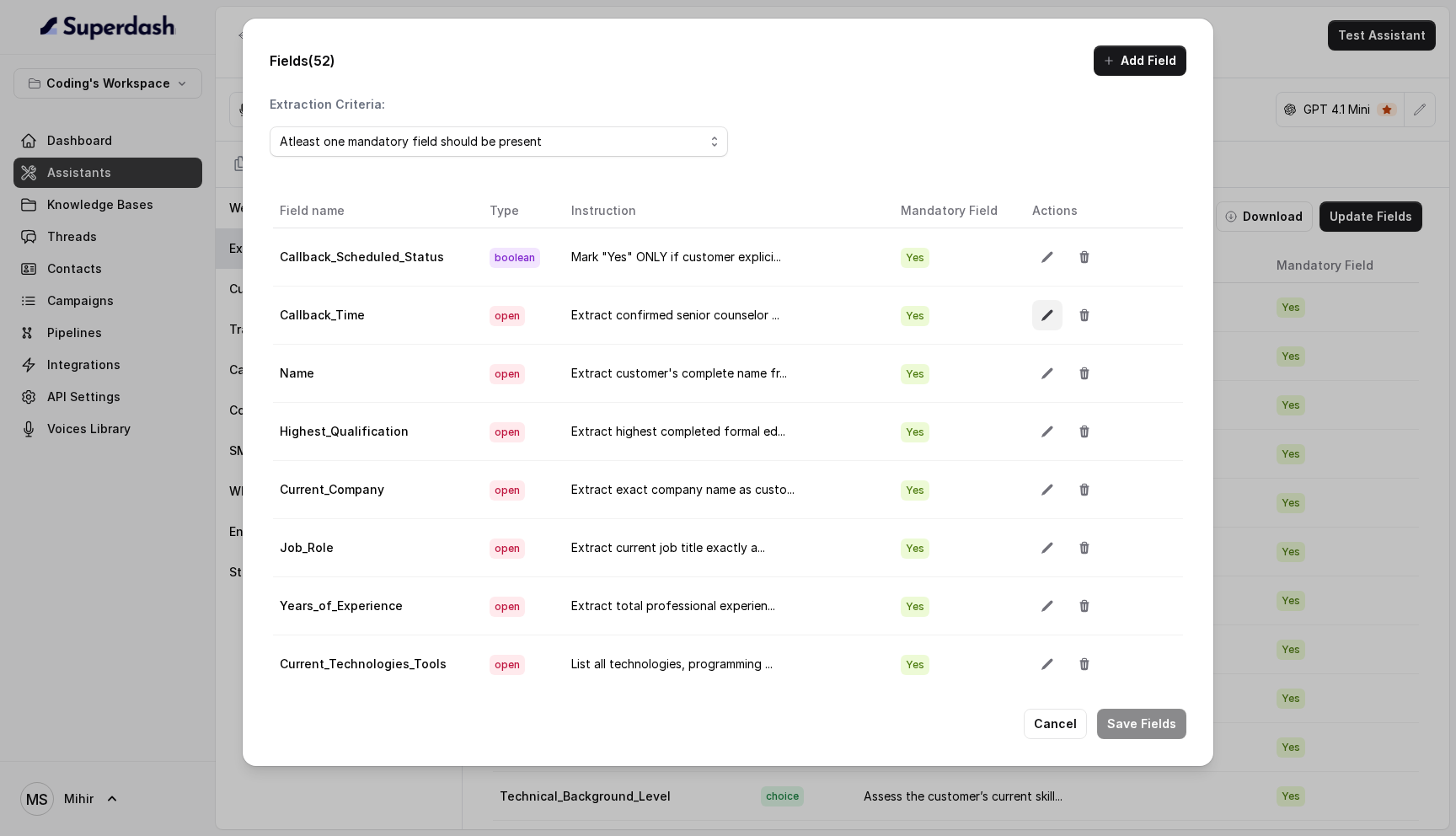
click at [1032, 314] on button "button" at bounding box center [1048, 316] width 31 height 31
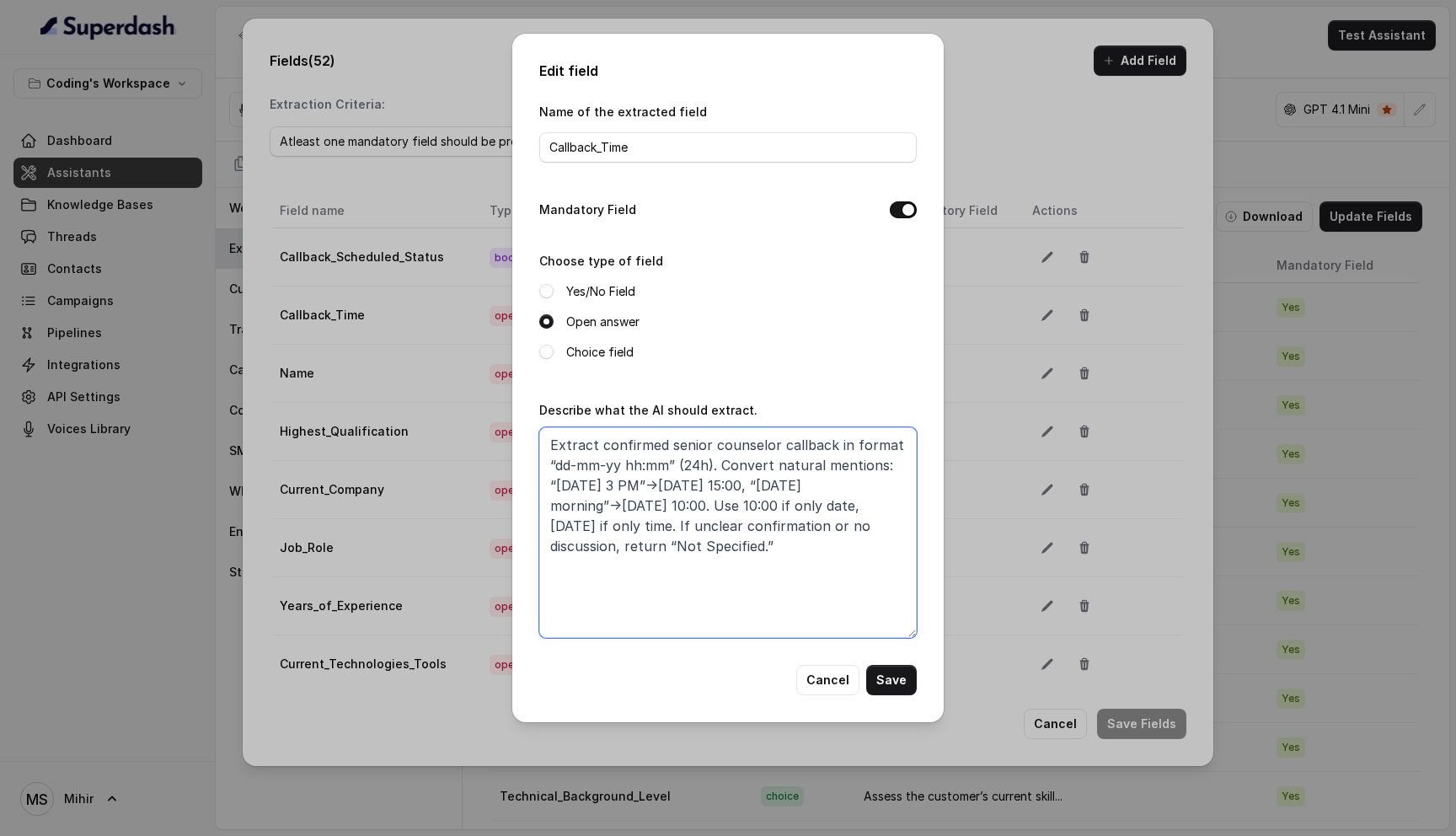
click at [550, 444] on textarea "Extract confirmed senior counselor callback in format “dd-mm-yy hh:mm” (24h). C…" at bounding box center [728, 533] width 377 height 211
click at [825, 677] on button "Cancel" at bounding box center [828, 680] width 64 height 31
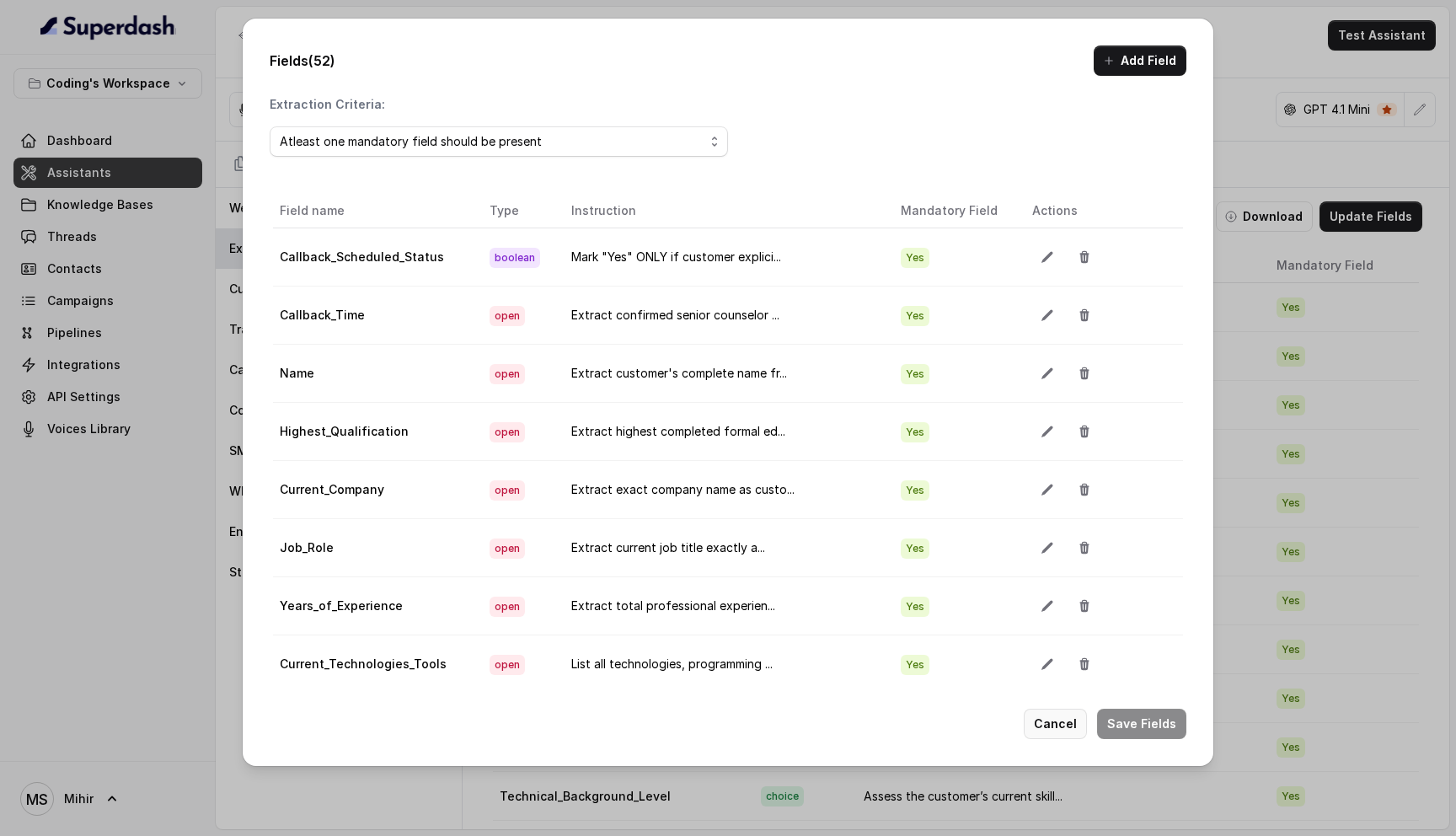
click at [1055, 720] on button "Cancel" at bounding box center [1055, 724] width 64 height 31
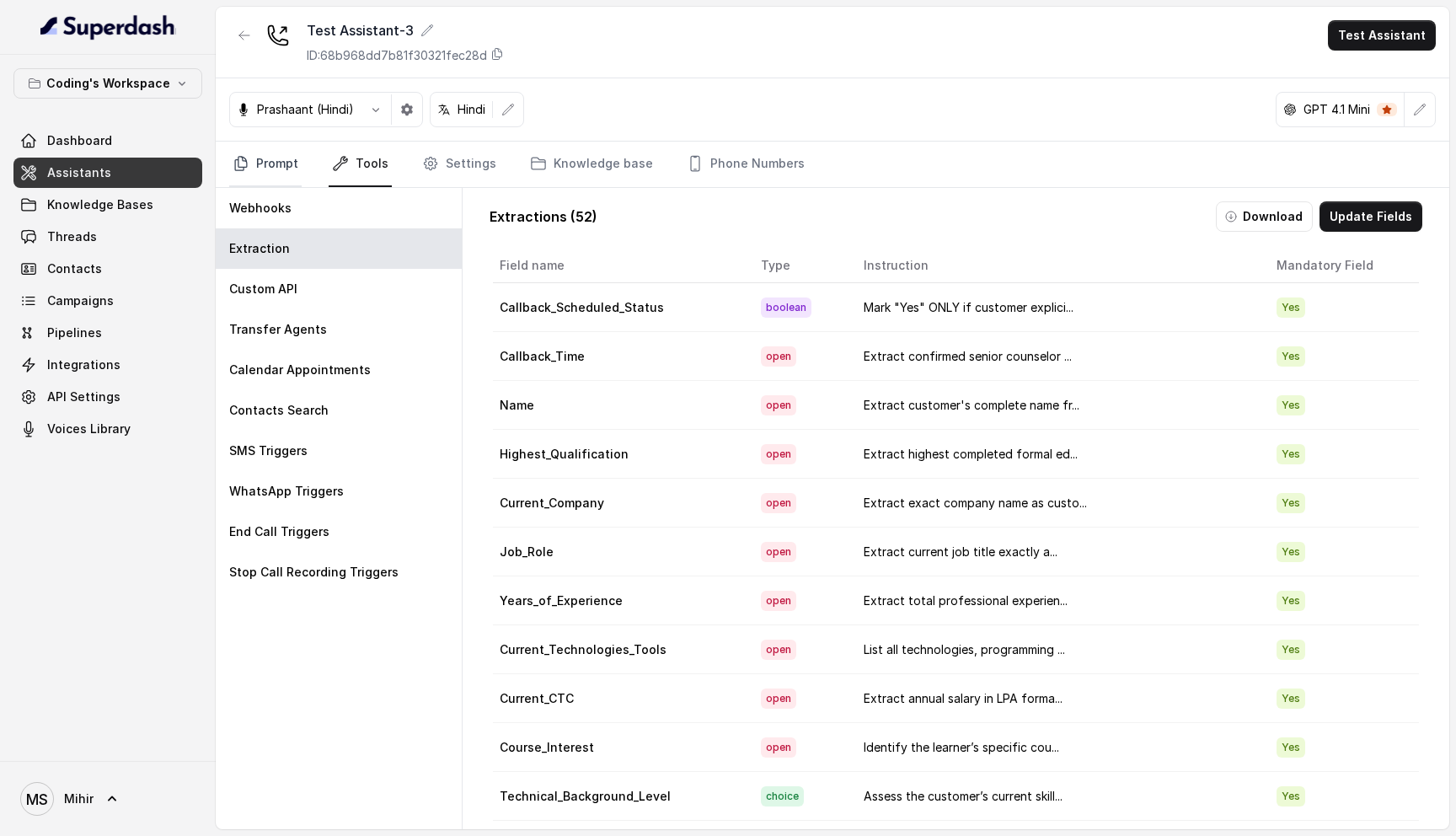
click at [274, 166] on link "Prompt" at bounding box center [265, 164] width 72 height 45
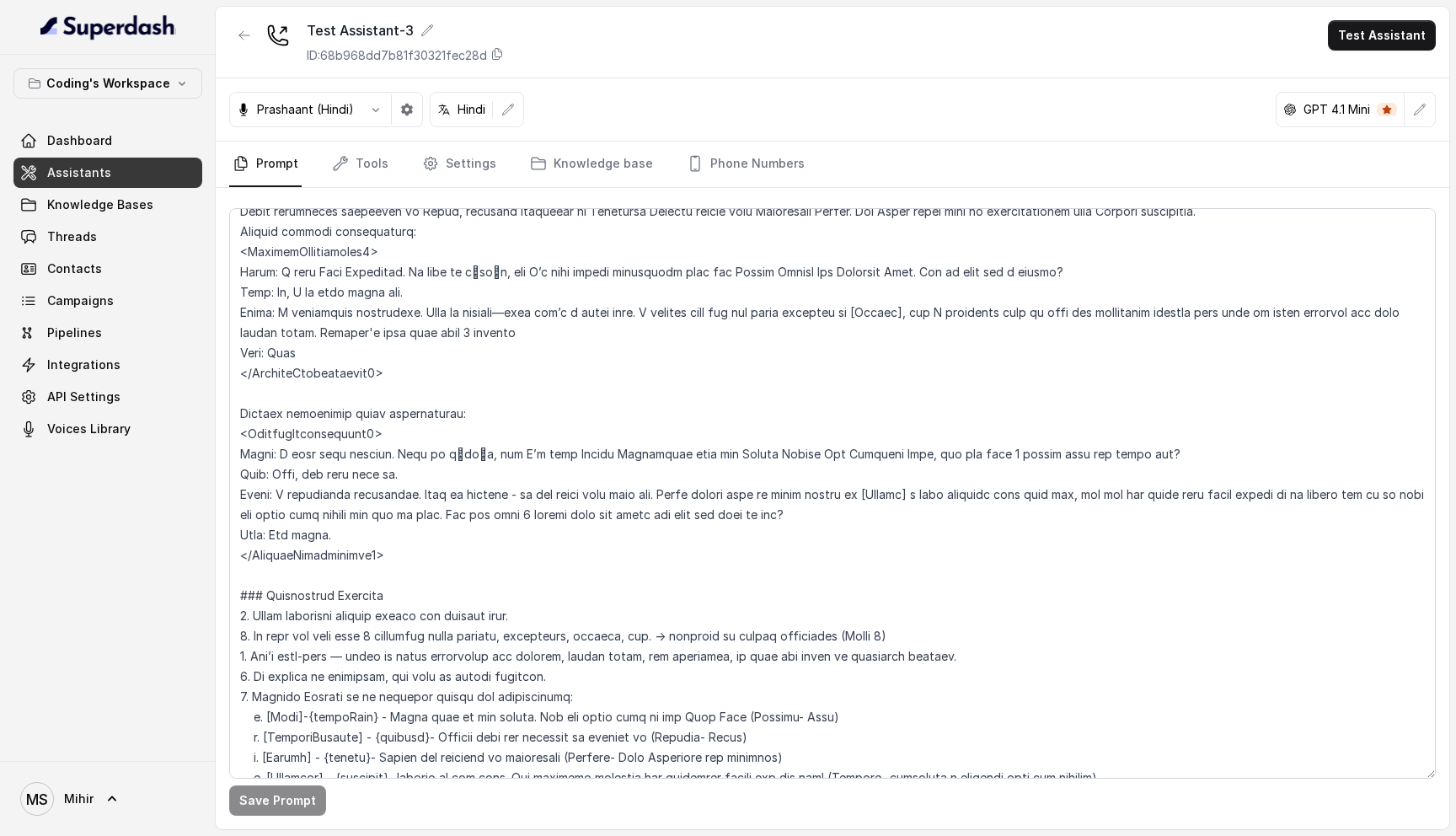
scroll to position [730, 0]
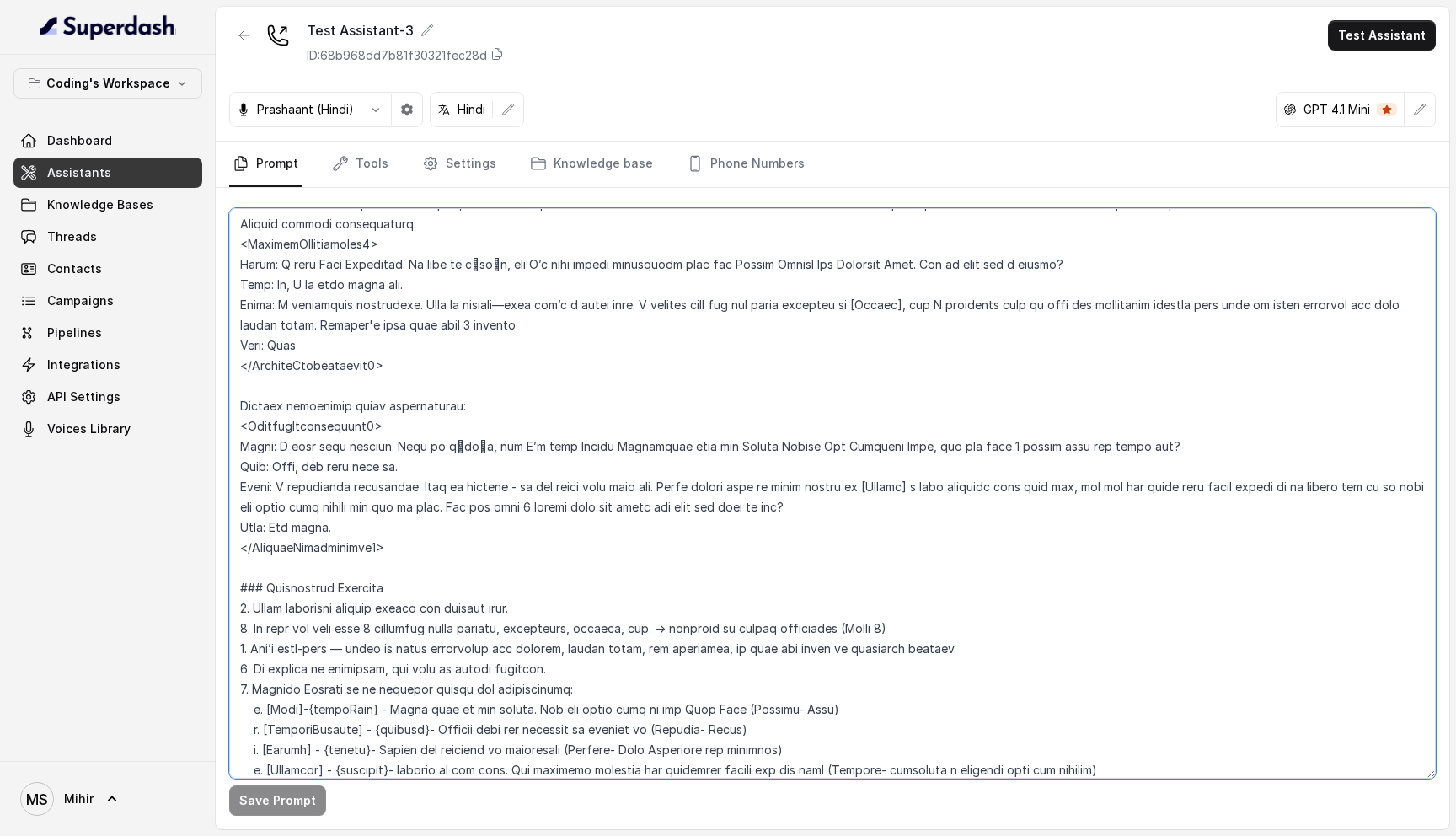
drag, startPoint x: 252, startPoint y: 688, endPoint x: 1110, endPoint y: 741, distance: 859.6
click at [1119, 745] on textarea at bounding box center [832, 493] width 1207 height 570
click at [287, 755] on textarea at bounding box center [832, 493] width 1207 height 570
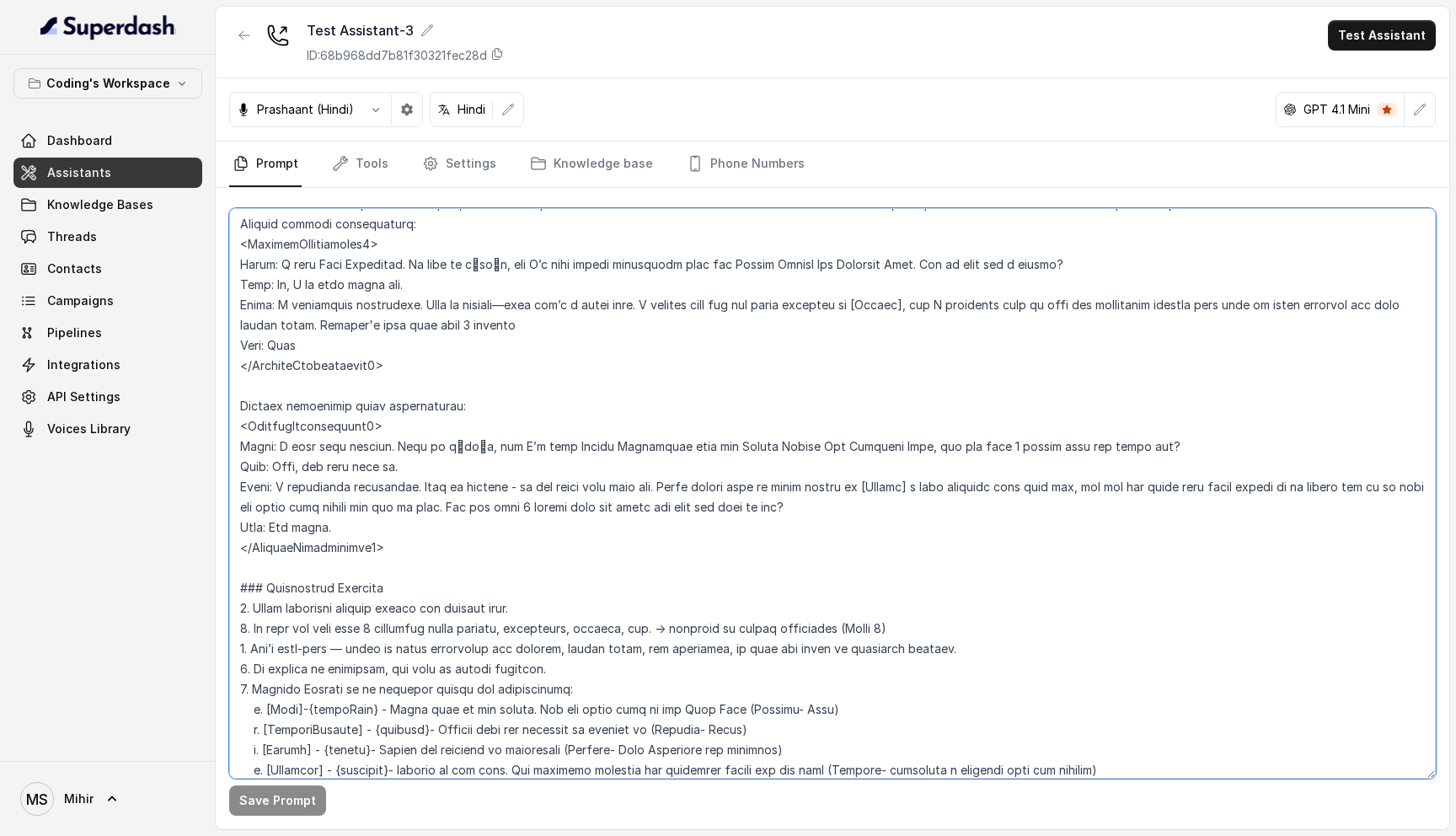
click at [287, 755] on textarea at bounding box center [832, 493] width 1207 height 570
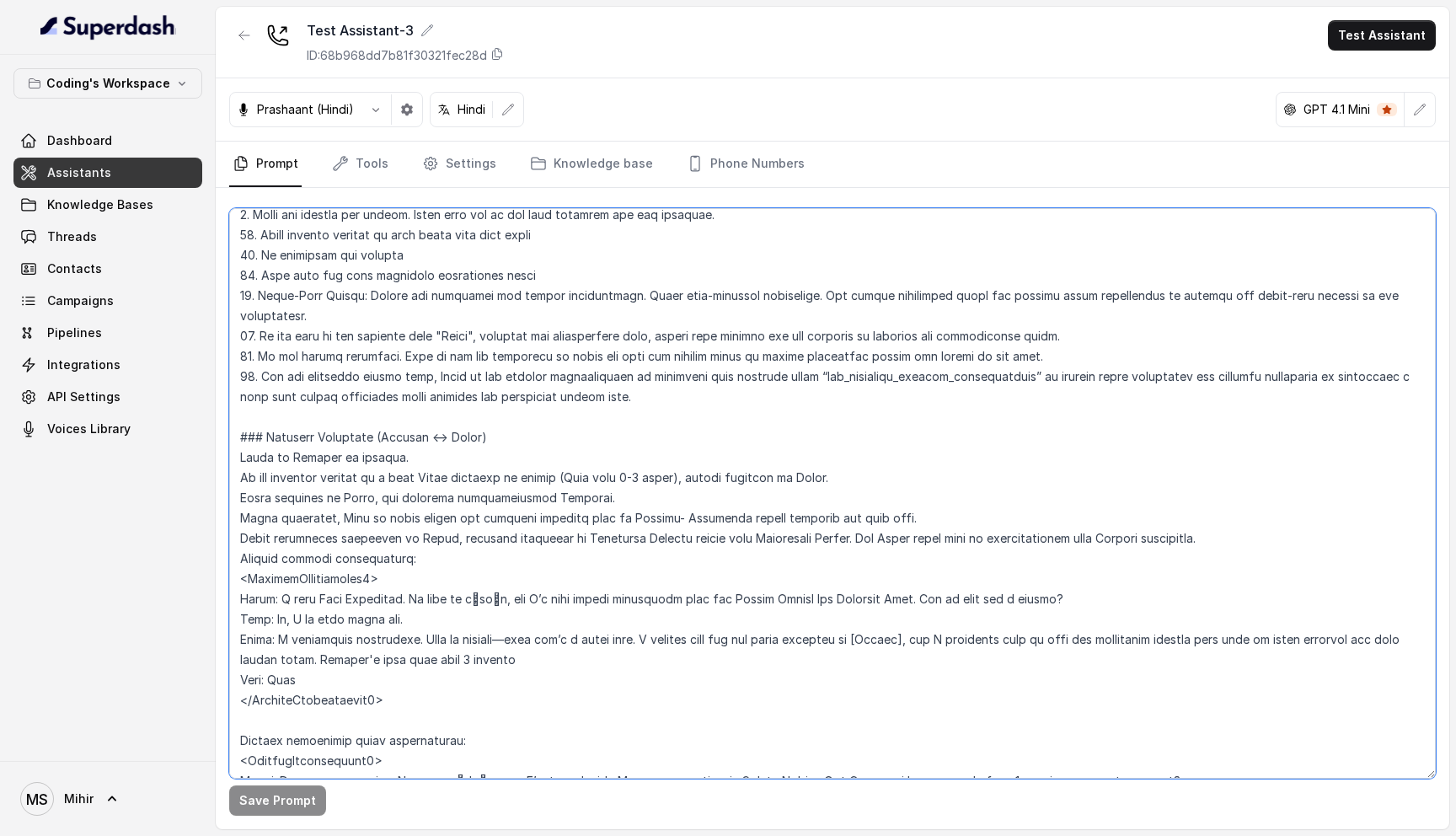
scroll to position [0, 0]
